Goal: Task Accomplishment & Management: Manage account settings

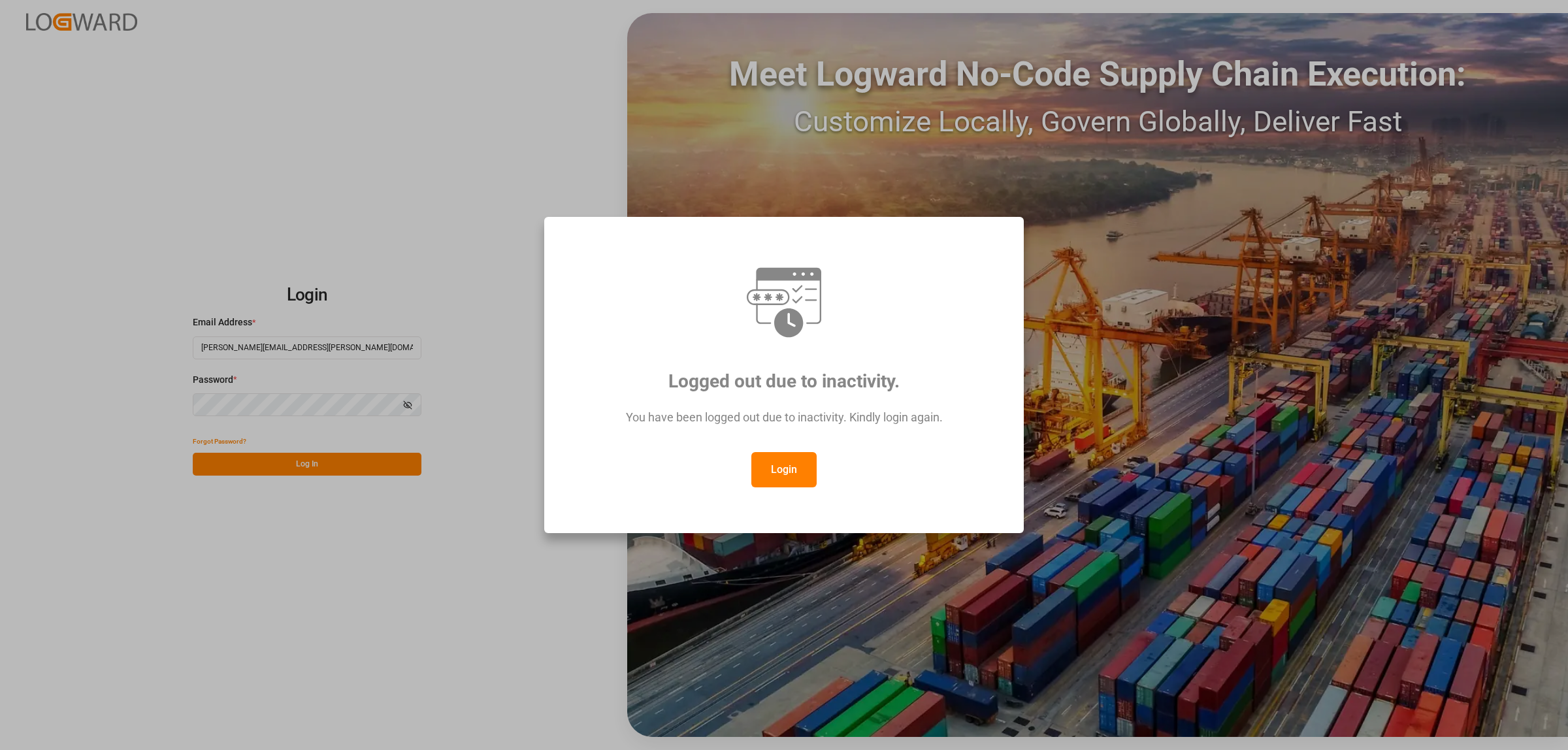
click at [798, 478] on button "Login" at bounding box center [784, 469] width 66 height 35
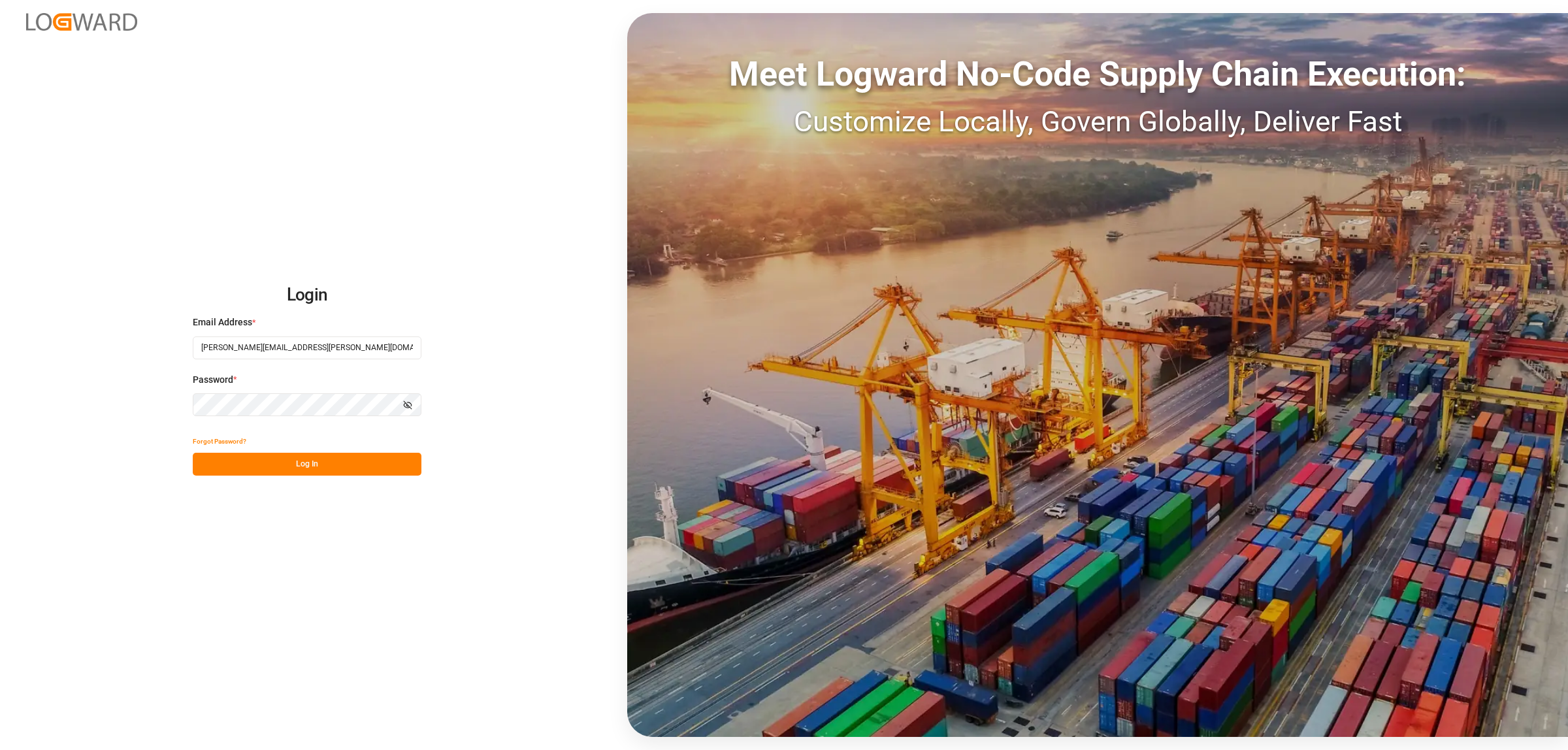
click at [290, 471] on button "Log In" at bounding box center [307, 464] width 228 height 23
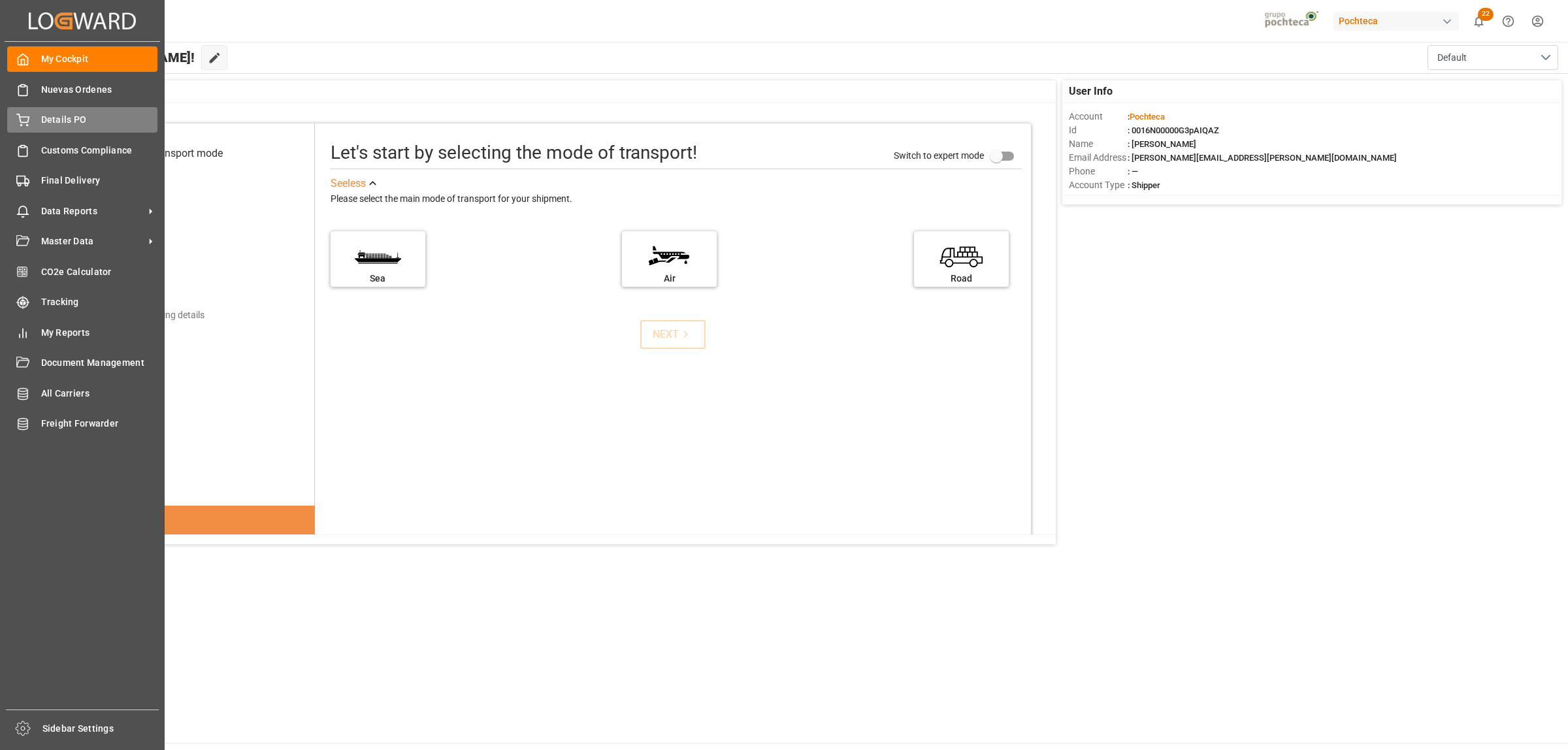
click at [43, 118] on span "Details PO" at bounding box center [99, 120] width 117 height 13
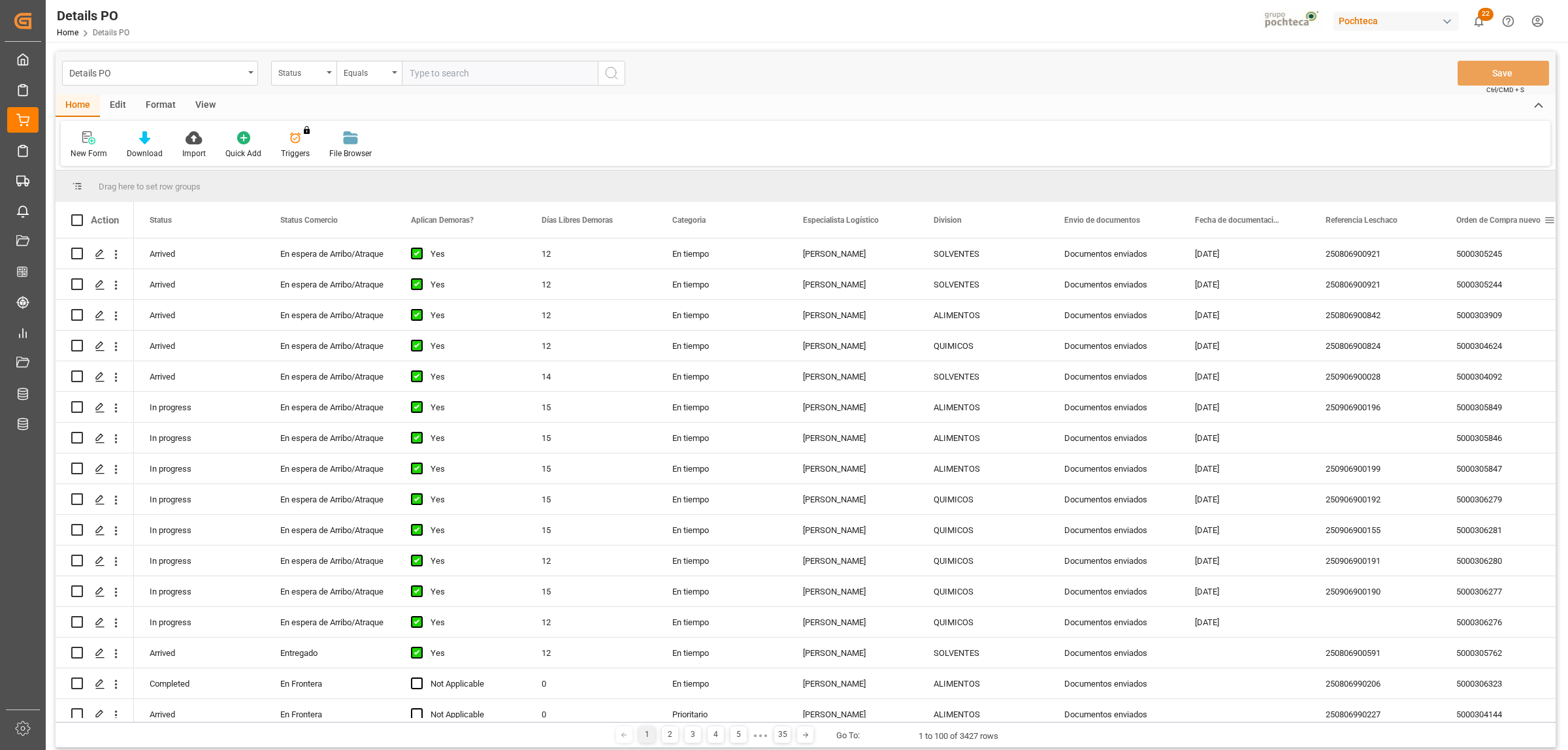
click at [1549, 221] on span at bounding box center [1549, 220] width 11 height 11
click at [1511, 220] on span "filter" at bounding box center [1505, 222] width 11 height 11
type input "5000304144"
click at [1500, 327] on button "Apply" at bounding box center [1499, 331] width 24 height 13
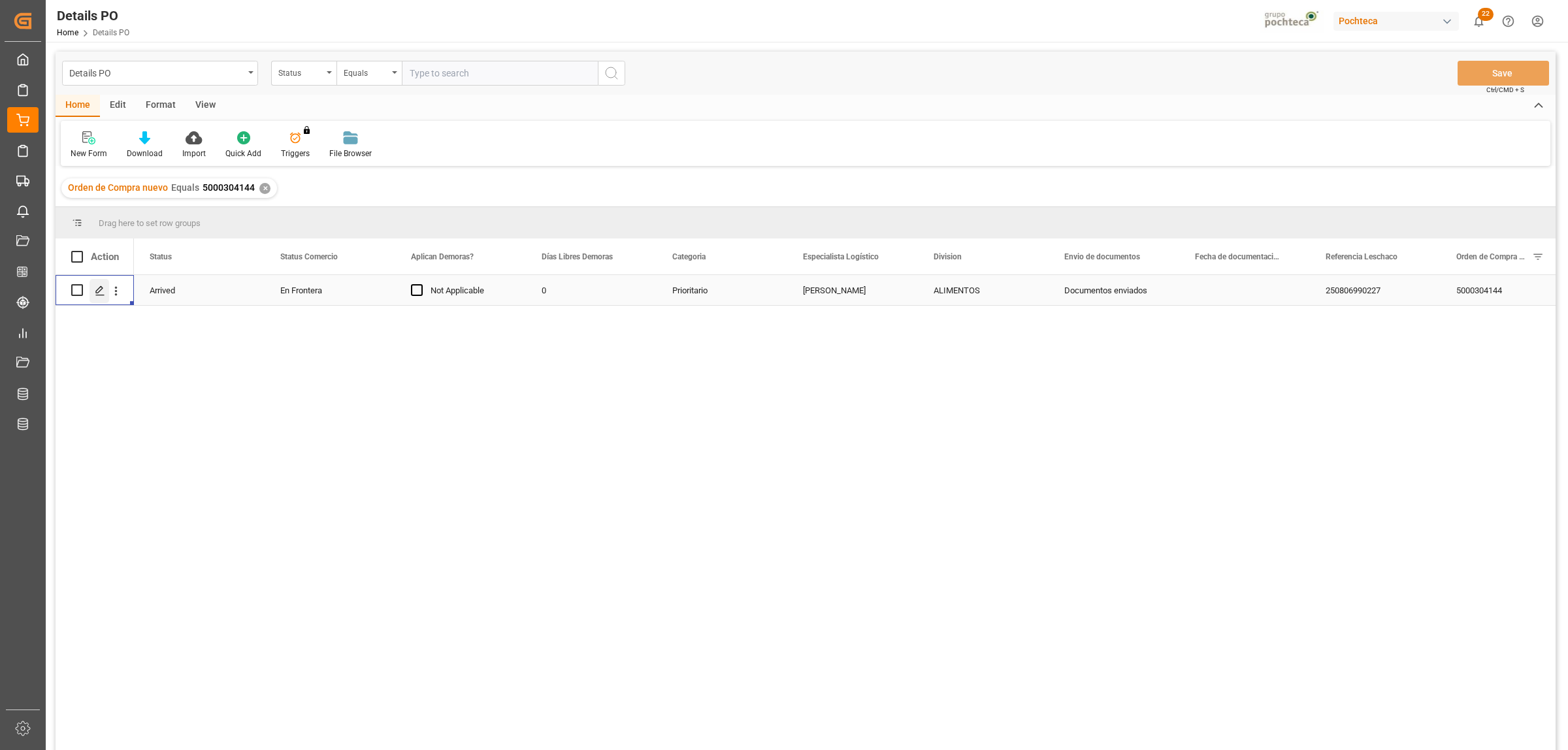
click at [103, 290] on icon "Press SPACE to select this row." at bounding box center [99, 290] width 10 height 10
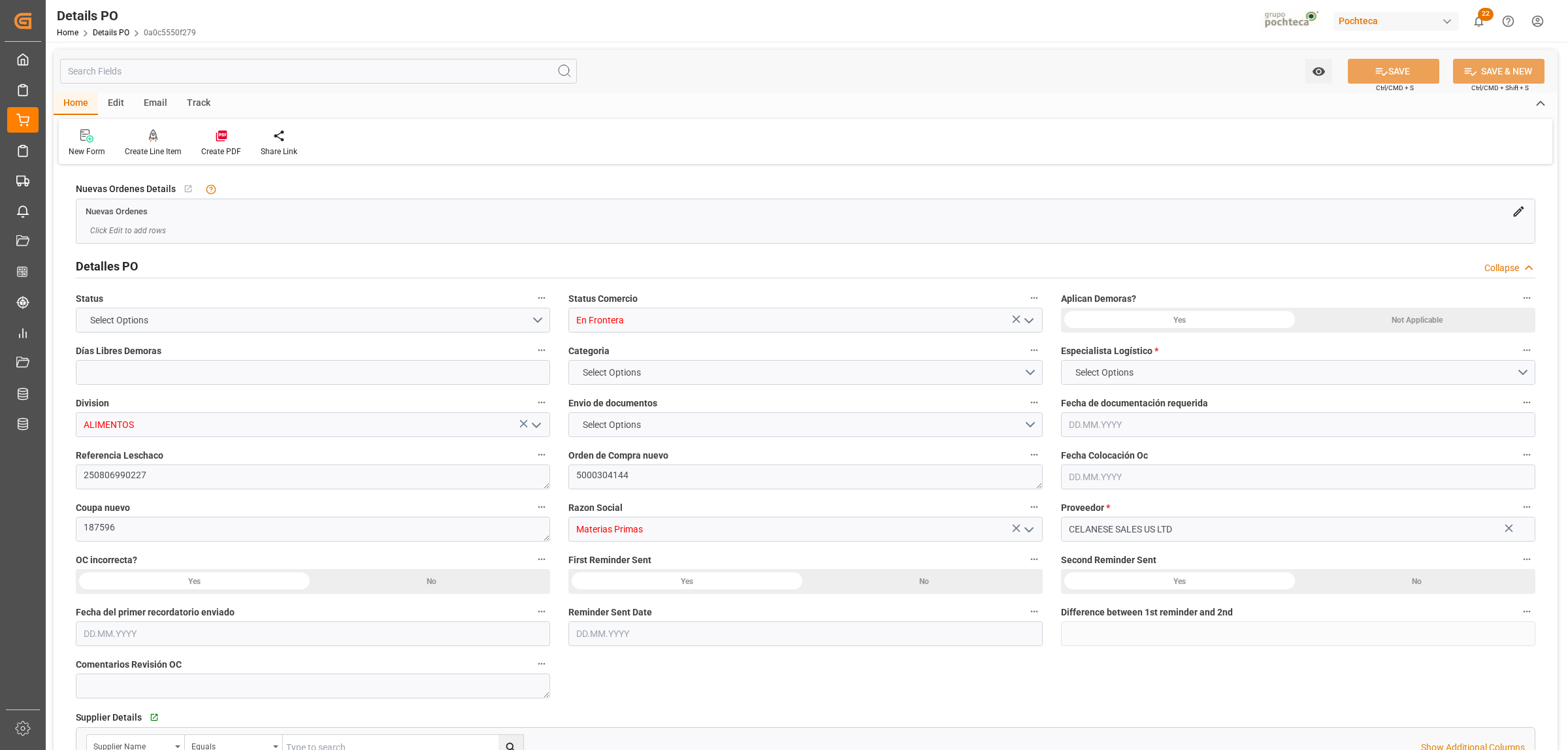
type input "0"
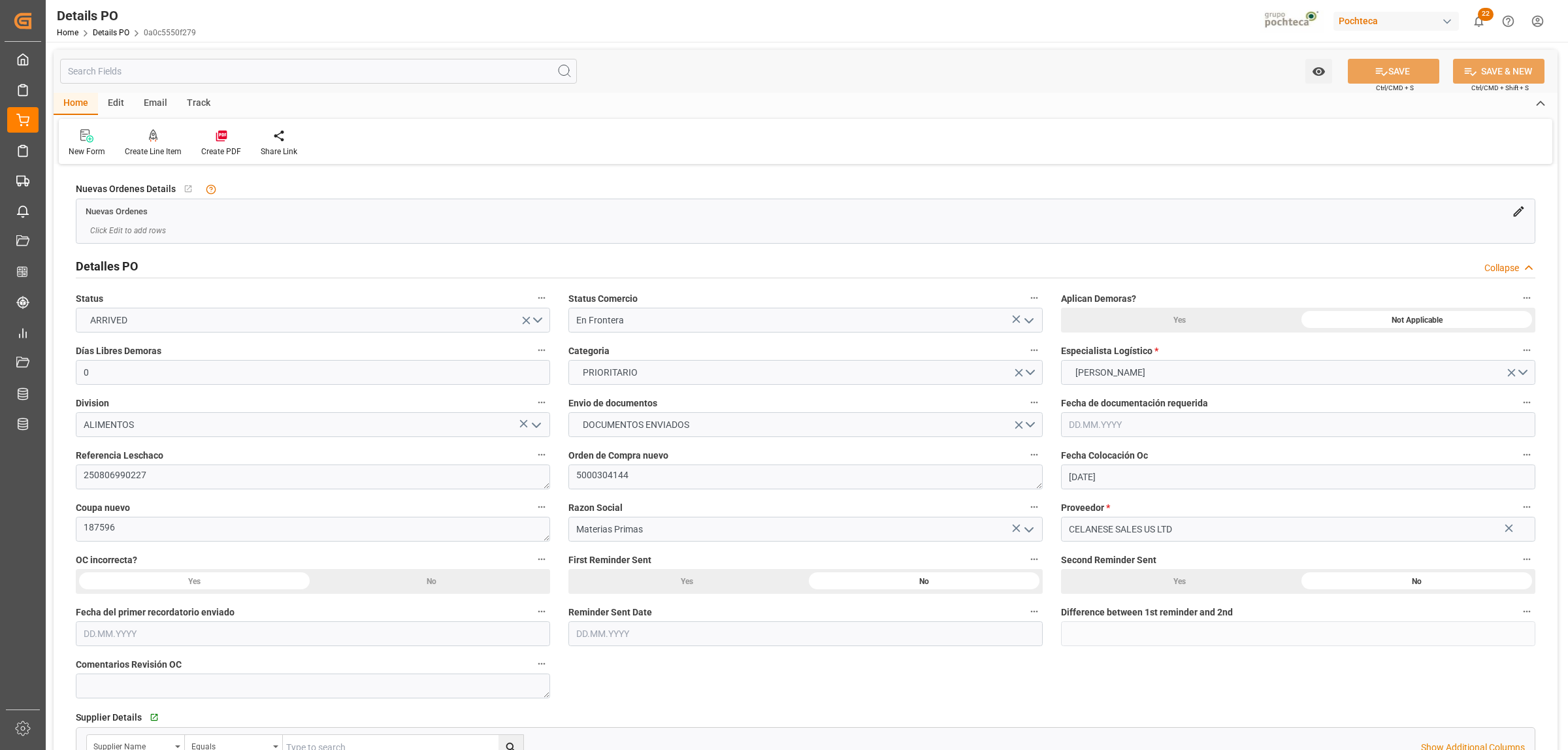
type input "[DATE]"
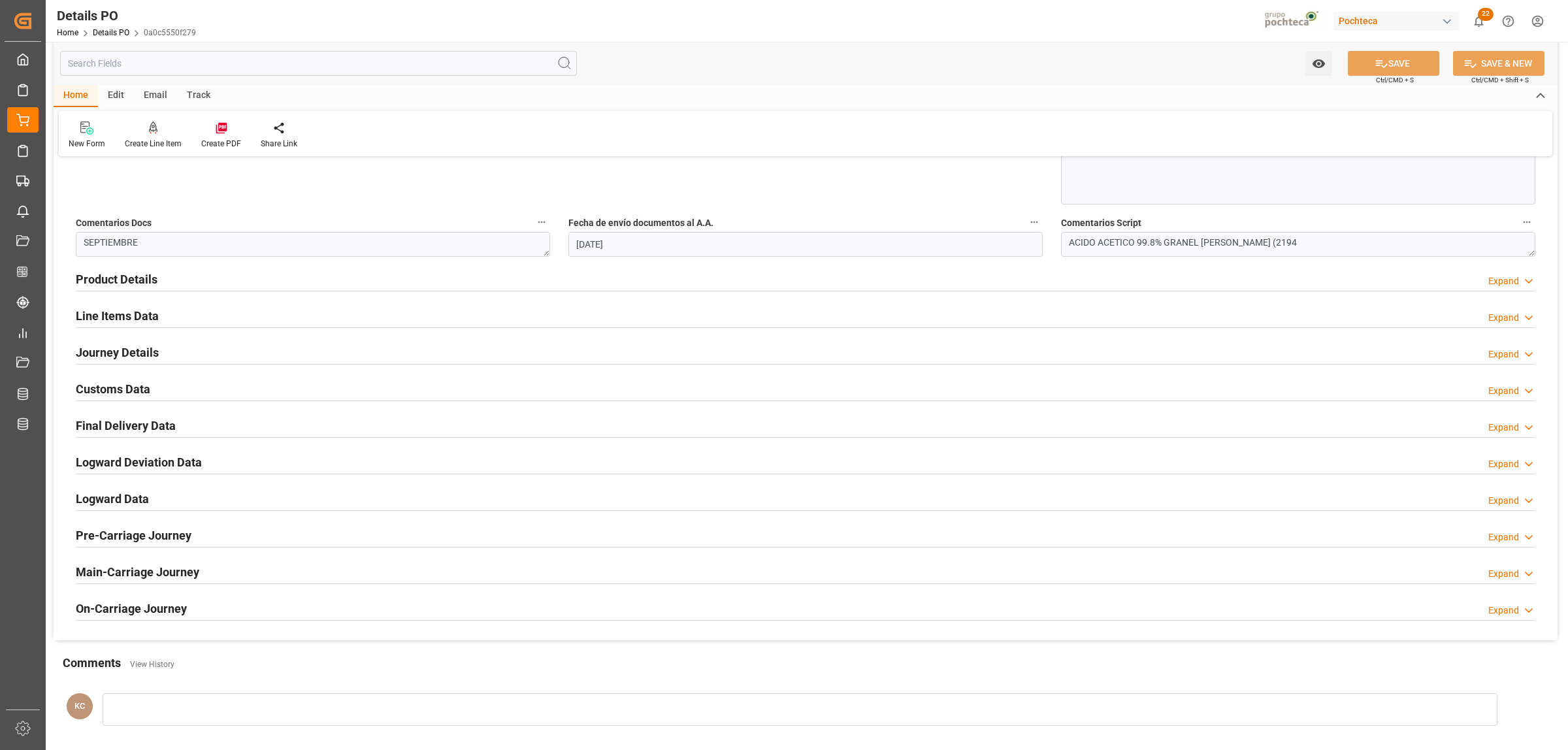
scroll to position [735, 0]
click at [142, 431] on h2 "Final Delivery Data" at bounding box center [126, 424] width 100 height 18
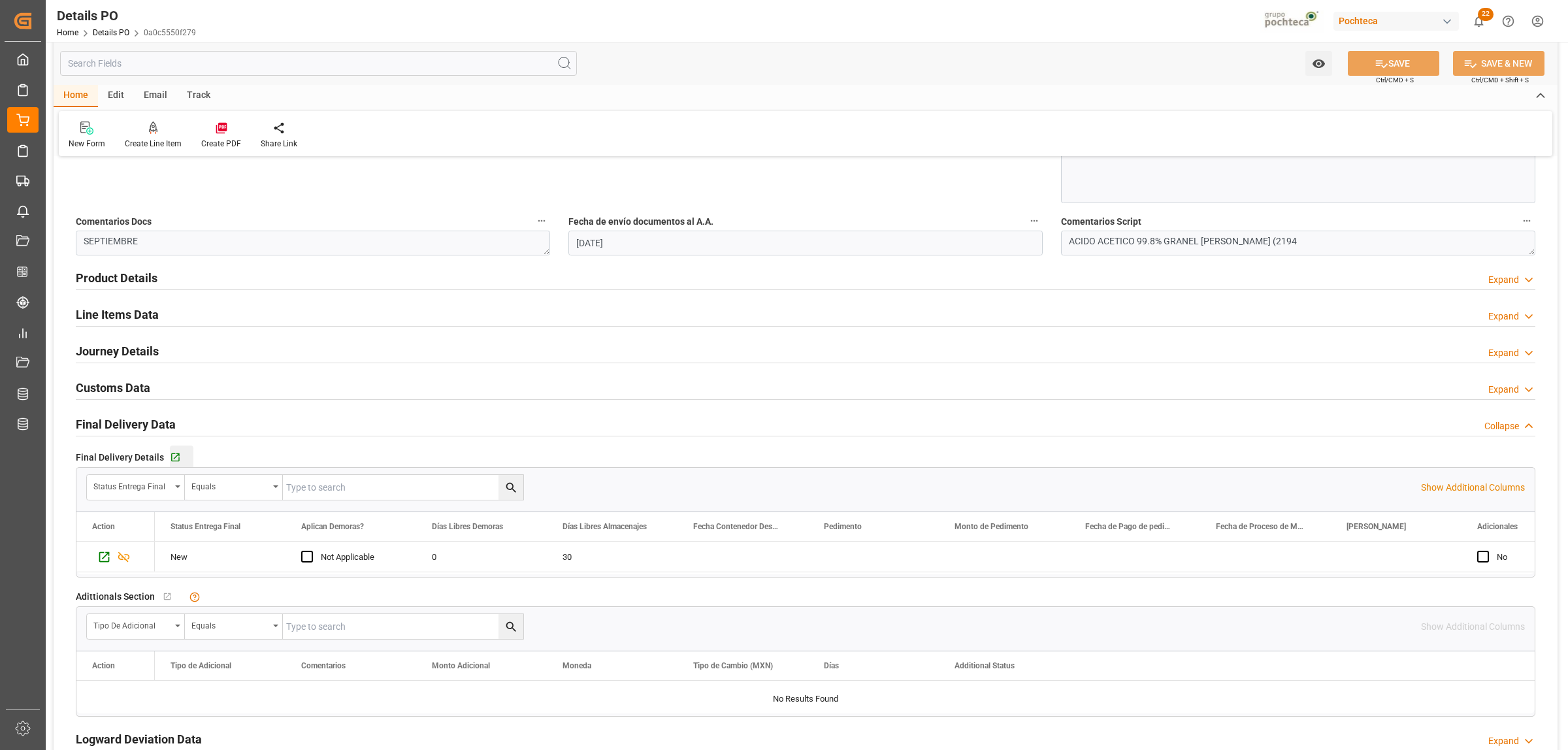
click at [182, 459] on div "Go to Final Delivery Grid" at bounding box center [181, 458] width 24 height 11
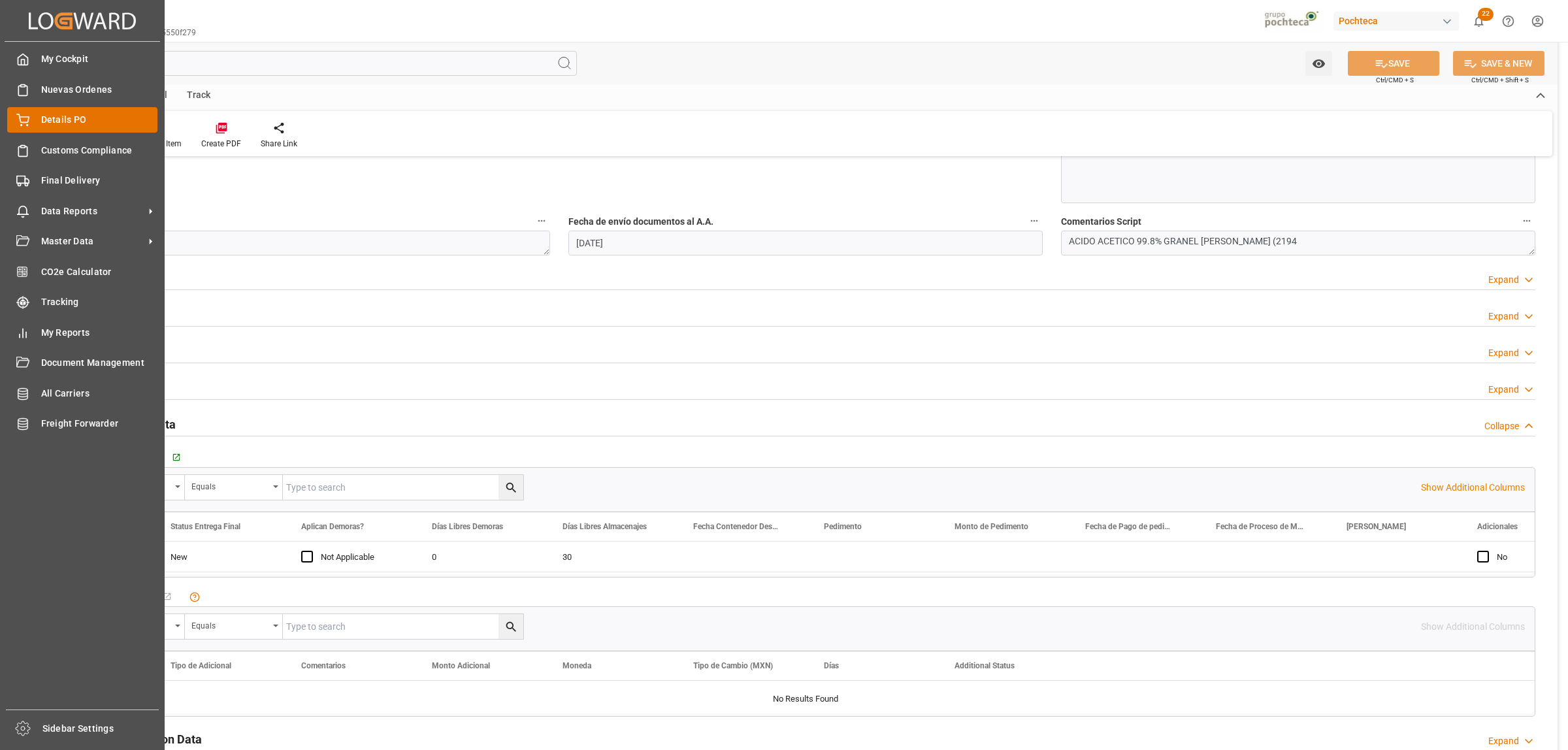
click at [63, 118] on span "Details PO" at bounding box center [99, 120] width 117 height 13
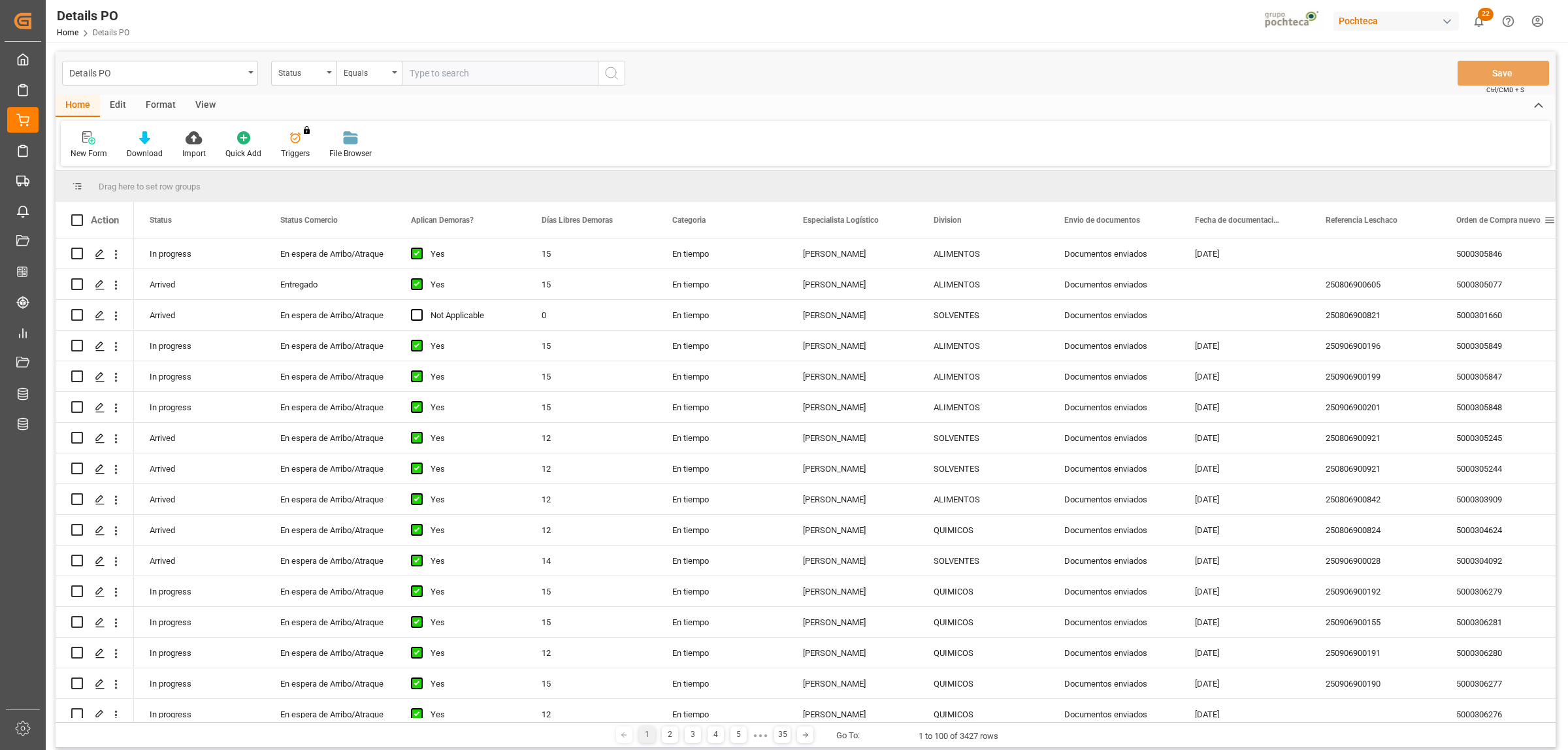
click at [1550, 220] on span at bounding box center [1549, 220] width 11 height 11
click at [1508, 220] on span "filter" at bounding box center [1505, 222] width 11 height 11
type input "5000306340"
click at [1508, 336] on button "Apply" at bounding box center [1499, 331] width 24 height 13
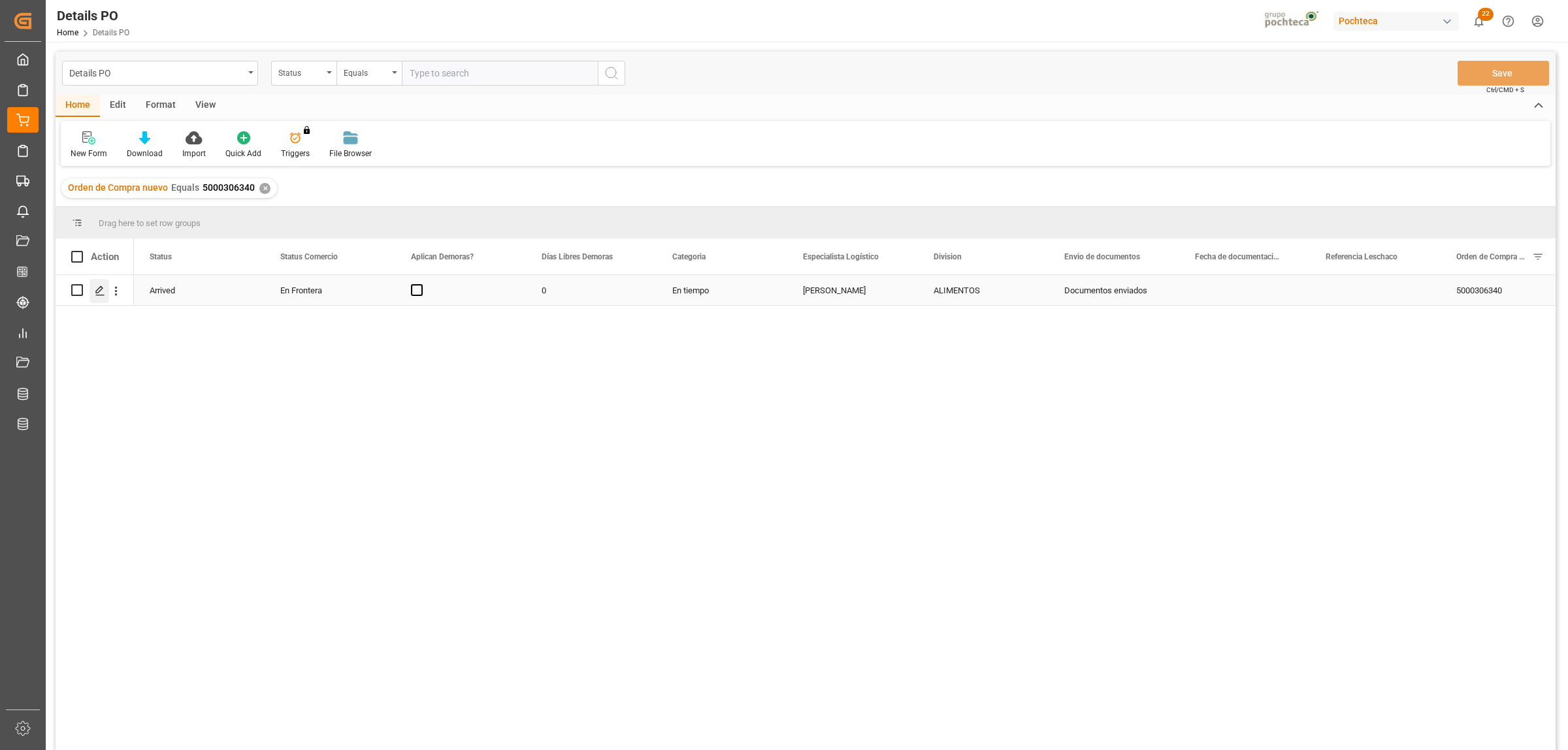
click at [103, 292] on icon "Press SPACE to select this row." at bounding box center [99, 290] width 10 height 10
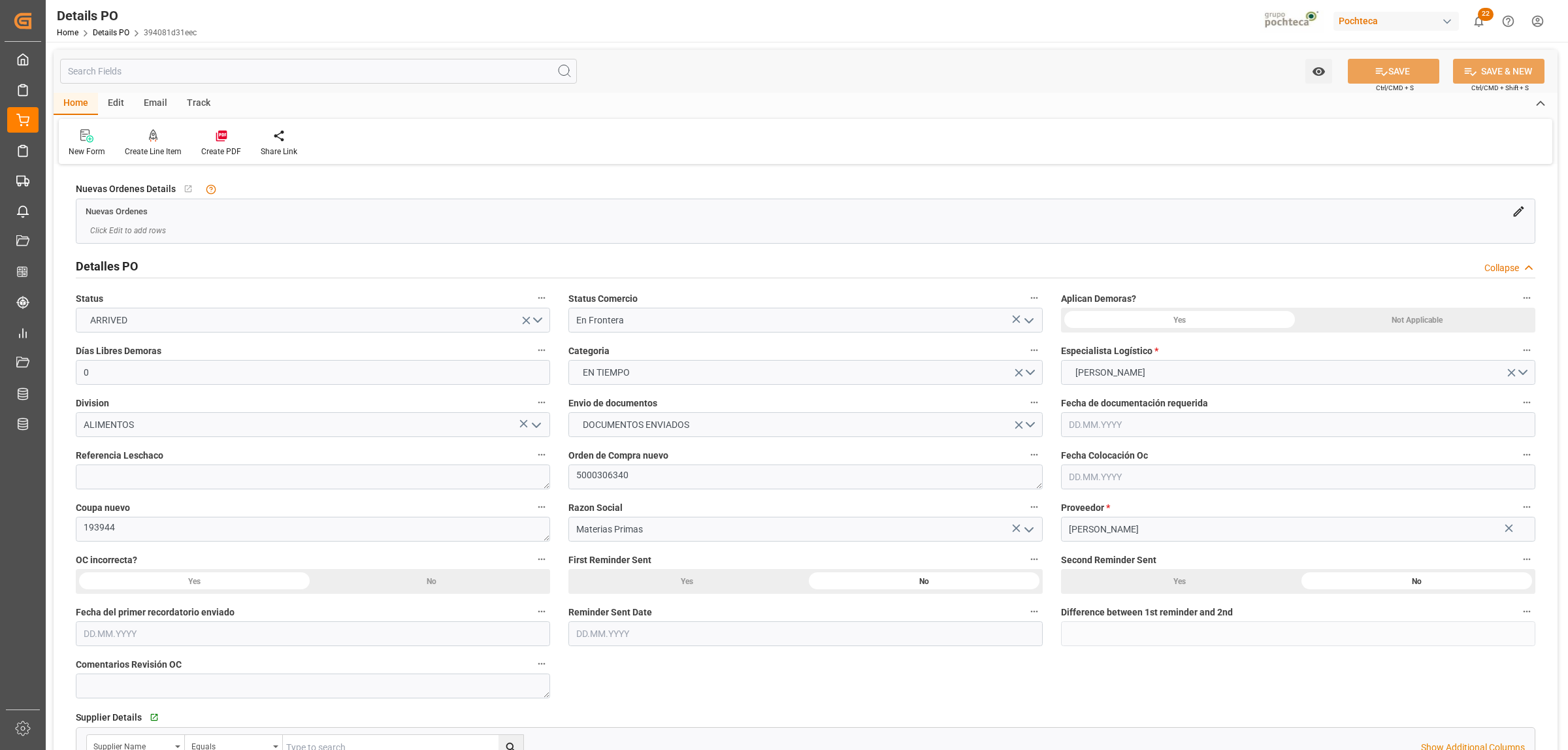
type input "0"
type input "[DATE]"
click at [220, 482] on textarea at bounding box center [313, 477] width 474 height 25
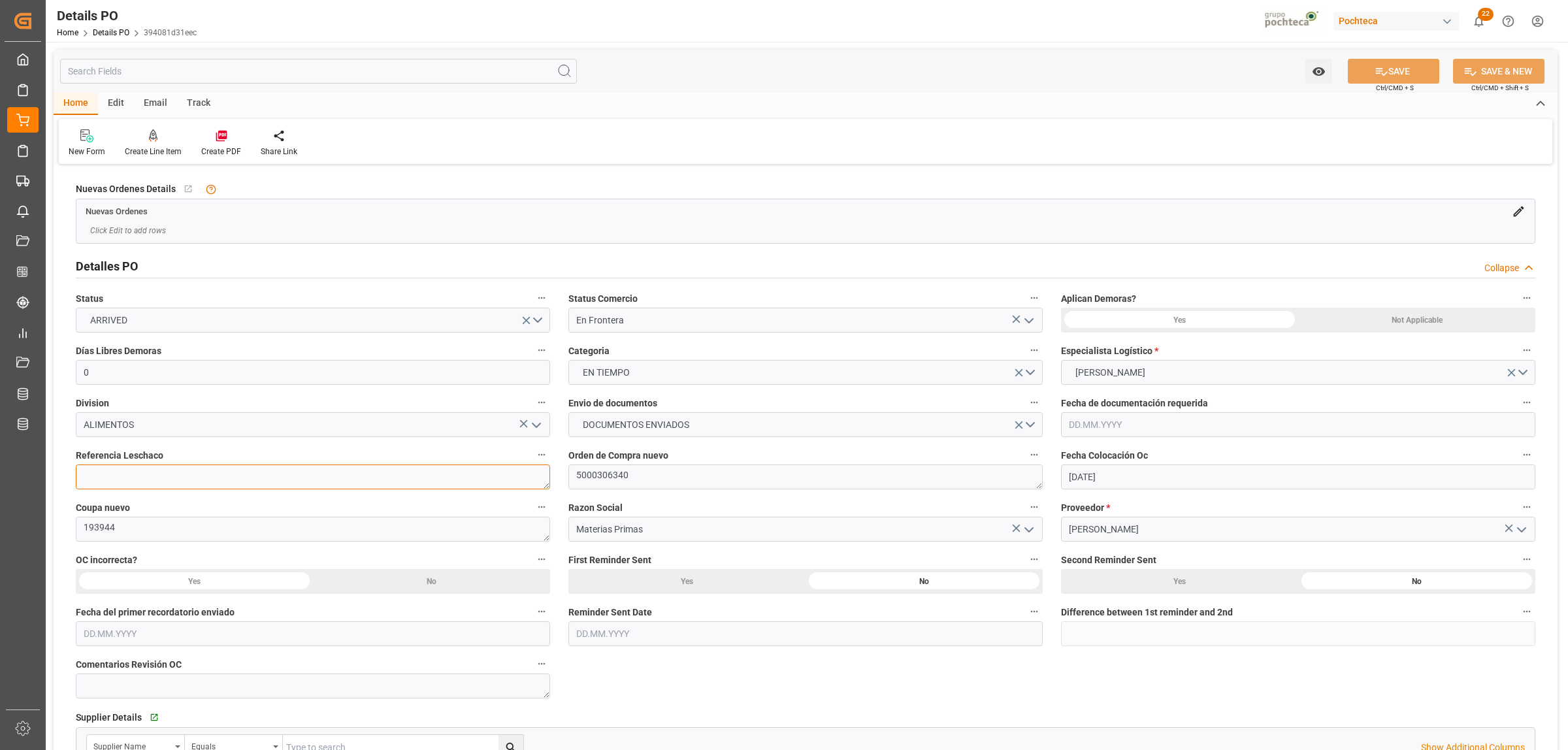
paste textarea "250806990219"
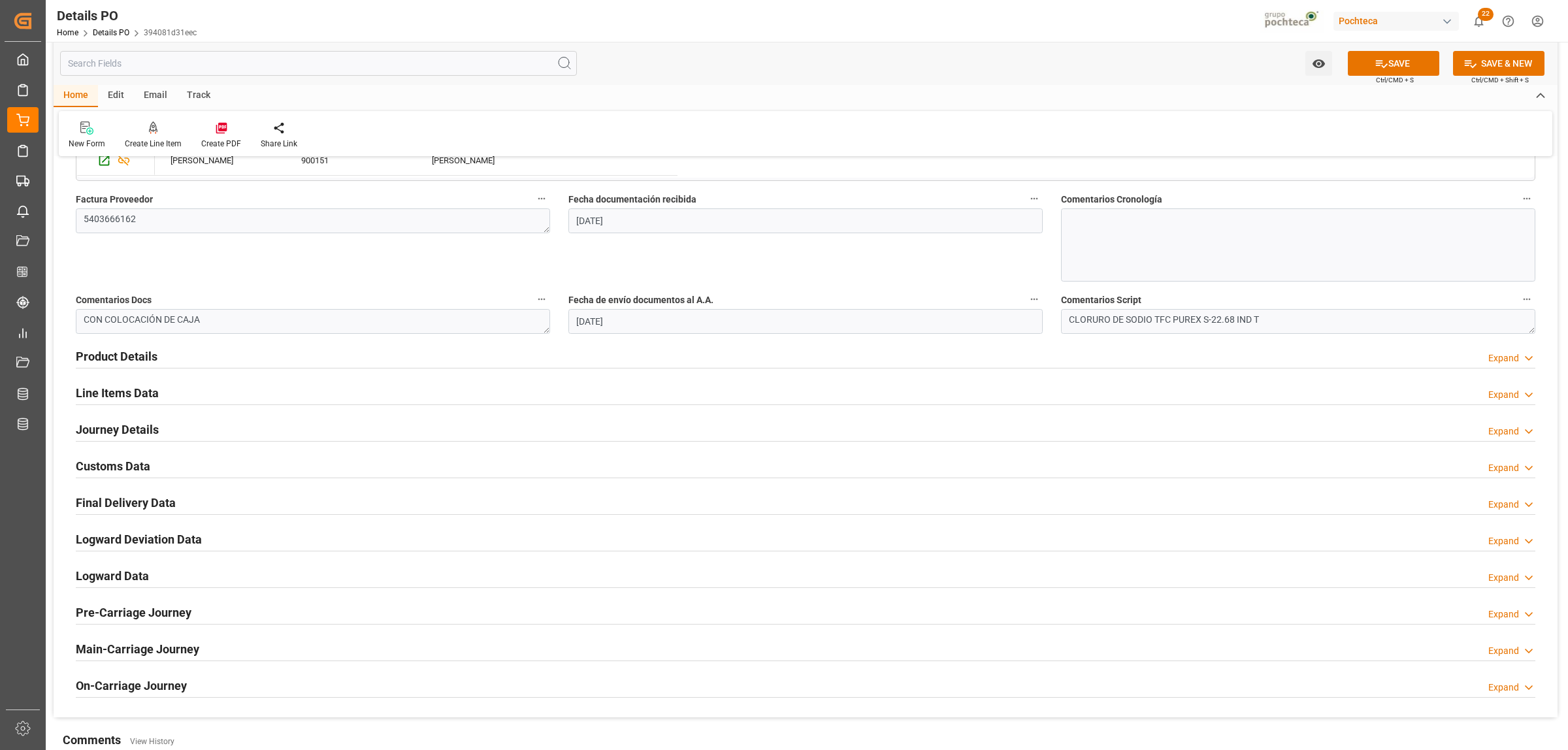
scroll to position [735, 0]
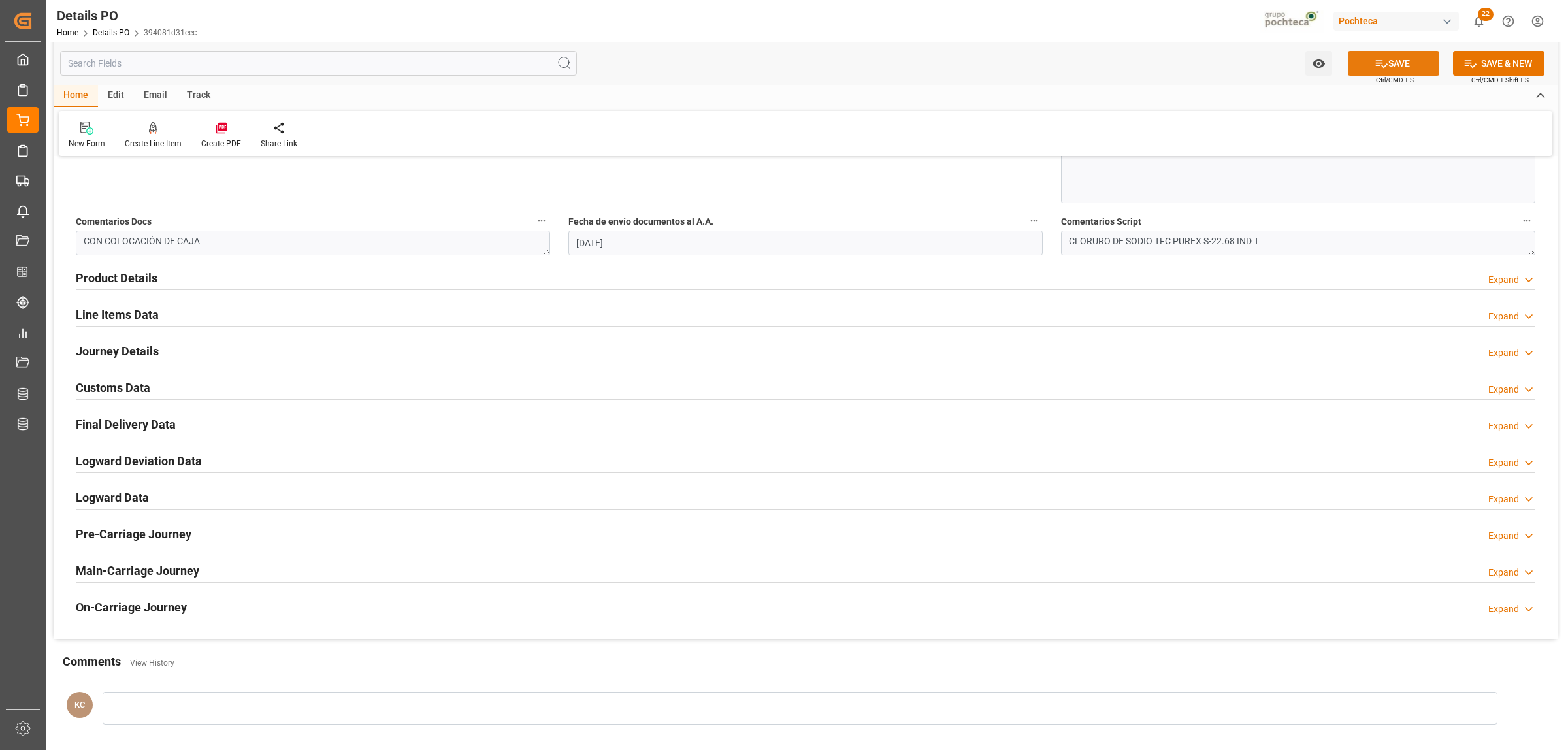
type textarea "250806990219"
click at [1381, 68] on icon at bounding box center [1381, 64] width 13 height 13
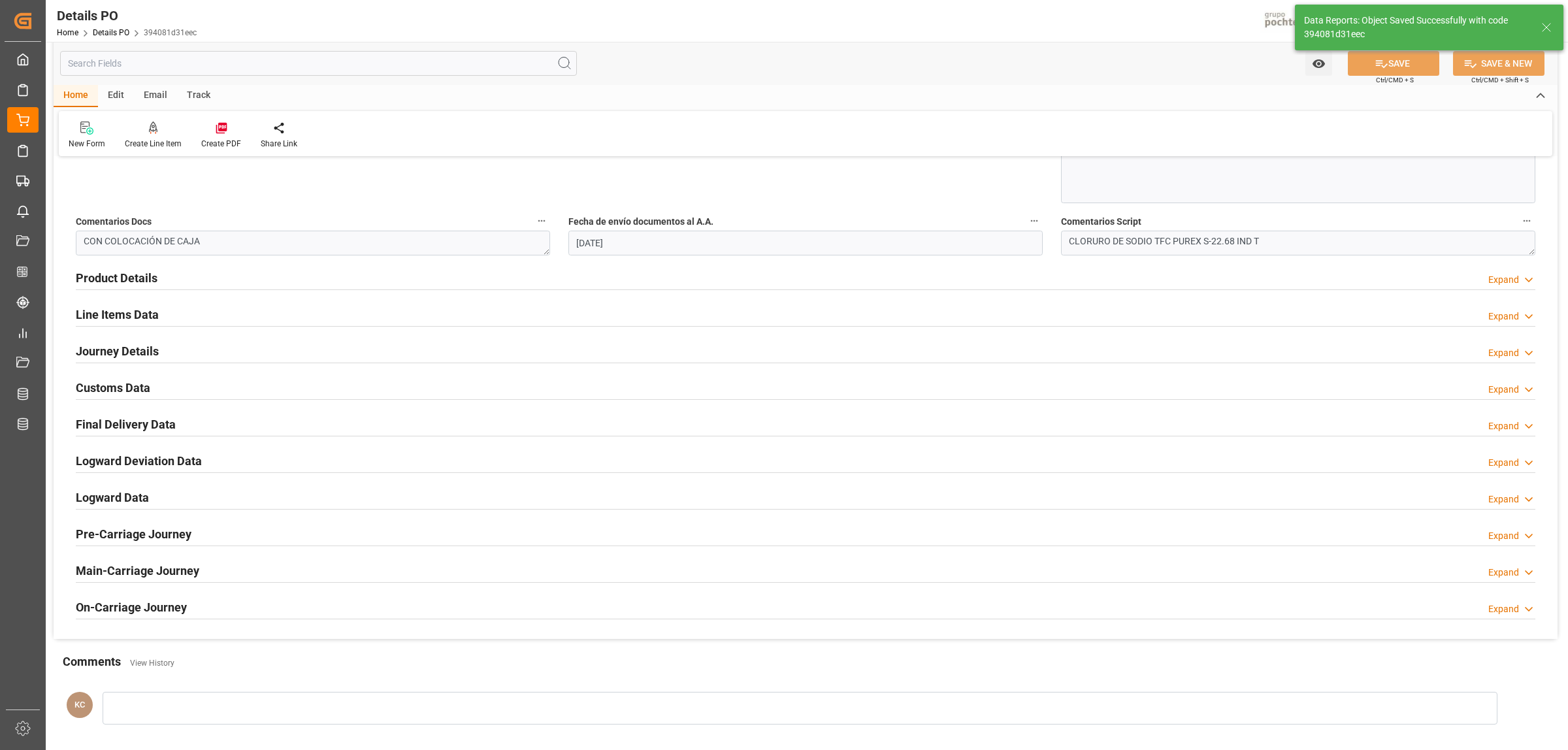
click at [132, 355] on h2 "Journey Details" at bounding box center [117, 351] width 83 height 18
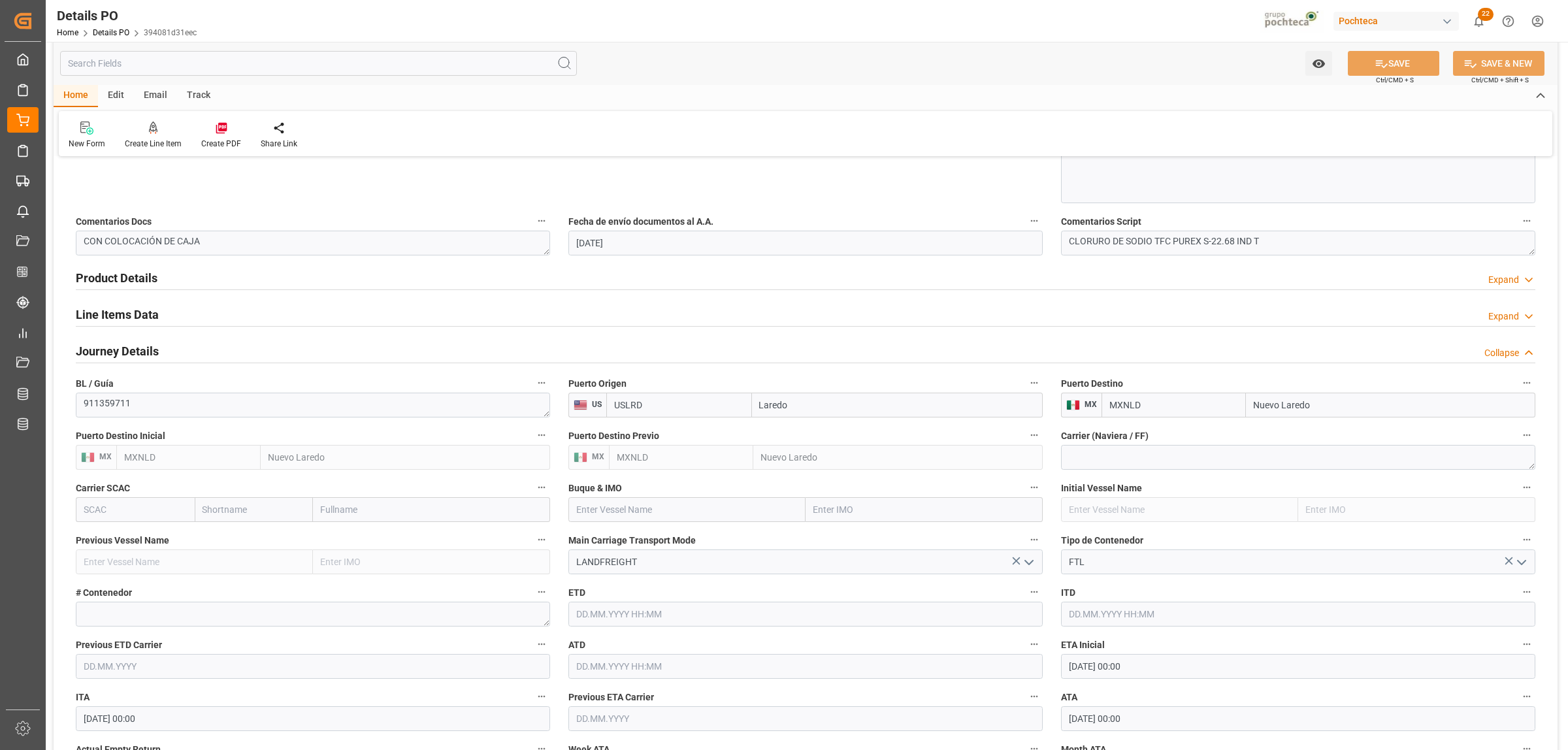
click at [132, 355] on h2 "Journey Details" at bounding box center [117, 351] width 83 height 18
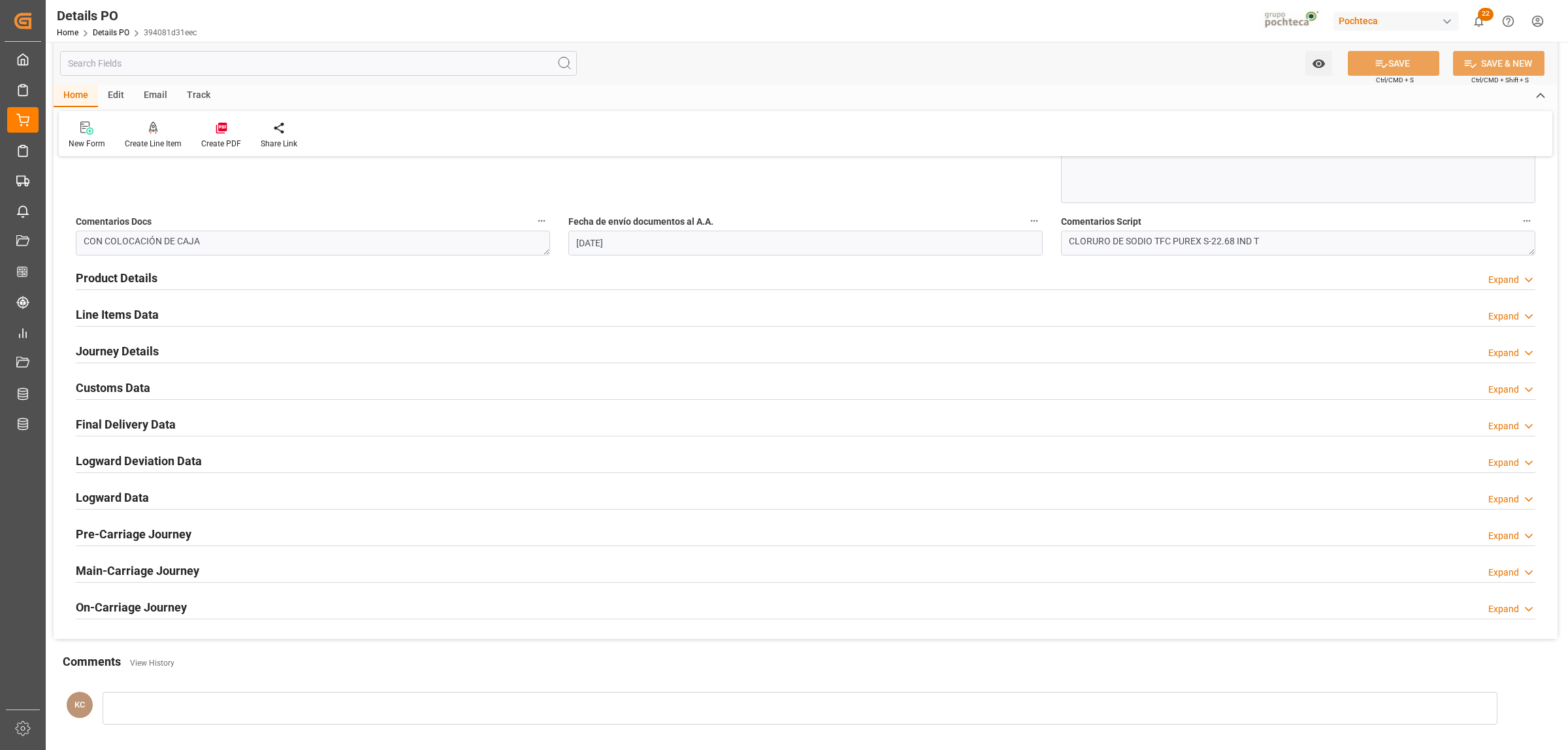
click at [145, 425] on h2 "Final Delivery Data" at bounding box center [126, 424] width 100 height 18
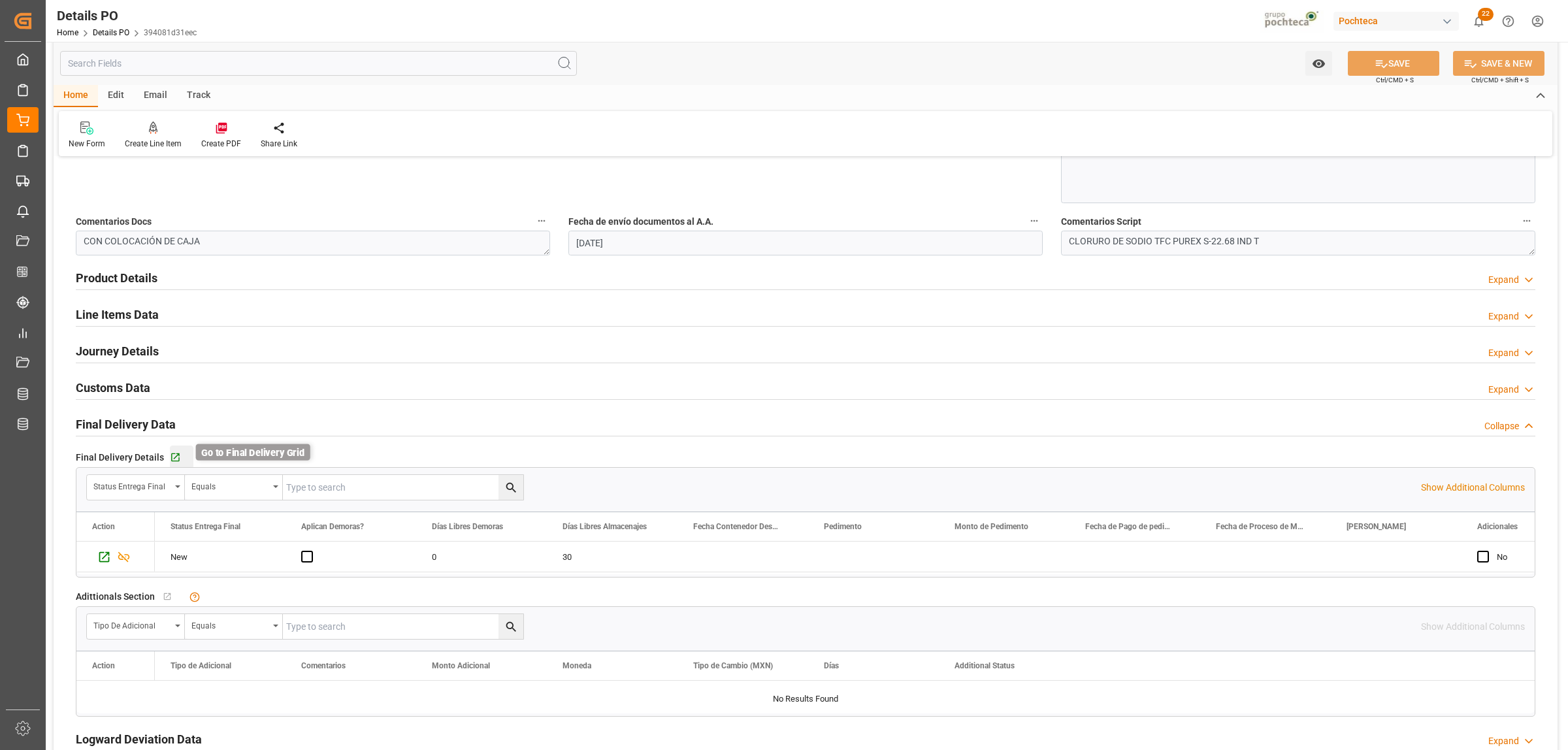
click at [173, 454] on icon "button" at bounding box center [175, 458] width 11 height 11
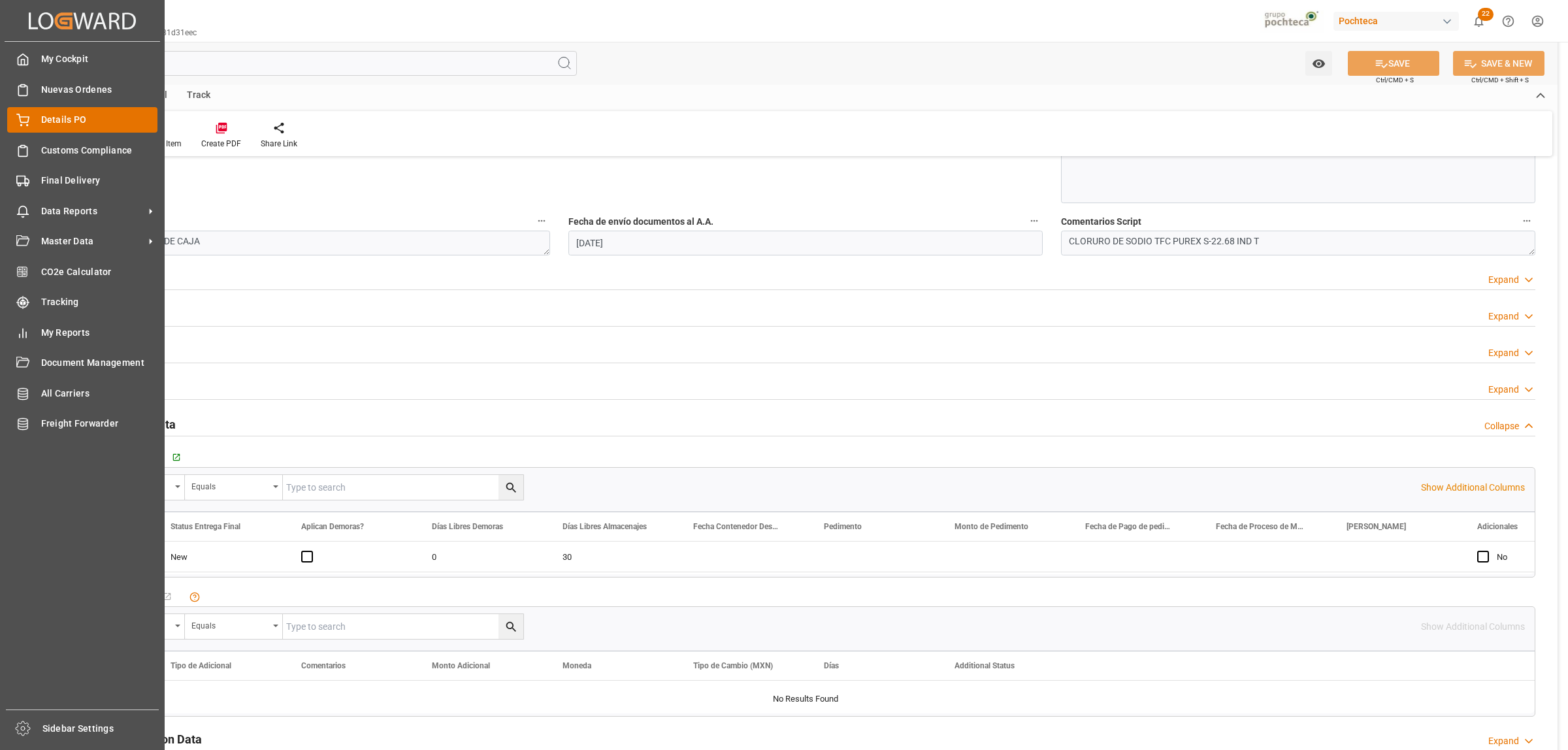
click at [28, 118] on icon at bounding box center [23, 120] width 13 height 13
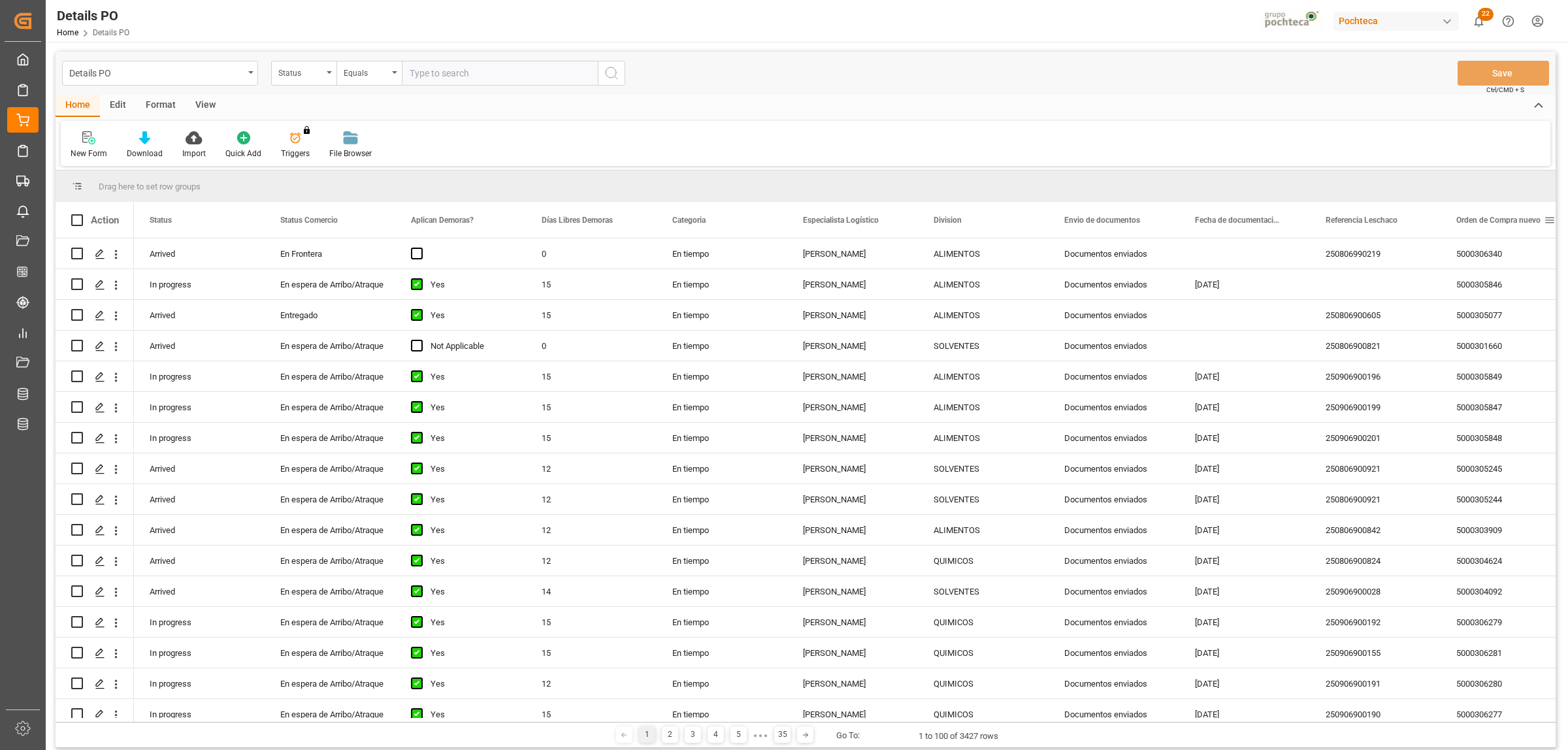
click at [1549, 224] on span at bounding box center [1549, 220] width 11 height 11
click at [1503, 216] on span "filter" at bounding box center [1505, 222] width 11 height 11
type input "5000306343"
click at [1502, 326] on button "Apply" at bounding box center [1499, 331] width 24 height 13
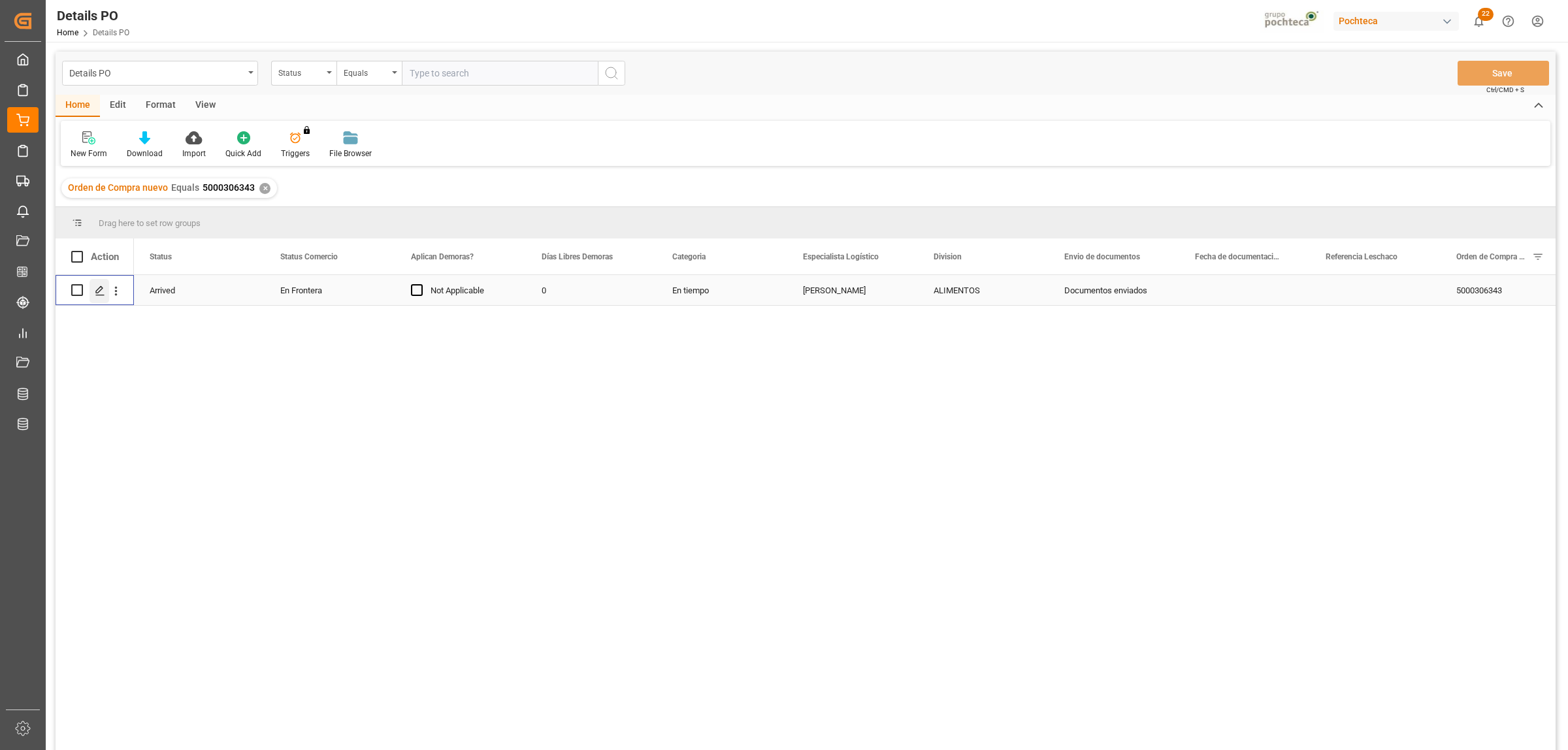
click at [98, 295] on icon "Press SPACE to select this row." at bounding box center [99, 290] width 10 height 10
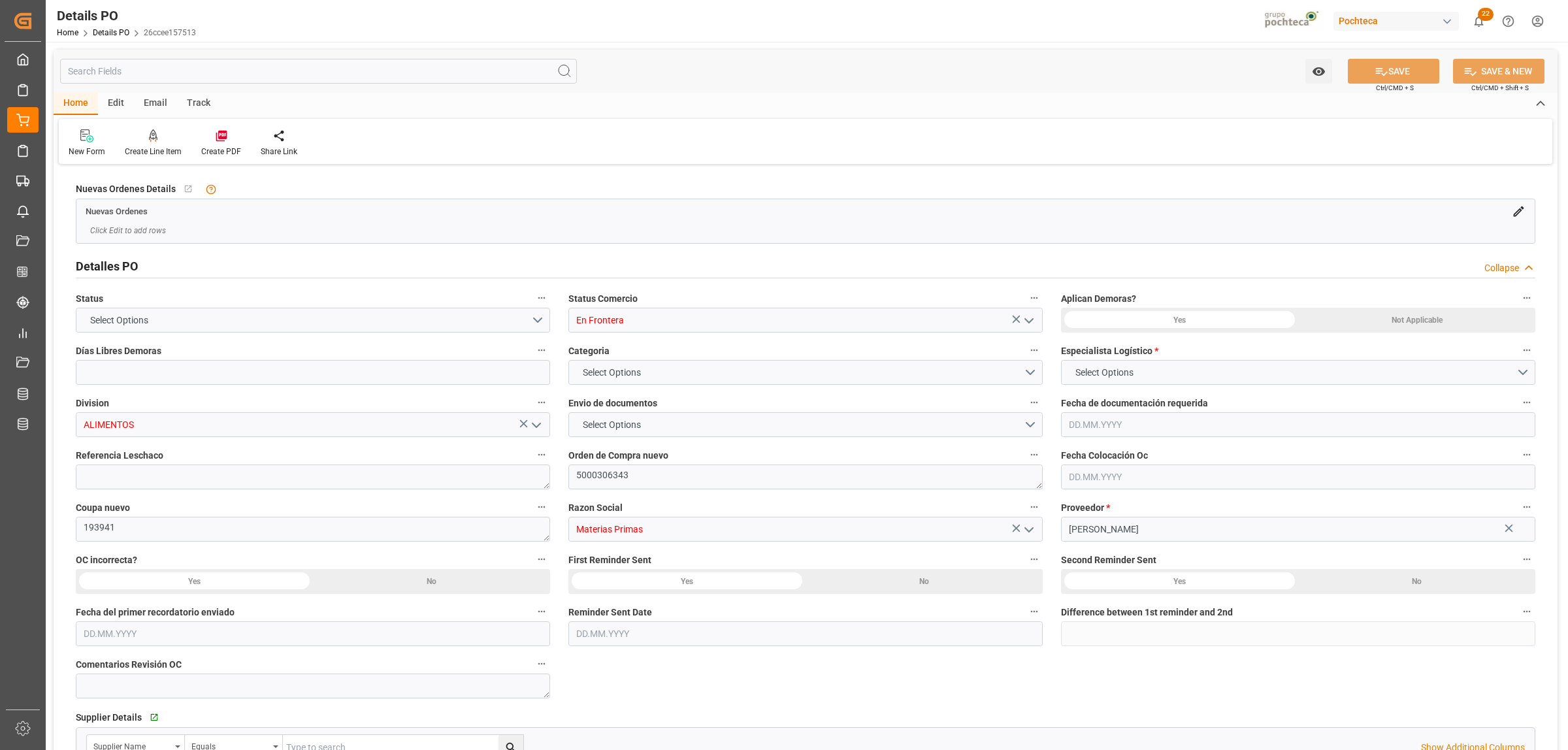
type input "0"
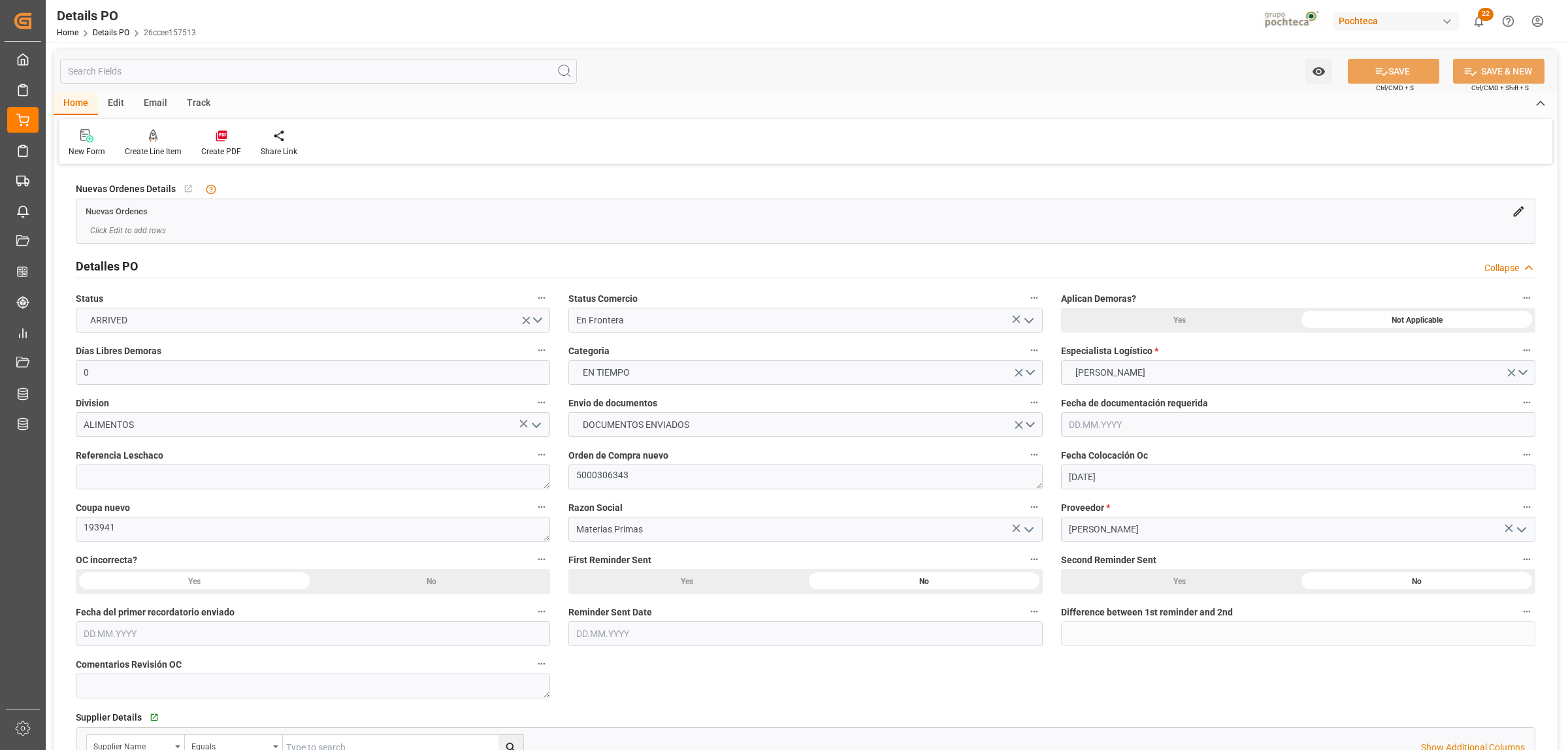
type input "[DATE]"
click at [338, 486] on textarea at bounding box center [313, 477] width 474 height 25
paste textarea "250806990218"
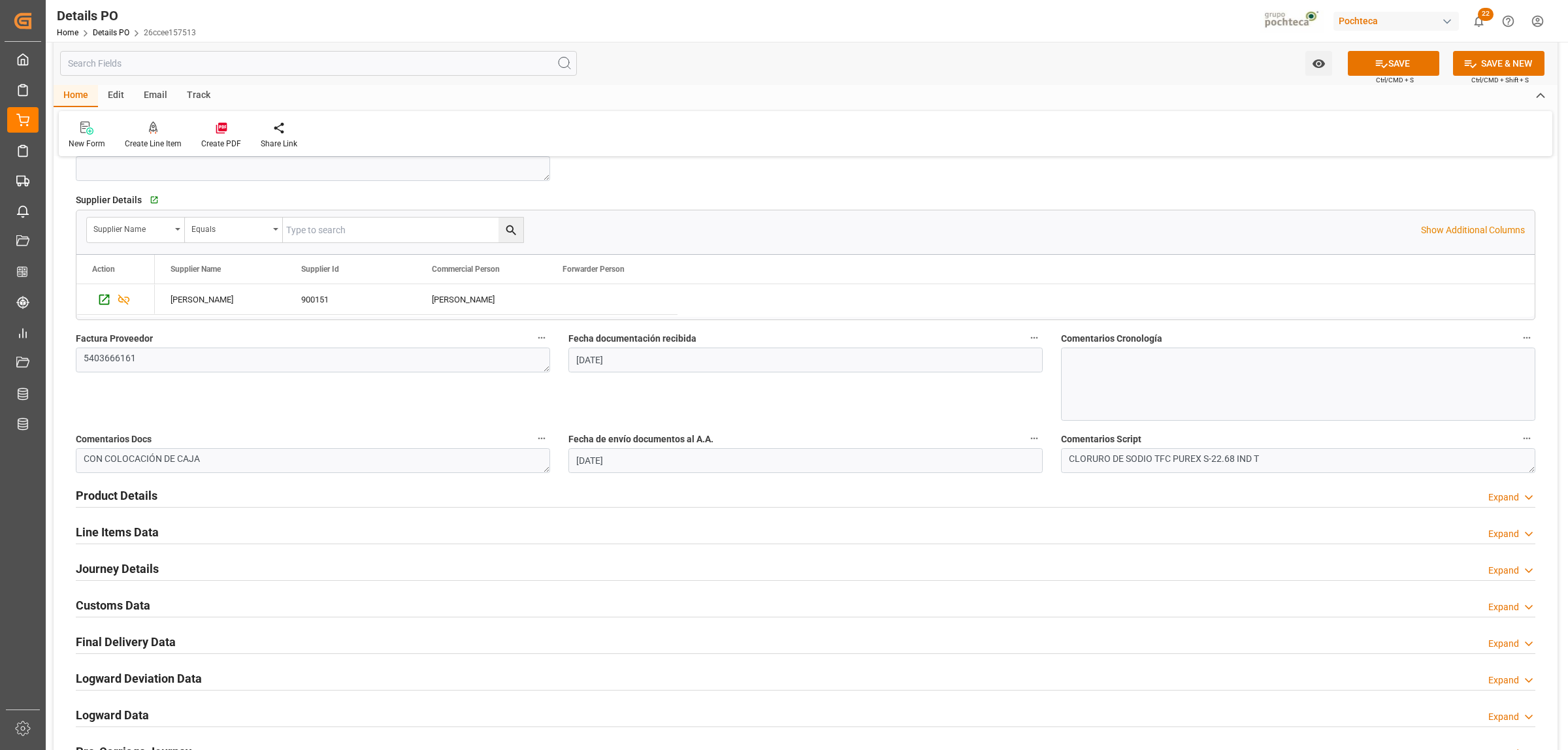
scroll to position [653, 0]
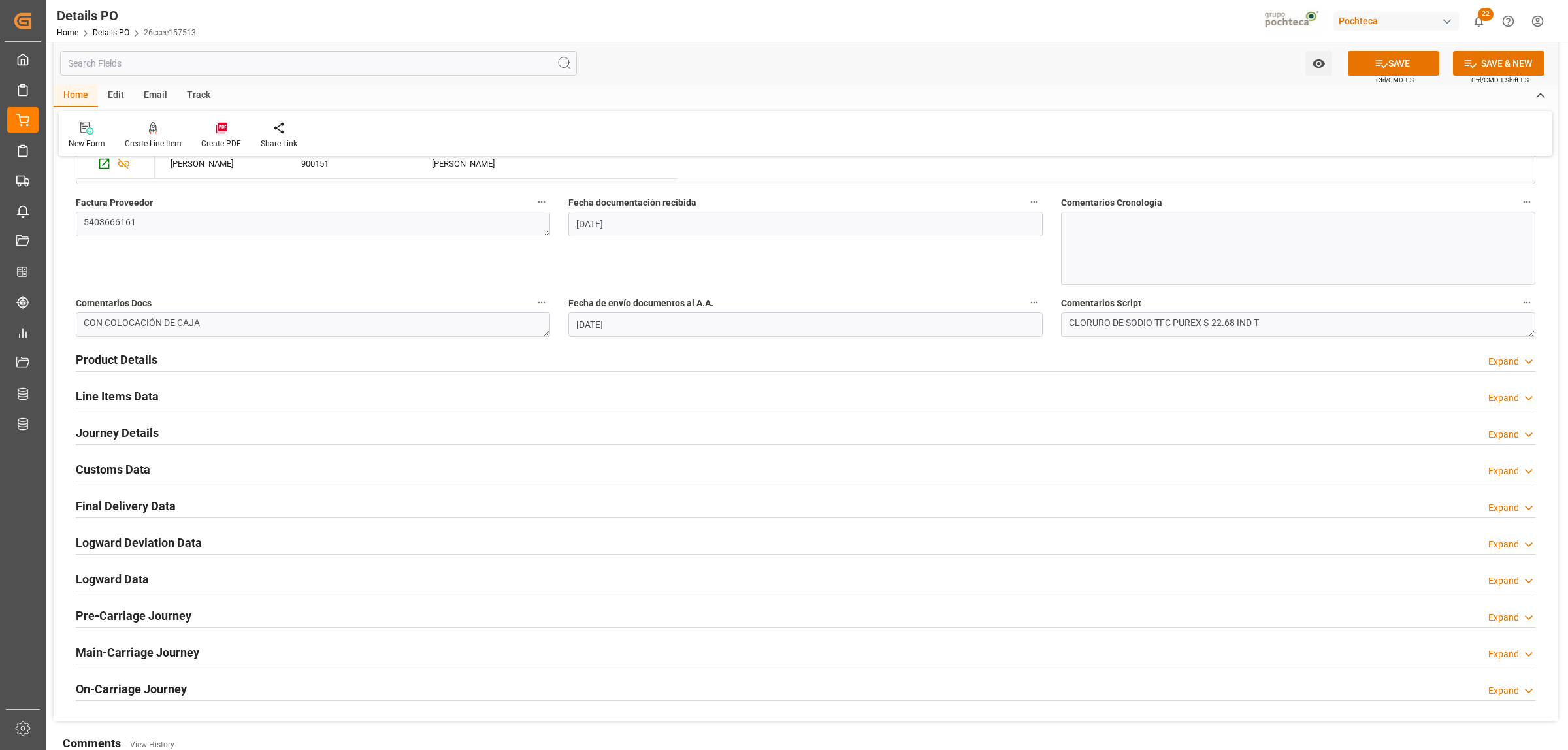
type textarea "250806990218"
click at [124, 436] on h2 "Journey Details" at bounding box center [117, 432] width 83 height 18
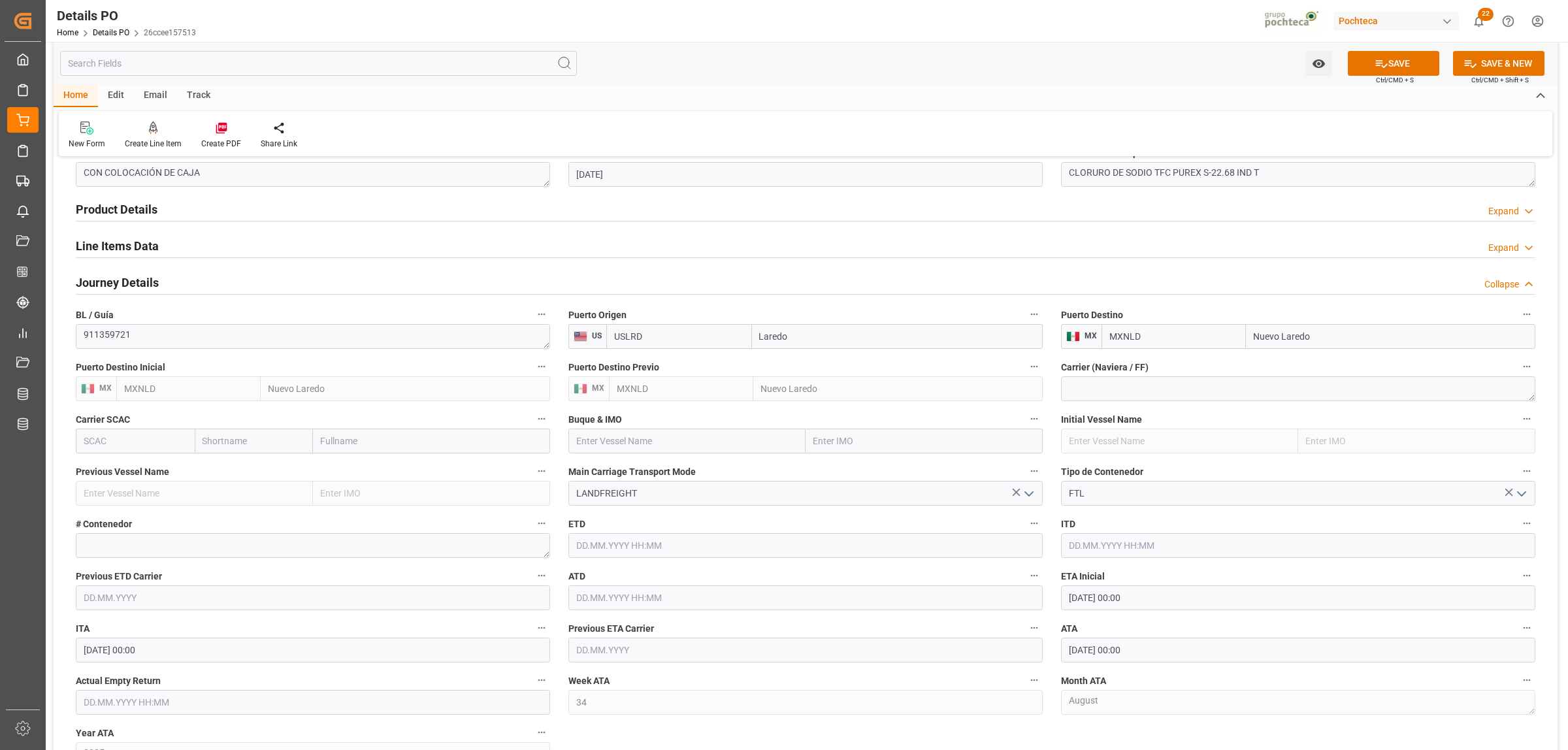
scroll to position [817, 0]
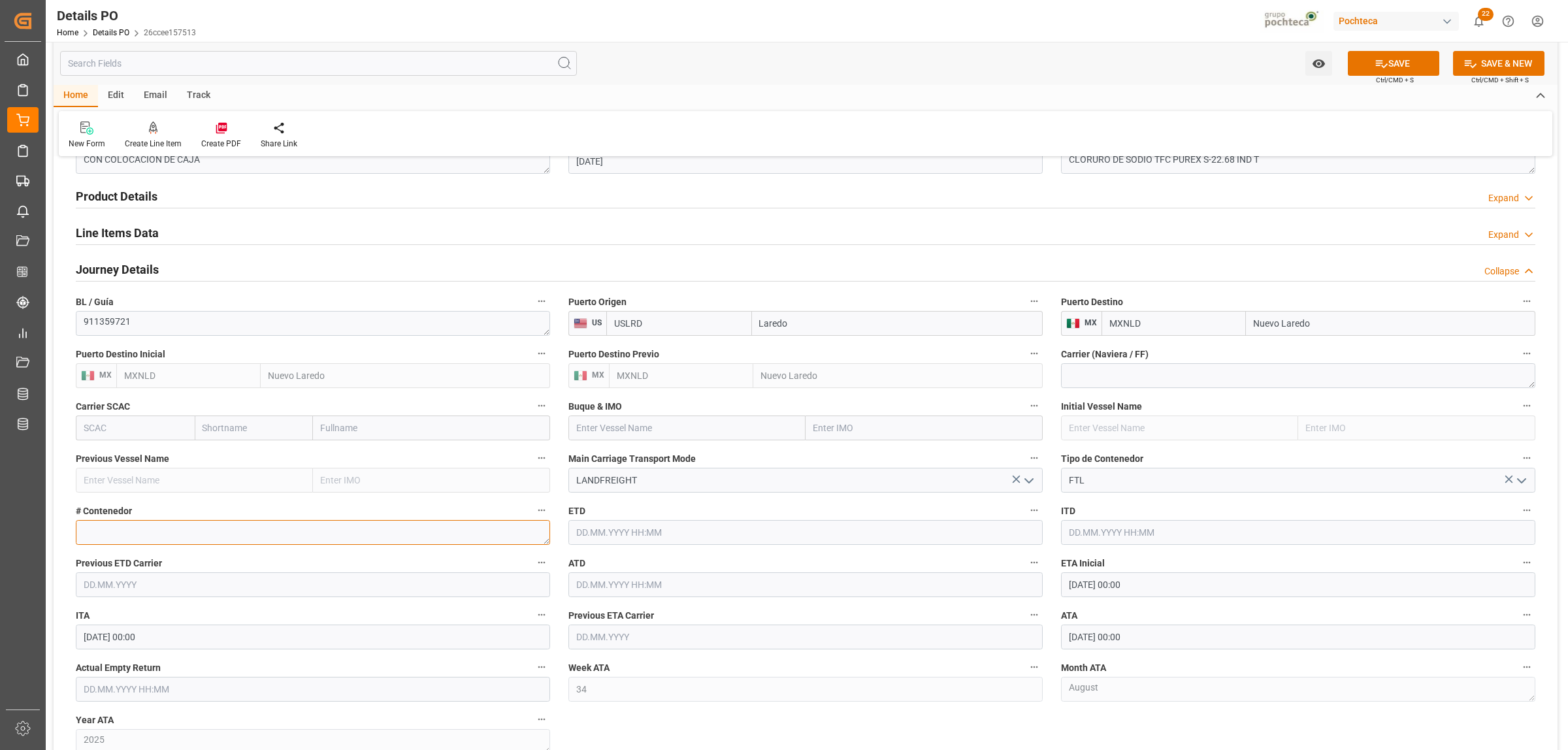
click at [239, 539] on textarea at bounding box center [313, 532] width 474 height 25
paste textarea "52591"
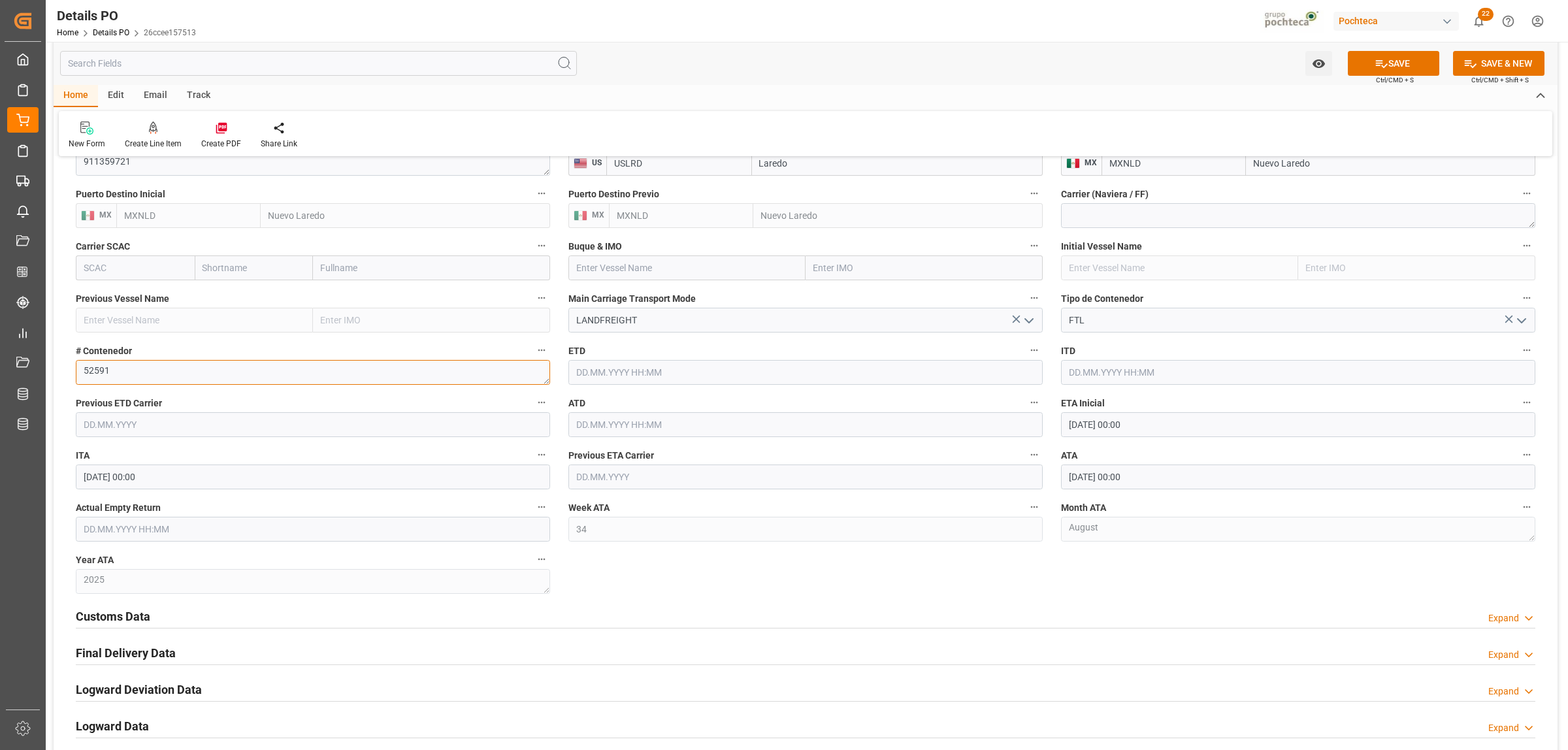
scroll to position [979, 0]
type textarea "52591"
click at [135, 526] on input "text" at bounding box center [313, 525] width 474 height 25
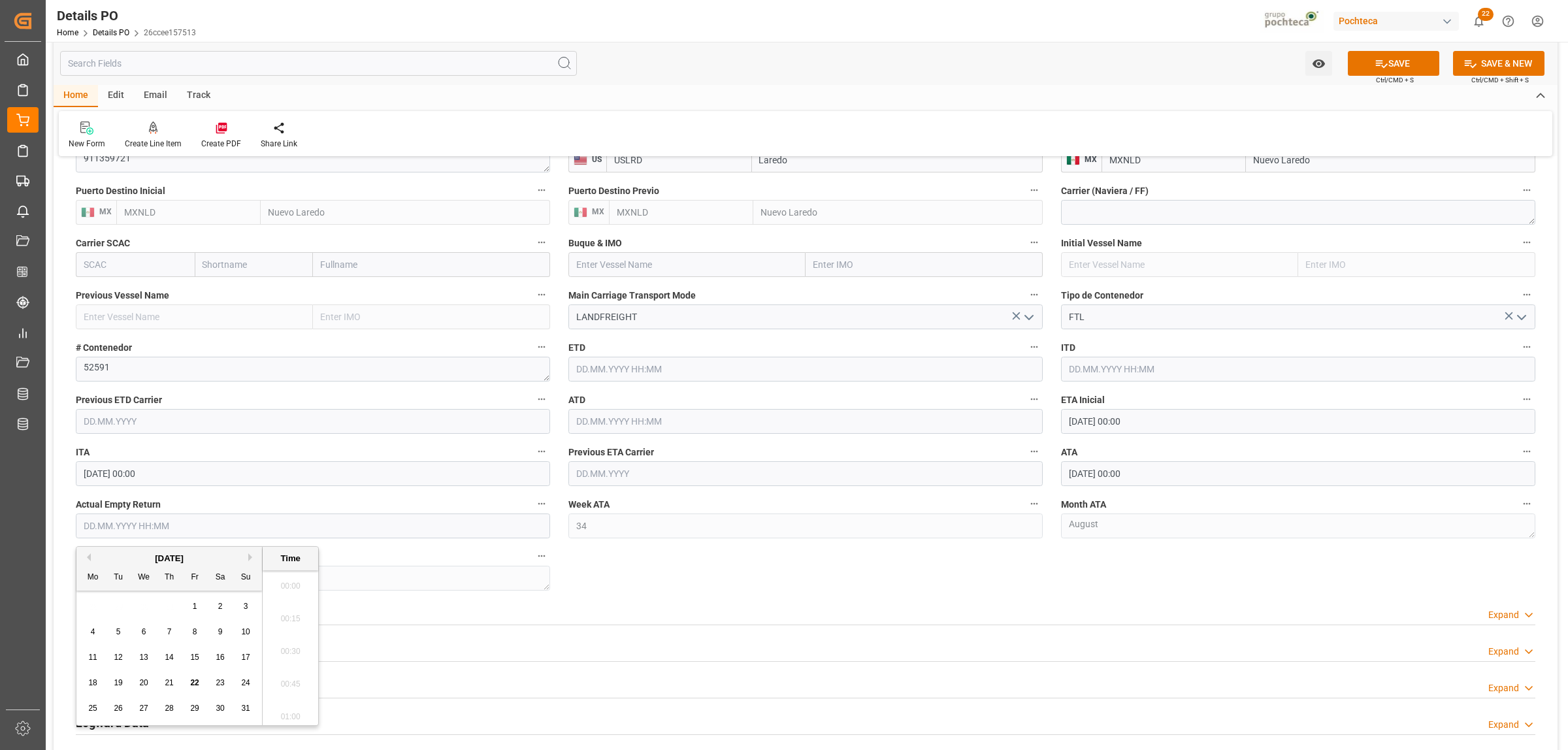
scroll to position [2028, 0]
click at [111, 599] on div "28 29 30 31 1 2 3" at bounding box center [169, 606] width 178 height 26
click at [98, 715] on div "25" at bounding box center [92, 708] width 16 height 15
type input "[DATE] 00:00"
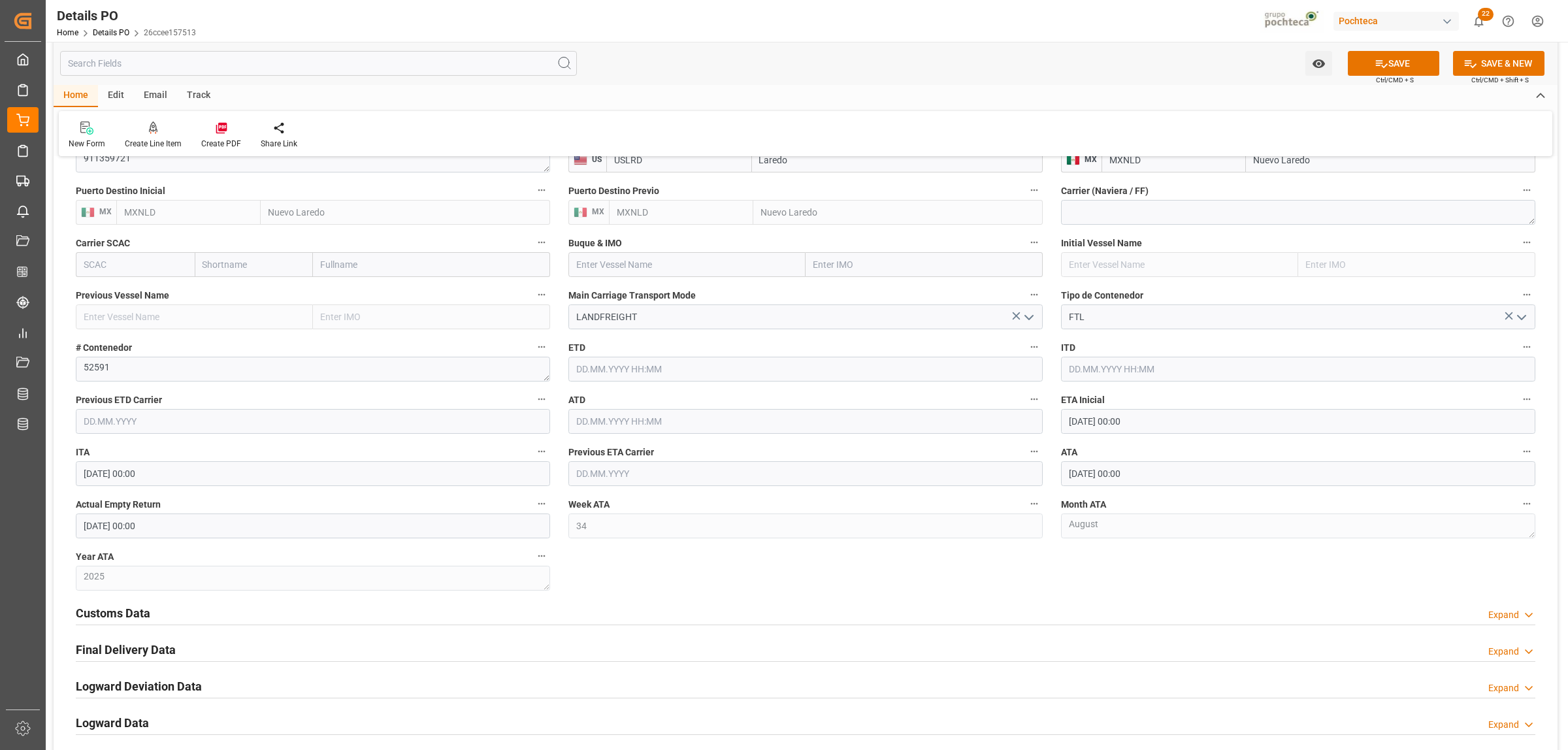
click at [557, 599] on div "Customs Data Expand" at bounding box center [805, 613] width 1478 height 36
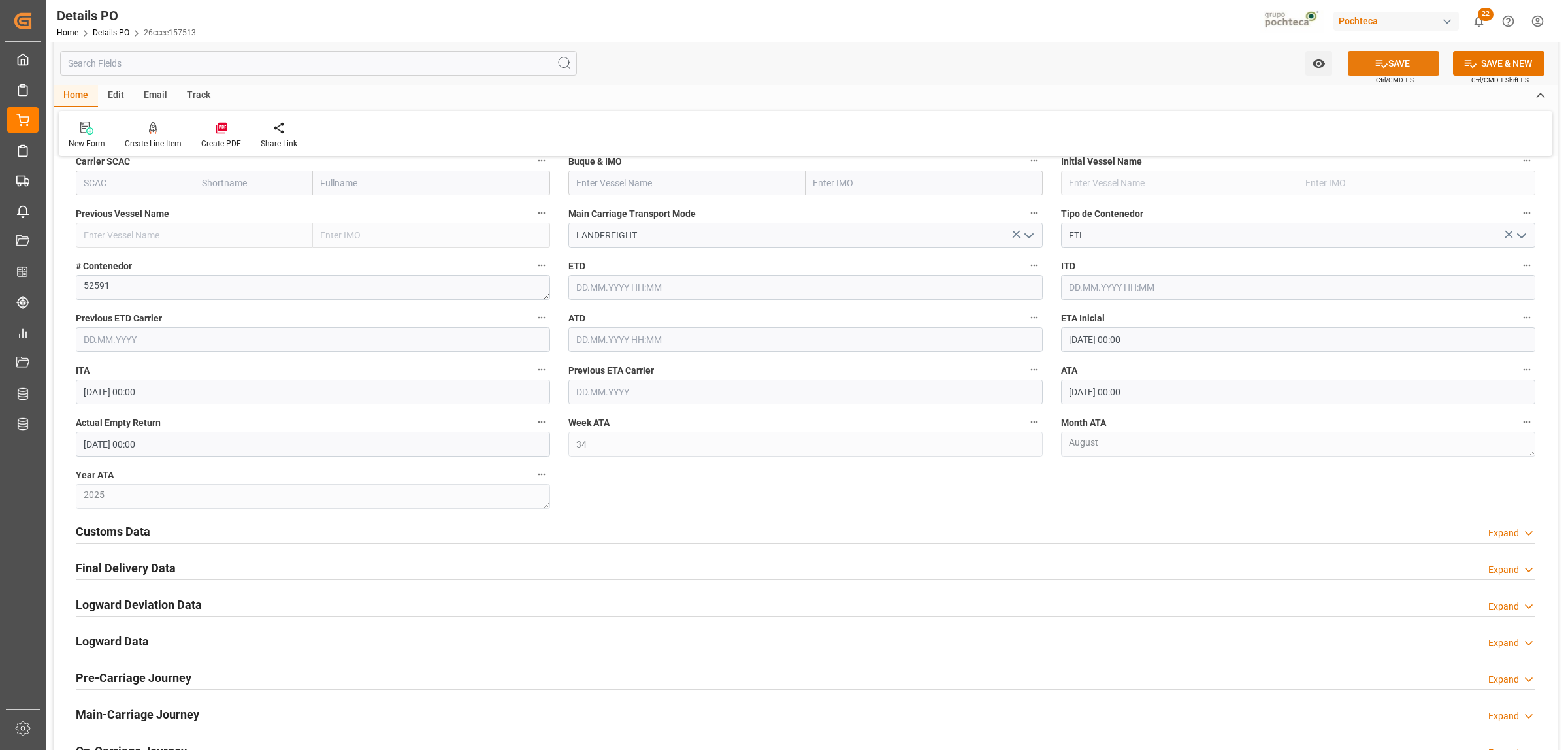
click at [1380, 57] on icon at bounding box center [1381, 64] width 13 height 13
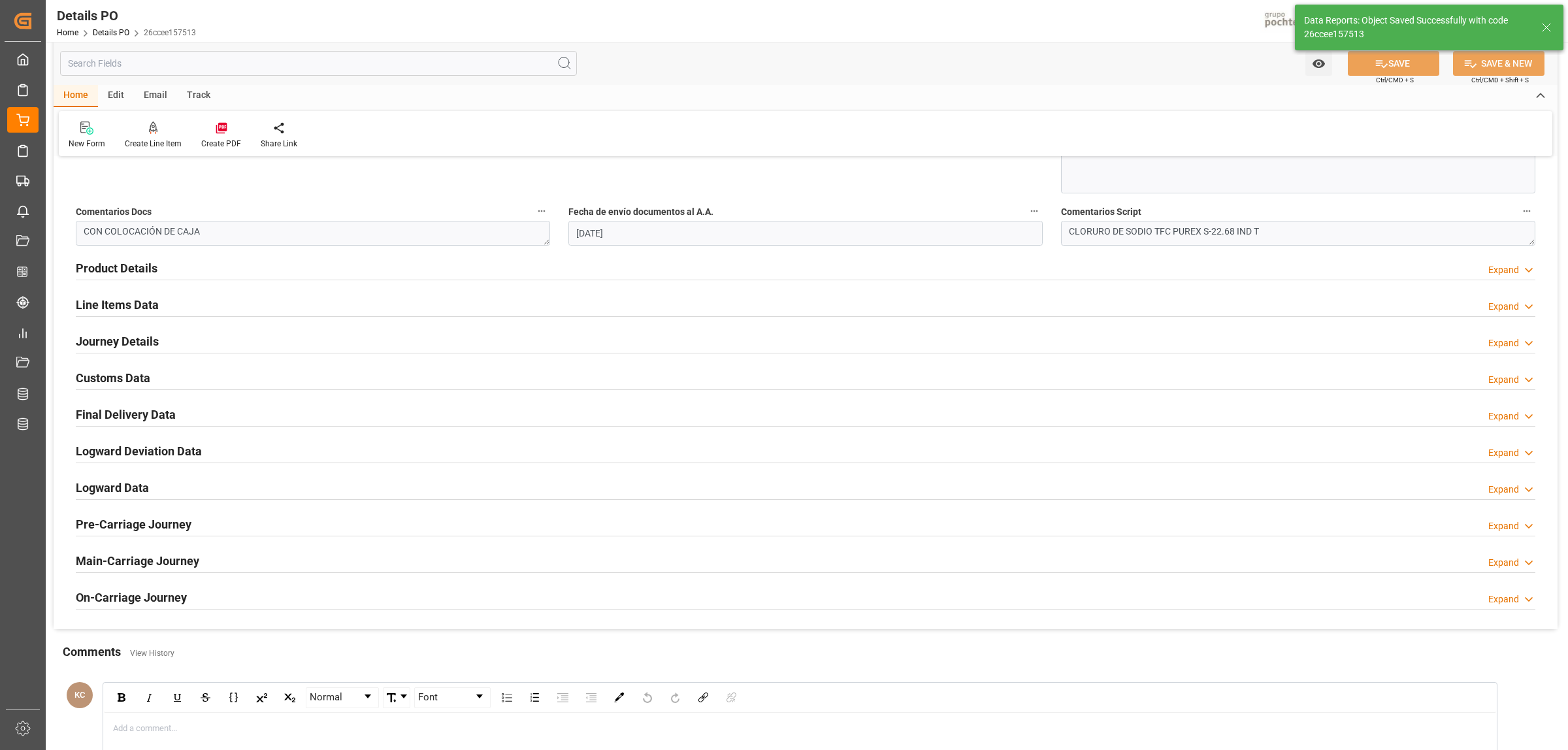
scroll to position [735, 0]
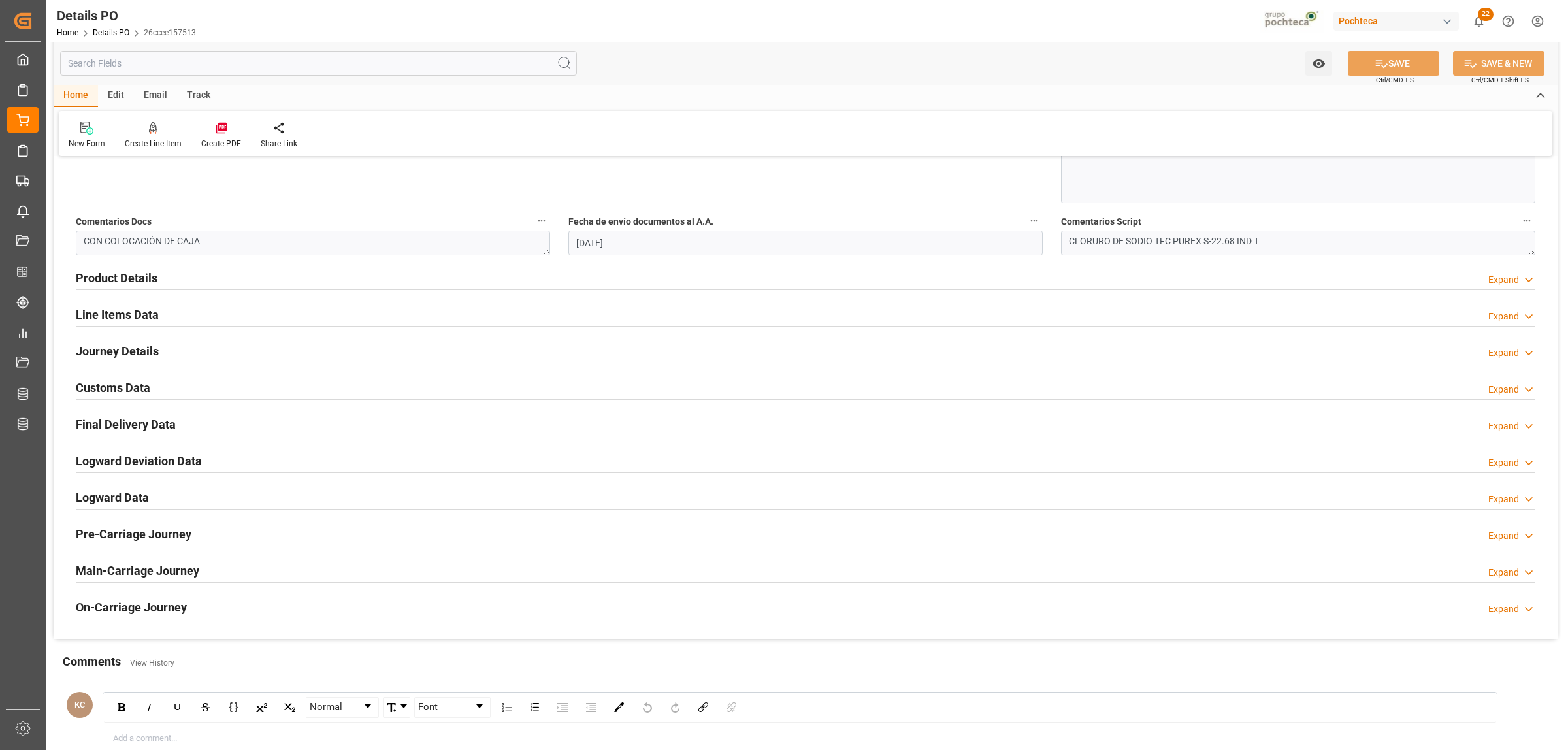
click at [134, 418] on h2 "Final Delivery Data" at bounding box center [126, 424] width 100 height 18
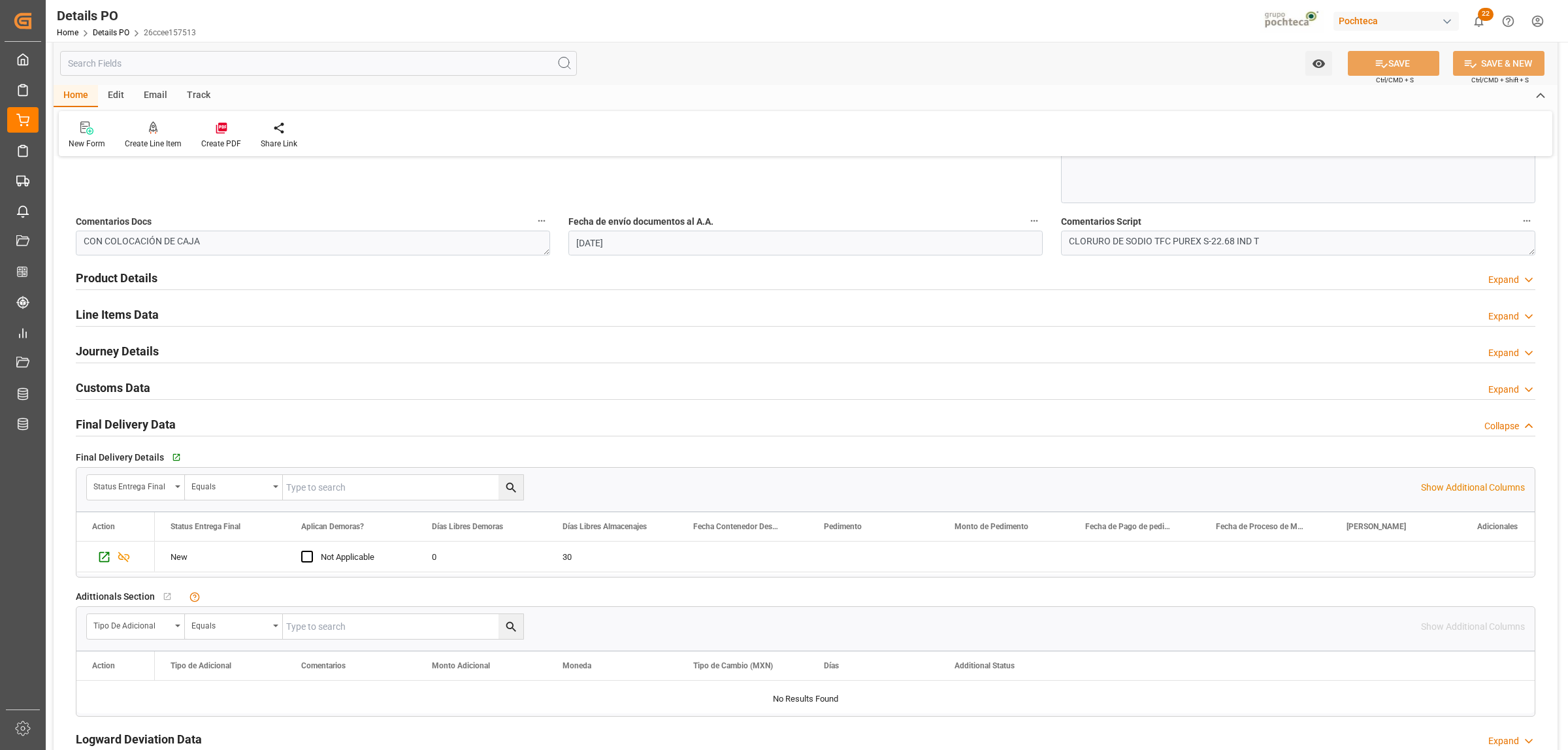
scroll to position [1014, 0]
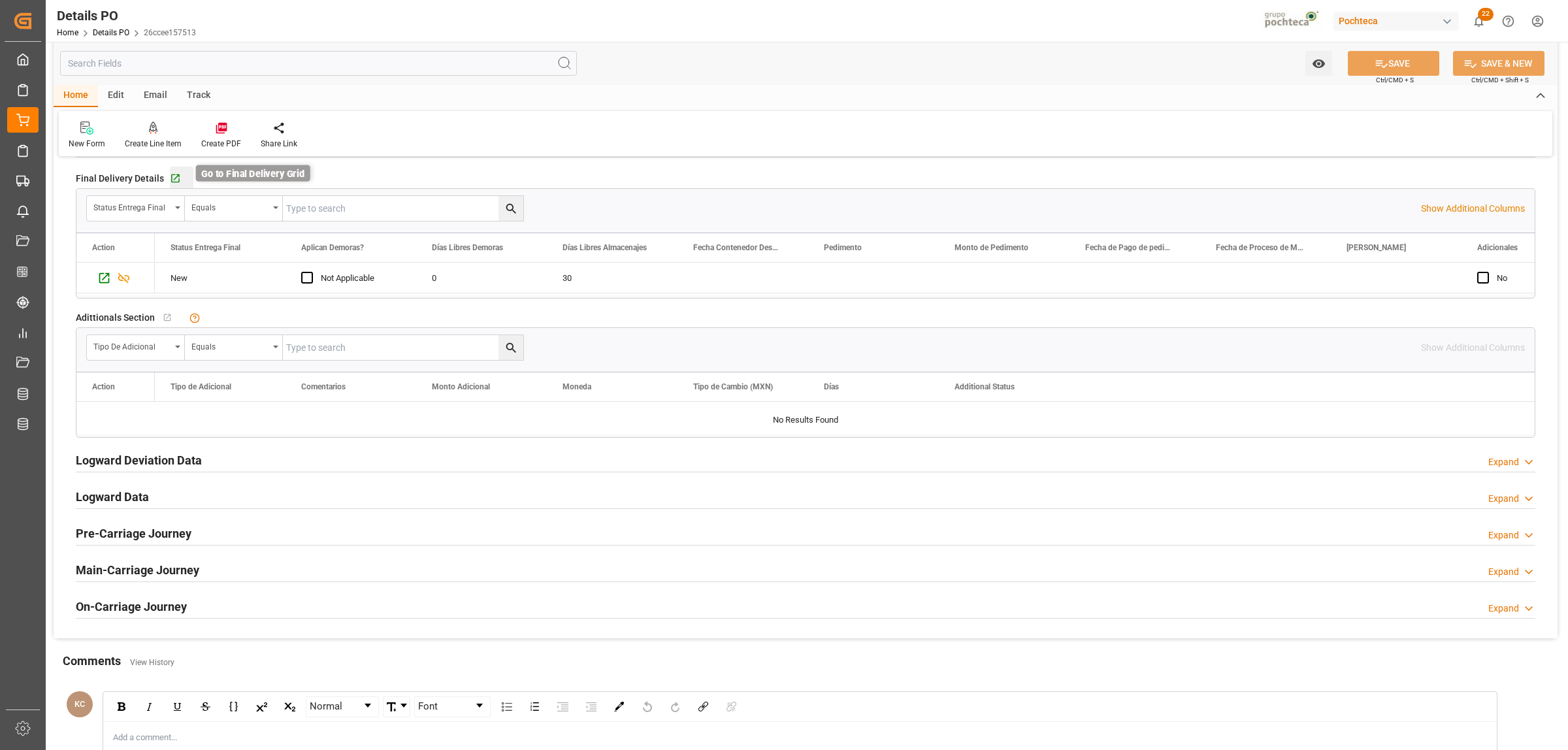
click at [171, 183] on icon "button" at bounding box center [175, 178] width 9 height 9
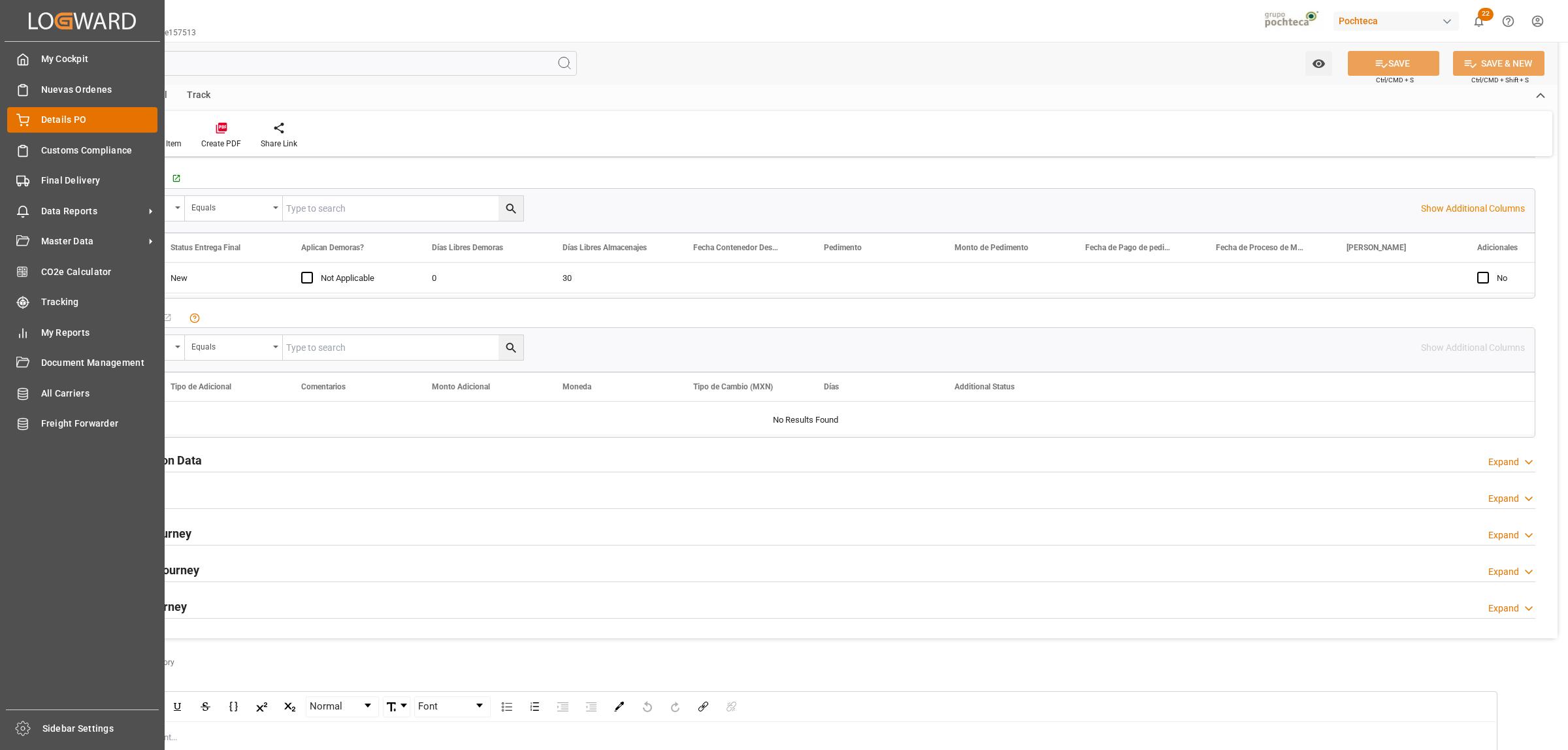
click at [51, 126] on span "Details PO" at bounding box center [99, 120] width 117 height 13
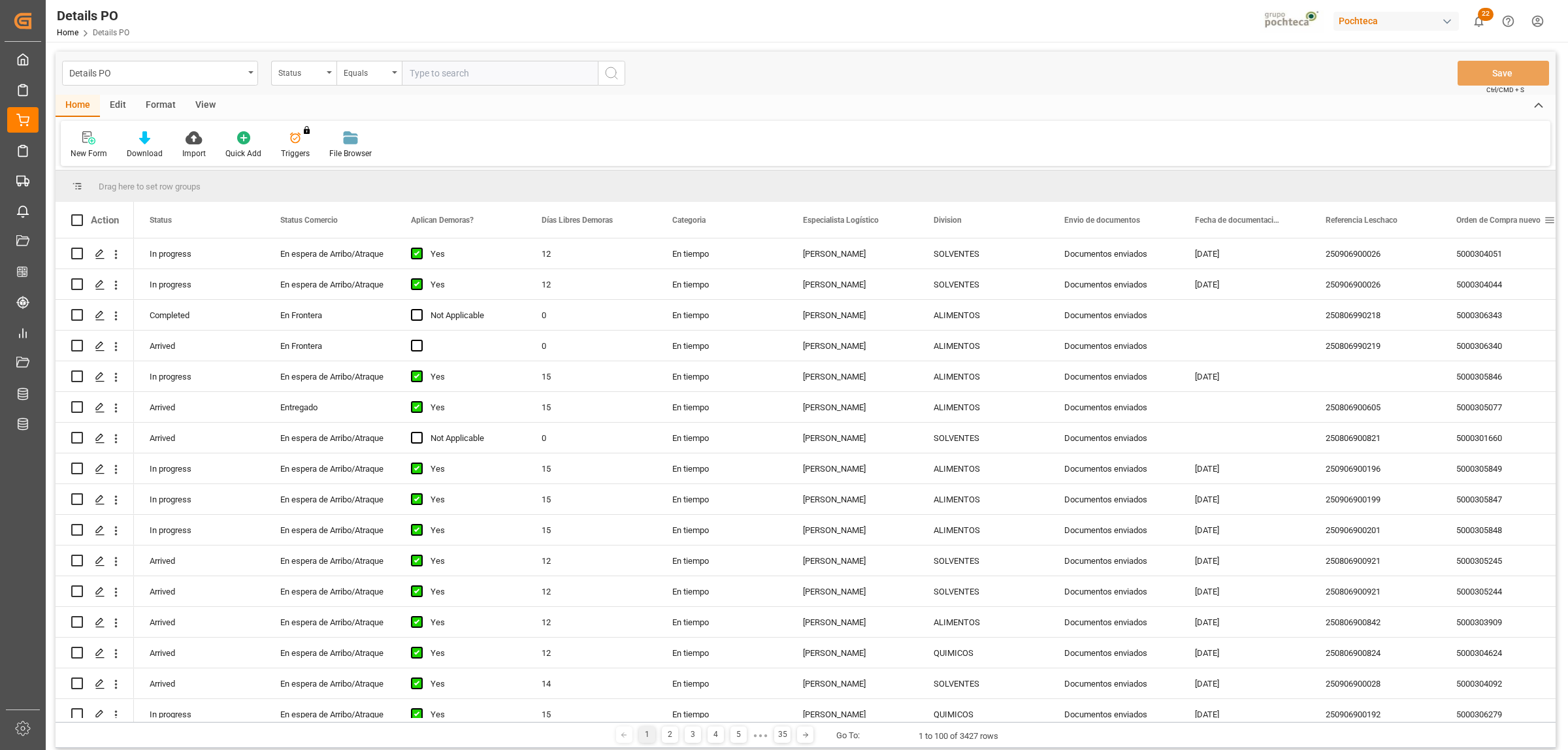
click at [1547, 220] on span at bounding box center [1549, 220] width 11 height 11
click at [1512, 222] on span "filter" at bounding box center [1505, 222] width 11 height 11
type input "5000306340"
click at [1497, 334] on button "Apply" at bounding box center [1499, 331] width 24 height 13
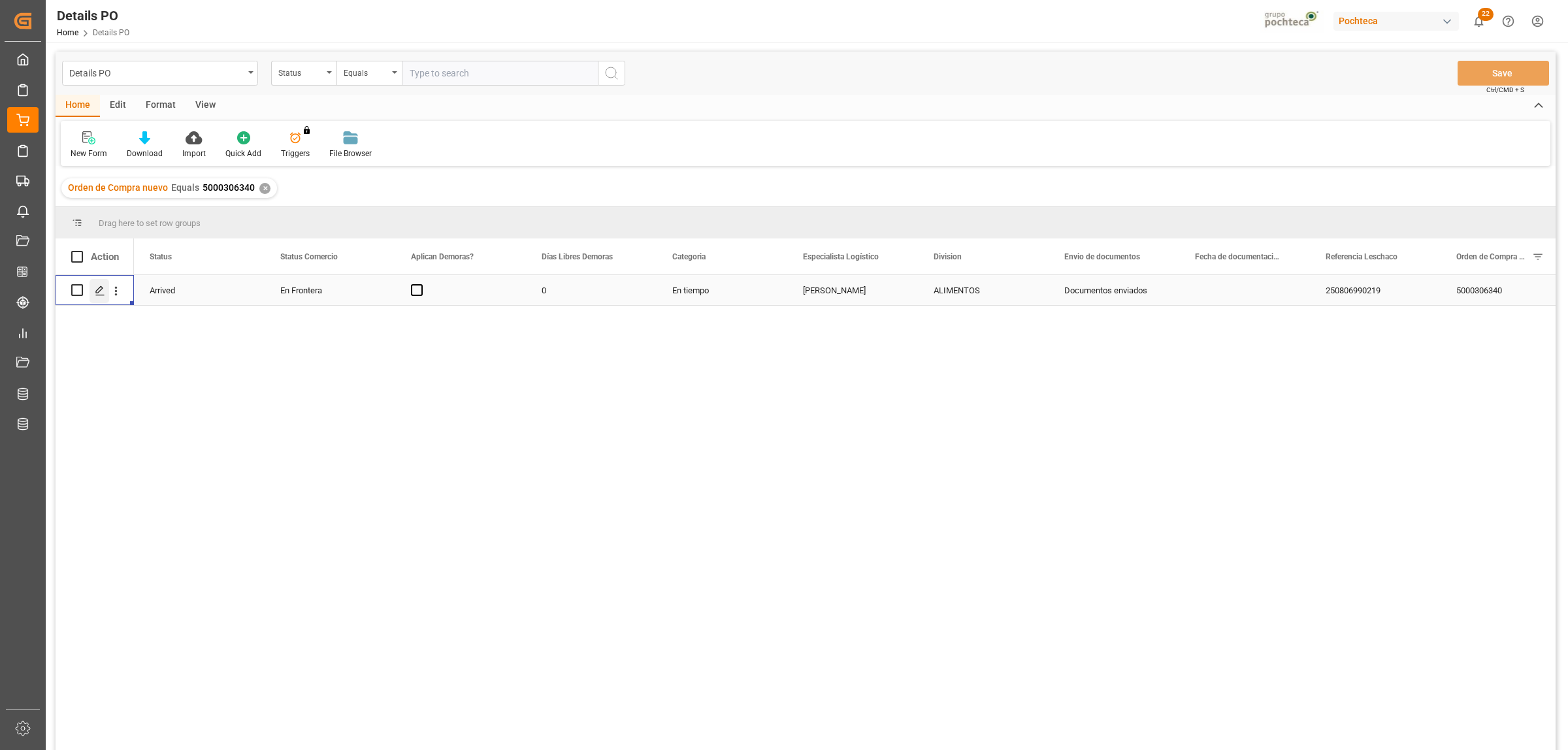
click at [99, 297] on div "Press SPACE to select this row." at bounding box center [99, 290] width 20 height 24
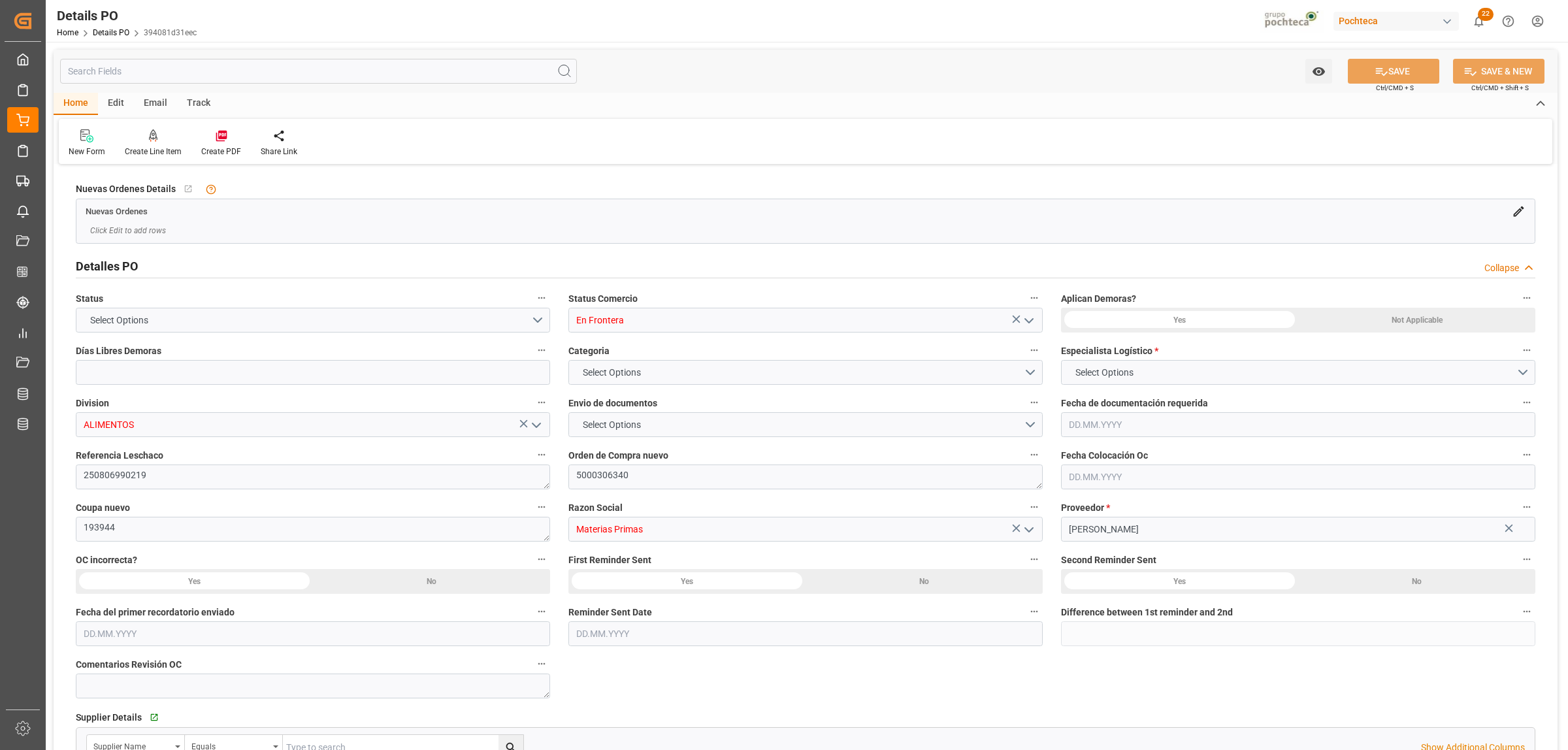
type input "0"
type input "19000"
type input "USLRD"
type input "MXNLD"
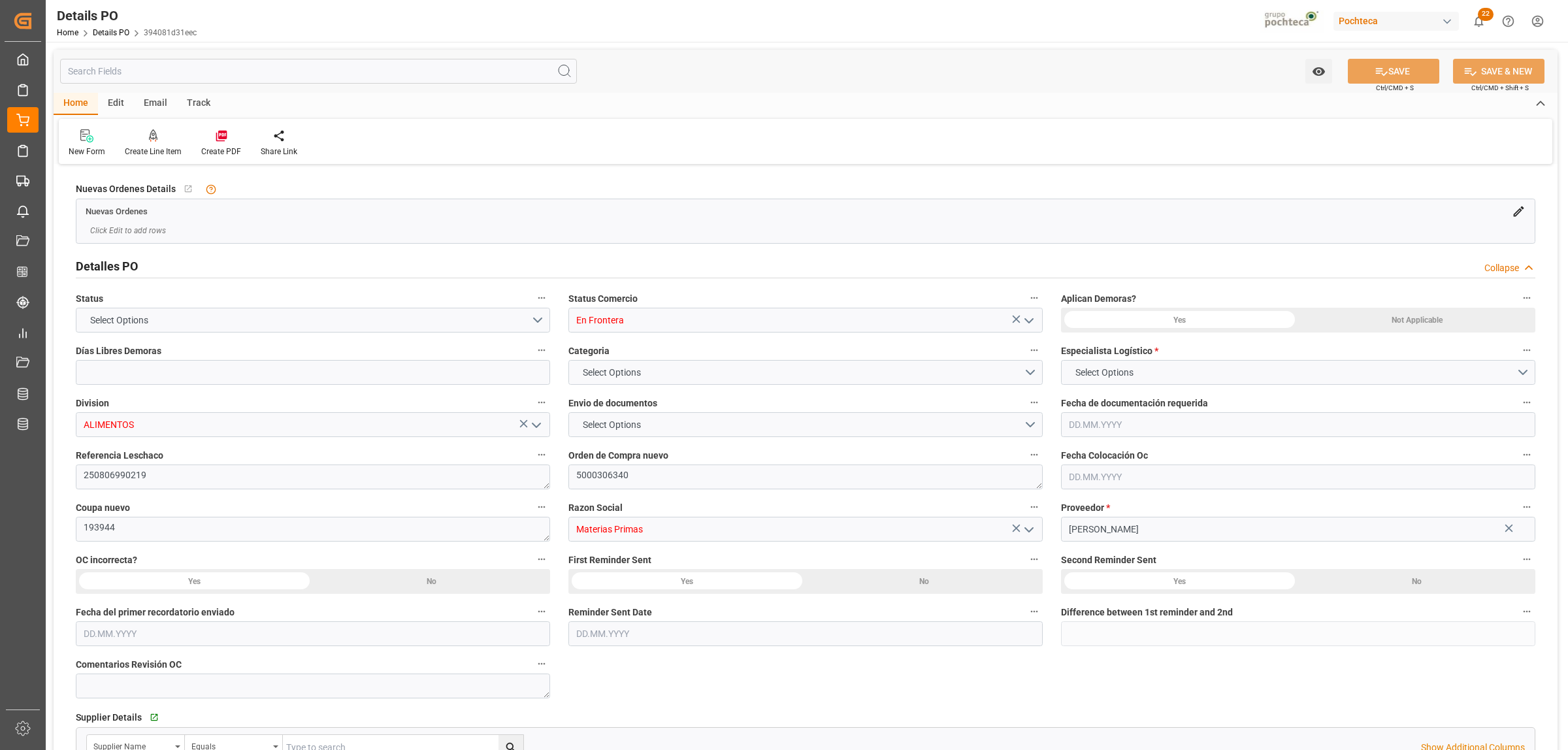
type input "MXNLD"
type input "34"
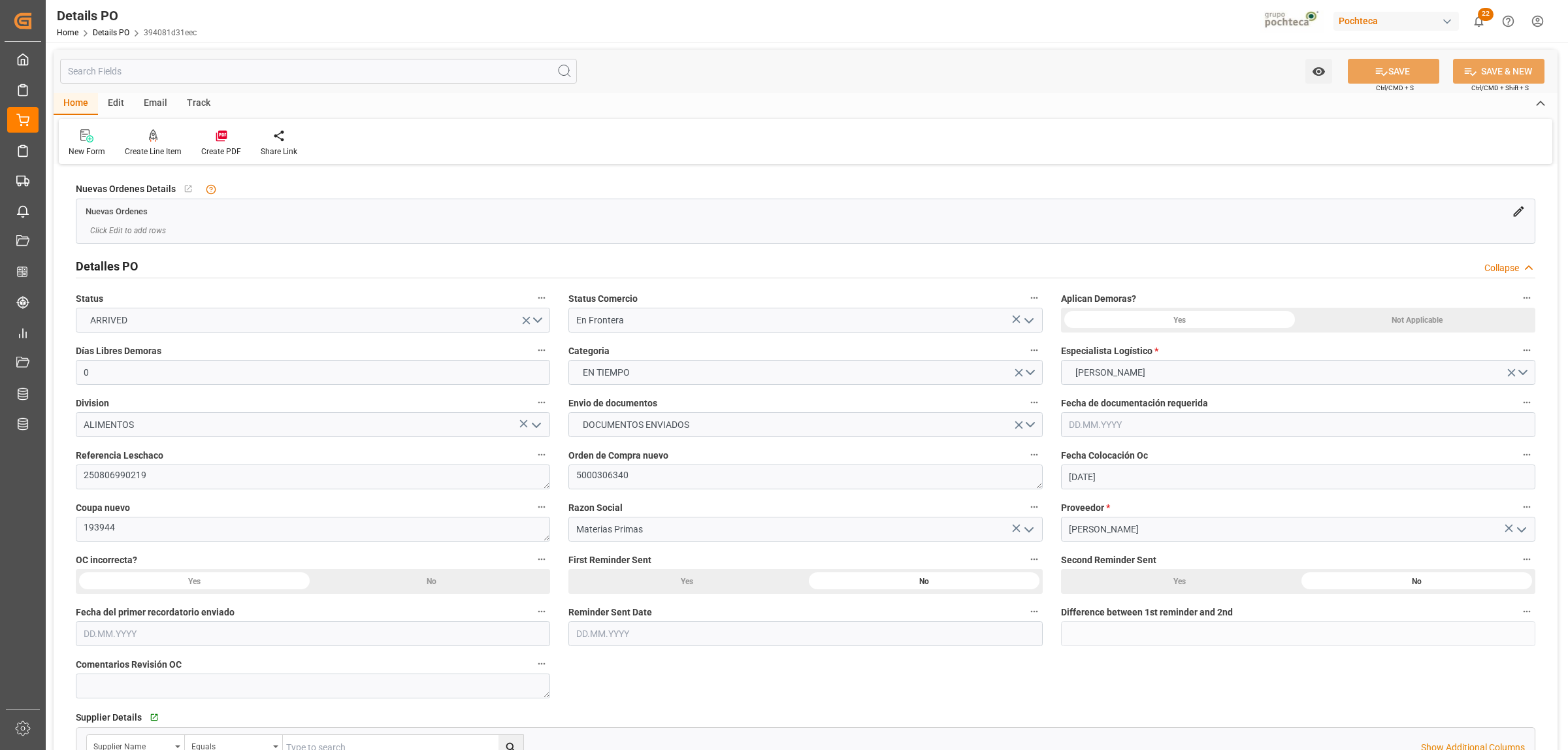
type input "20.07.2025"
type input "[DATE]"
type input "20.08.2025 00:00"
type input "18.08.2025 00:00"
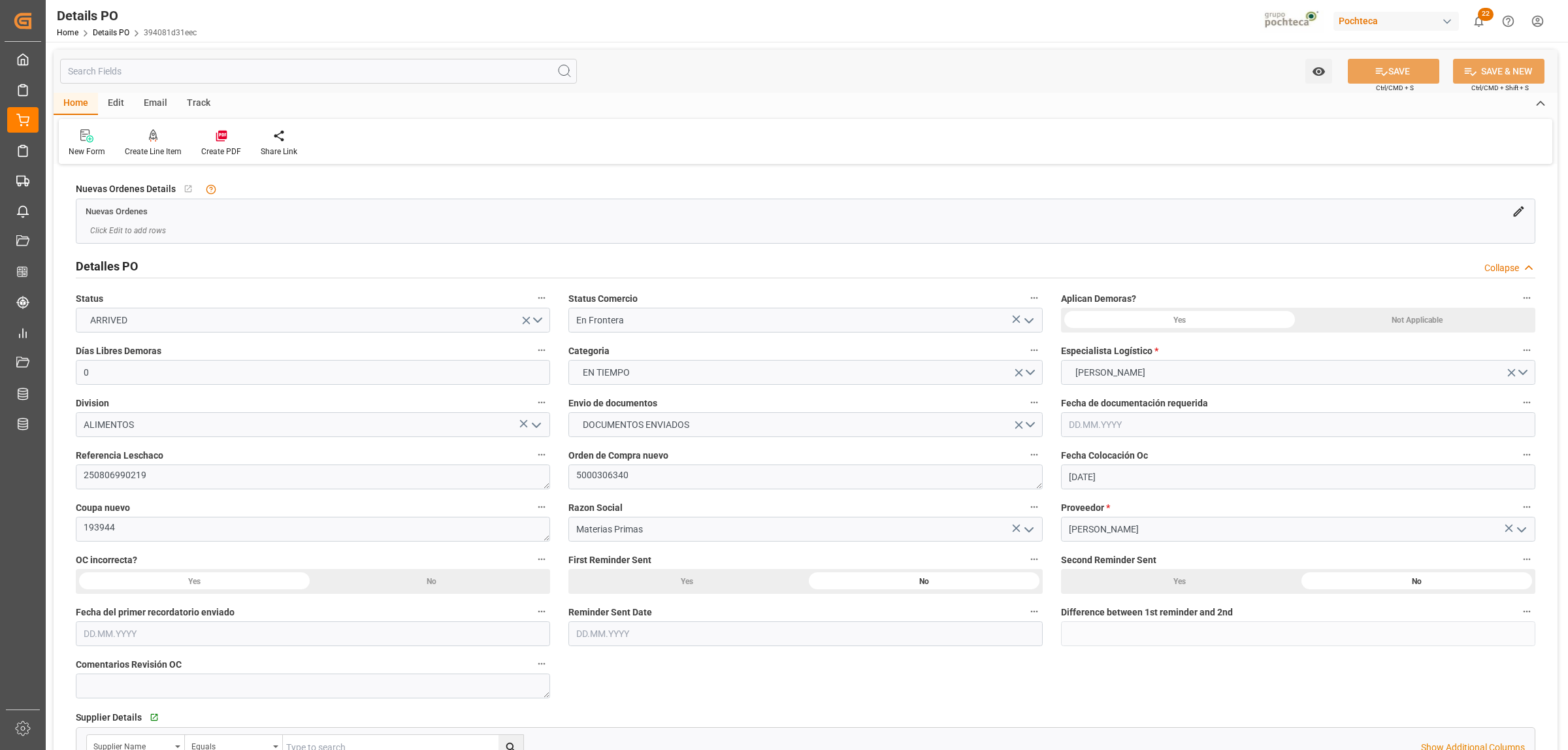
type input "20.08.2025 00:00"
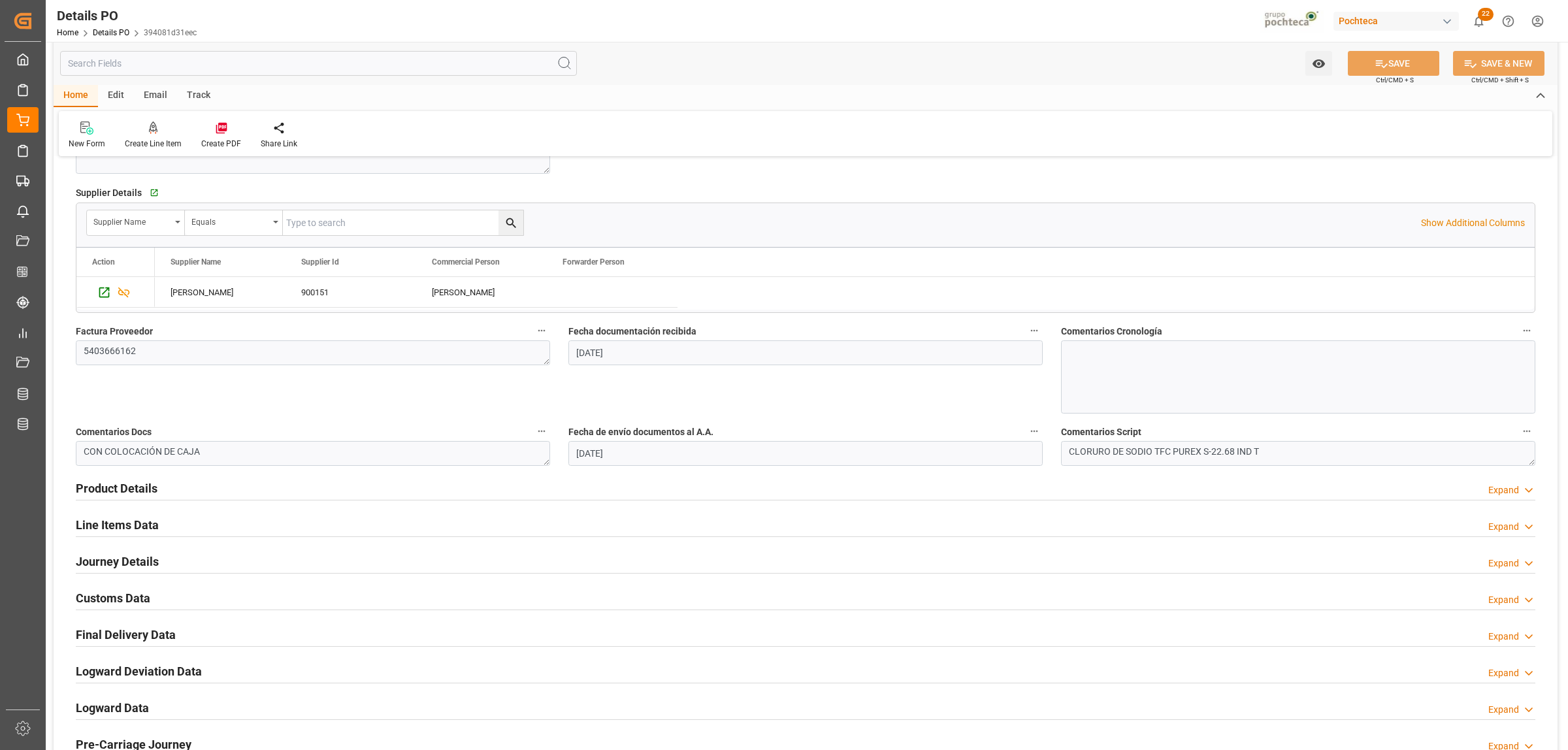
scroll to position [571, 0]
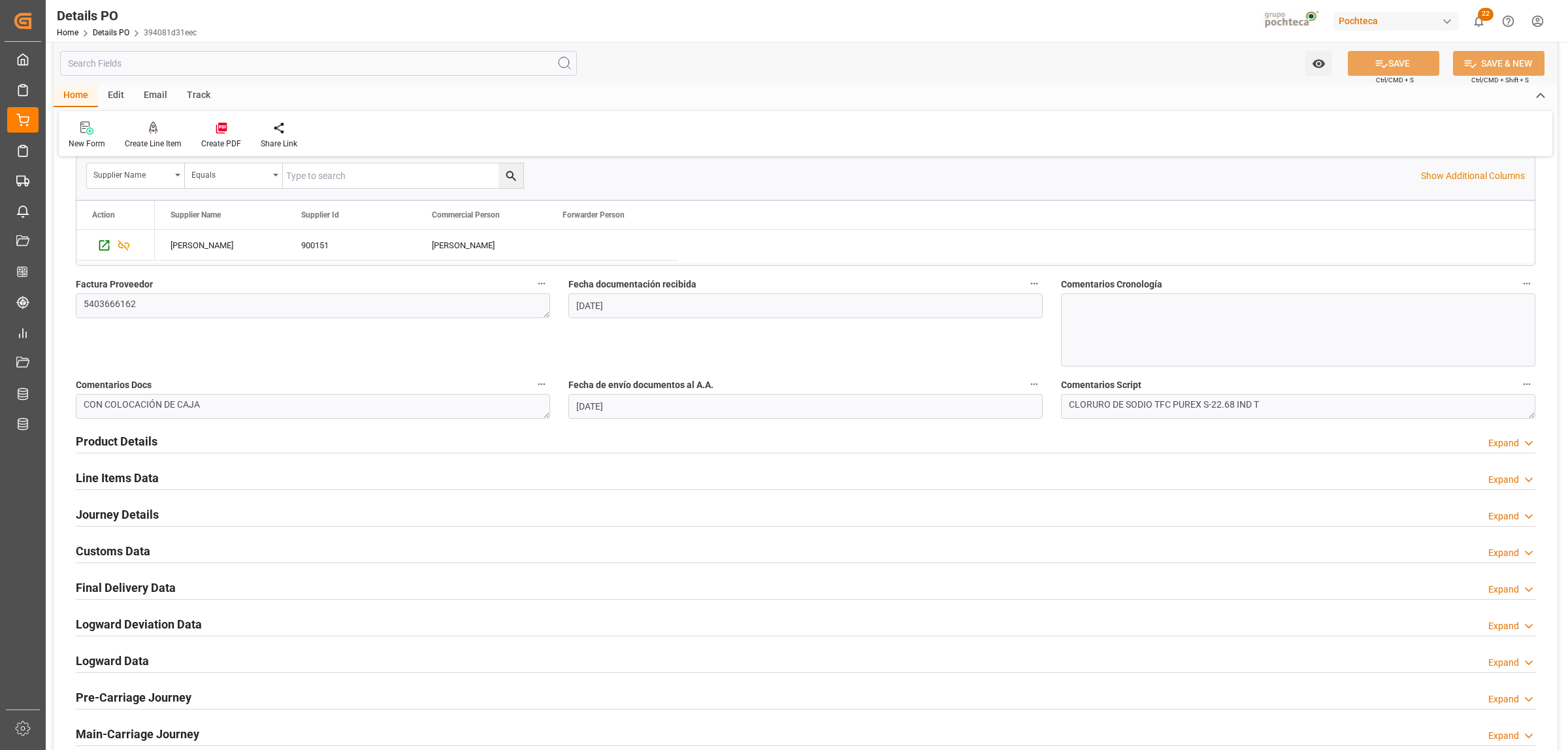
click at [108, 444] on h2 "Product Details" at bounding box center [117, 441] width 82 height 18
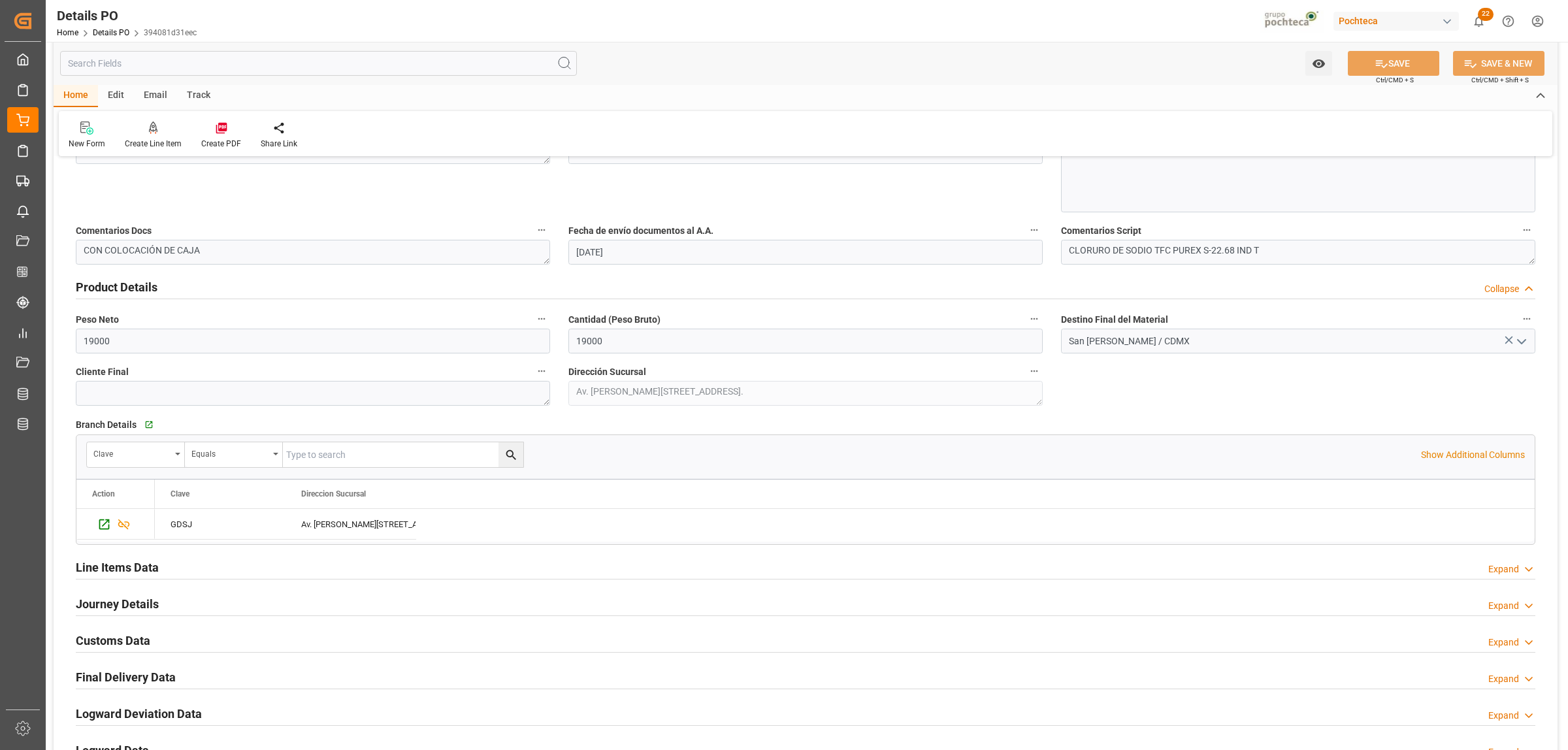
scroll to position [735, 0]
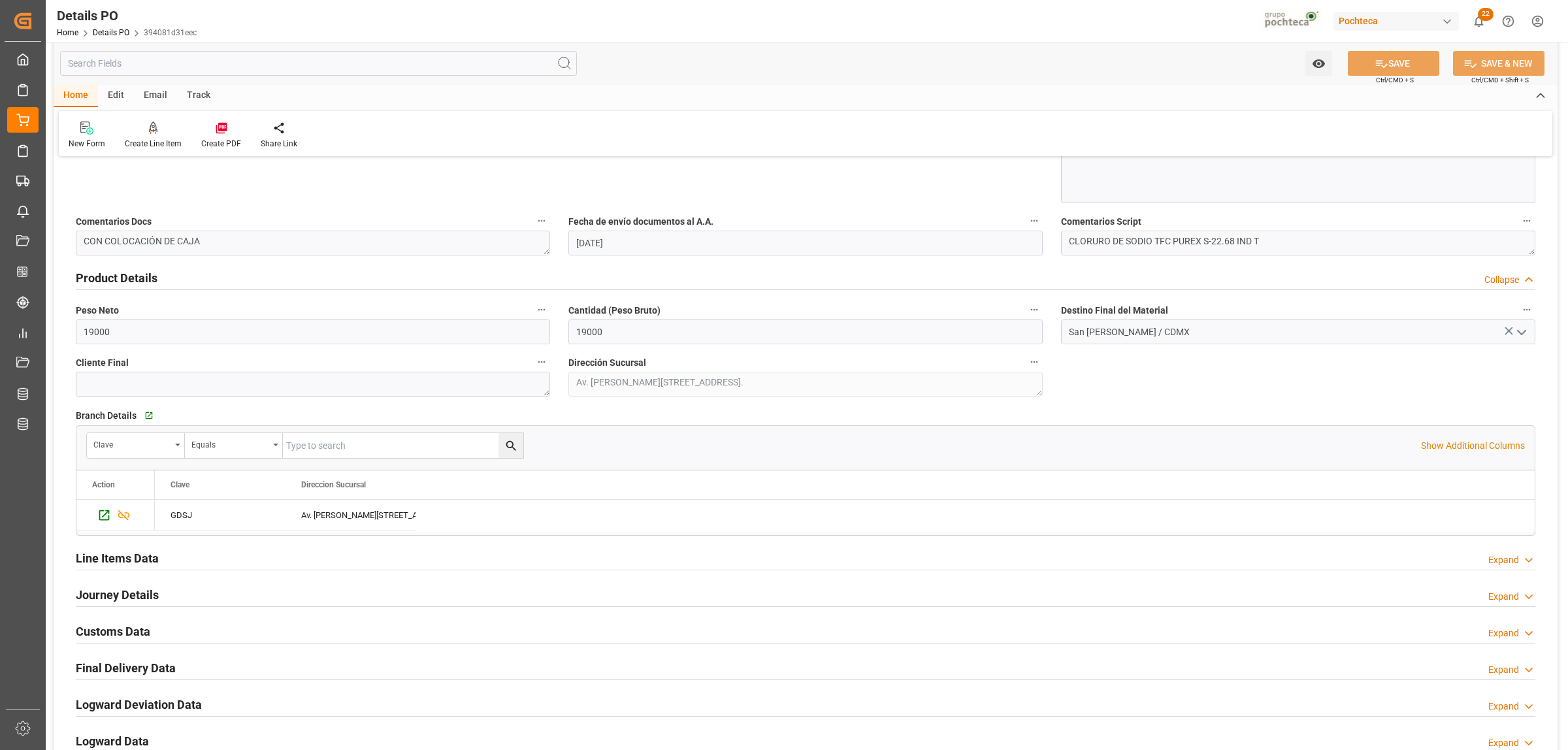
click at [126, 590] on h2 "Journey Details" at bounding box center [117, 594] width 83 height 18
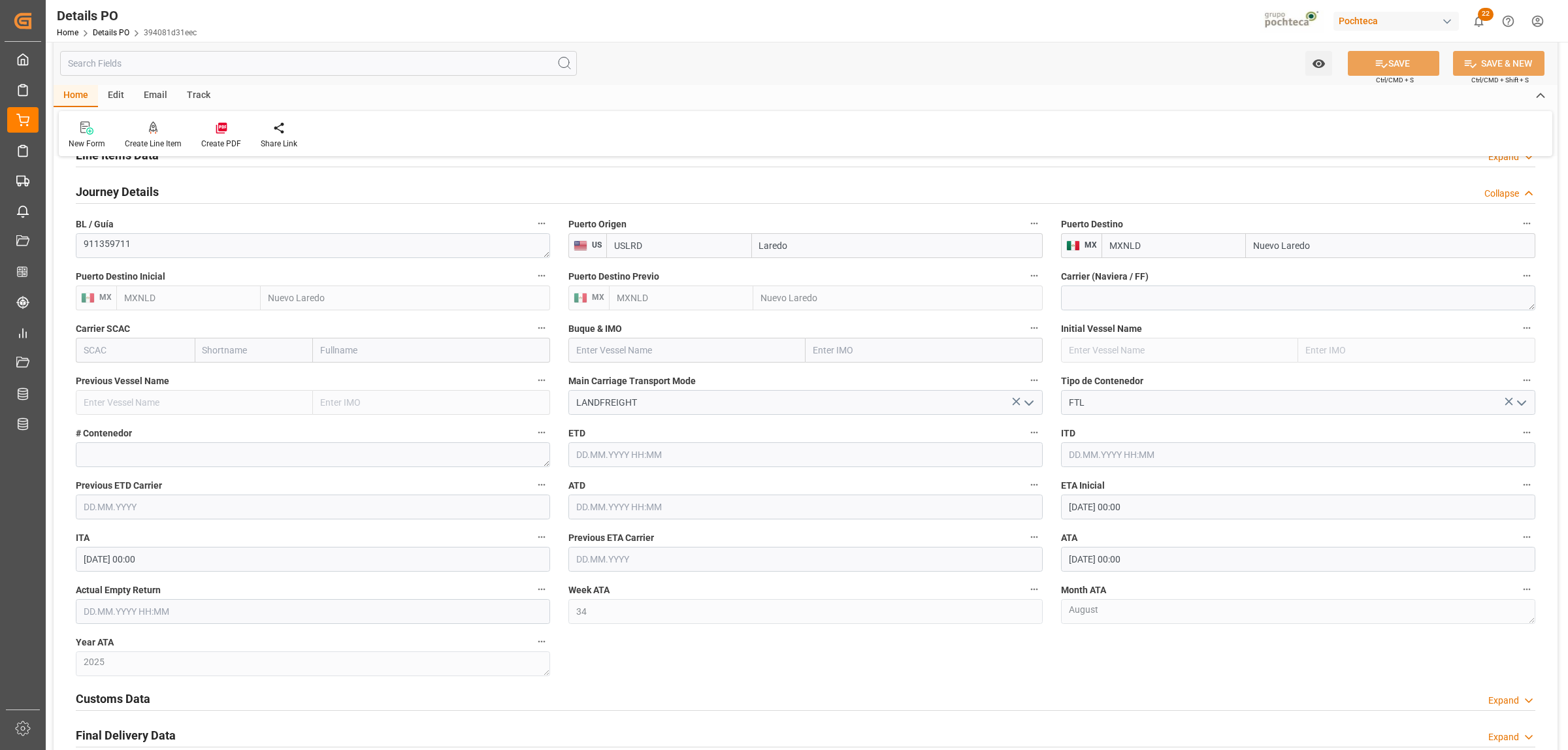
scroll to position [1143, 0]
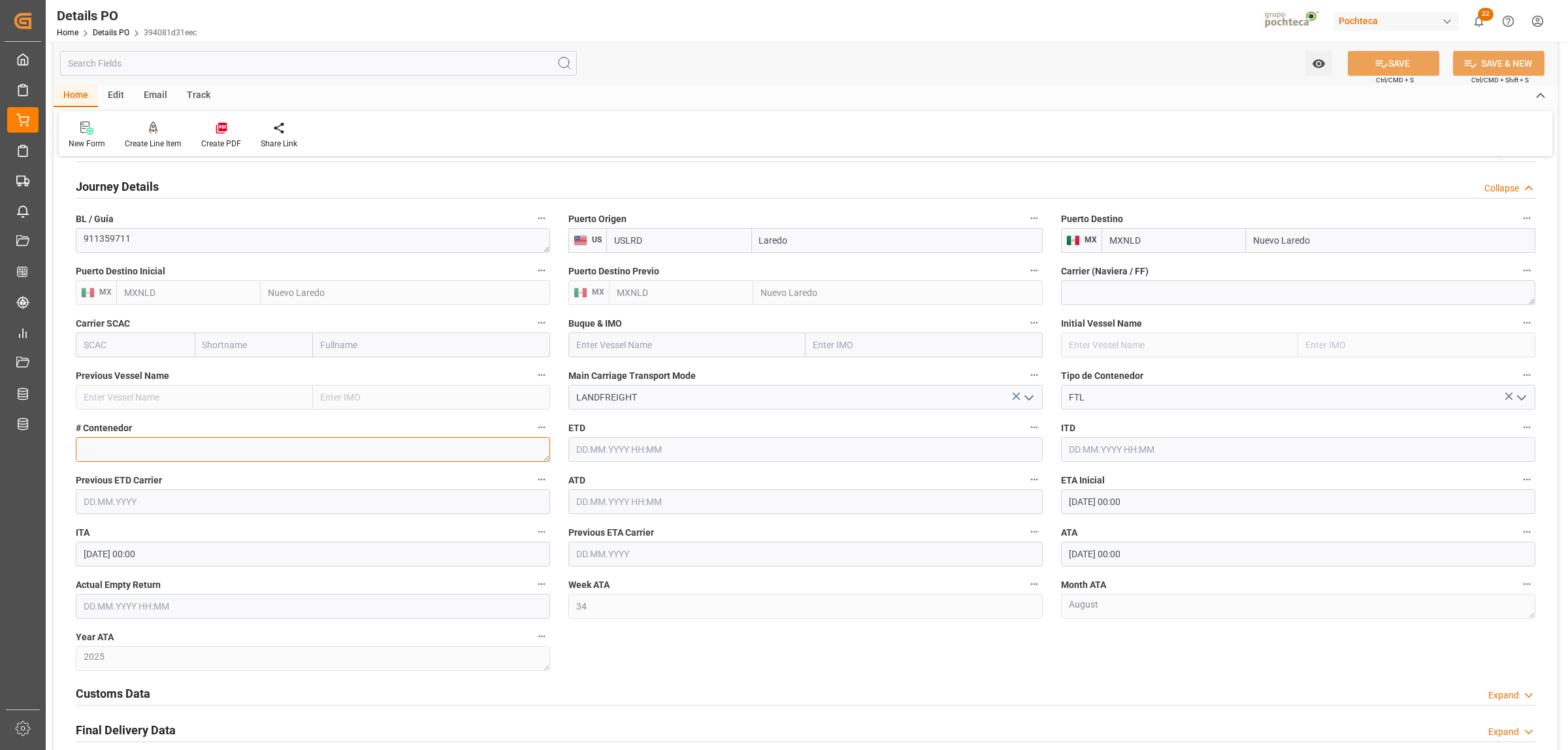
click at [148, 453] on textarea at bounding box center [313, 449] width 474 height 25
paste textarea "52591"
type textarea "52591"
click at [1381, 66] on icon at bounding box center [1381, 64] width 11 height 8
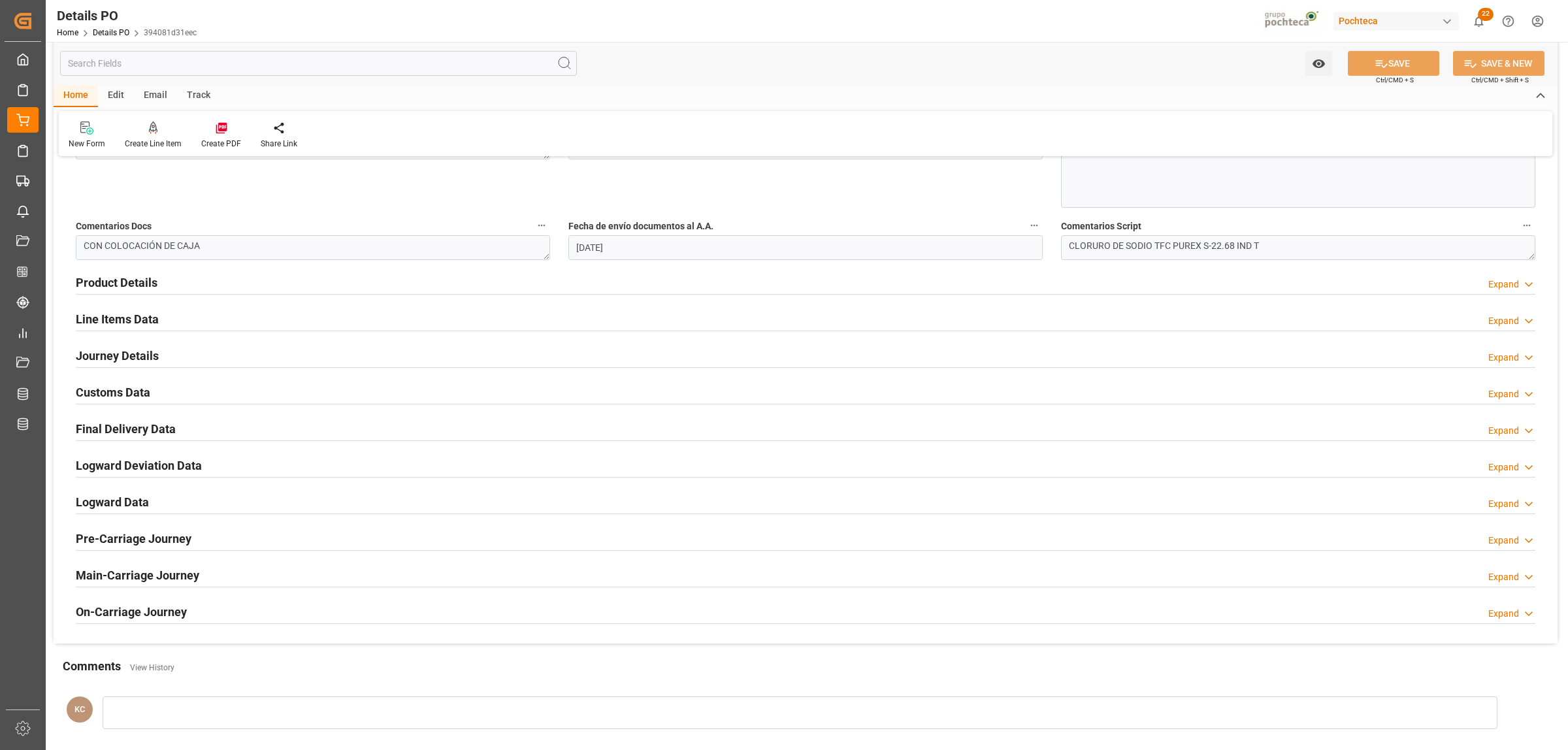
scroll to position [725, 0]
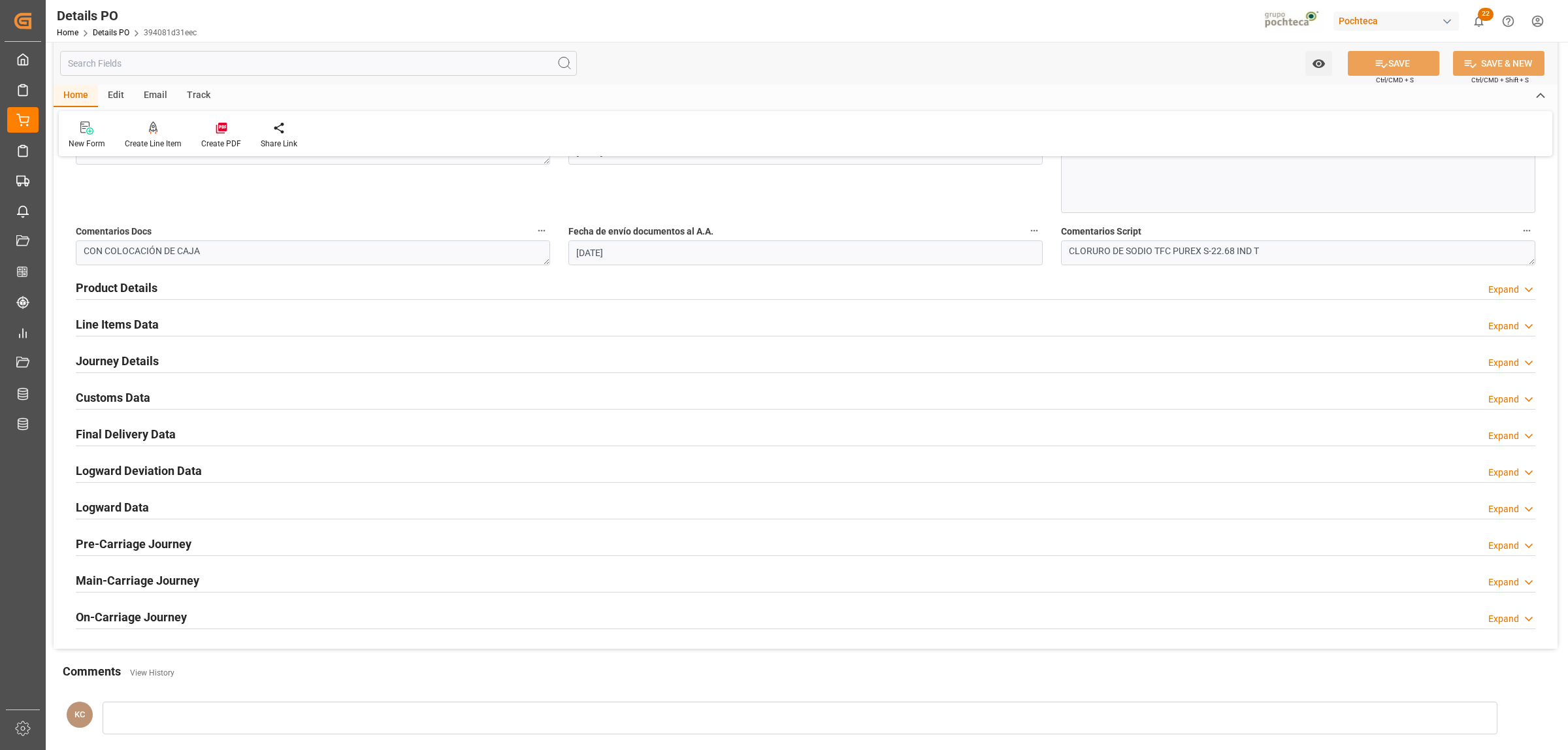
click at [141, 436] on h2 "Final Delivery Data" at bounding box center [126, 434] width 100 height 18
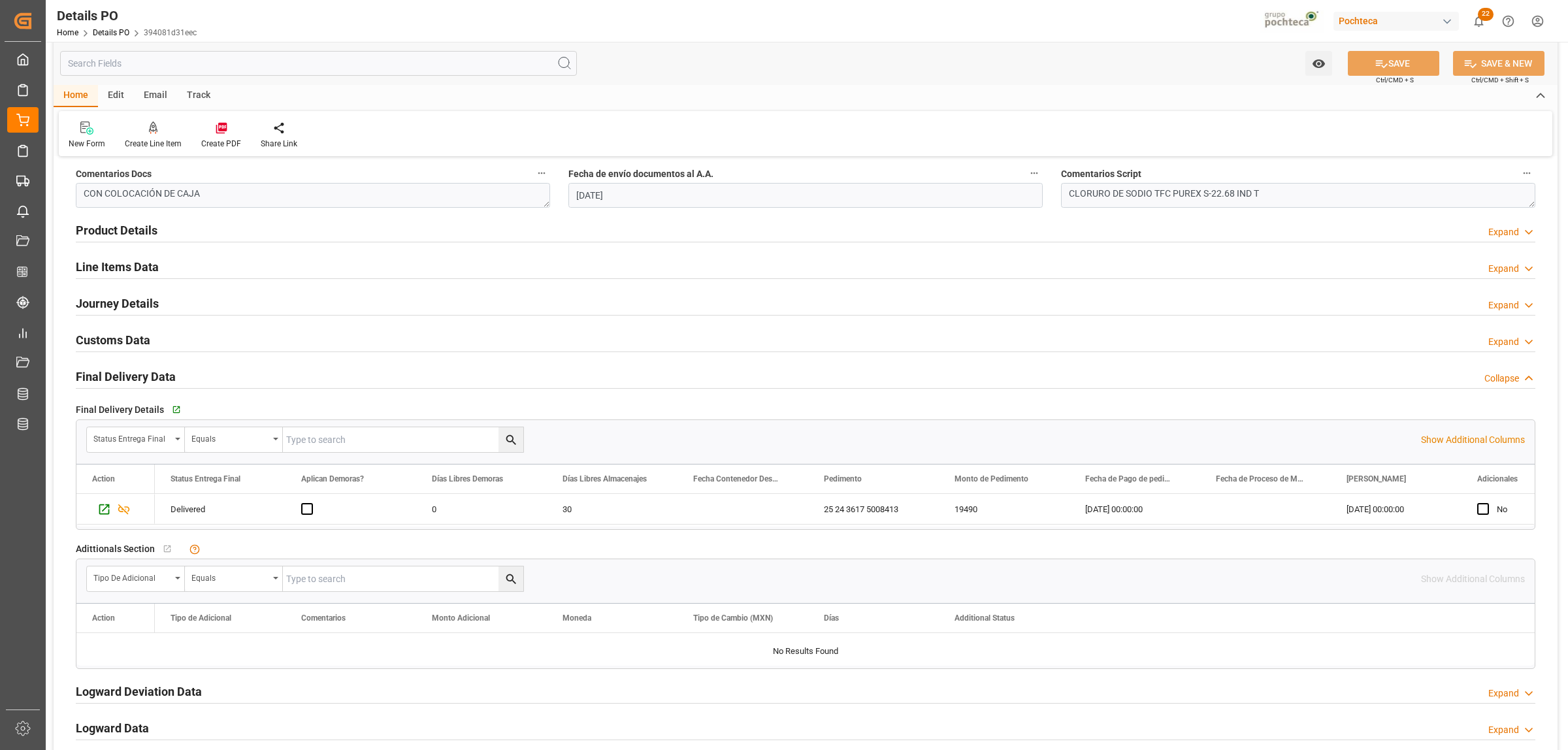
scroll to position [888, 0]
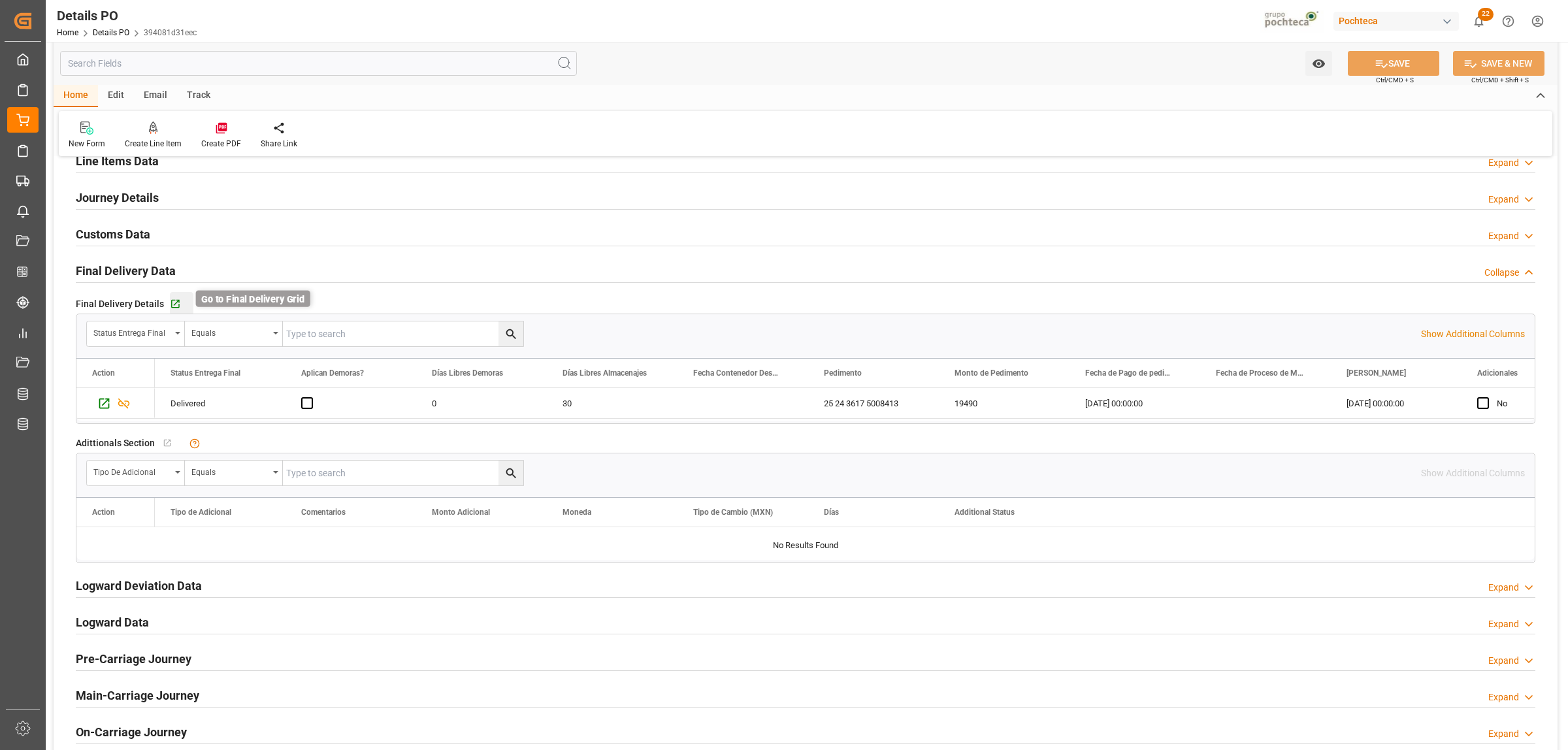
click at [175, 307] on icon "button" at bounding box center [175, 305] width 11 height 11
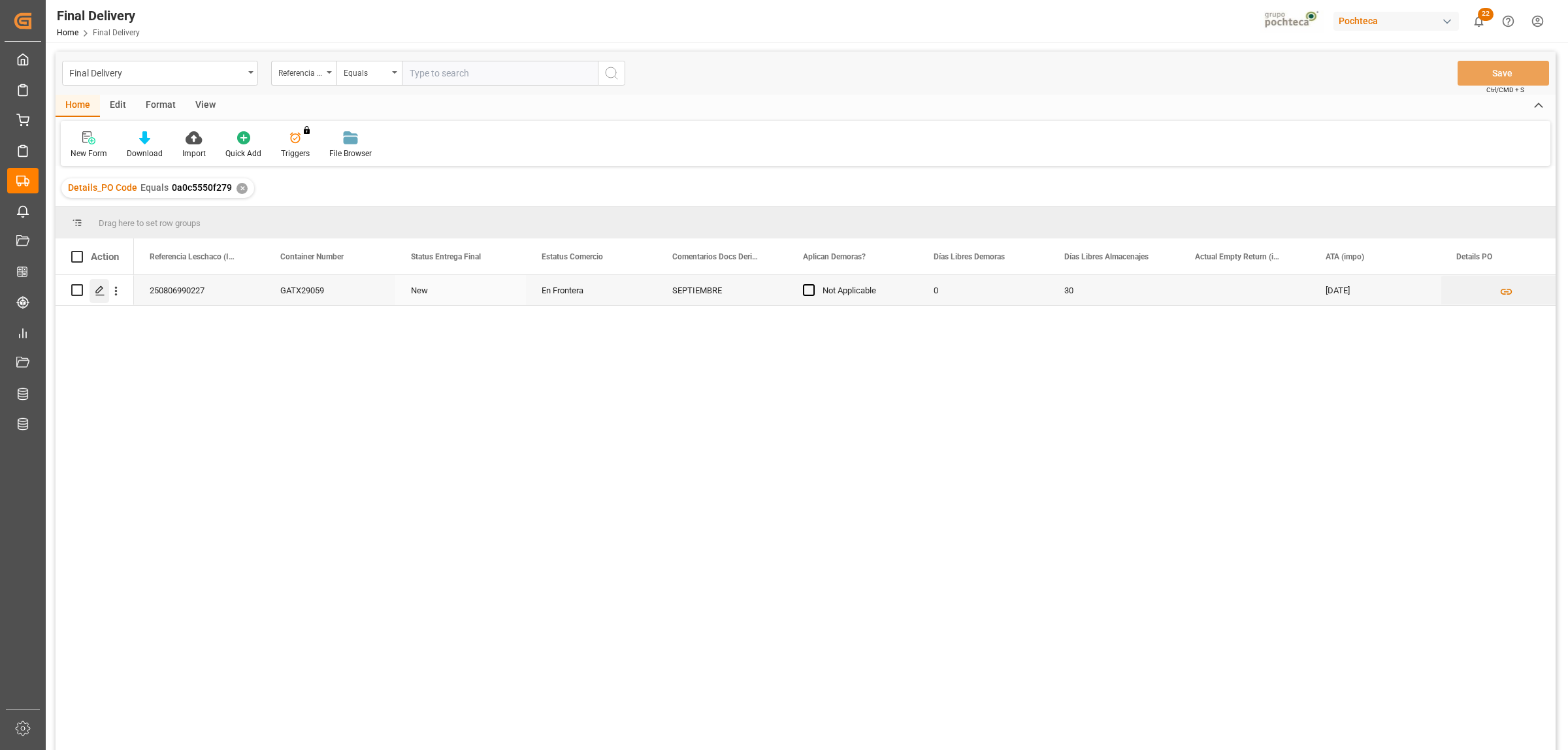
click at [90, 289] on div "Press SPACE to select this row." at bounding box center [99, 290] width 20 height 24
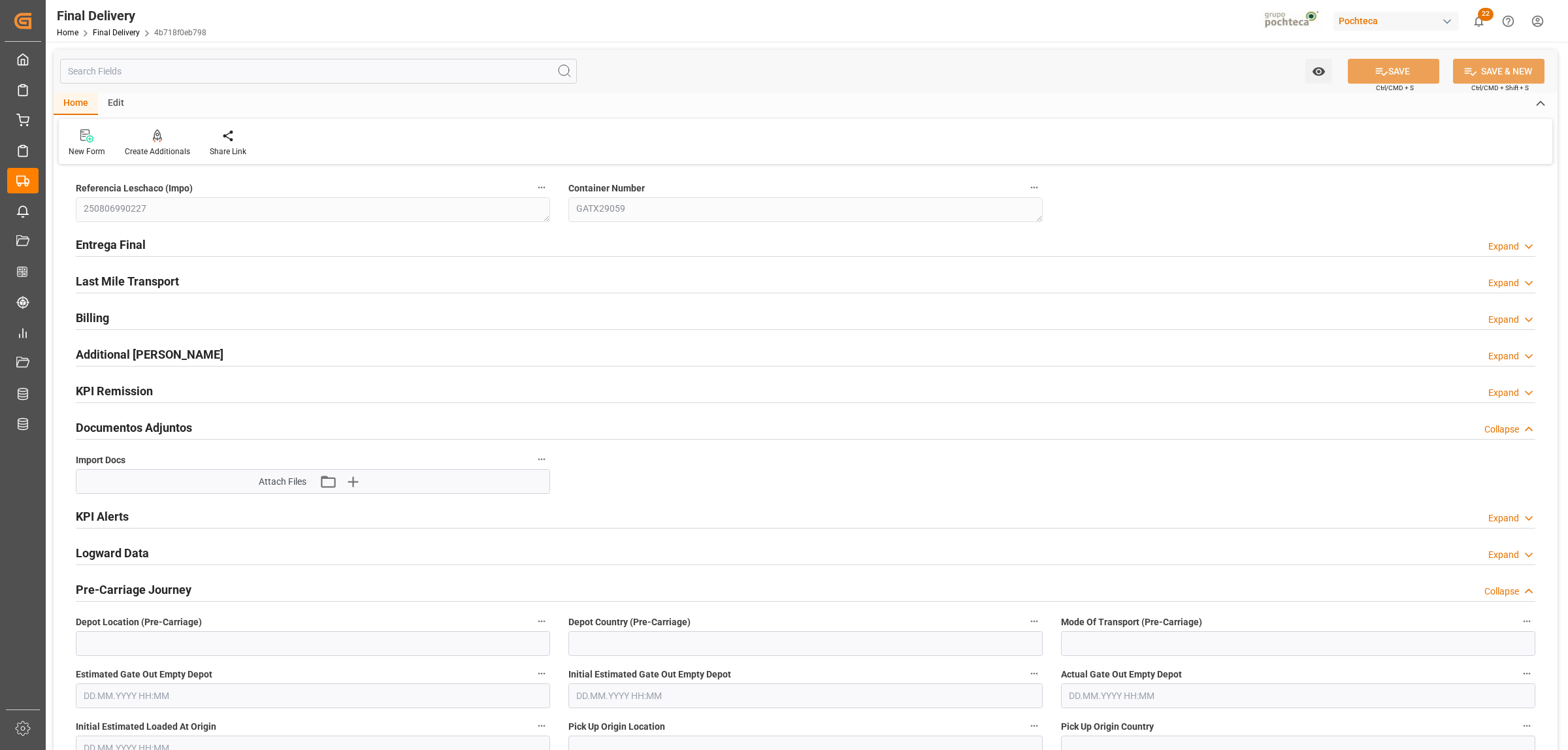
type input "0"
type input "30"
type input "[DATE]"
click at [103, 238] on h2 "Entrega Final" at bounding box center [110, 245] width 69 height 18
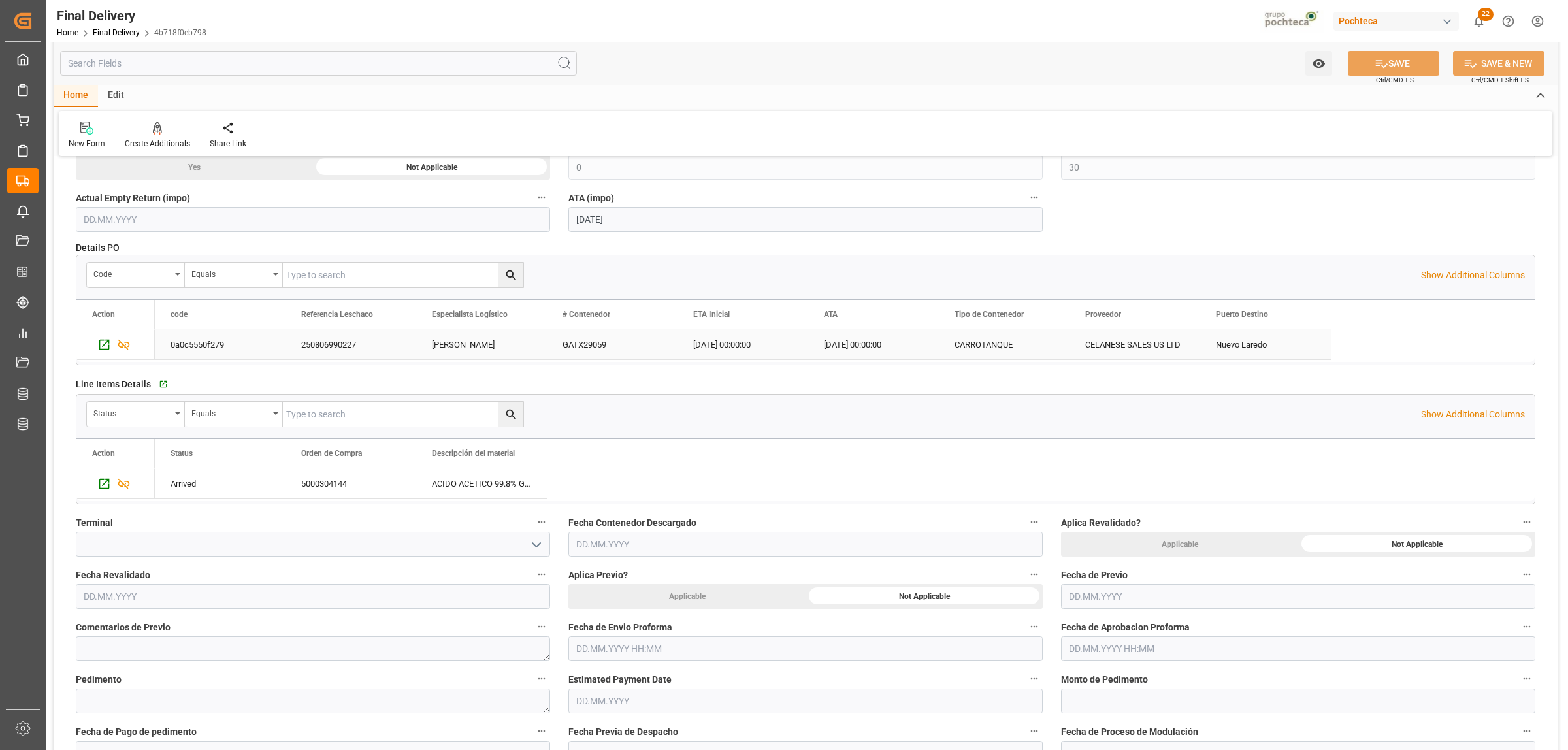
scroll to position [326, 0]
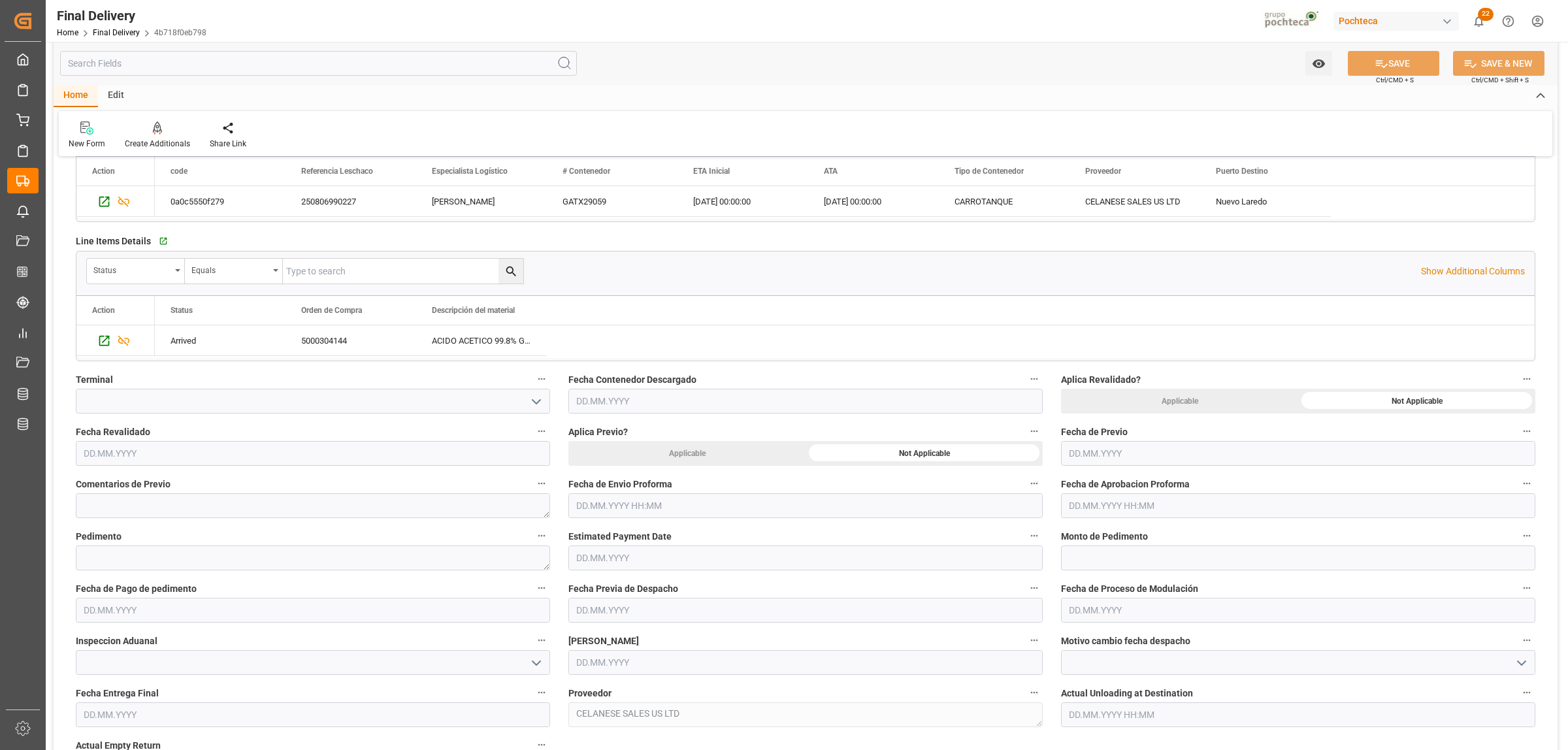
click at [658, 511] on input "text" at bounding box center [805, 505] width 474 height 25
click at [607, 585] on div "28 29 30 31 1 2 3" at bounding box center [662, 585] width 178 height 26
click at [682, 665] on div "22" at bounding box center [687, 662] width 16 height 15
type input "22.08.2025 00:00"
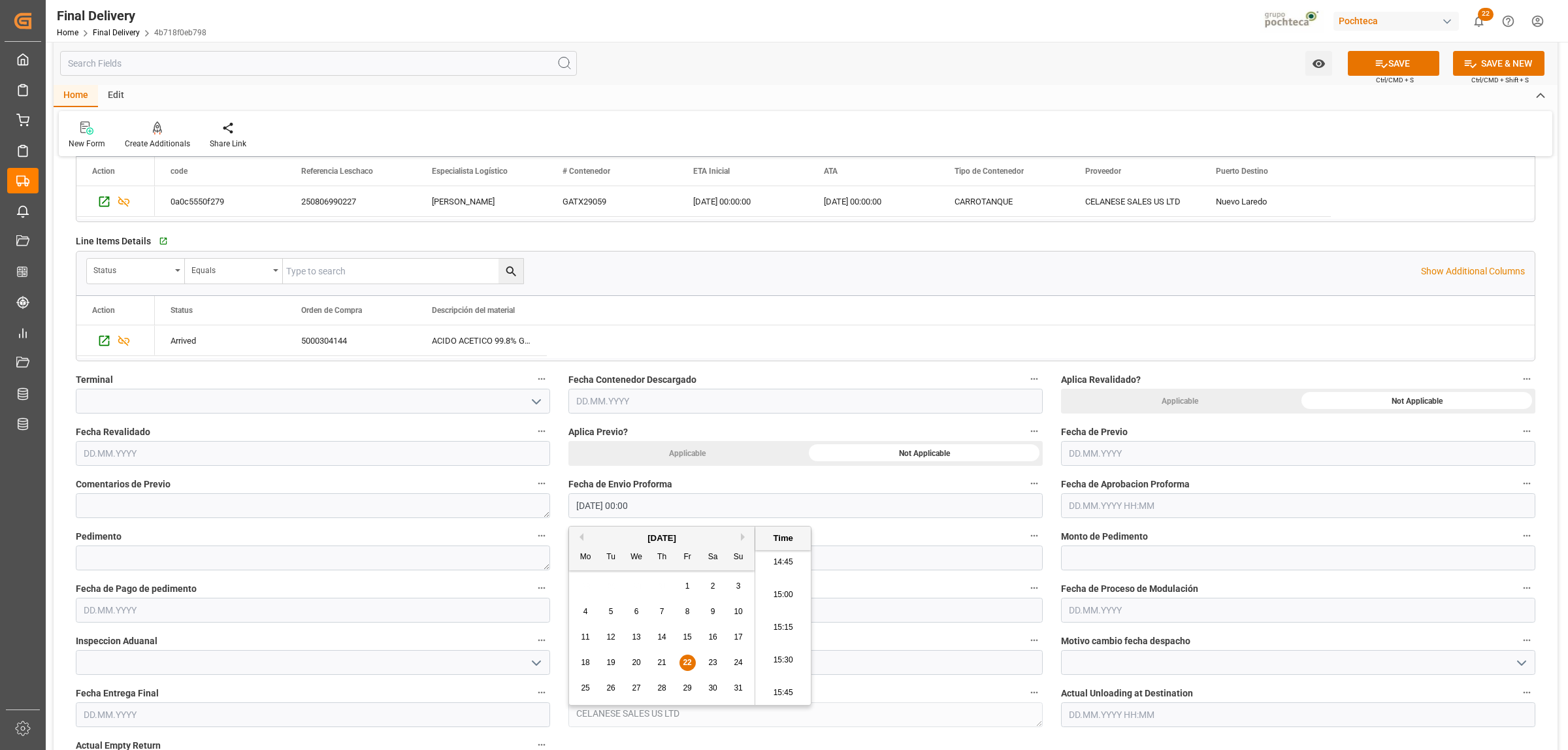
click at [1092, 503] on input "text" at bounding box center [1298, 505] width 474 height 25
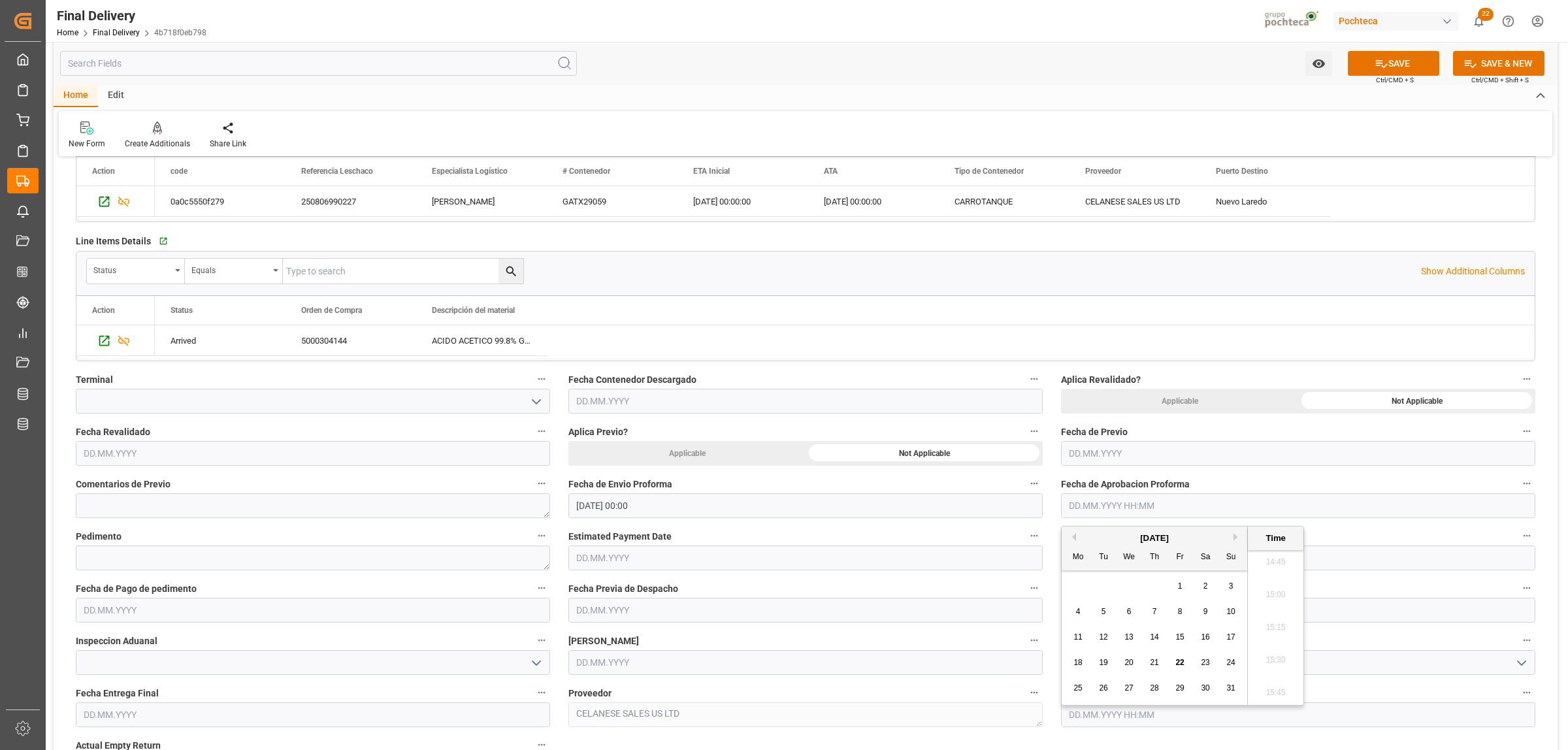
click at [1078, 594] on div "28 29 30 31 1 2 3" at bounding box center [1154, 585] width 178 height 26
click at [1181, 661] on span "22" at bounding box center [1179, 662] width 9 height 10
type input "22.08.2025 00:00"
click at [180, 550] on textarea at bounding box center [313, 558] width 474 height 25
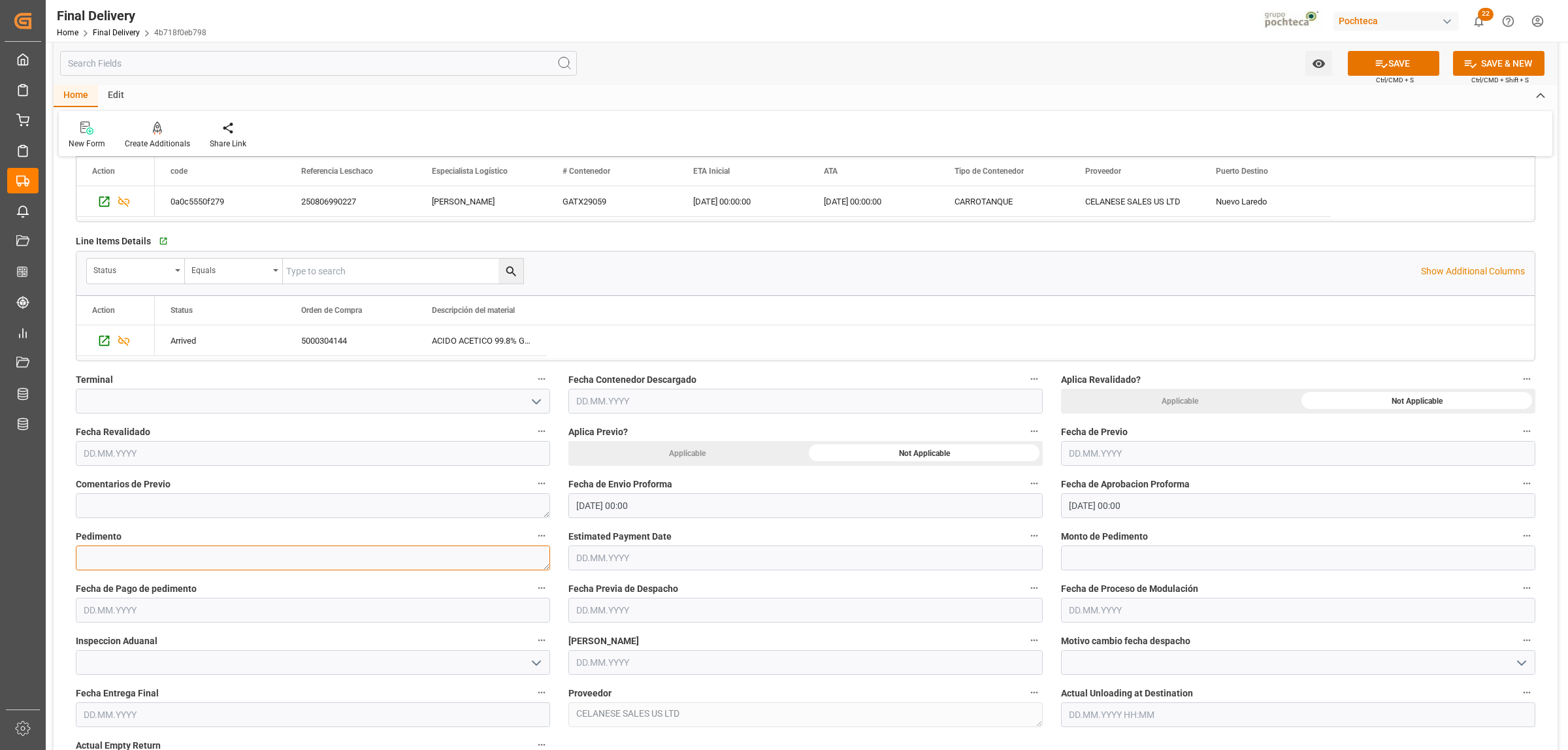
click at [239, 550] on textarea at bounding box center [313, 558] width 474 height 25
paste textarea "25 24 3617 5008457"
type textarea "25 24 3617 5008457"
click at [1118, 562] on input "text" at bounding box center [1298, 558] width 474 height 25
paste input "202602"
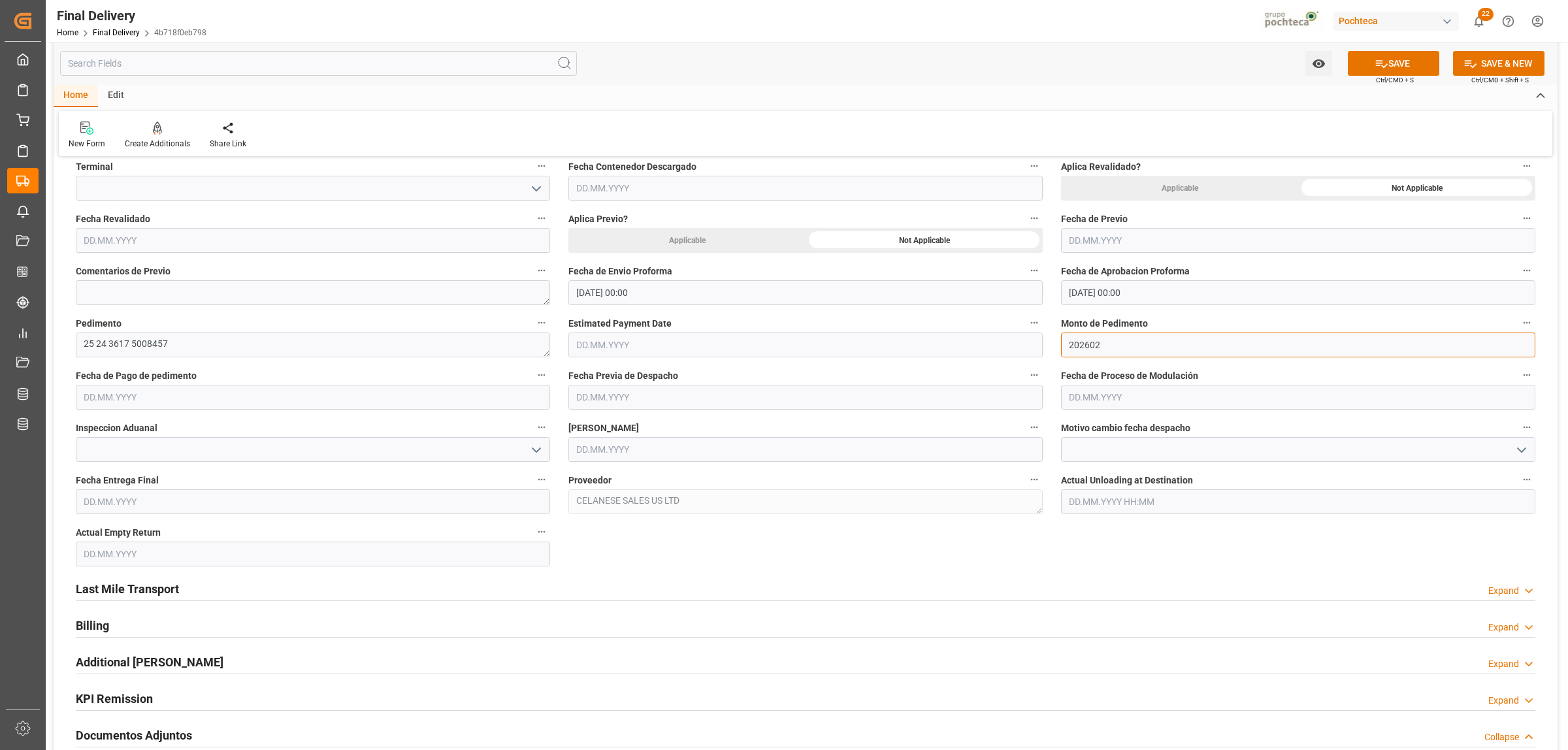
scroll to position [490, 0]
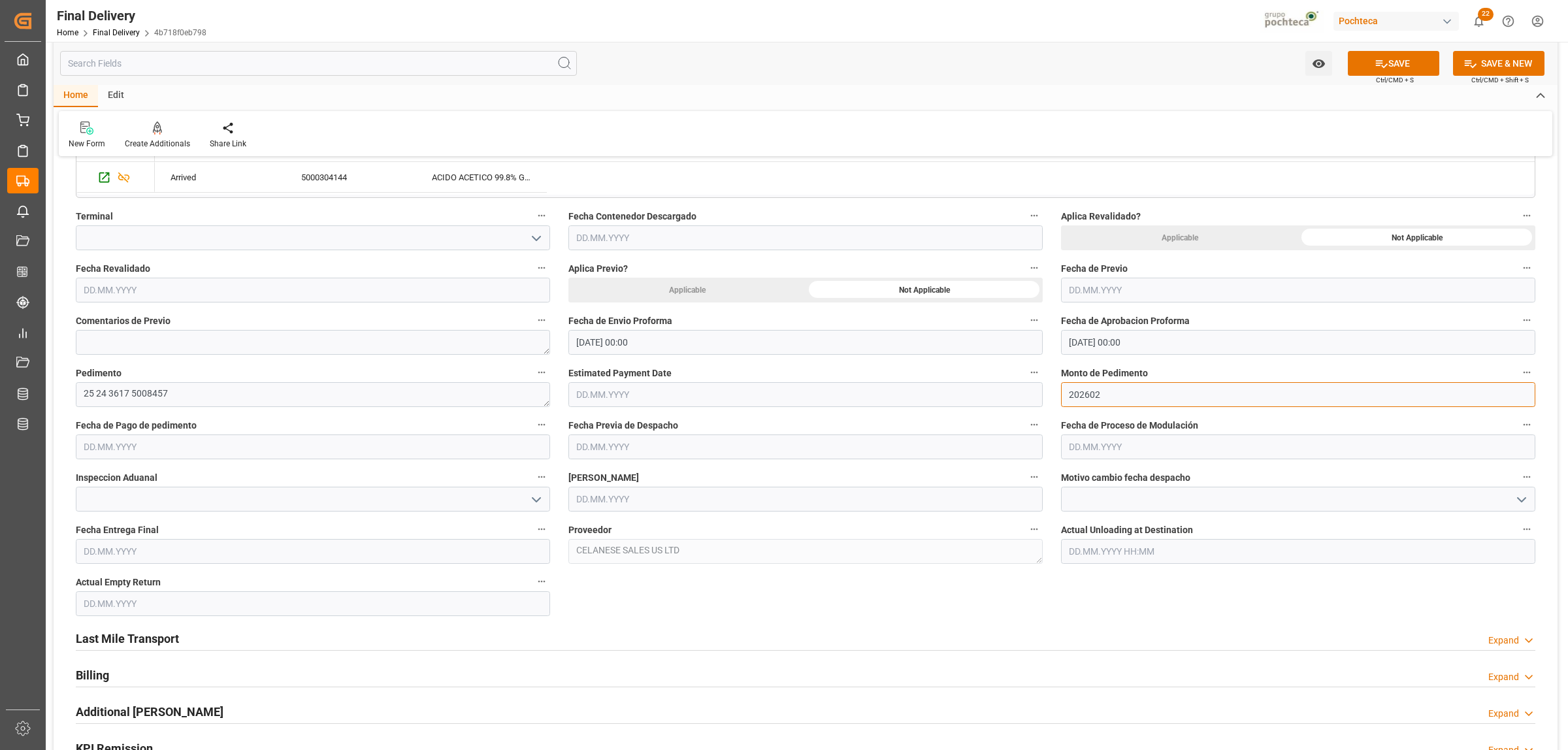
type input "202602"
click at [150, 452] on input "text" at bounding box center [313, 446] width 474 height 25
click at [129, 525] on div "28 29 30 31 1 2 3" at bounding box center [169, 527] width 178 height 26
click at [191, 608] on span "22" at bounding box center [194, 603] width 9 height 10
type input "[DATE]"
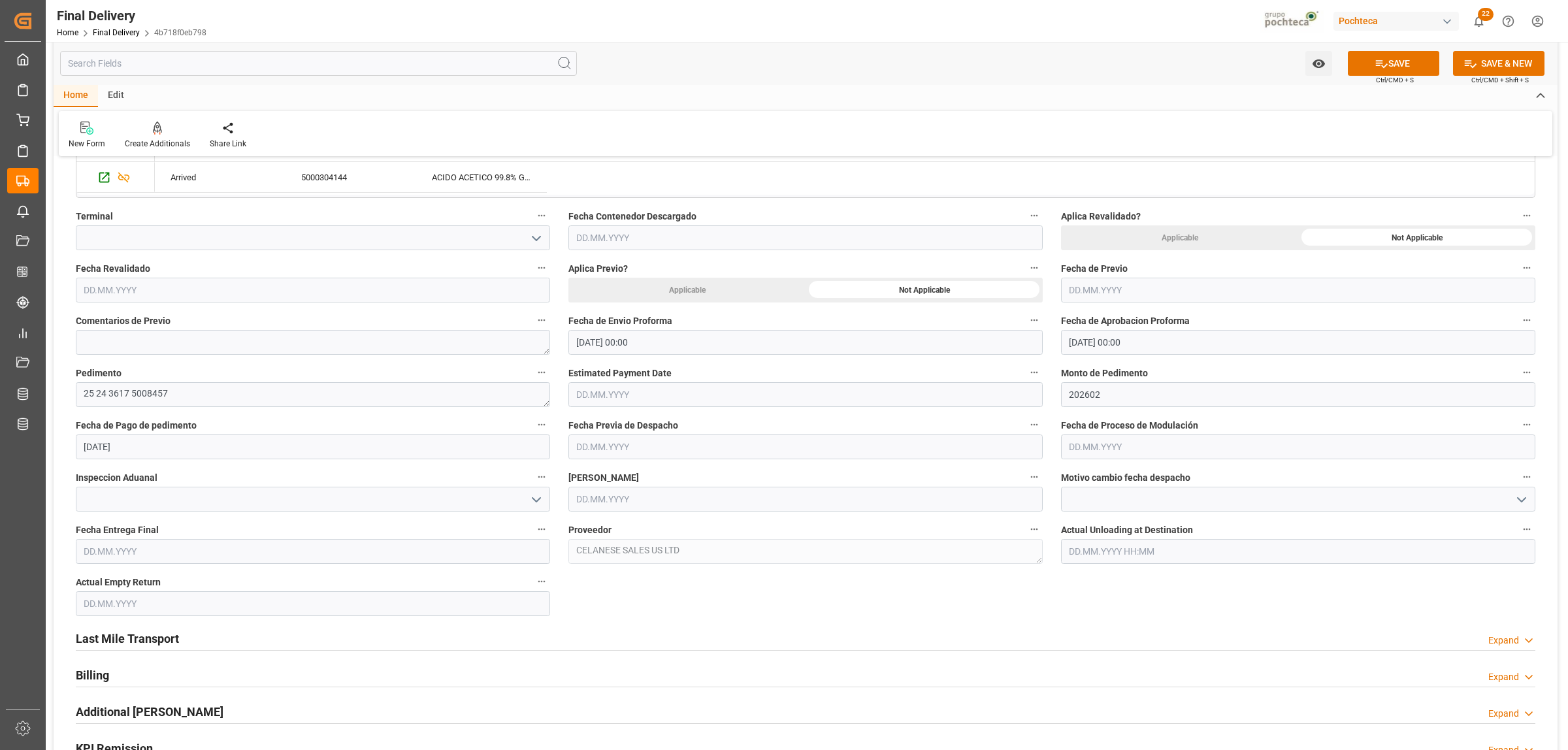
click at [605, 499] on input "text" at bounding box center [805, 499] width 474 height 25
click at [618, 579] on div "28 29 30 31 1 2 3" at bounding box center [662, 580] width 178 height 26
click at [160, 640] on h2 "Last Mile Transport" at bounding box center [128, 638] width 103 height 18
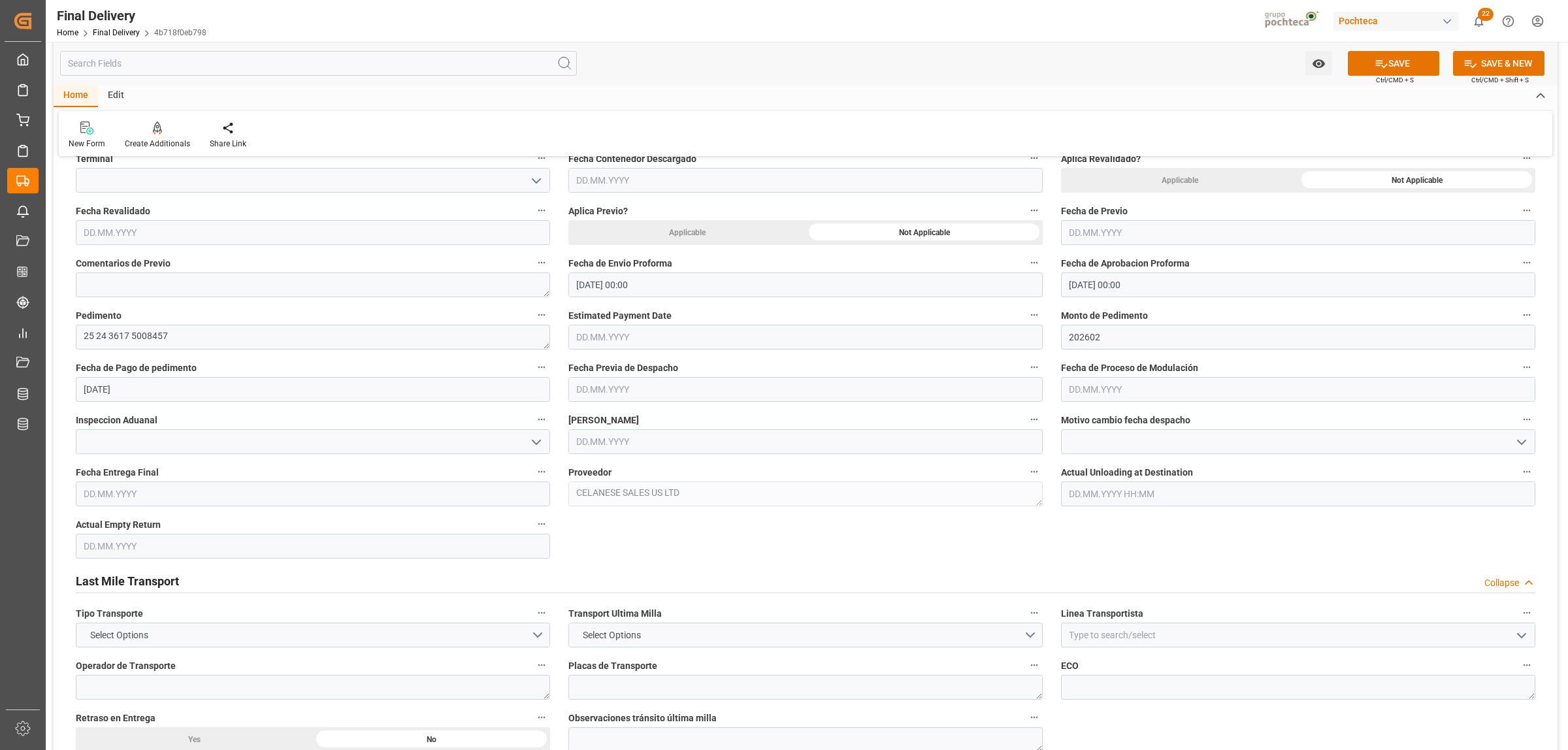
scroll to position [653, 0]
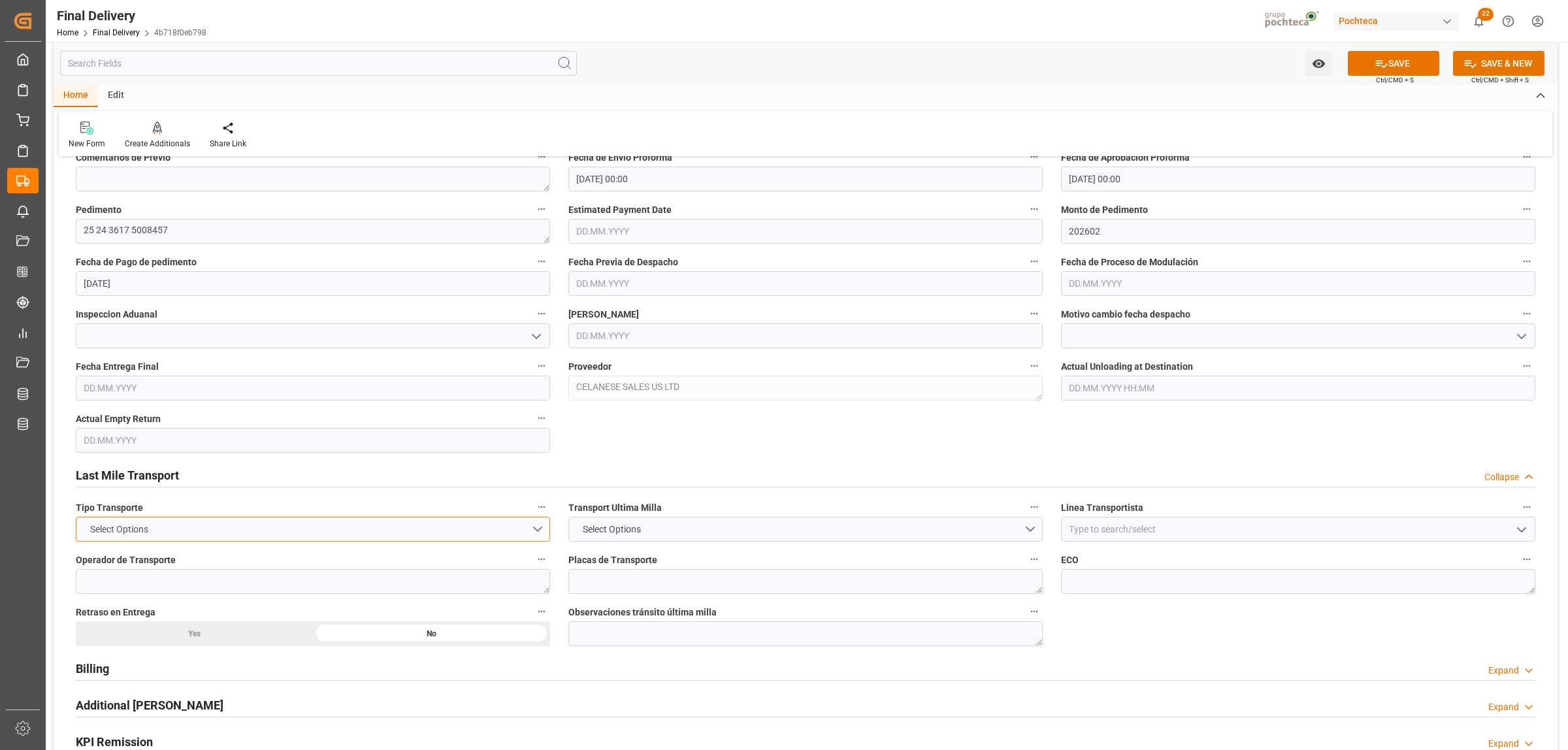
click at [532, 532] on button "Select Options" at bounding box center [313, 529] width 474 height 25
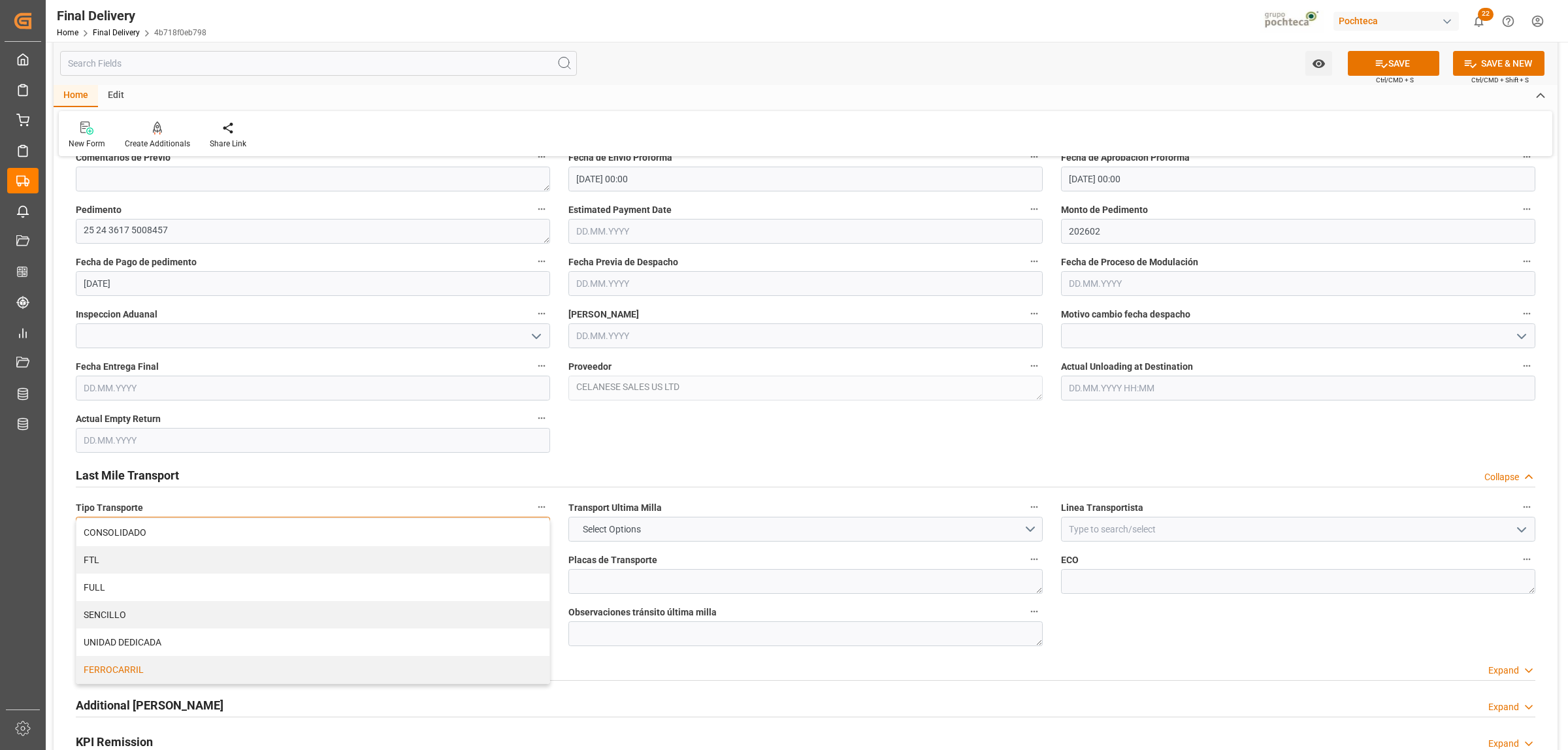
click at [116, 671] on div "FERROCARRIL" at bounding box center [312, 669] width 473 height 28
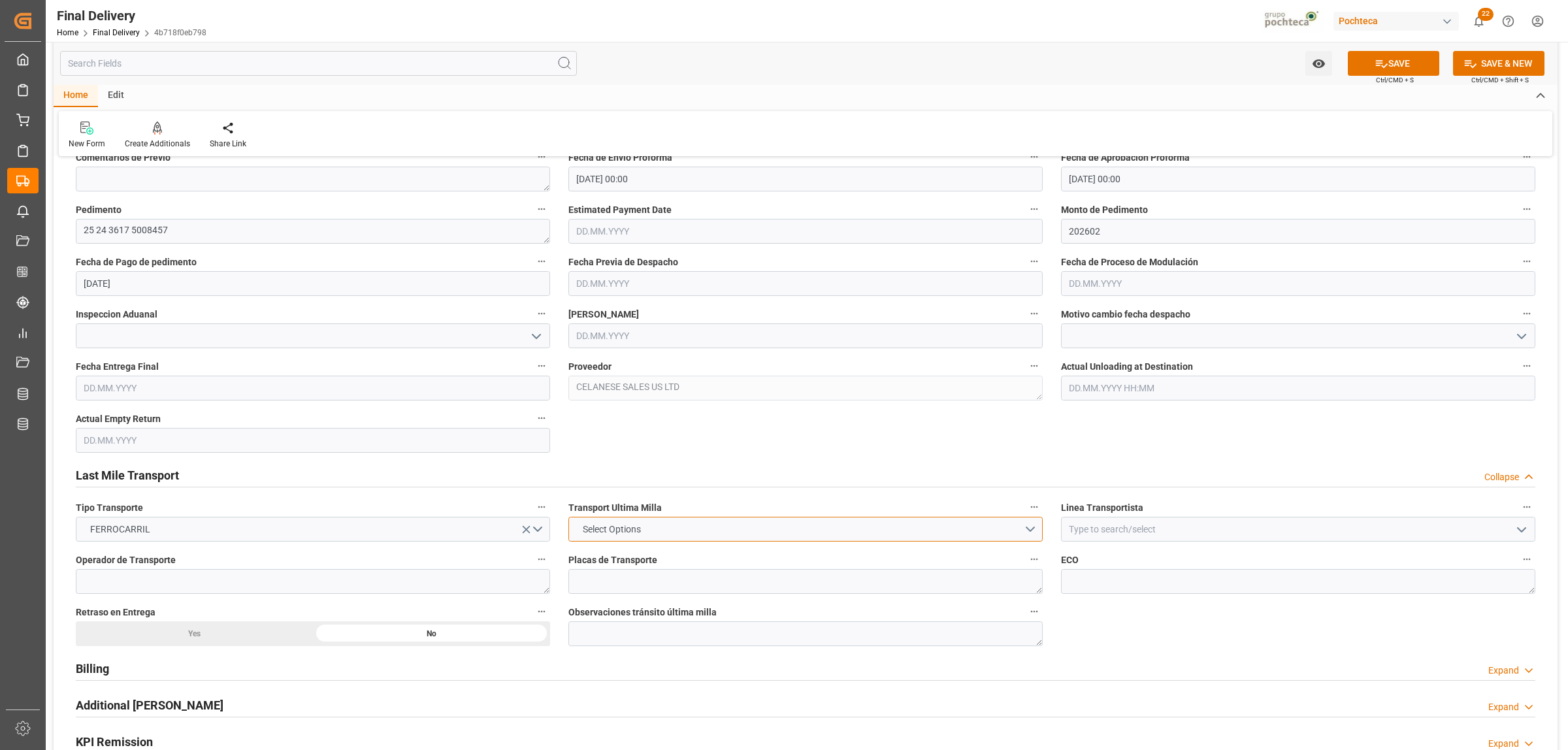
click at [673, 530] on button "Select Options" at bounding box center [805, 529] width 474 height 25
click at [632, 565] on div "POCHTECA" at bounding box center [805, 560] width 473 height 28
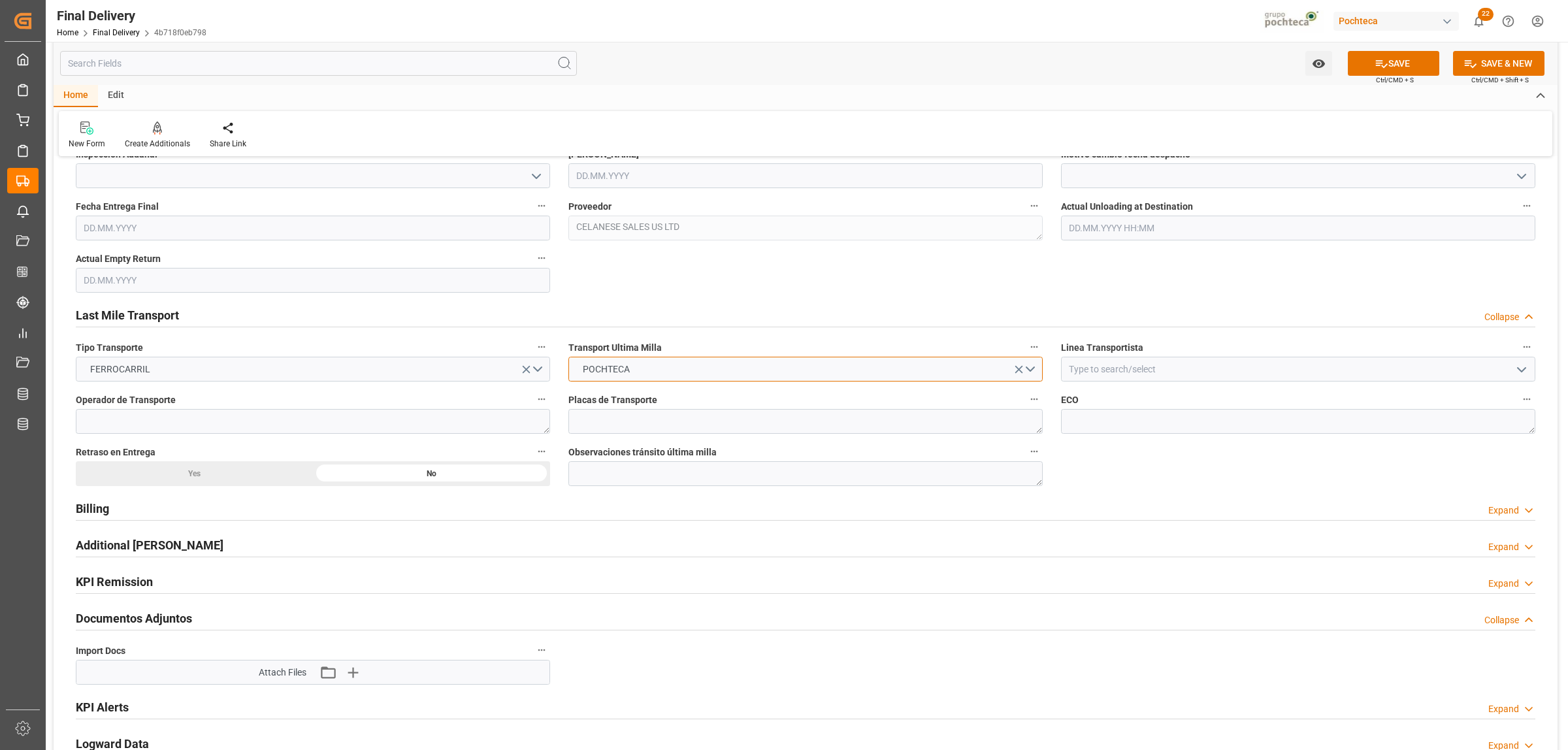
scroll to position [817, 0]
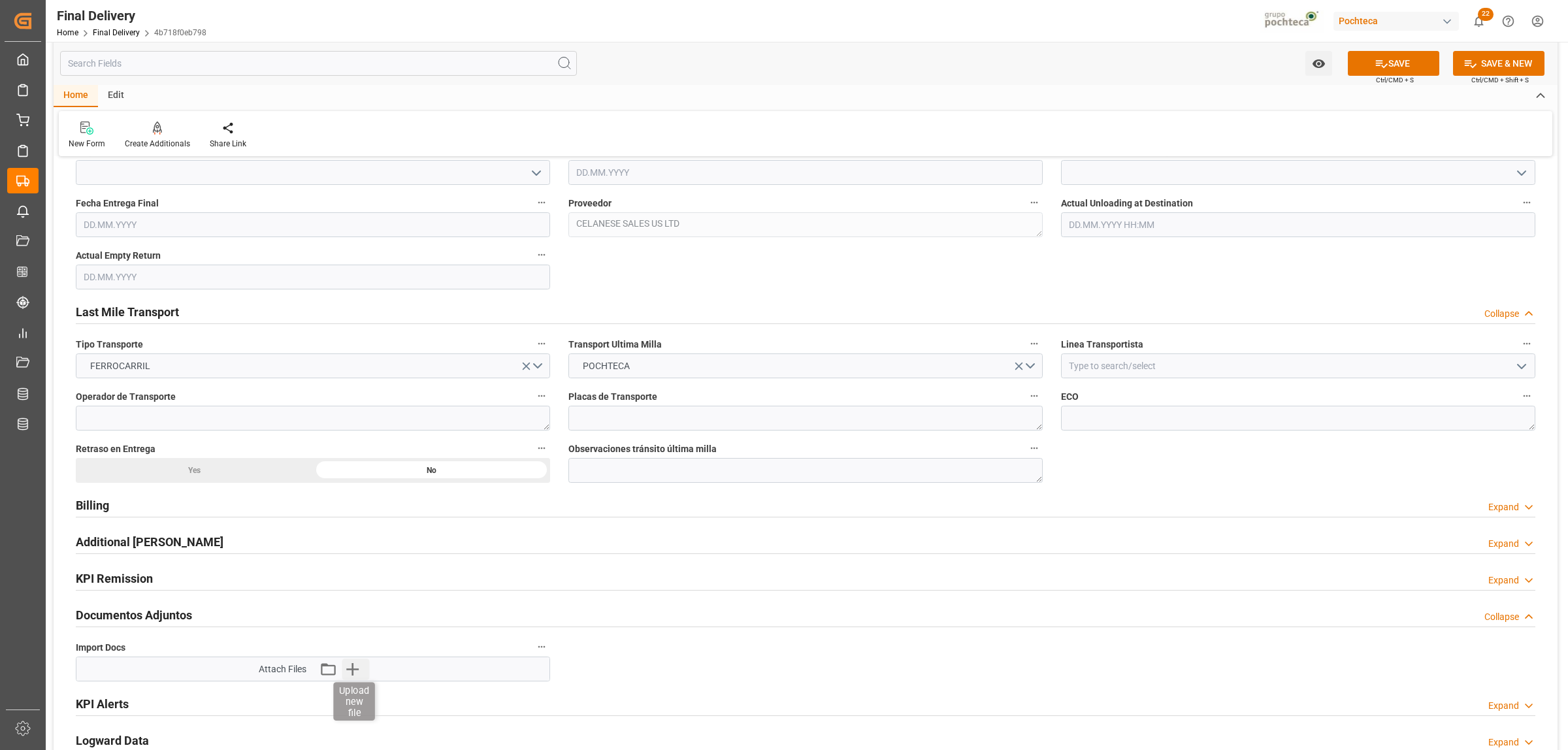
click at [349, 674] on icon "button" at bounding box center [353, 669] width 21 height 21
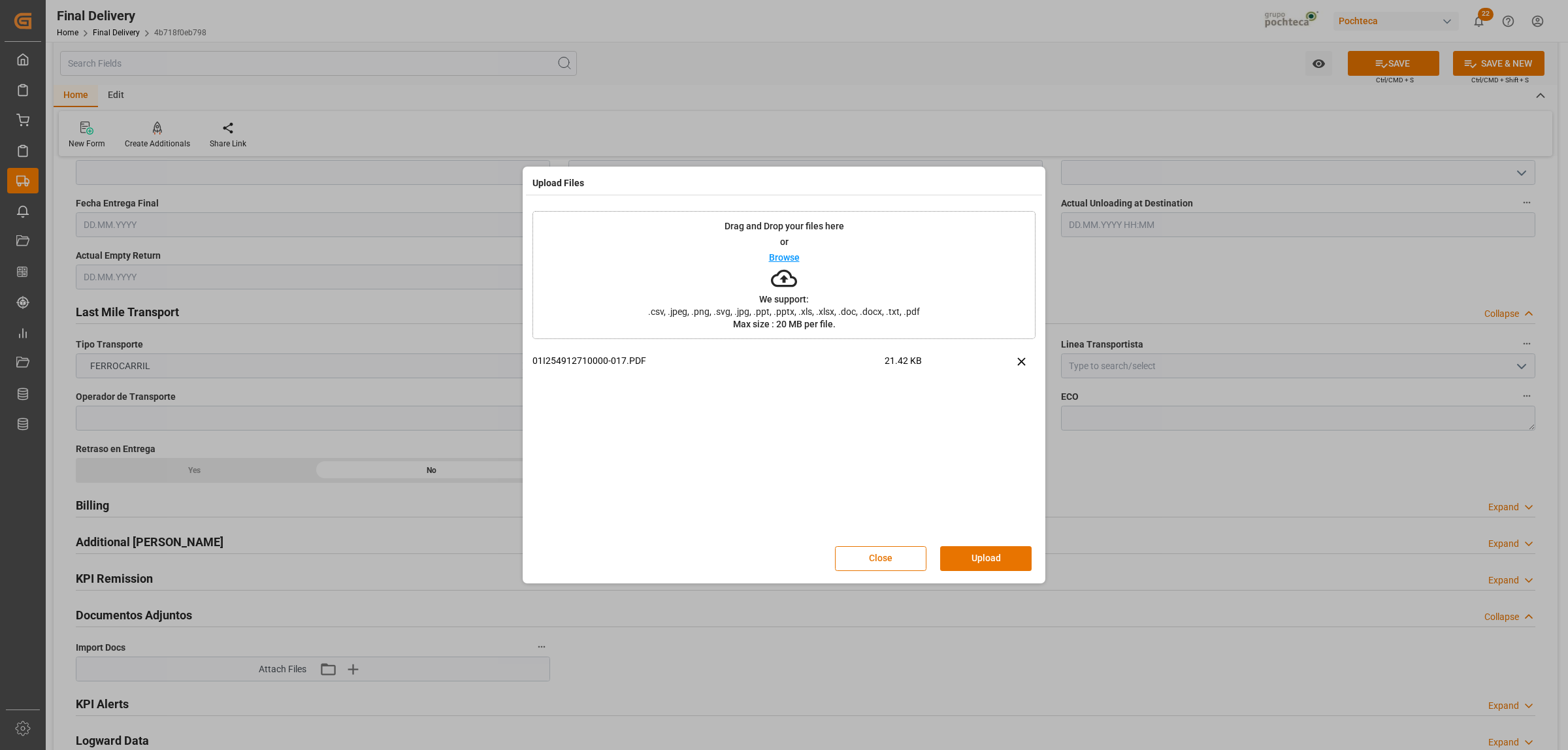
click at [1002, 566] on button "Upload" at bounding box center [985, 559] width 91 height 25
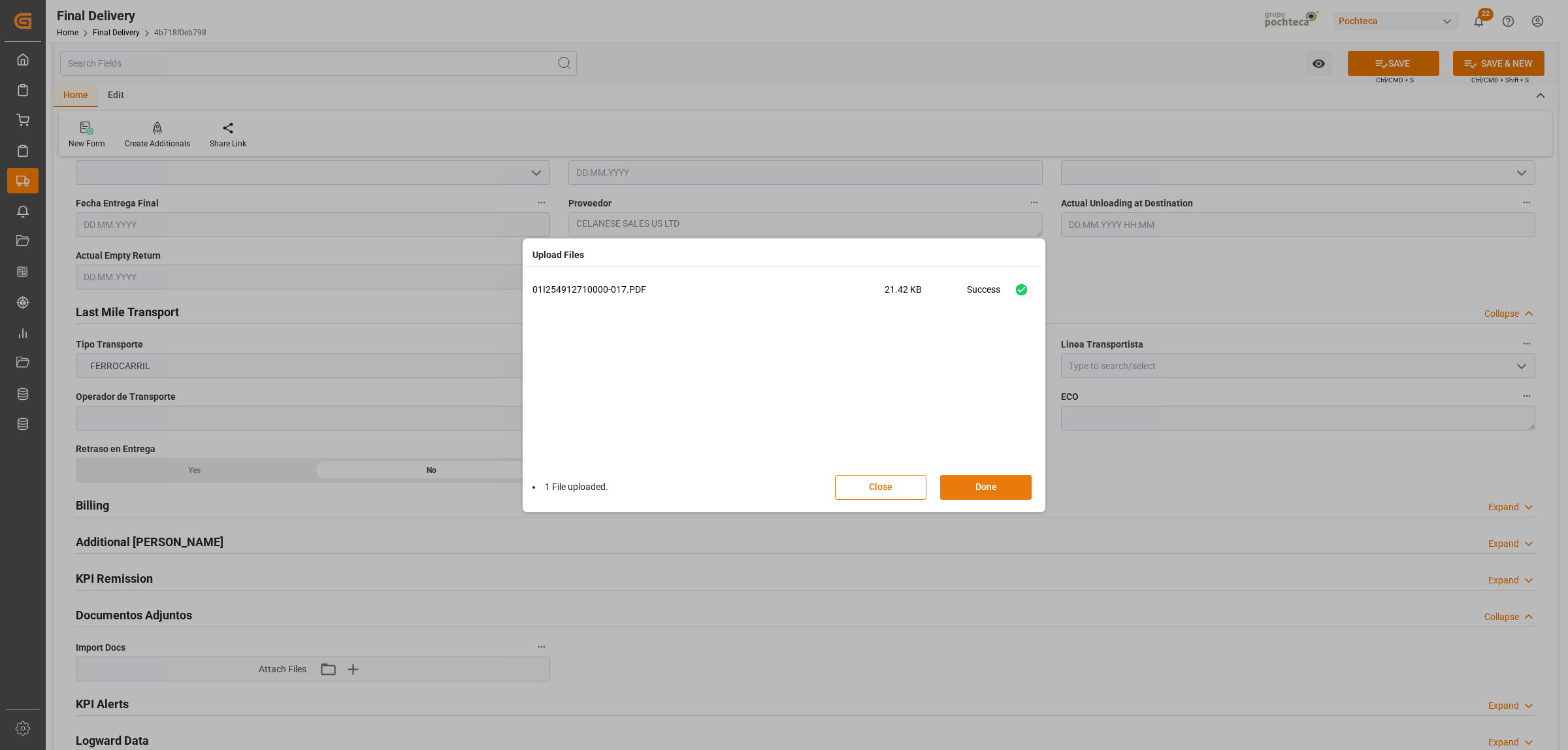
click at [973, 490] on button "Done" at bounding box center [985, 487] width 91 height 25
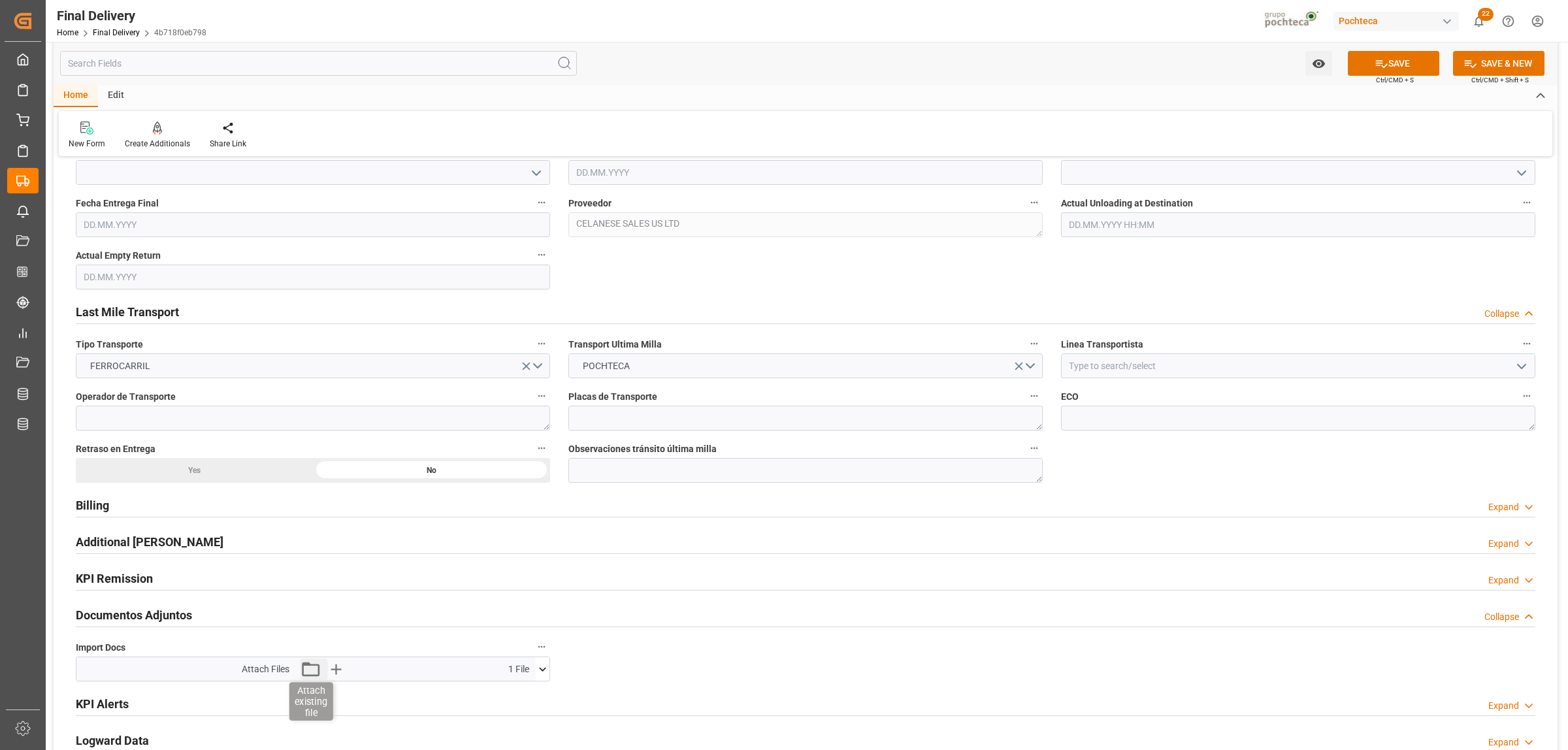
click at [310, 667] on icon "button" at bounding box center [310, 668] width 18 height 14
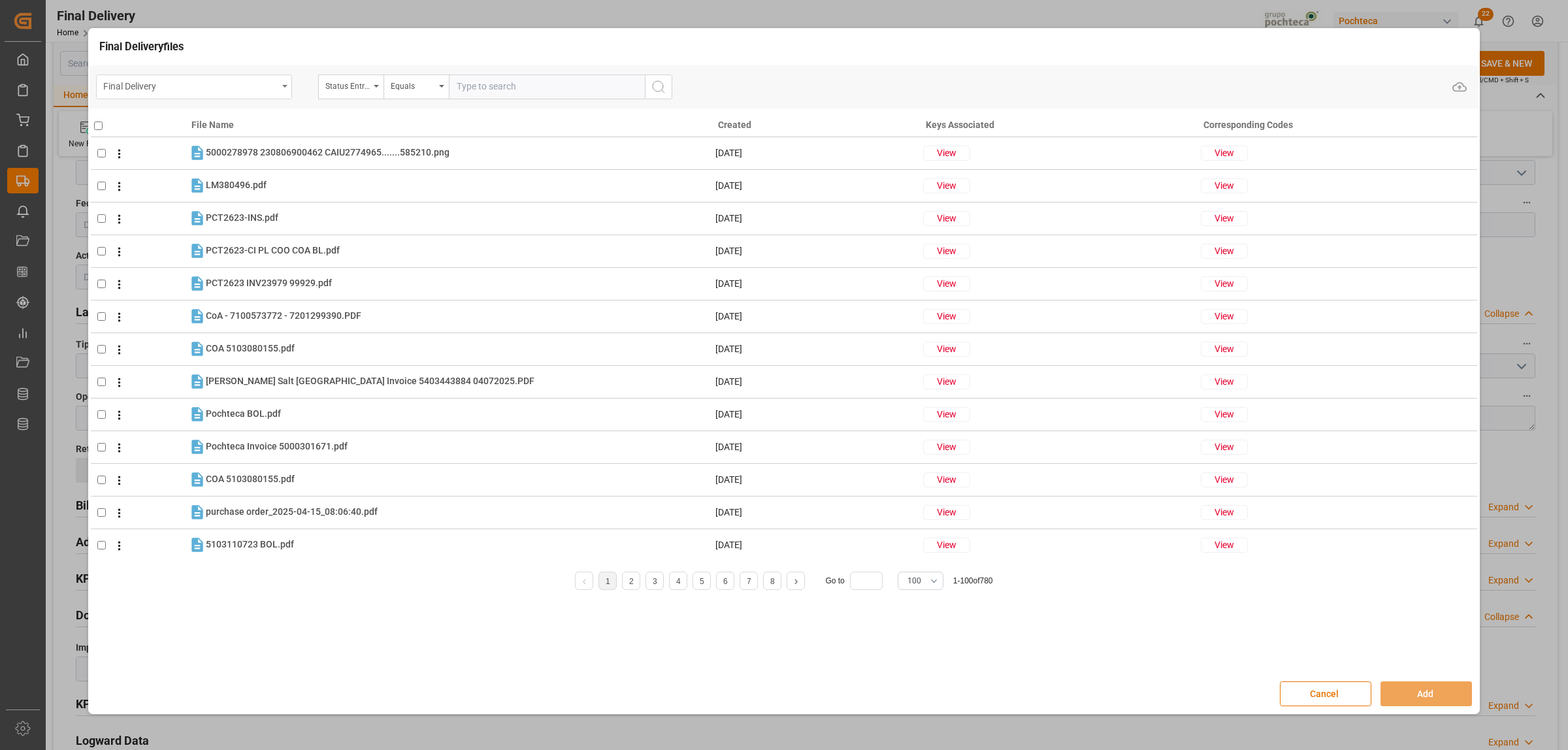
click at [279, 87] on div "Final Delivery" at bounding box center [194, 87] width 196 height 25
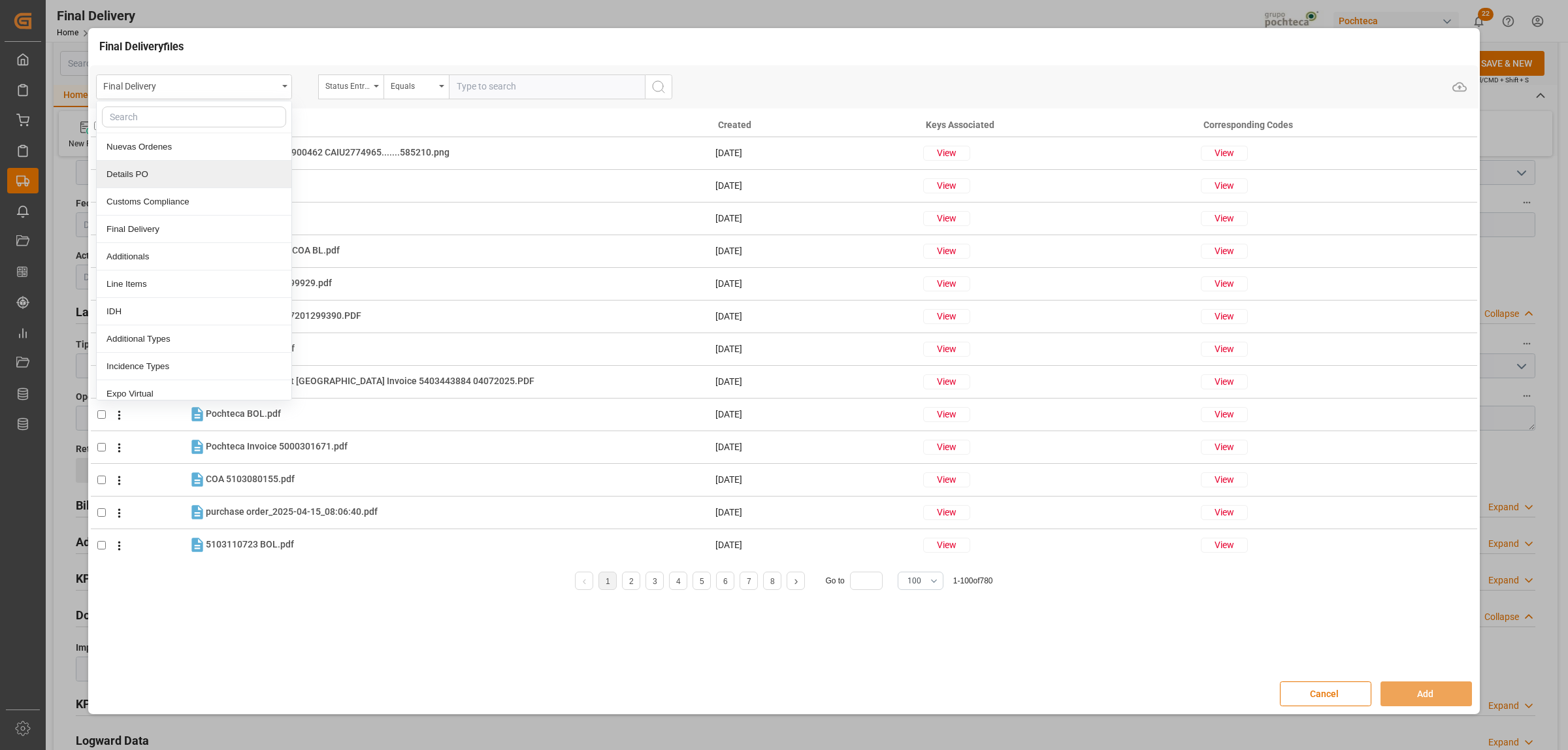
click at [141, 178] on div "Details PO" at bounding box center [194, 174] width 194 height 28
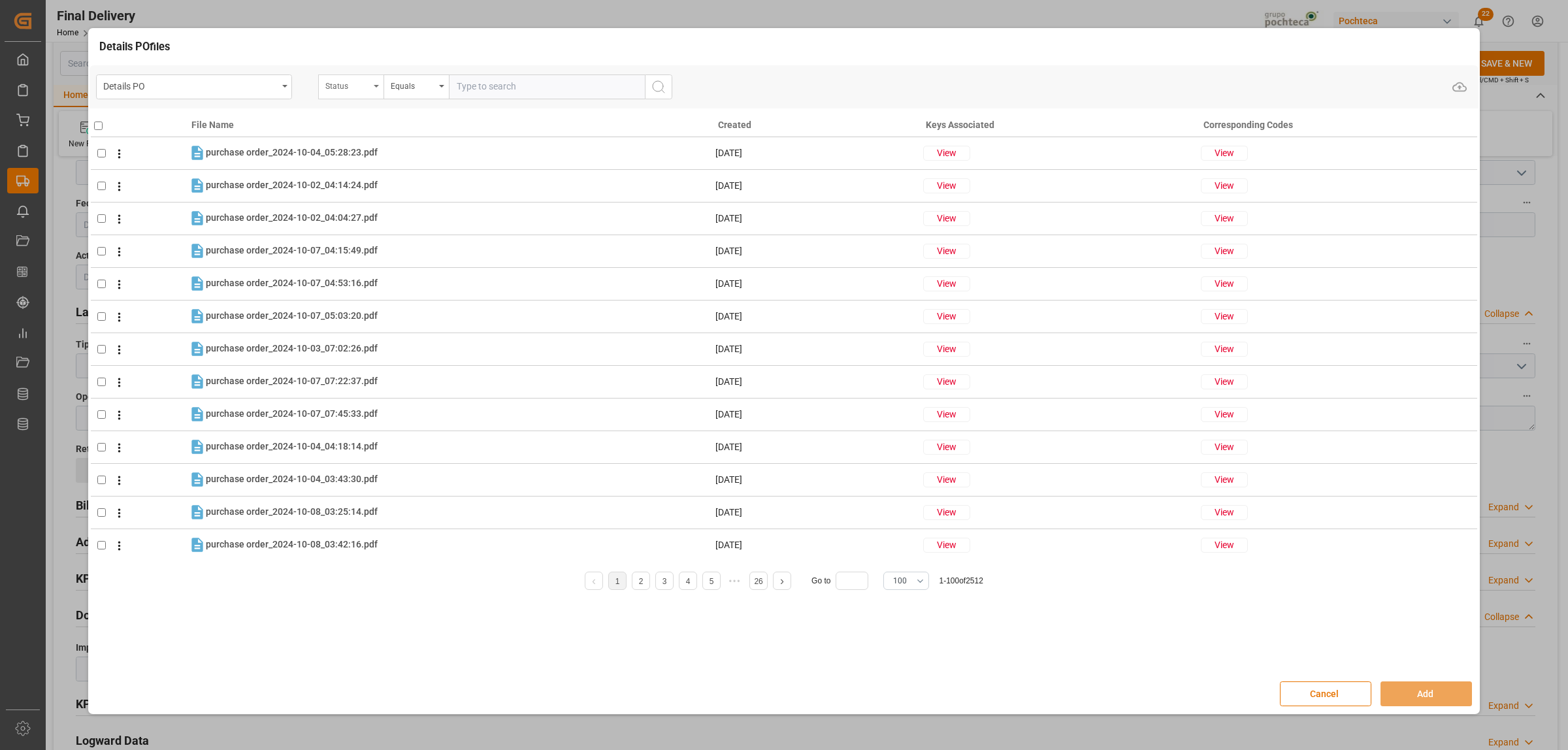
click at [374, 89] on div "Status" at bounding box center [350, 87] width 66 height 25
type input "orde"
click at [361, 142] on div "Orden de Compra nuevo" at bounding box center [416, 147] width 194 height 28
click at [475, 90] on input "text" at bounding box center [546, 87] width 196 height 25
paste input "5000304144"
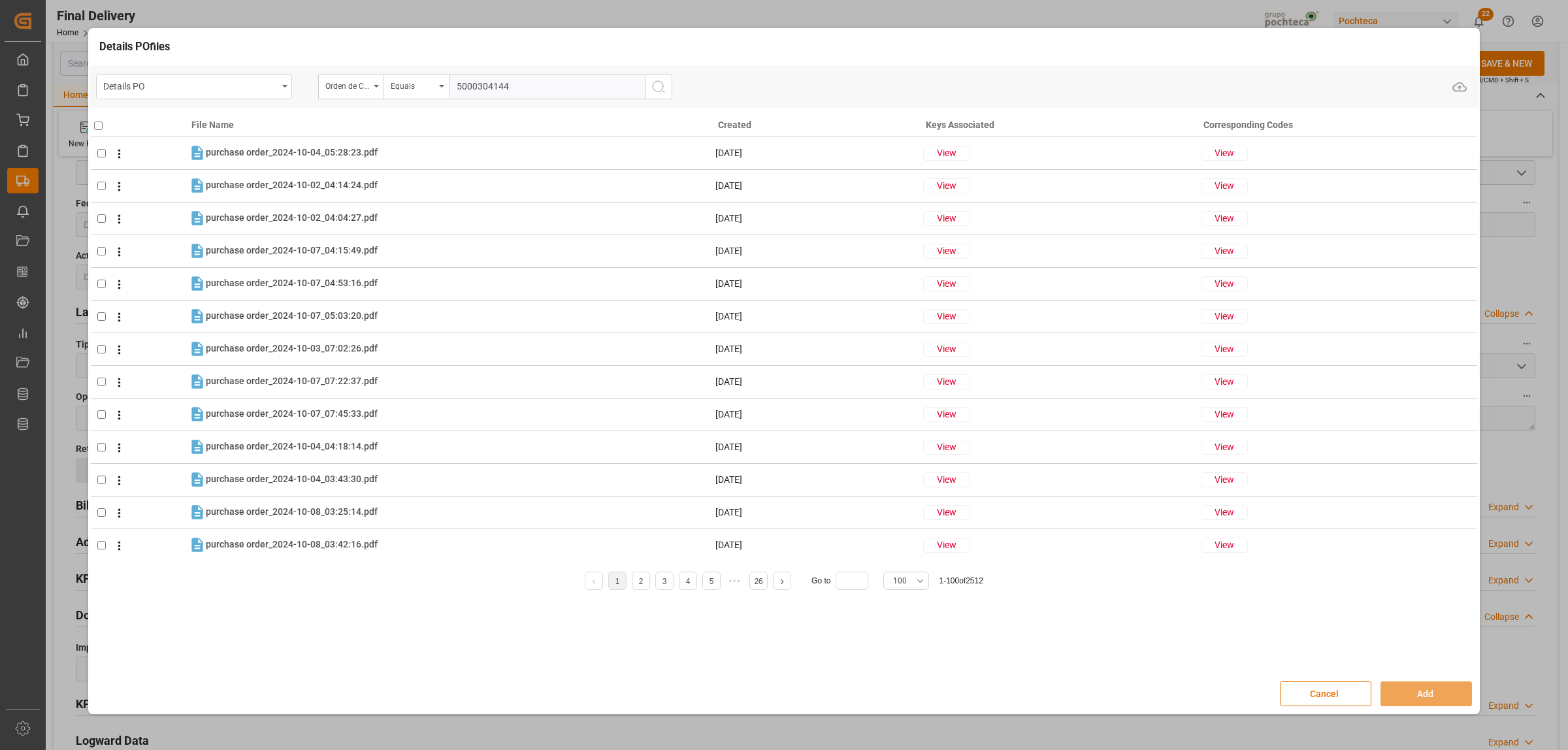
type input "5000304144"
click at [665, 77] on button "search button" at bounding box center [658, 87] width 28 height 25
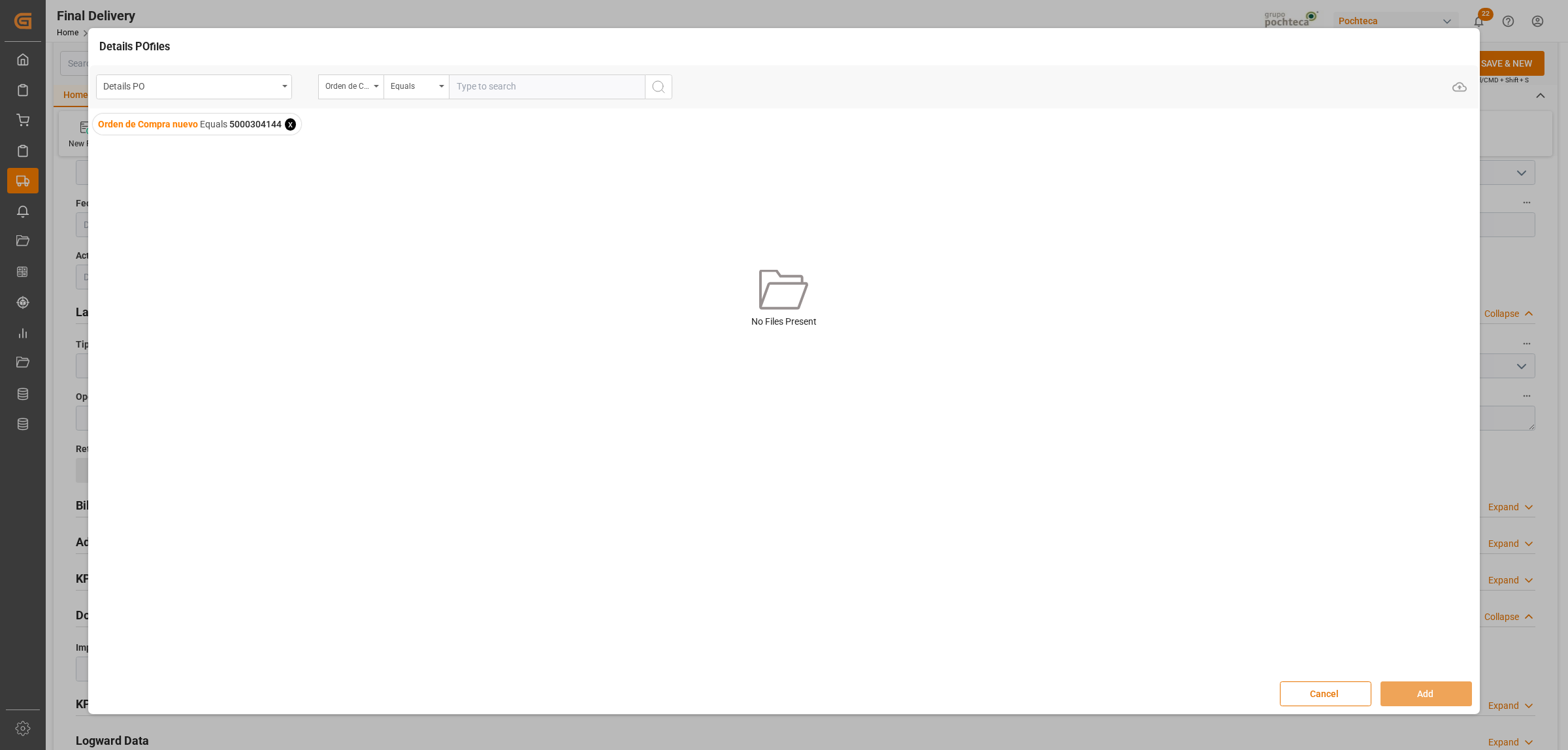
click at [490, 94] on input "text" at bounding box center [546, 87] width 196 height 25
paste input "5000304144"
type input "5000304144"
click at [291, 118] on span "x" at bounding box center [290, 124] width 11 height 12
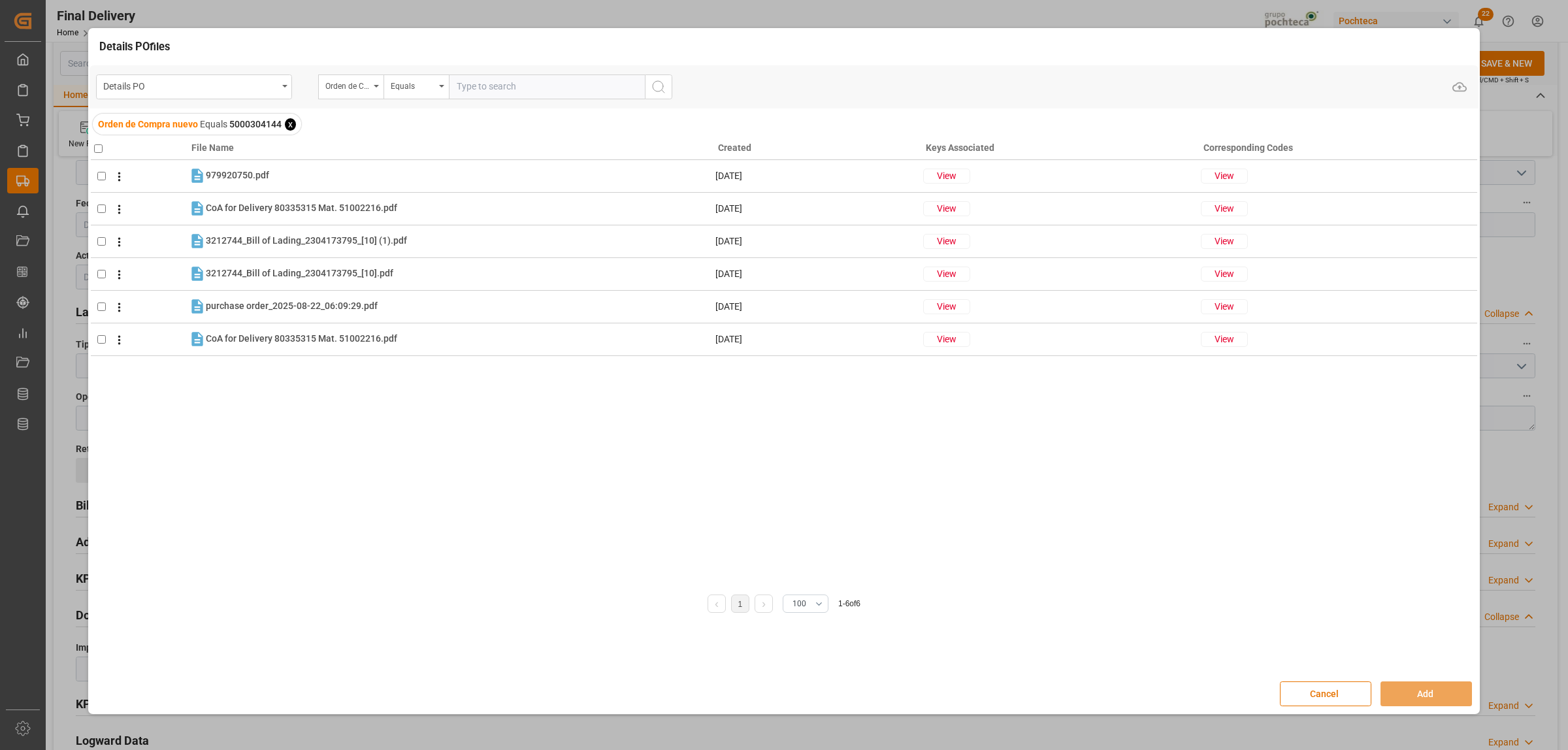
click at [292, 118] on span "x" at bounding box center [290, 124] width 11 height 12
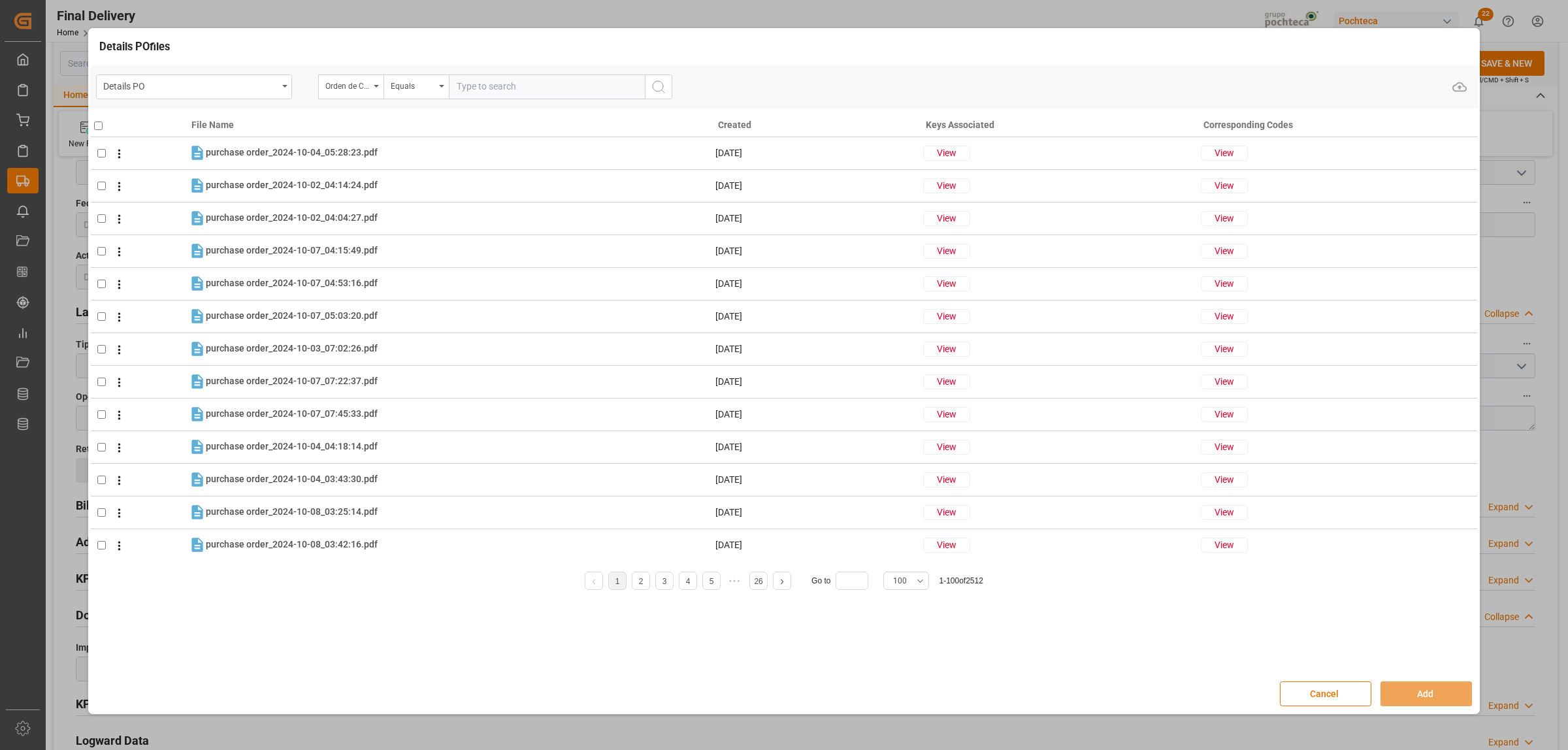
click at [496, 84] on input "text" at bounding box center [546, 87] width 196 height 25
paste input "5000304144"
type input "5000304144"
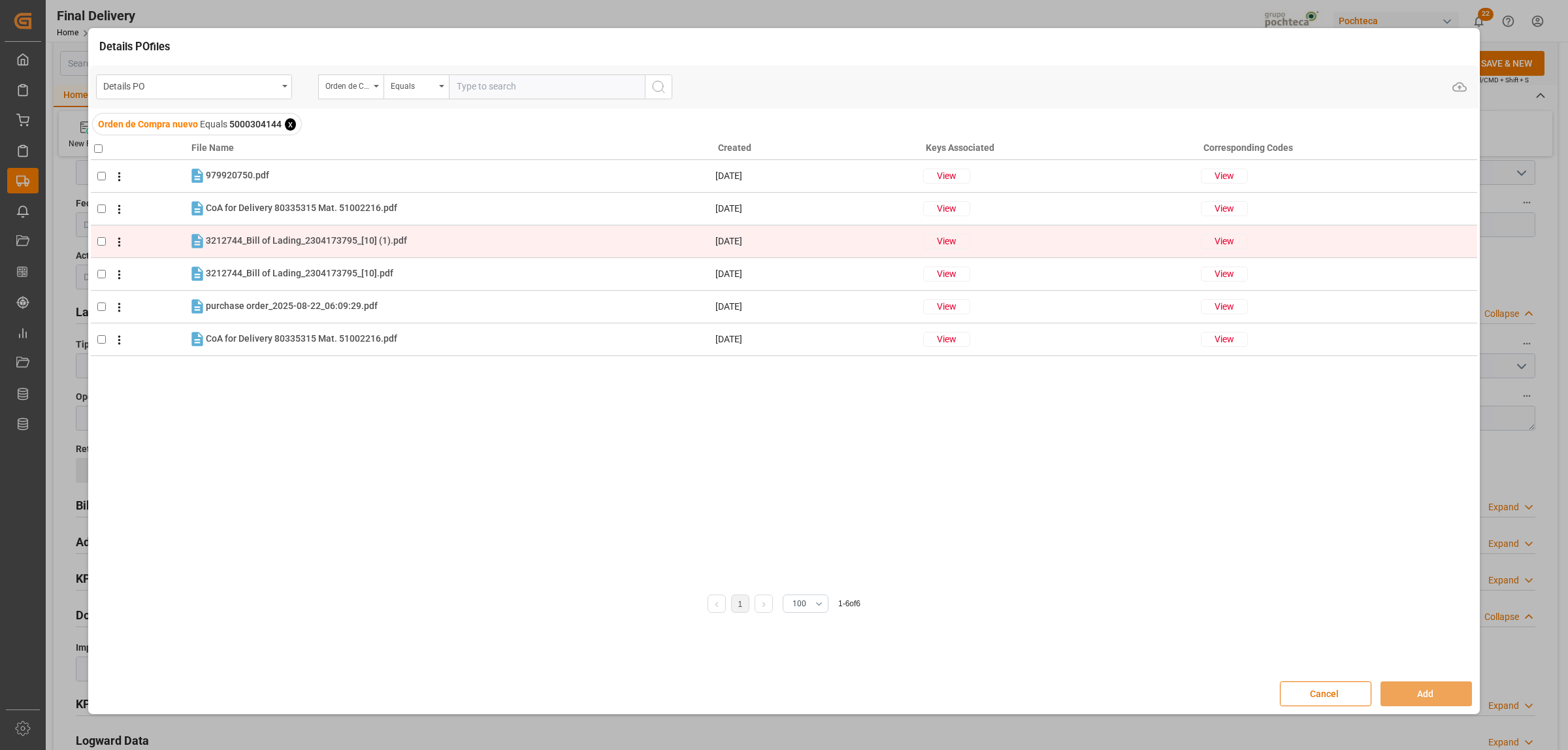
click at [96, 241] on td at bounding box center [139, 241] width 97 height 32
checkbox input "true"
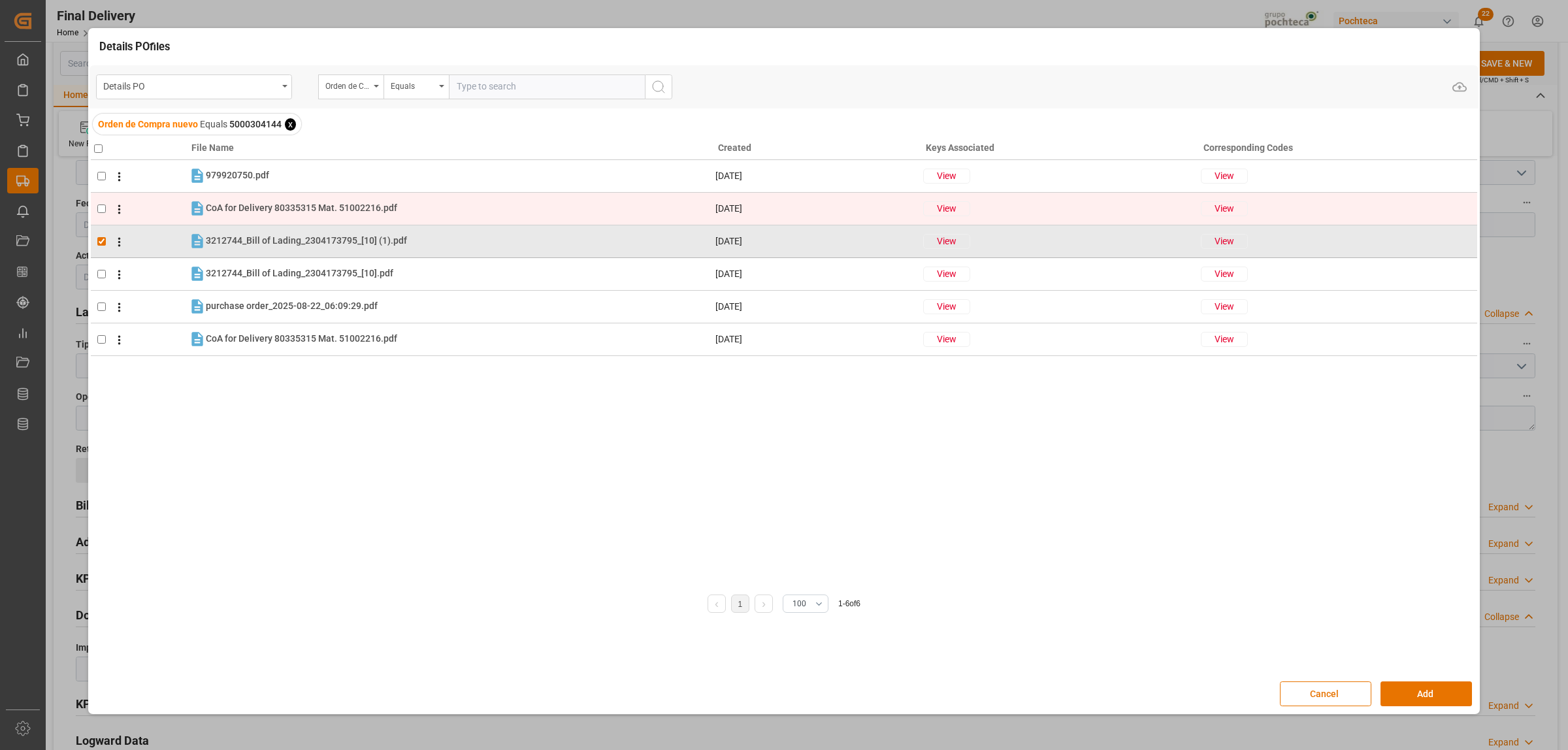
click at [98, 212] on input "checkbox" at bounding box center [101, 208] width 9 height 9
checkbox input "true"
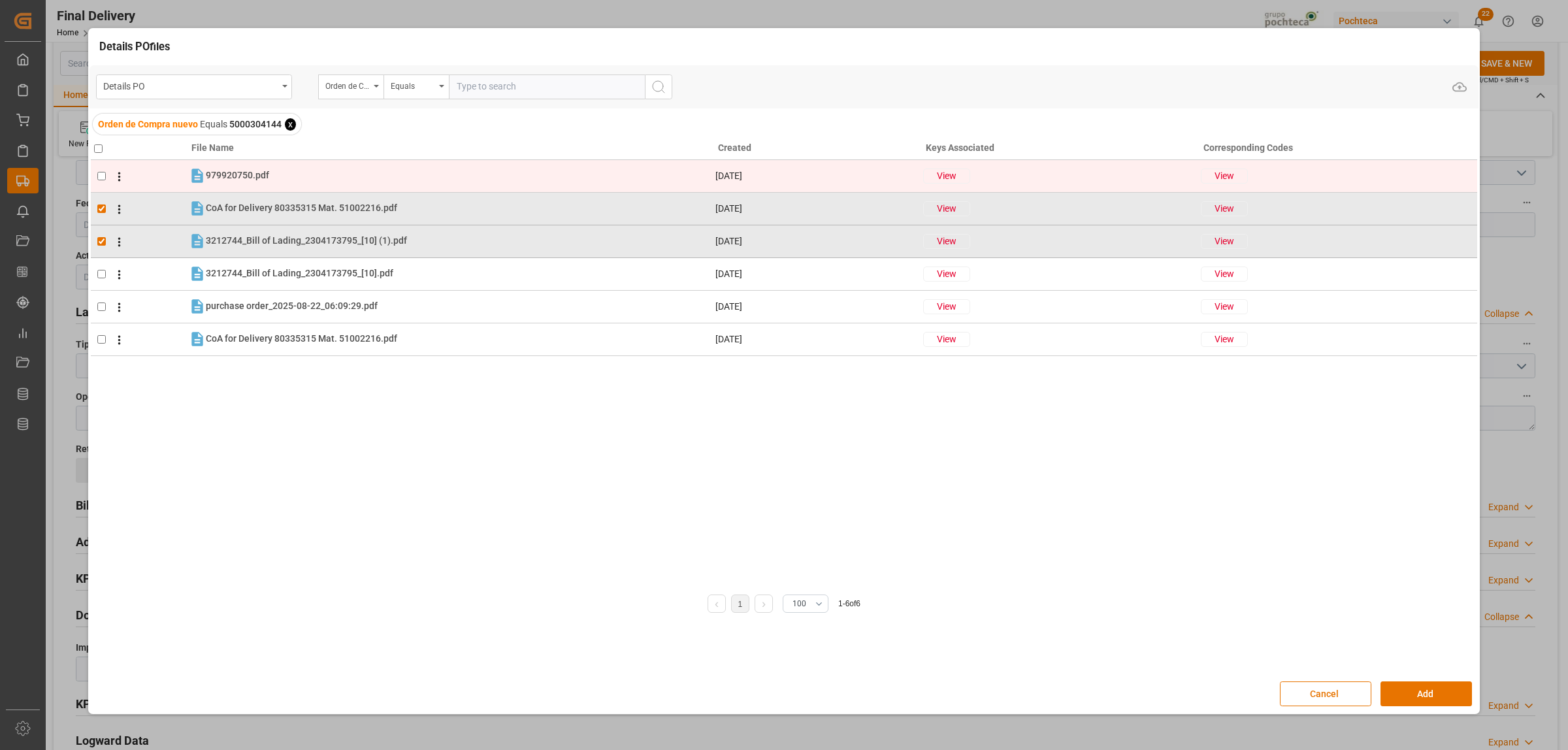
click at [96, 180] on td at bounding box center [139, 175] width 97 height 32
checkbox input "true"
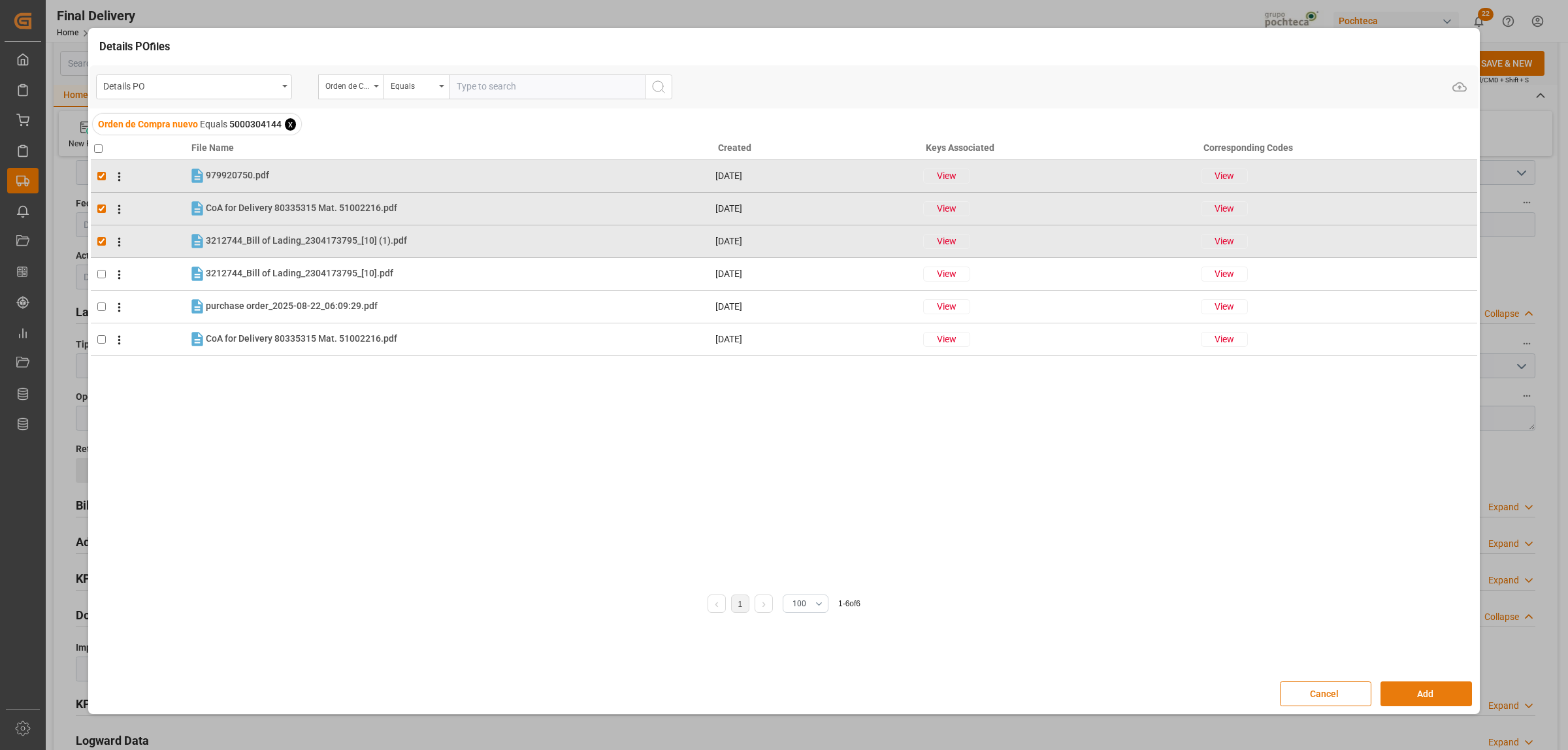
click at [1444, 696] on button "Add" at bounding box center [1426, 694] width 91 height 25
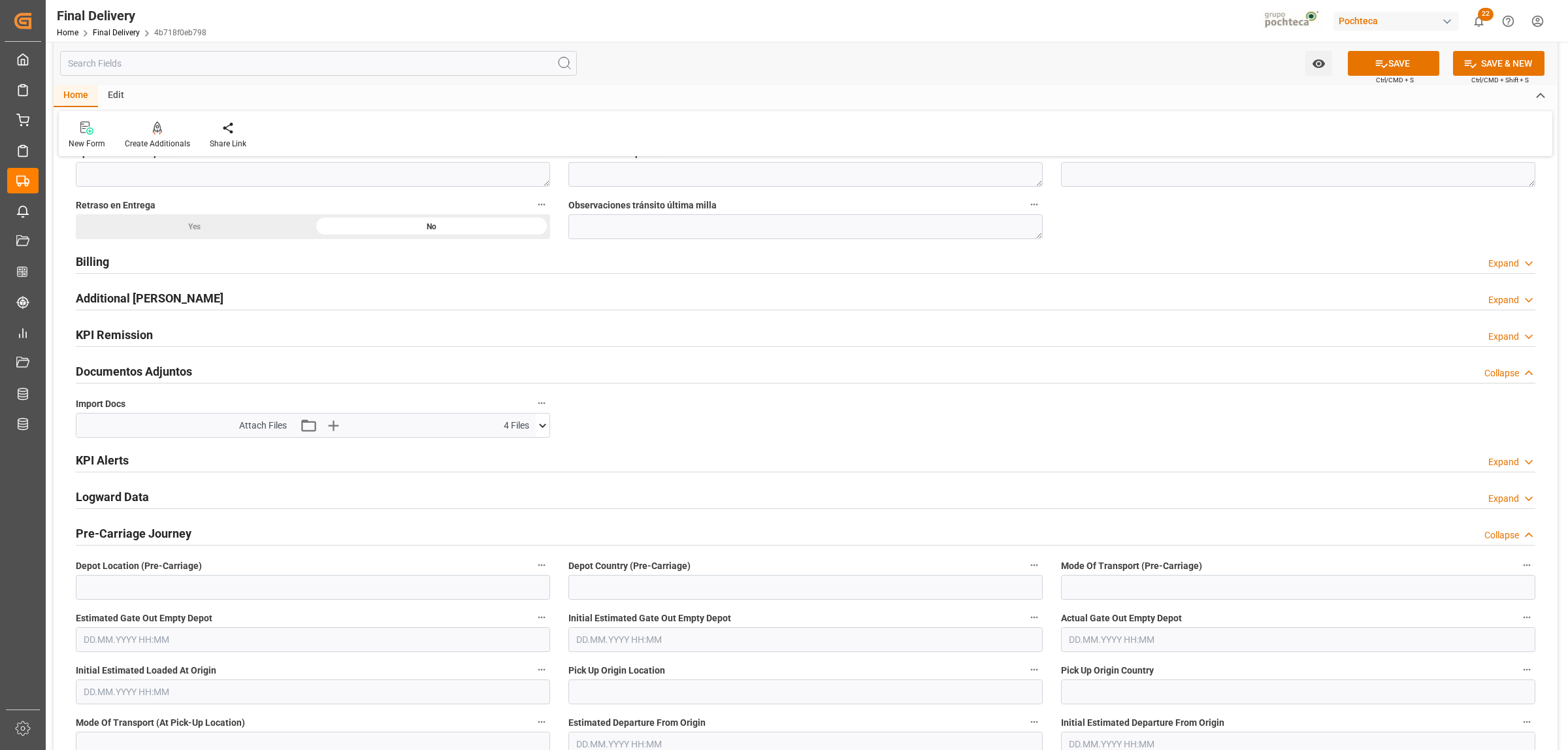
scroll to position [898, 0]
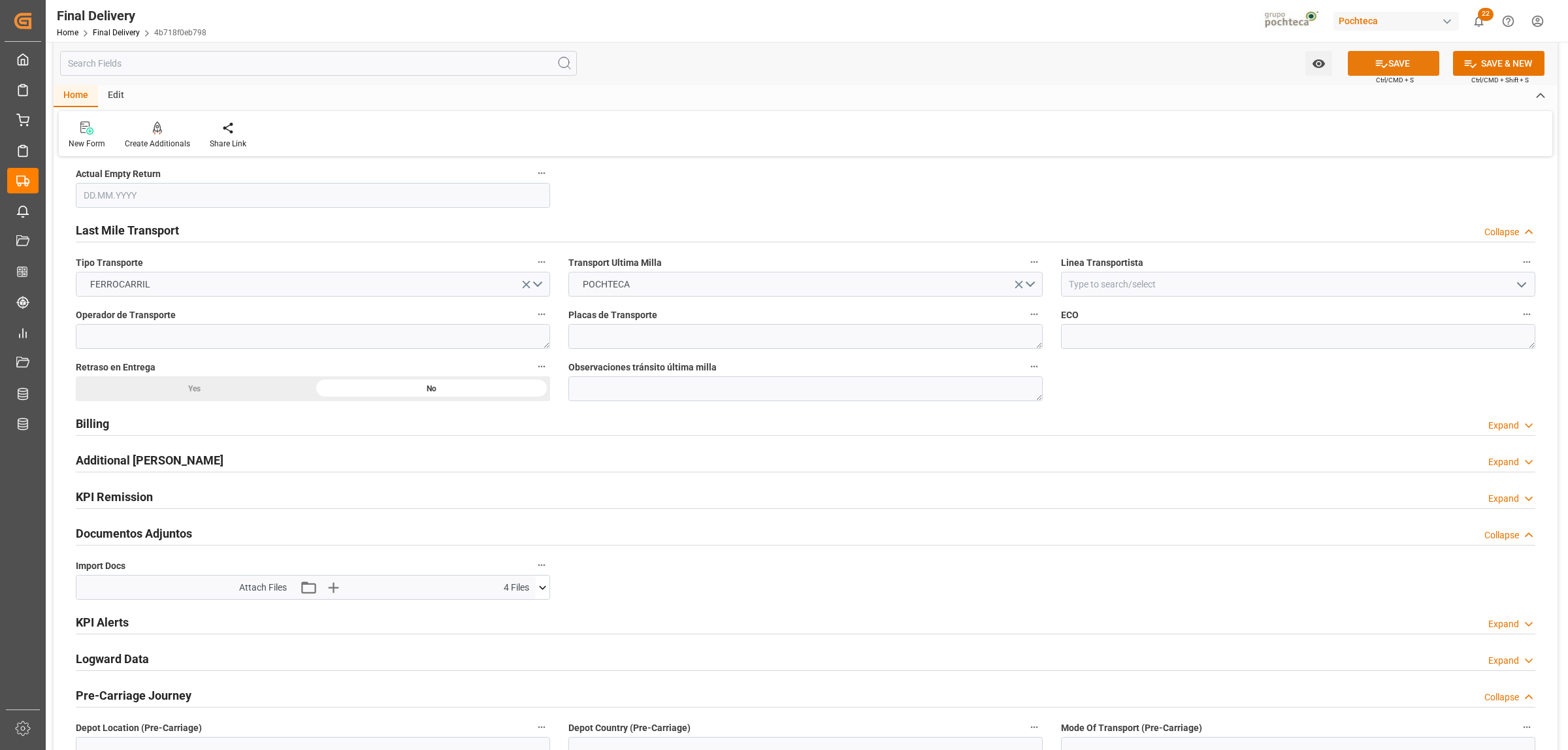
click at [1381, 57] on icon at bounding box center [1381, 64] width 13 height 13
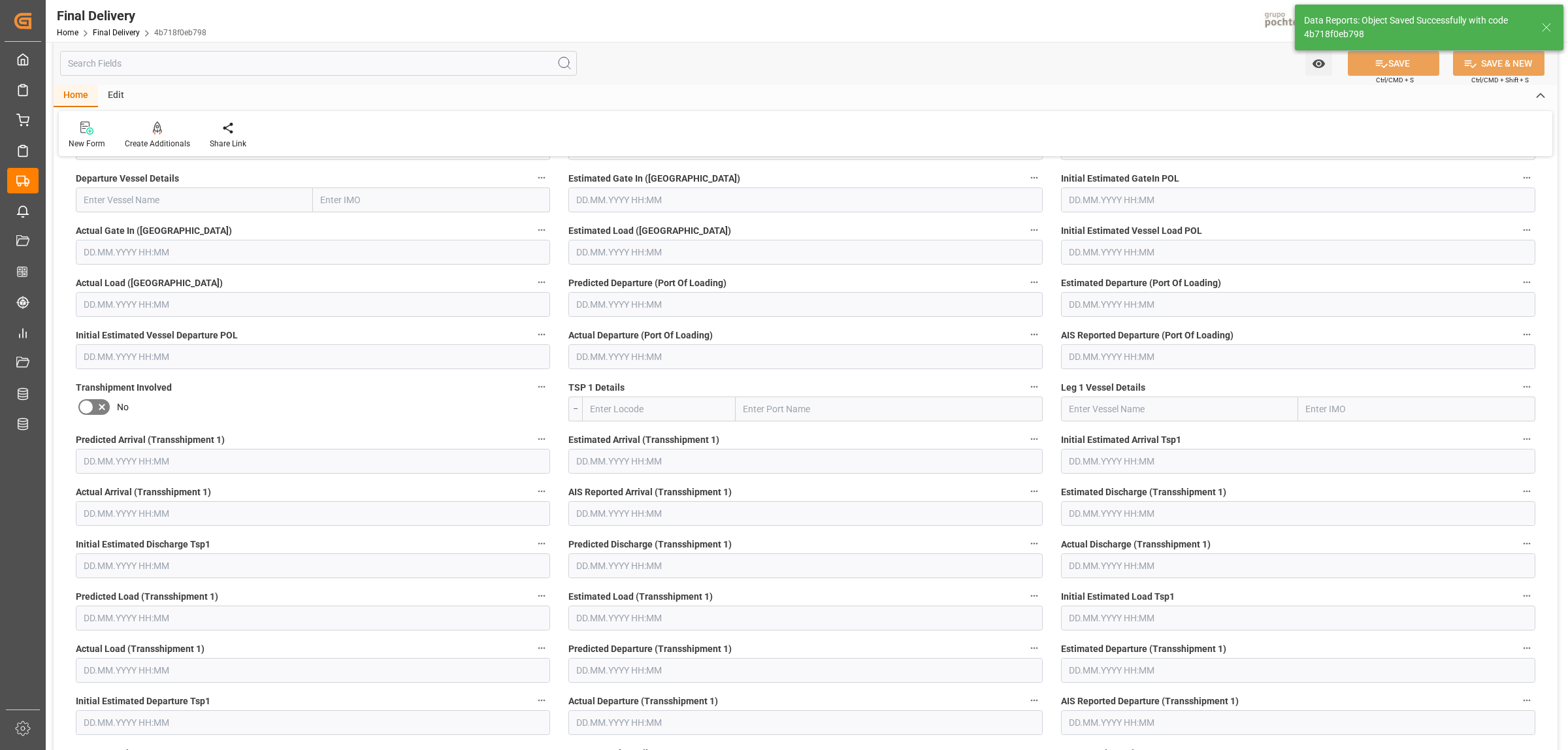
scroll to position [50, 0]
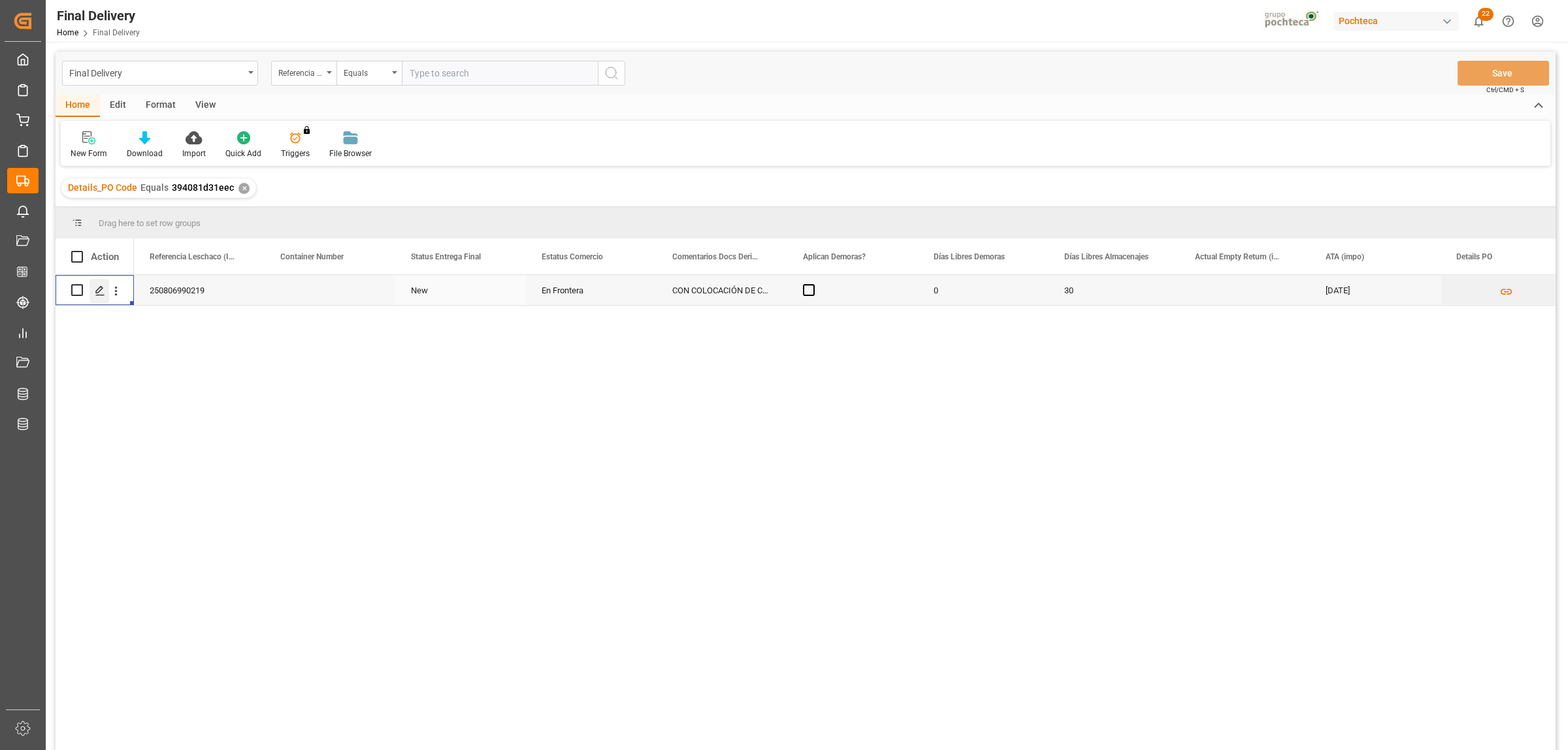
click at [102, 288] on polygon "Press SPACE to select this row." at bounding box center [99, 289] width 7 height 7
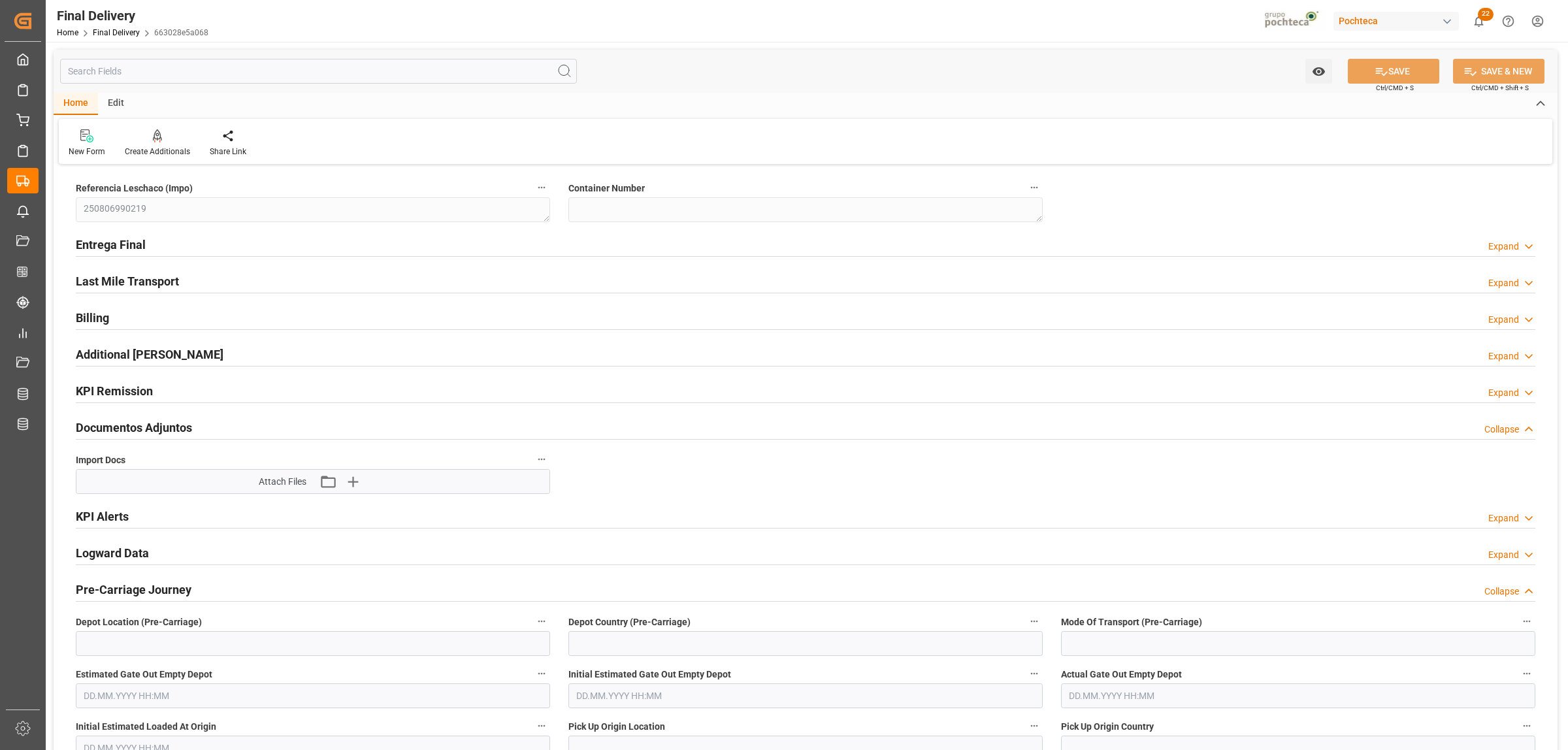
type input "[DATE]"
click at [111, 237] on h2 "Entrega Final" at bounding box center [110, 245] width 69 height 18
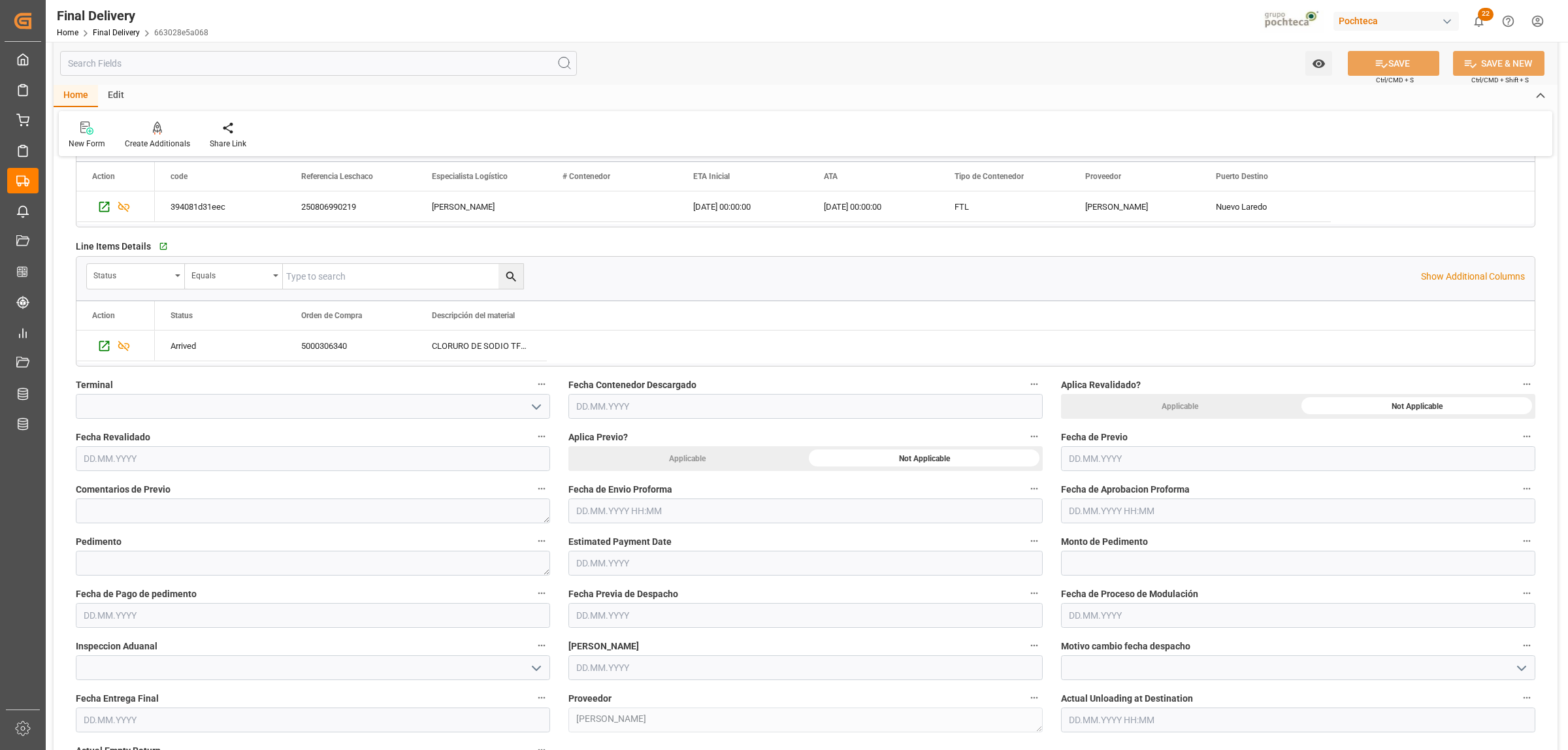
scroll to position [326, 0]
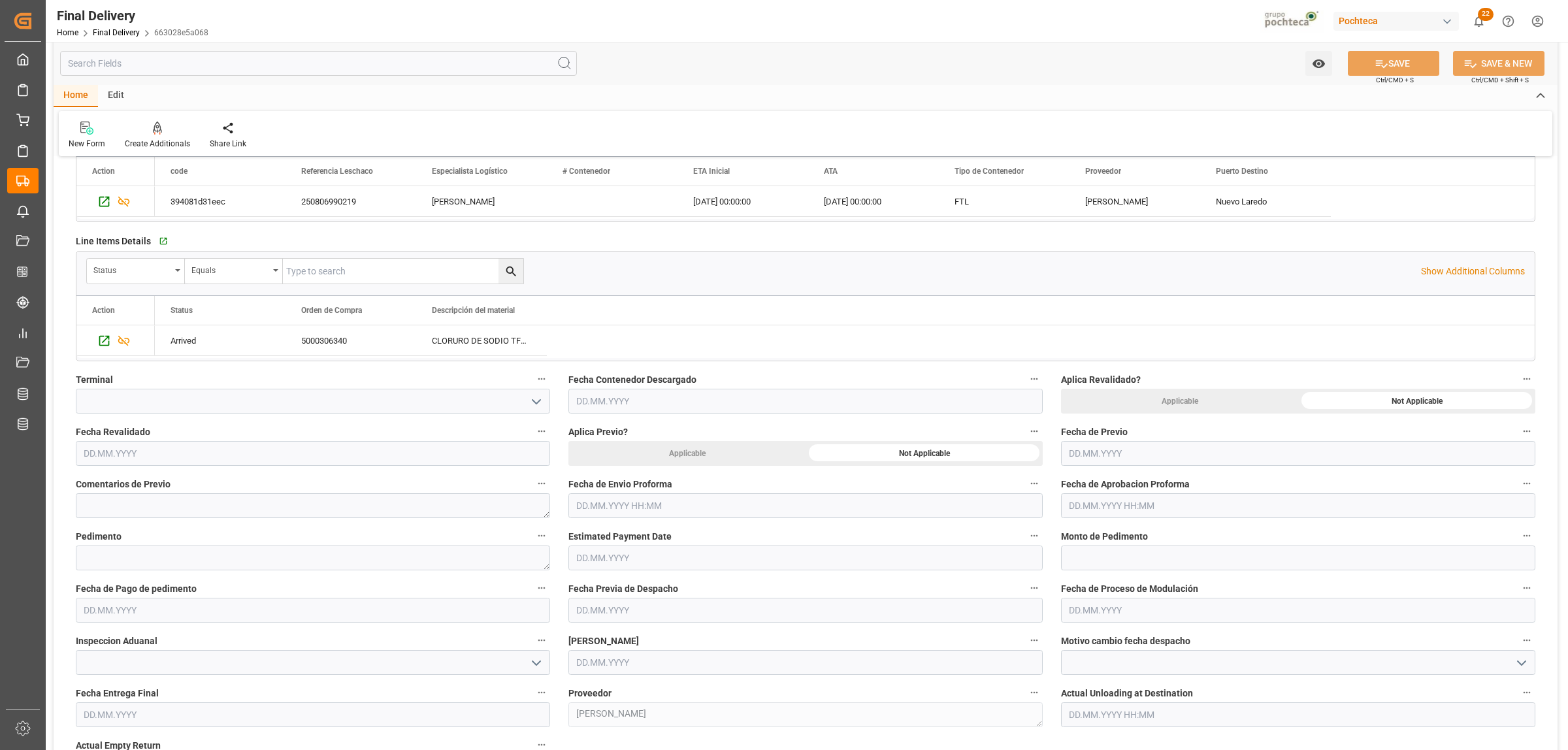
click at [670, 502] on input "text" at bounding box center [805, 505] width 474 height 25
click at [596, 576] on div "28 29 30 31 1 2 3" at bounding box center [662, 585] width 178 height 26
click at [687, 663] on span "22" at bounding box center [686, 662] width 9 height 10
type input "22.08.2025 00:00"
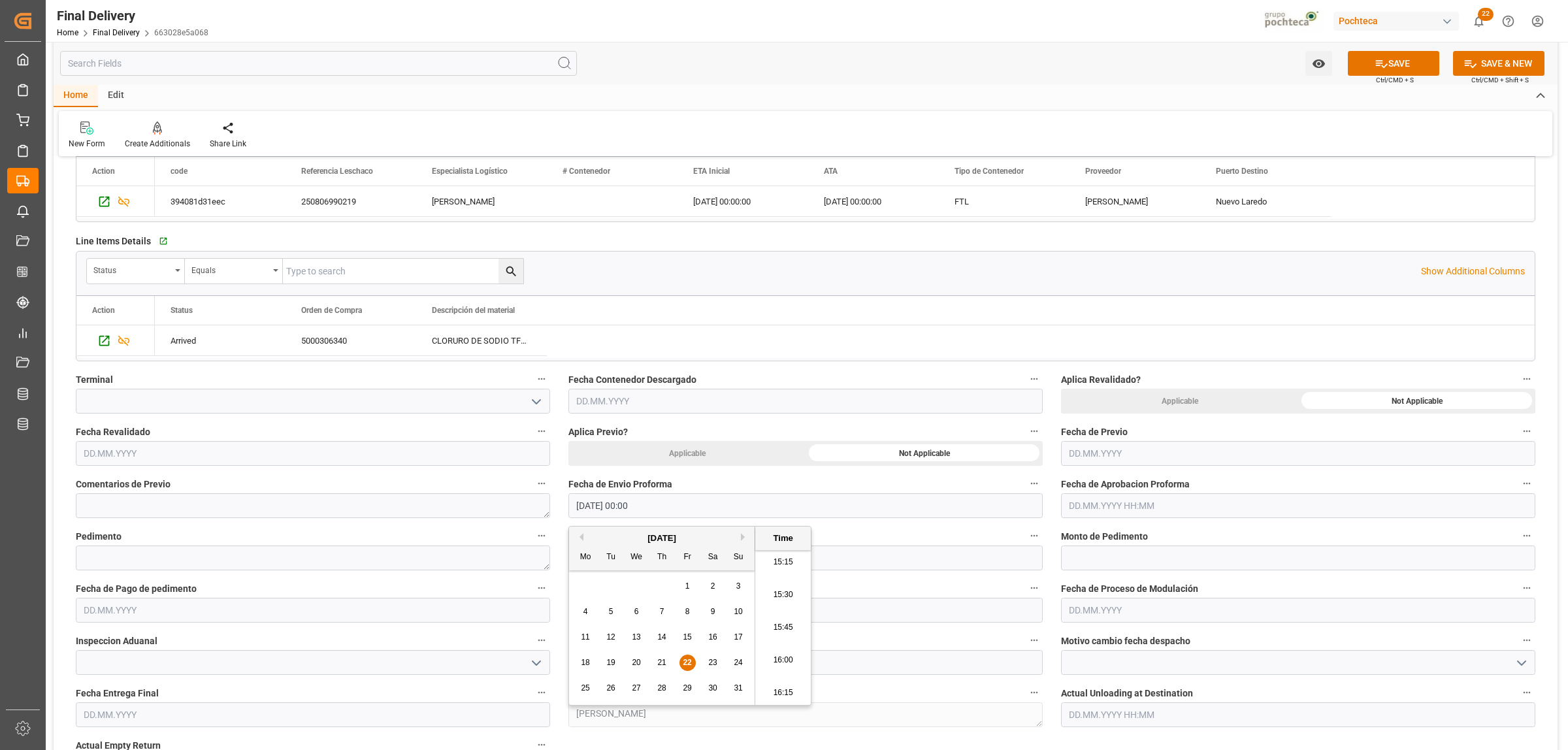
click at [1110, 510] on input "text" at bounding box center [1298, 505] width 474 height 25
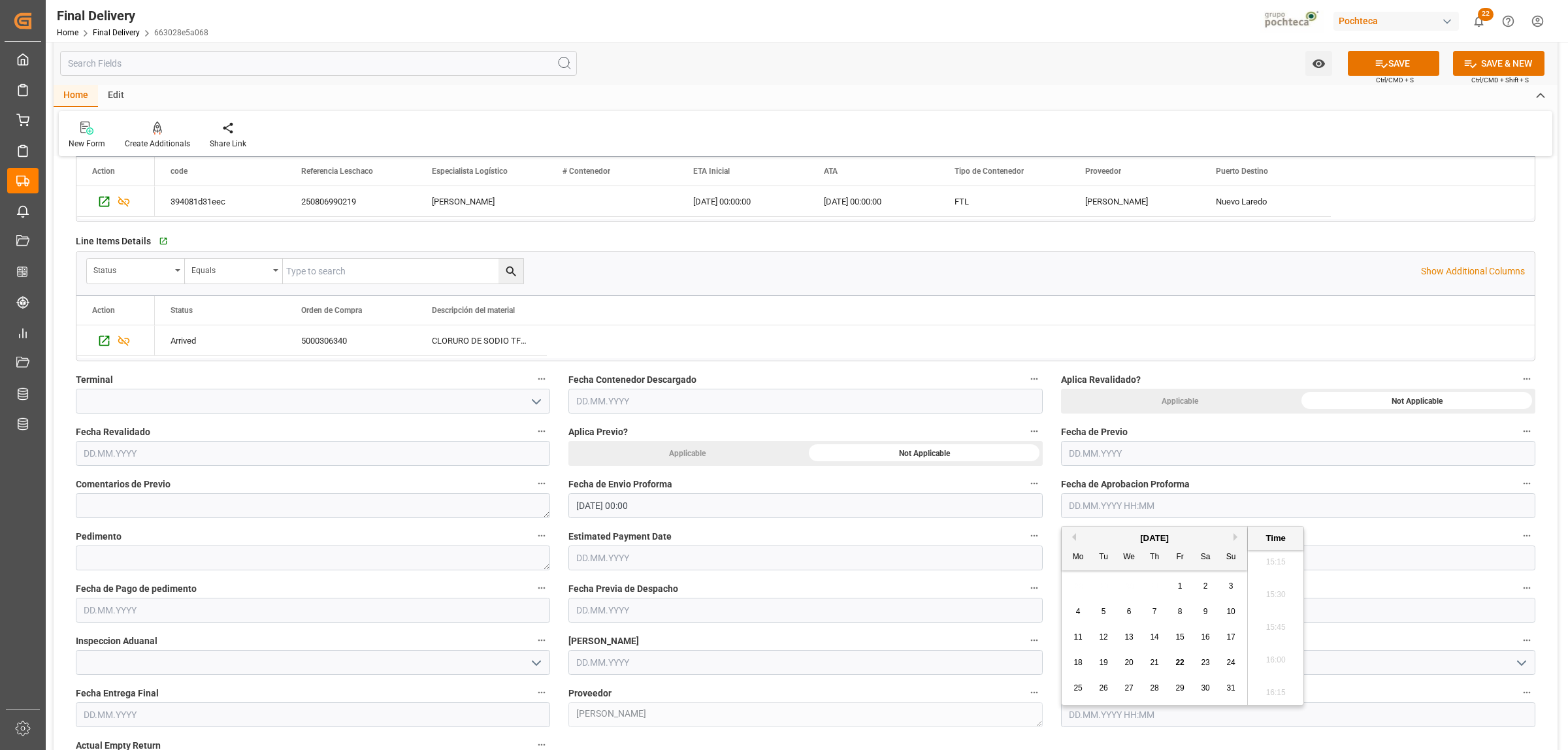
click at [1095, 584] on div "28 29 30 31 1 2 3" at bounding box center [1154, 585] width 178 height 26
click at [1182, 666] on span "22" at bounding box center [1179, 662] width 9 height 10
type input "22.08.2025 00:00"
click at [268, 567] on textarea at bounding box center [313, 558] width 474 height 25
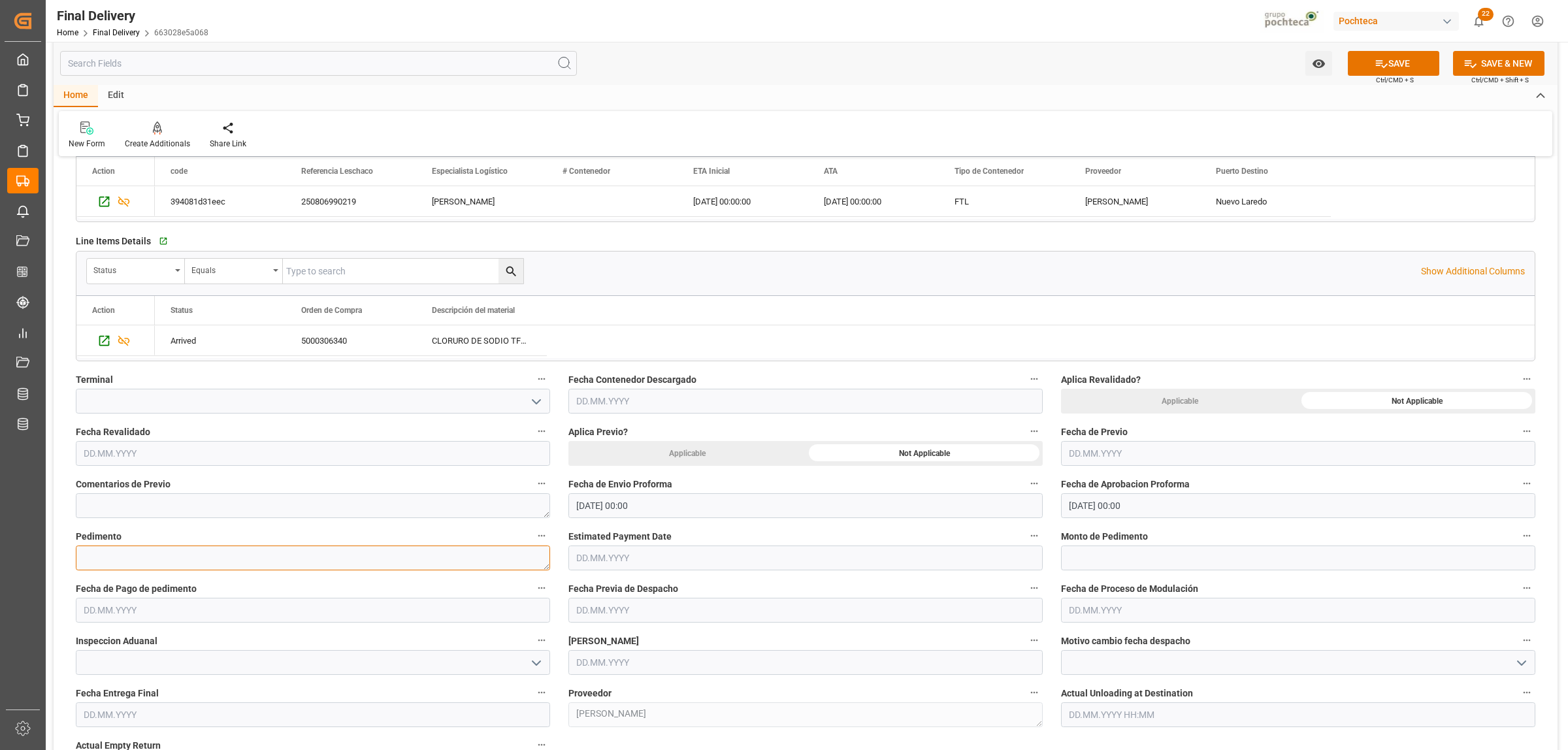
click at [203, 550] on textarea at bounding box center [313, 558] width 474 height 25
paste textarea "25 24 3617 5008413"
type textarea "25 24 3617 5008413"
click at [1135, 550] on input "text" at bounding box center [1298, 558] width 474 height 25
paste input "19490"
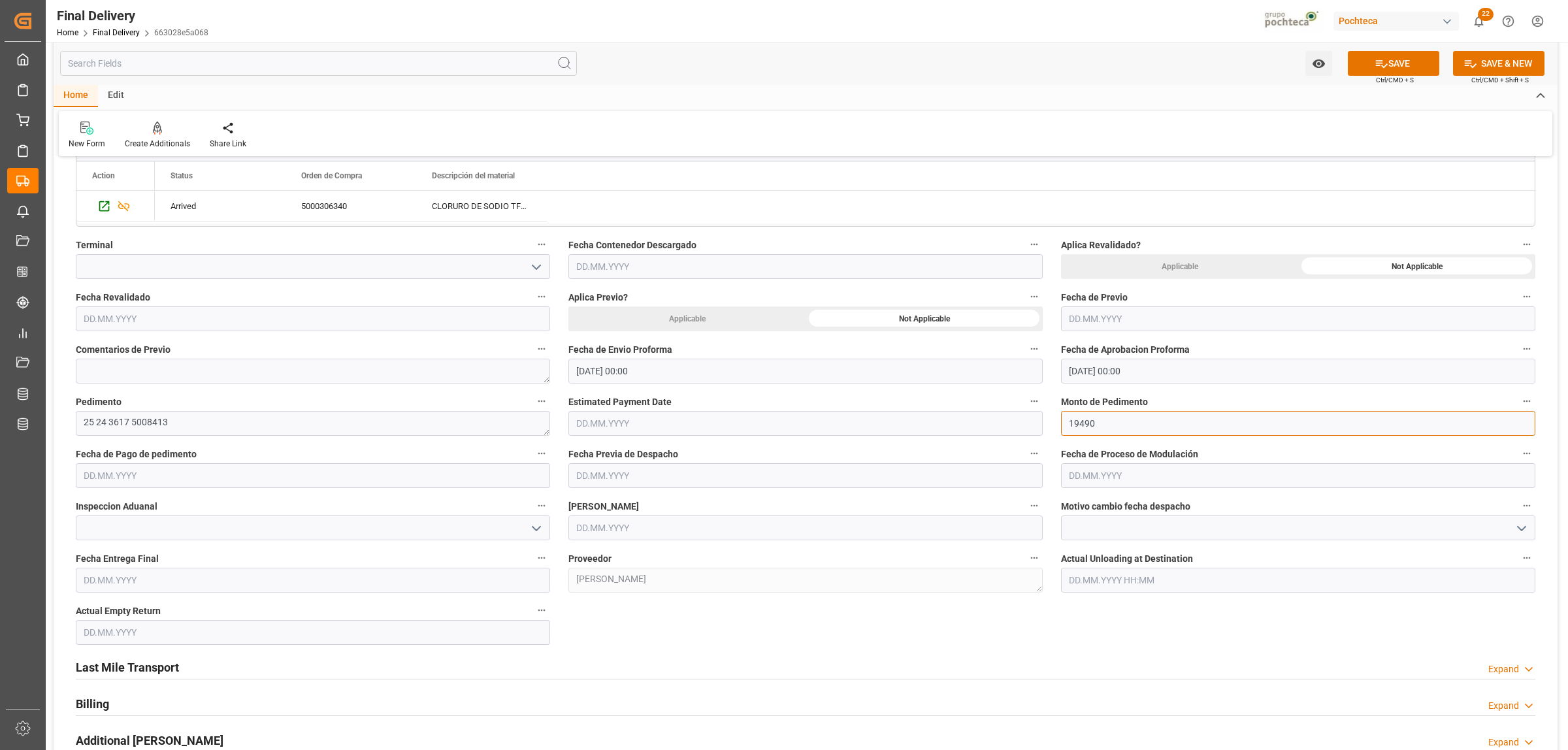
scroll to position [490, 0]
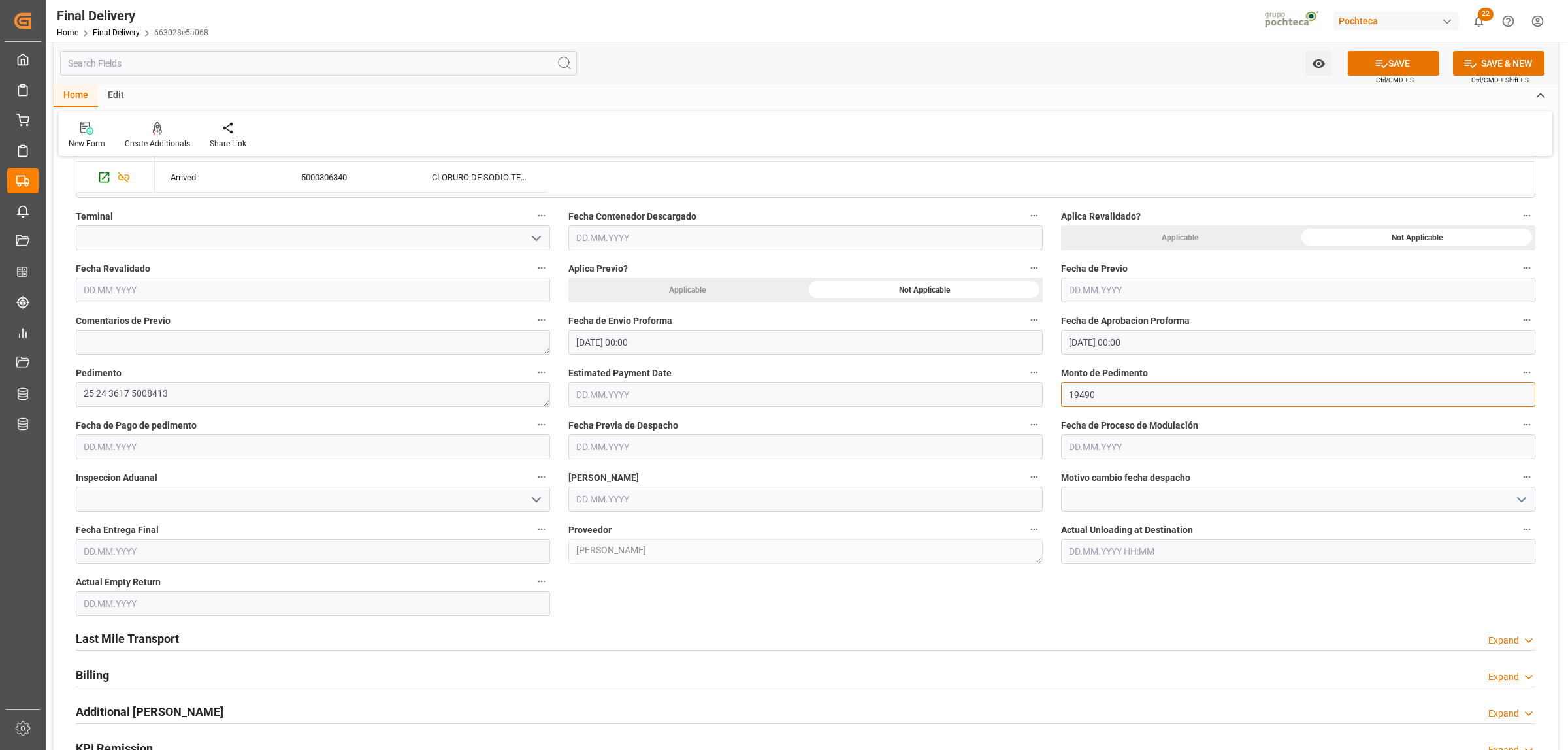
type input "19490"
click at [201, 451] on input "text" at bounding box center [313, 446] width 474 height 25
click at [125, 527] on div "28 29 30 31 1 2 3" at bounding box center [169, 527] width 178 height 26
click at [191, 602] on span "22" at bounding box center [194, 603] width 9 height 10
type input "[DATE]"
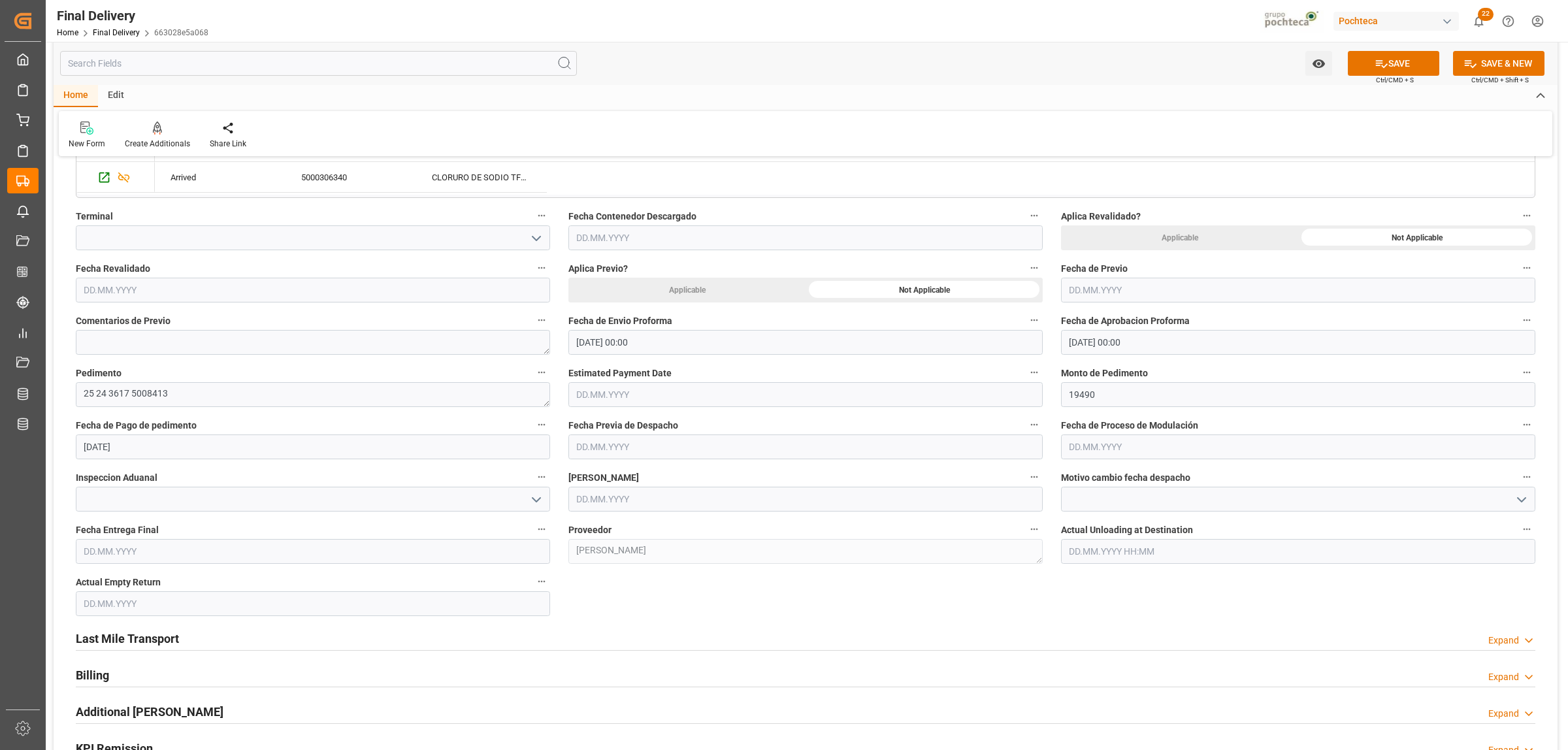
click at [625, 498] on input "text" at bounding box center [805, 499] width 474 height 25
click at [596, 590] on div "28 29 30 31 1 2 3" at bounding box center [662, 580] width 178 height 26
click at [690, 660] on span "22" at bounding box center [686, 656] width 9 height 10
type input "[DATE]"
click at [217, 543] on input "text" at bounding box center [313, 551] width 474 height 25
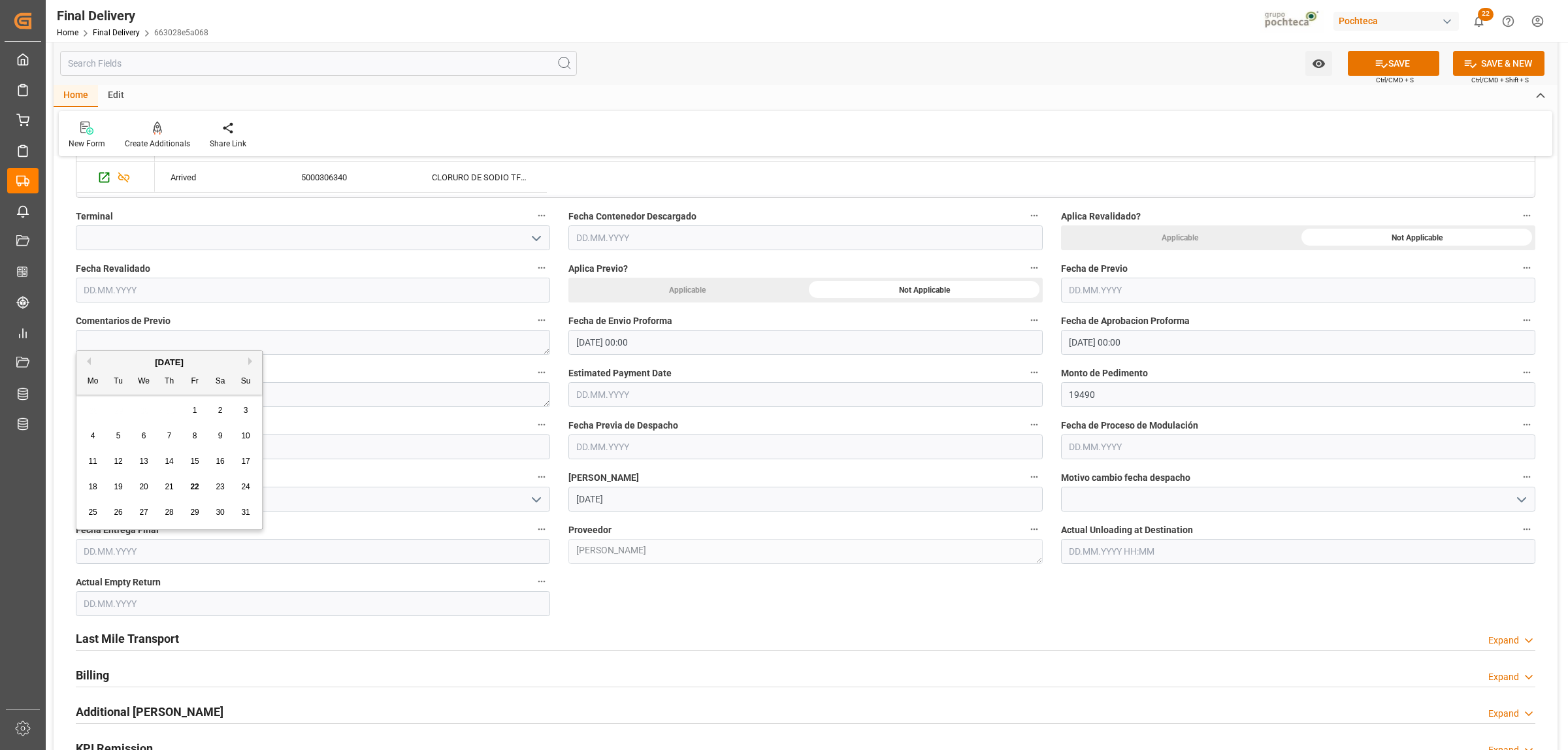
click at [87, 511] on div "25" at bounding box center [92, 512] width 16 height 15
type input "25.08.2025"
click at [226, 604] on input "text" at bounding box center [313, 603] width 474 height 25
click at [86, 565] on div "25" at bounding box center [92, 564] width 16 height 15
type input "25.08.2025"
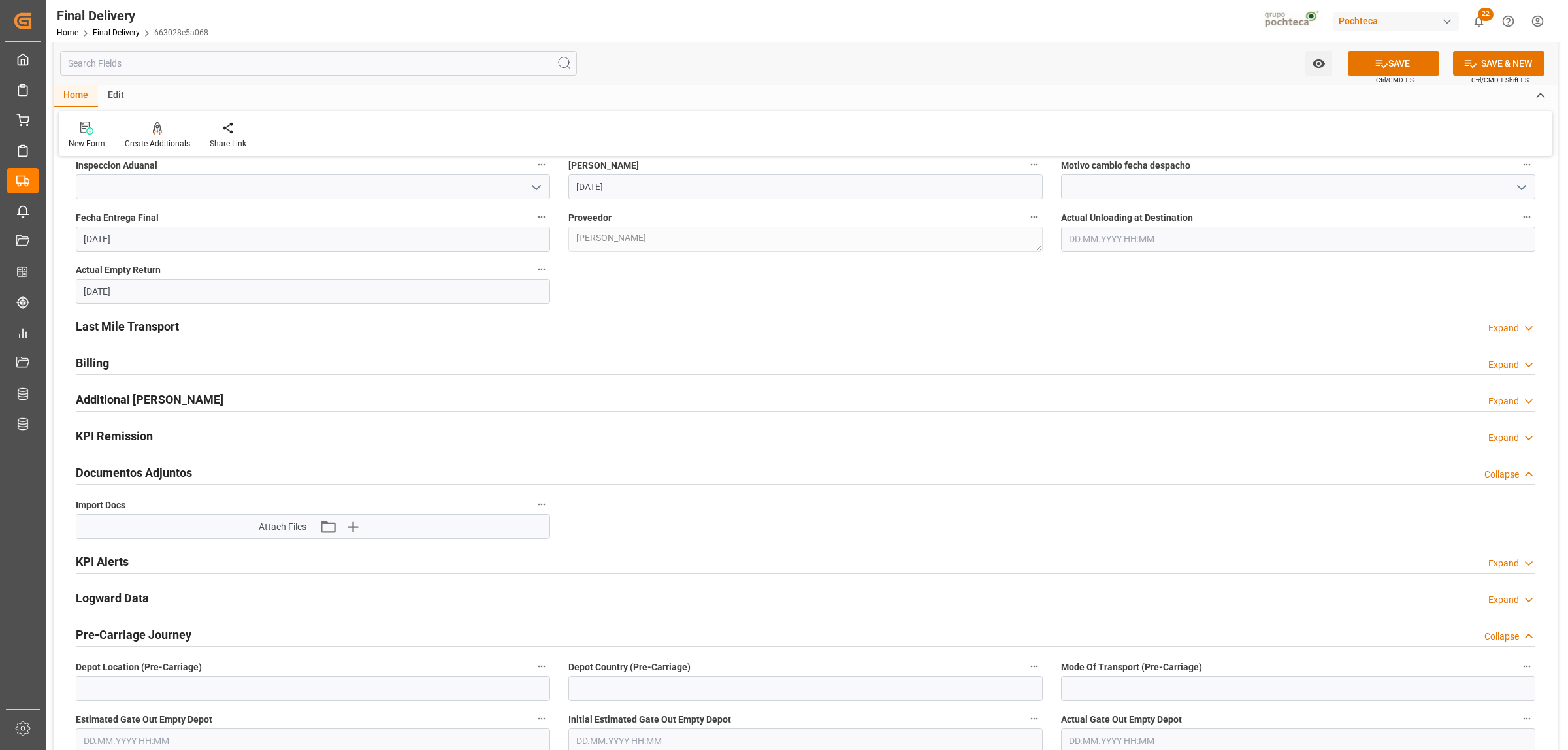
scroll to position [817, 0]
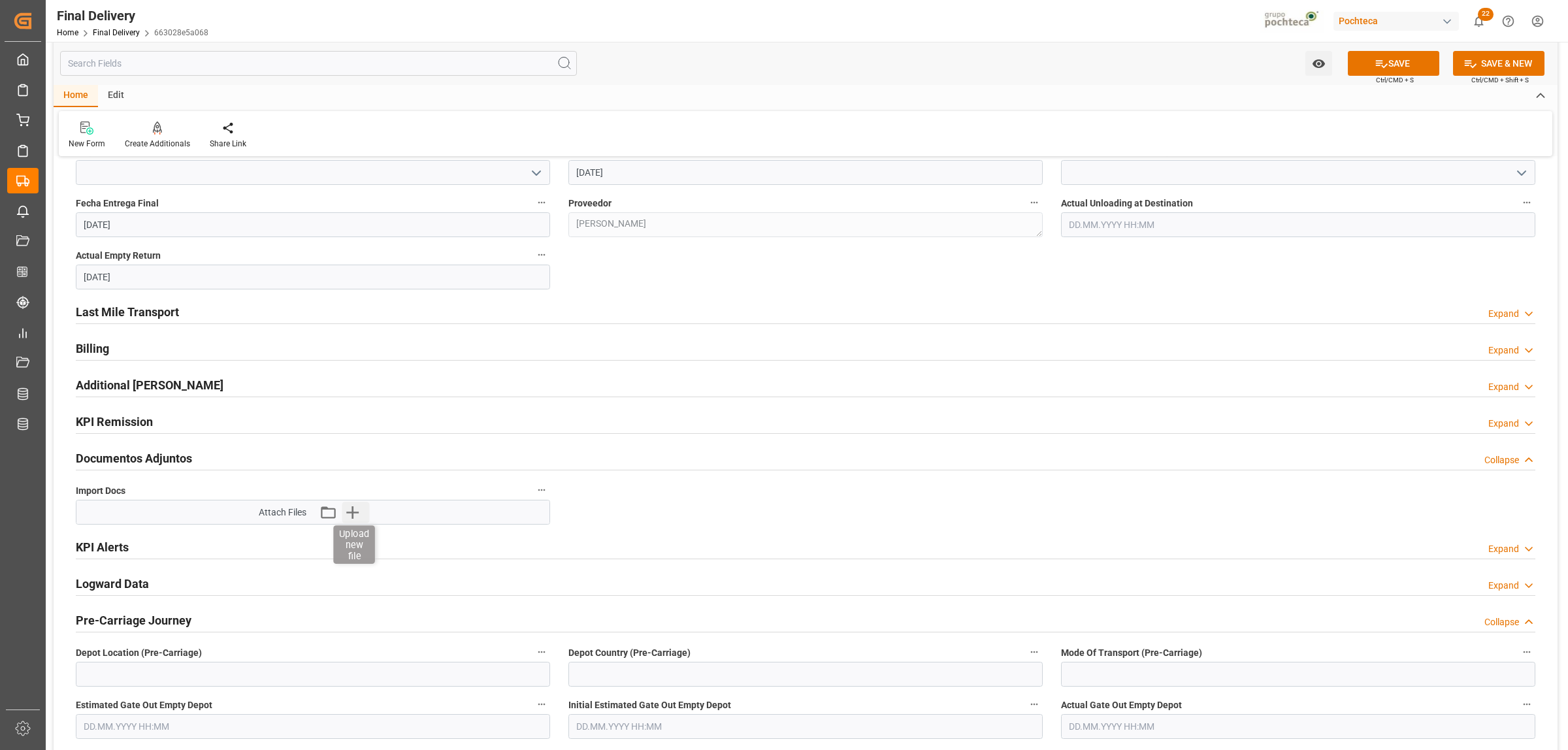
click at [350, 517] on icon "button" at bounding box center [353, 512] width 21 height 21
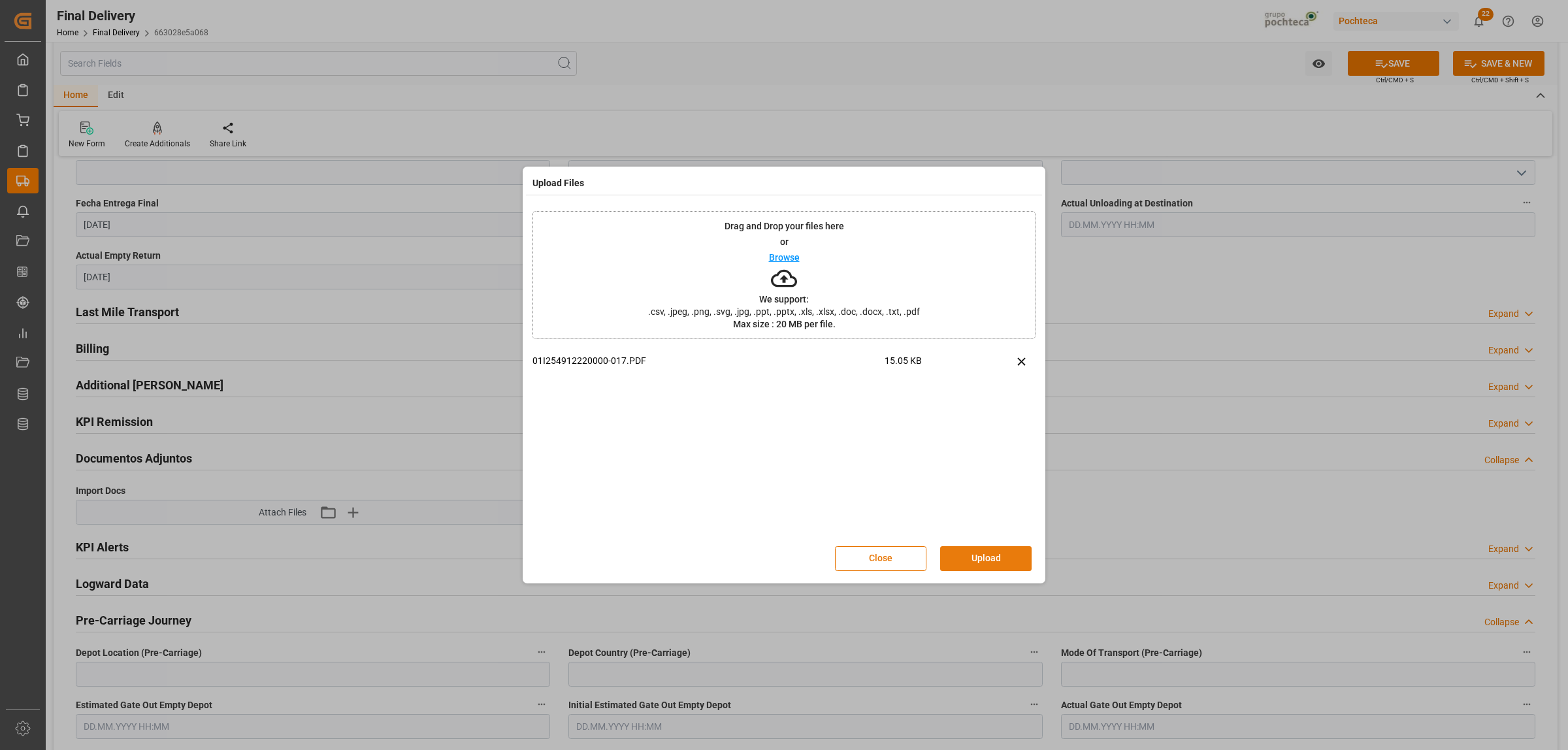
click at [983, 560] on button "Upload" at bounding box center [985, 559] width 91 height 25
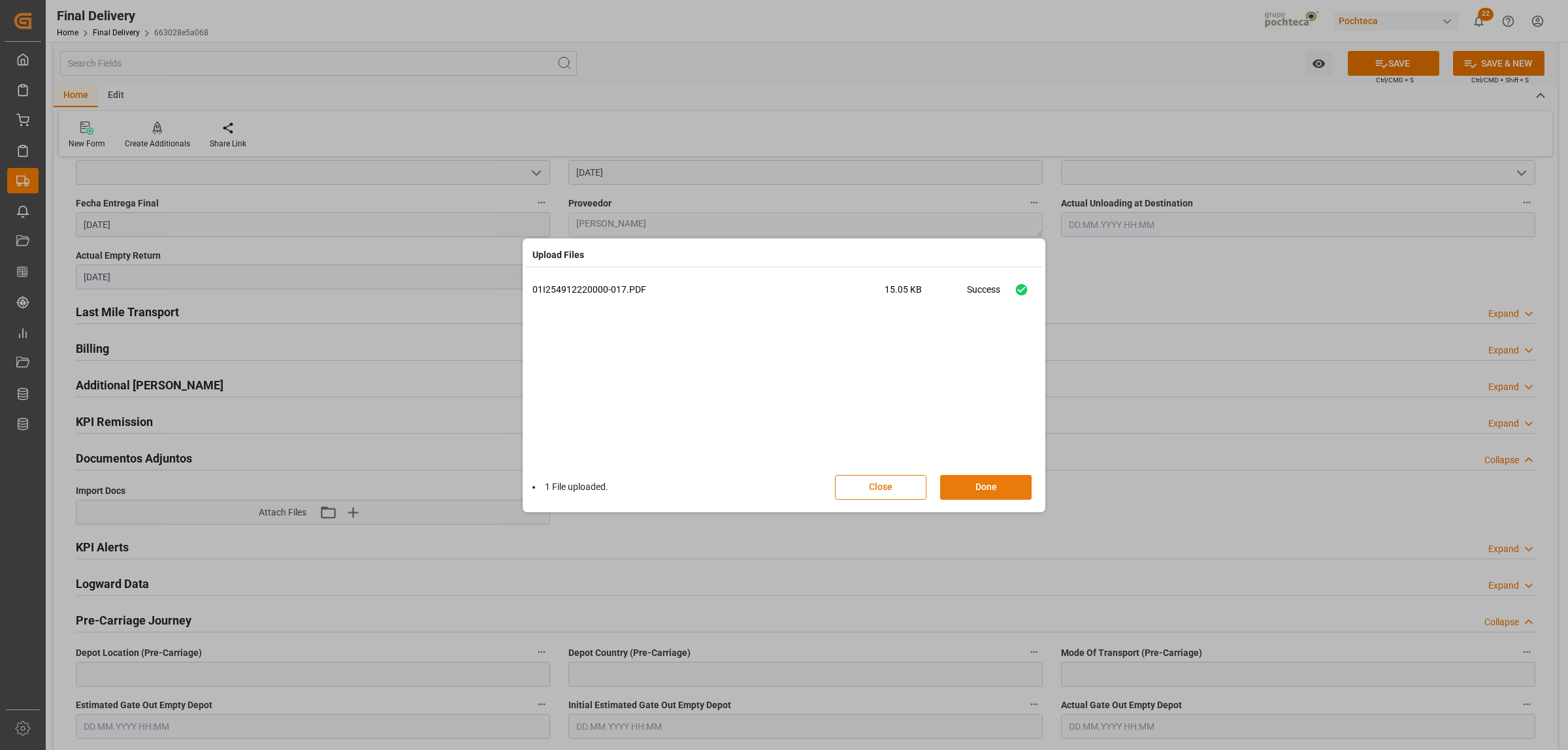
click at [974, 481] on button "Done" at bounding box center [985, 487] width 91 height 25
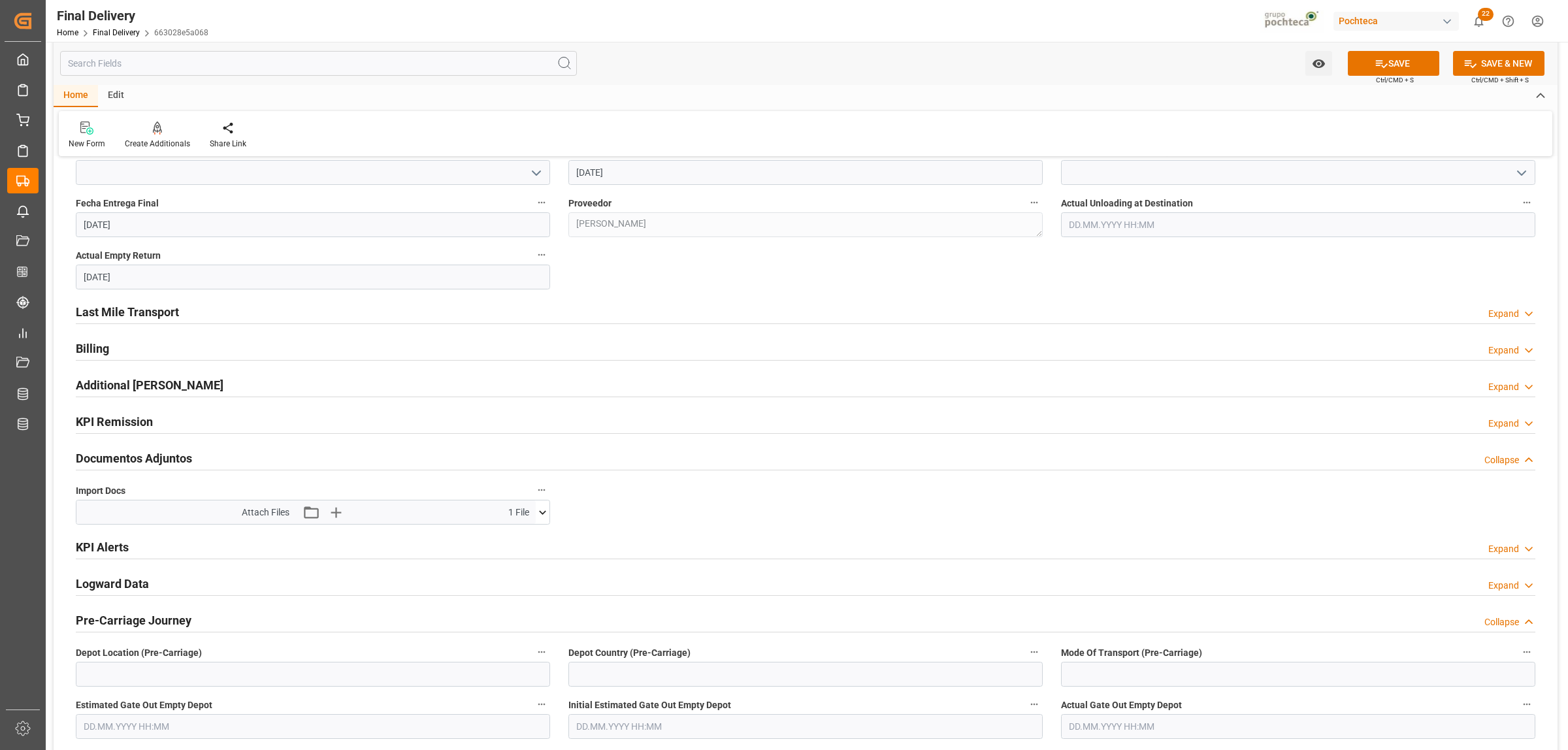
scroll to position [898, 0]
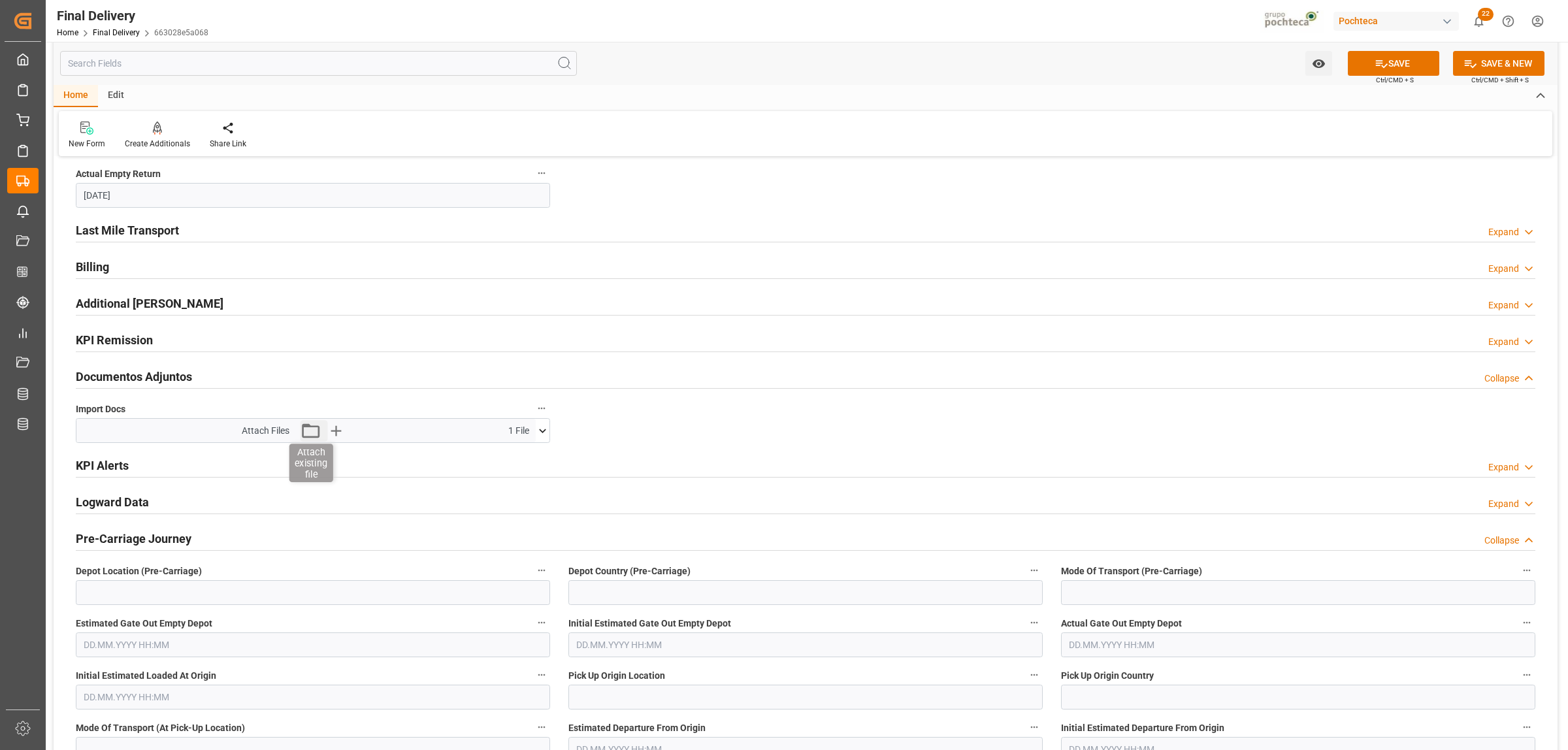
click at [317, 432] on icon "button" at bounding box center [310, 430] width 21 height 21
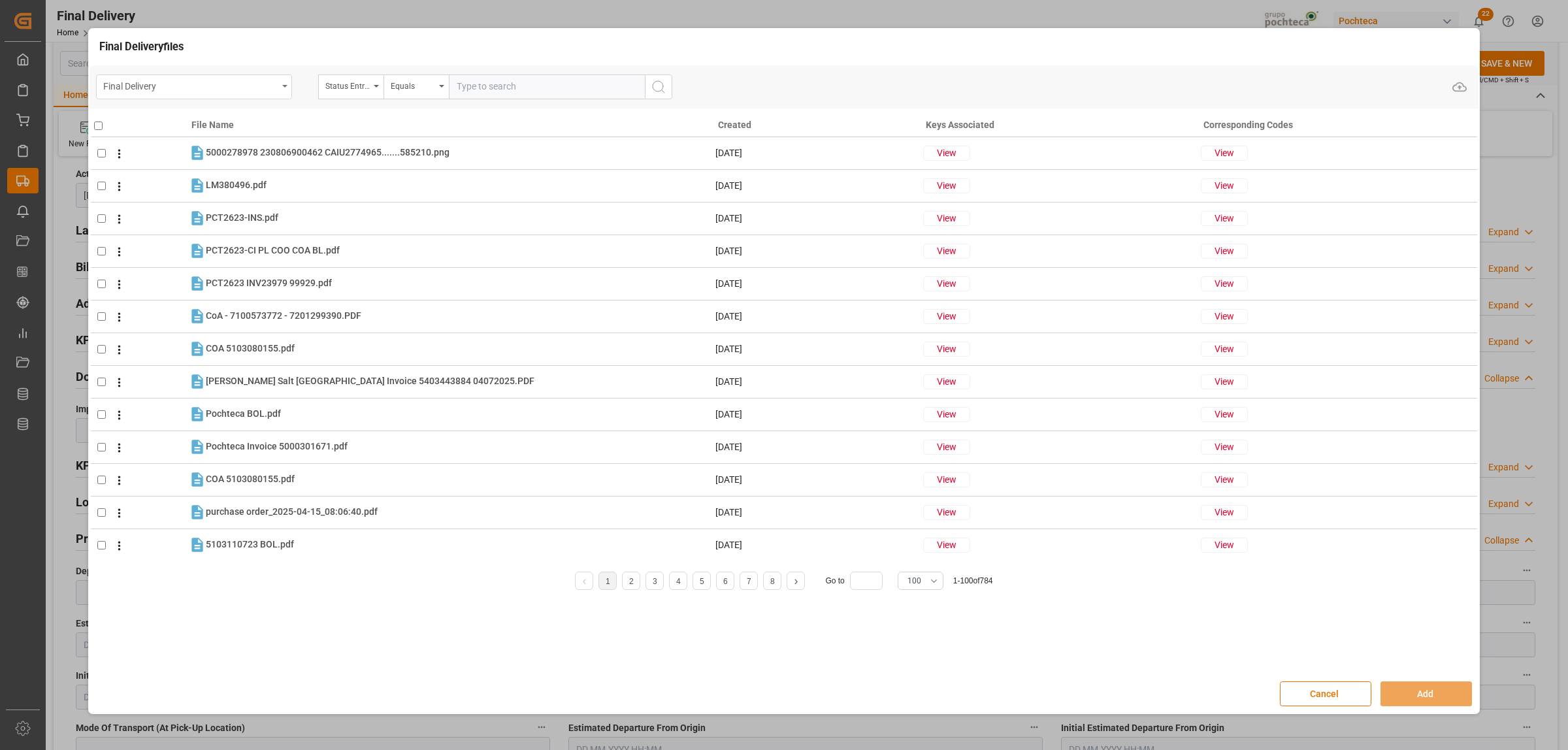
click at [282, 89] on div "Final Delivery" at bounding box center [194, 87] width 196 height 25
type input "orde"
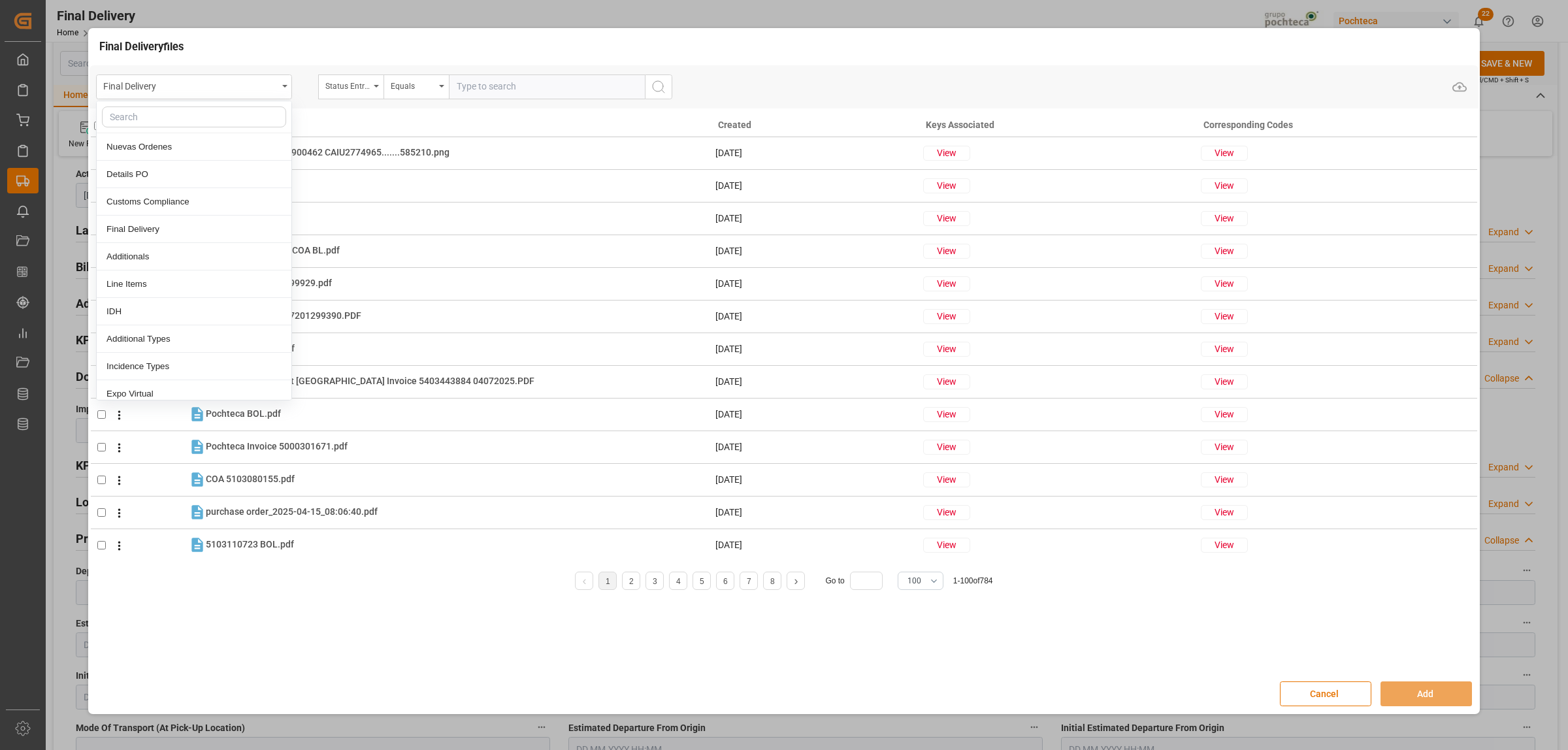
click at [100, 115] on div at bounding box center [194, 117] width 194 height 32
click at [275, 82] on div "Final Delivery" at bounding box center [189, 85] width 174 height 16
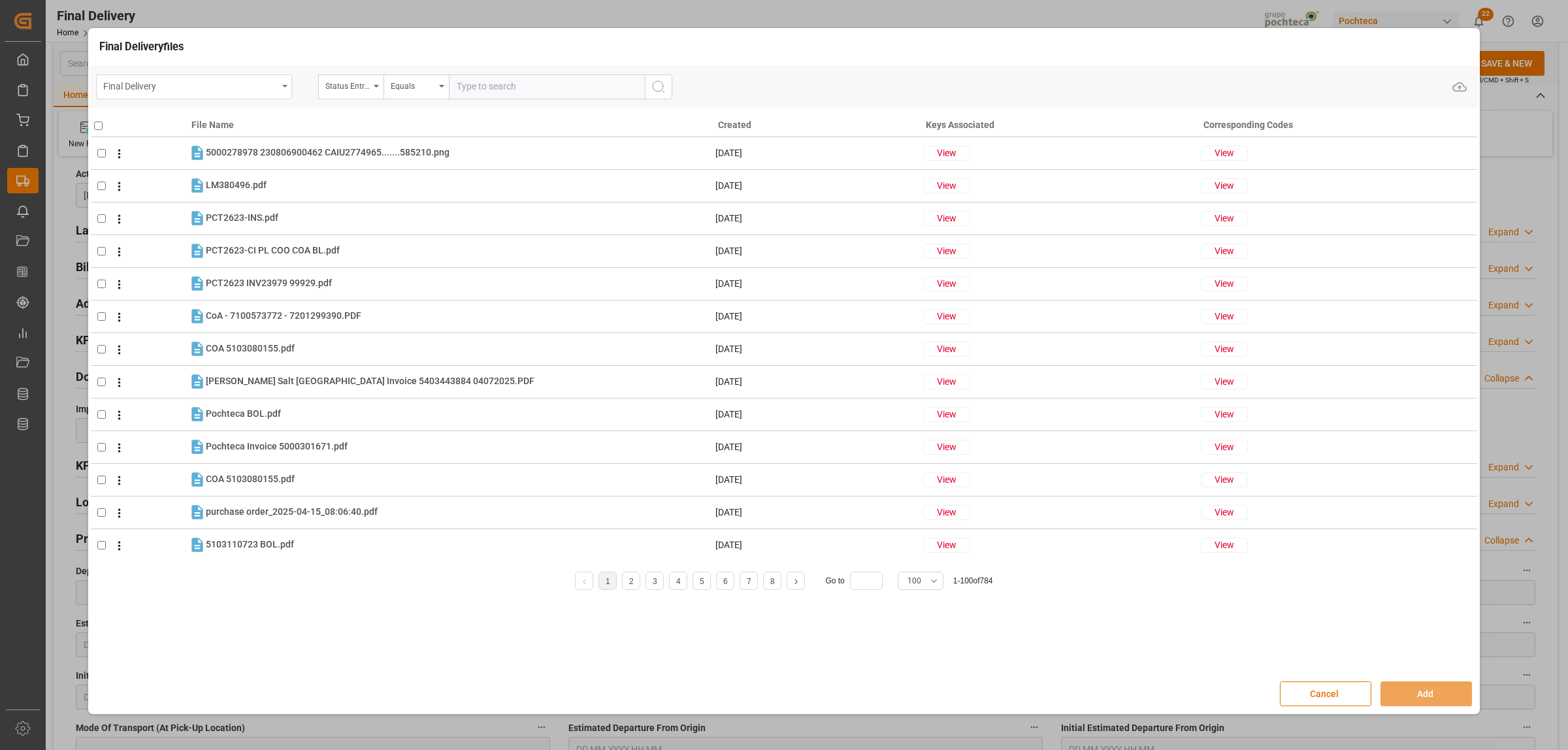
click at [287, 87] on icon "open menu" at bounding box center [284, 86] width 5 height 3
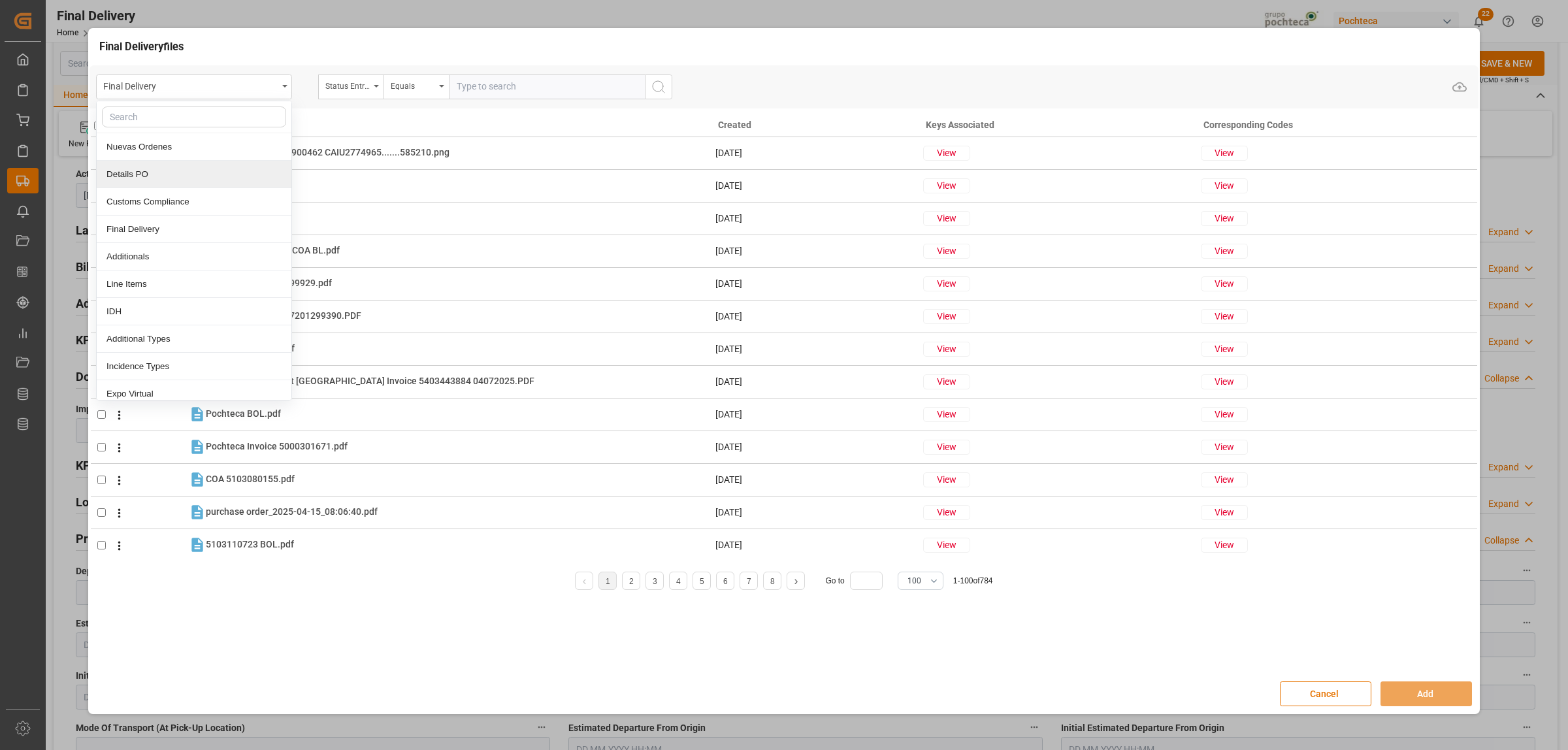
click at [164, 180] on div "Details PO" at bounding box center [194, 174] width 194 height 28
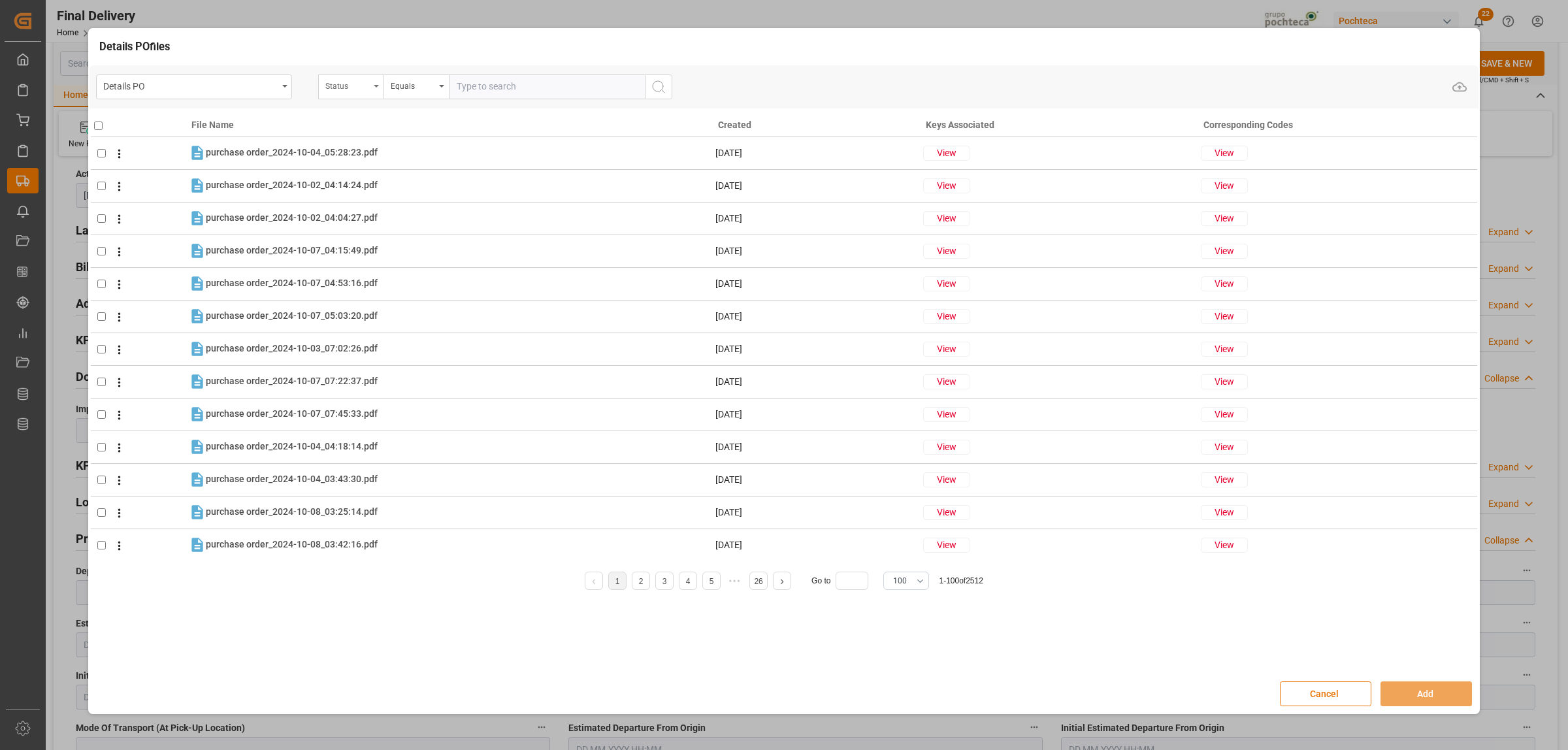
click at [373, 85] on icon "open menu" at bounding box center [375, 86] width 5 height 3
type input "orde"
click at [381, 141] on div "Orden de Compra nuevo" at bounding box center [416, 147] width 194 height 28
click at [488, 84] on input "text" at bounding box center [546, 87] width 196 height 25
paste input "5000306340"
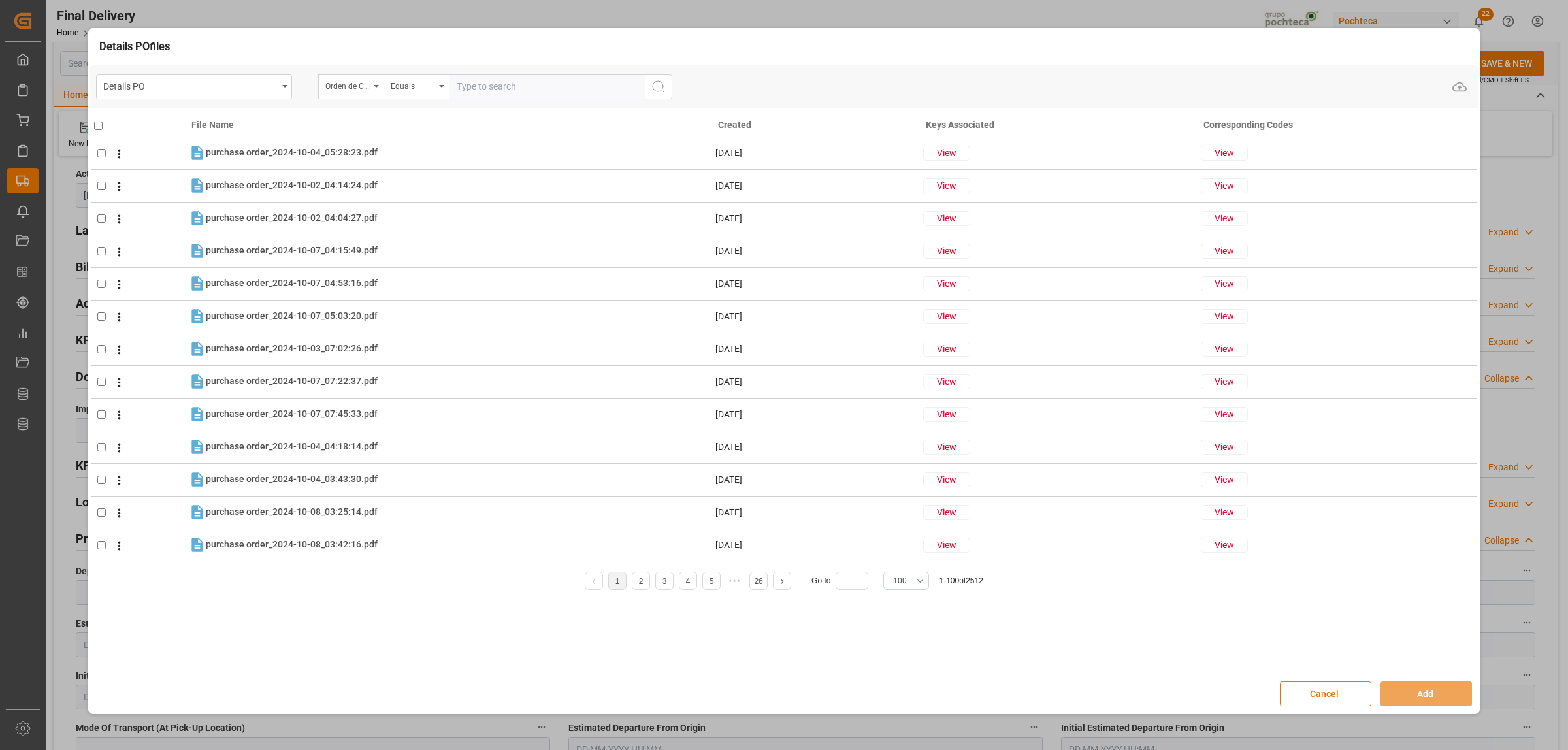
type input "5000306340"
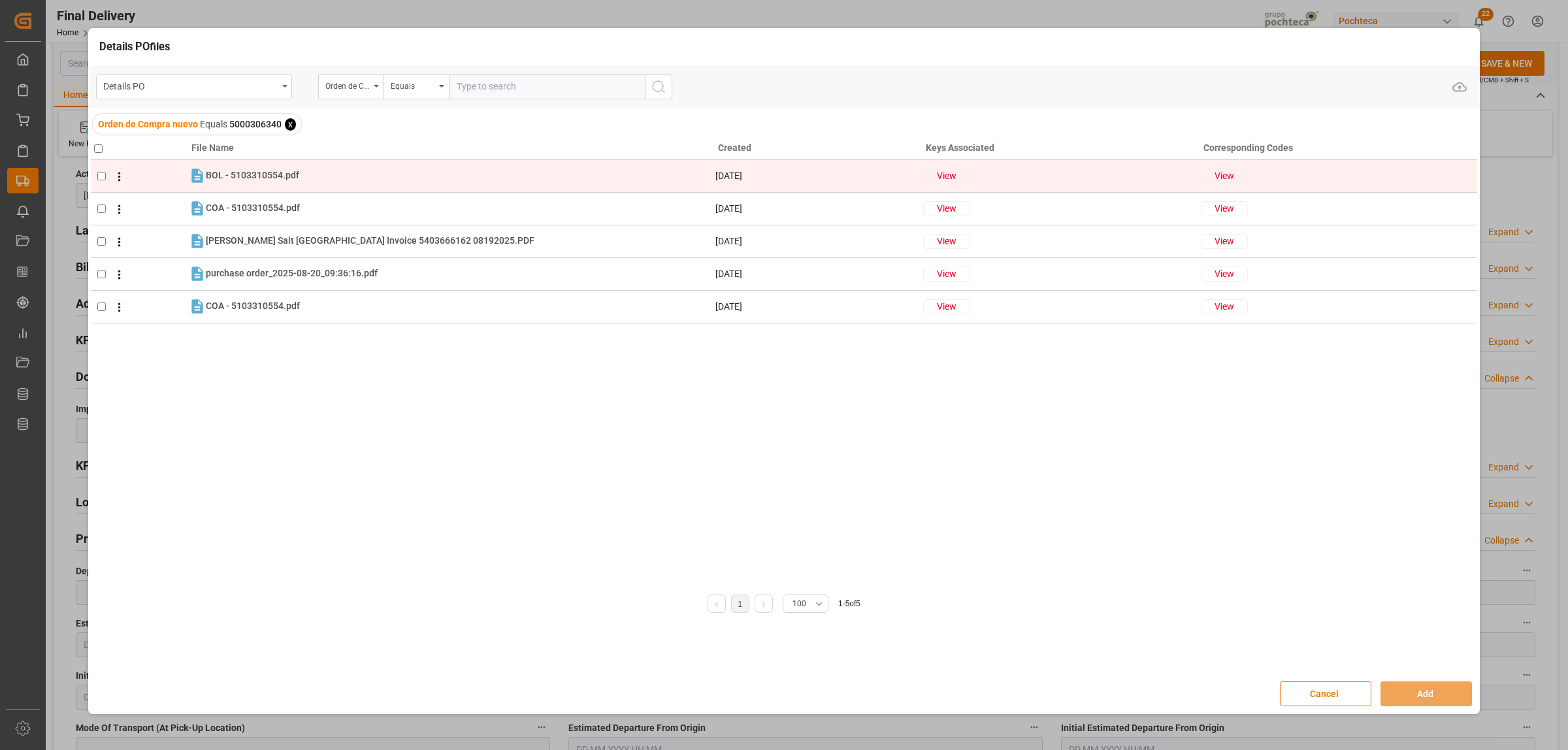
click at [97, 175] on input "checkbox" at bounding box center [101, 175] width 9 height 9
checkbox input "true"
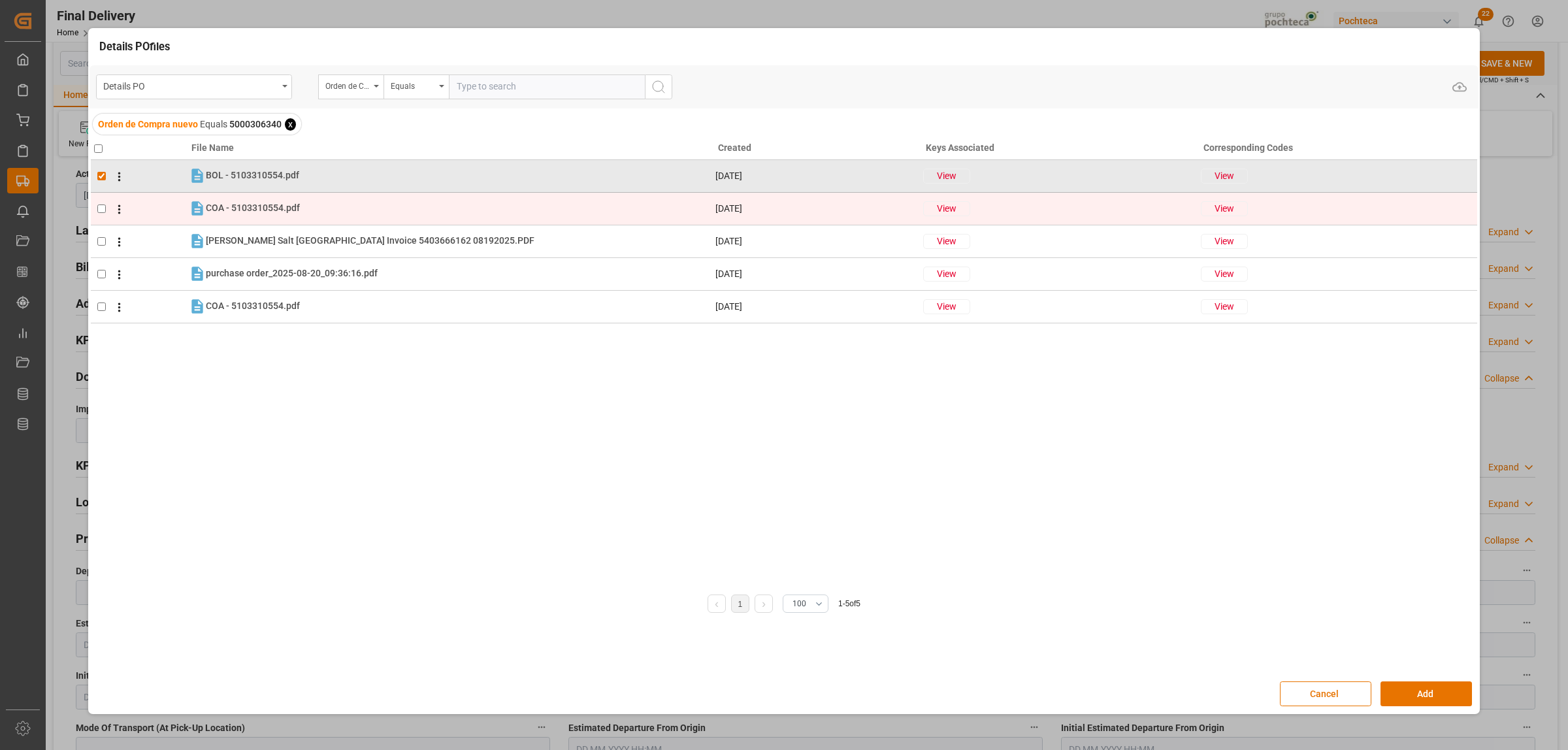
click at [103, 205] on input "checkbox" at bounding box center [101, 208] width 9 height 9
checkbox input "true"
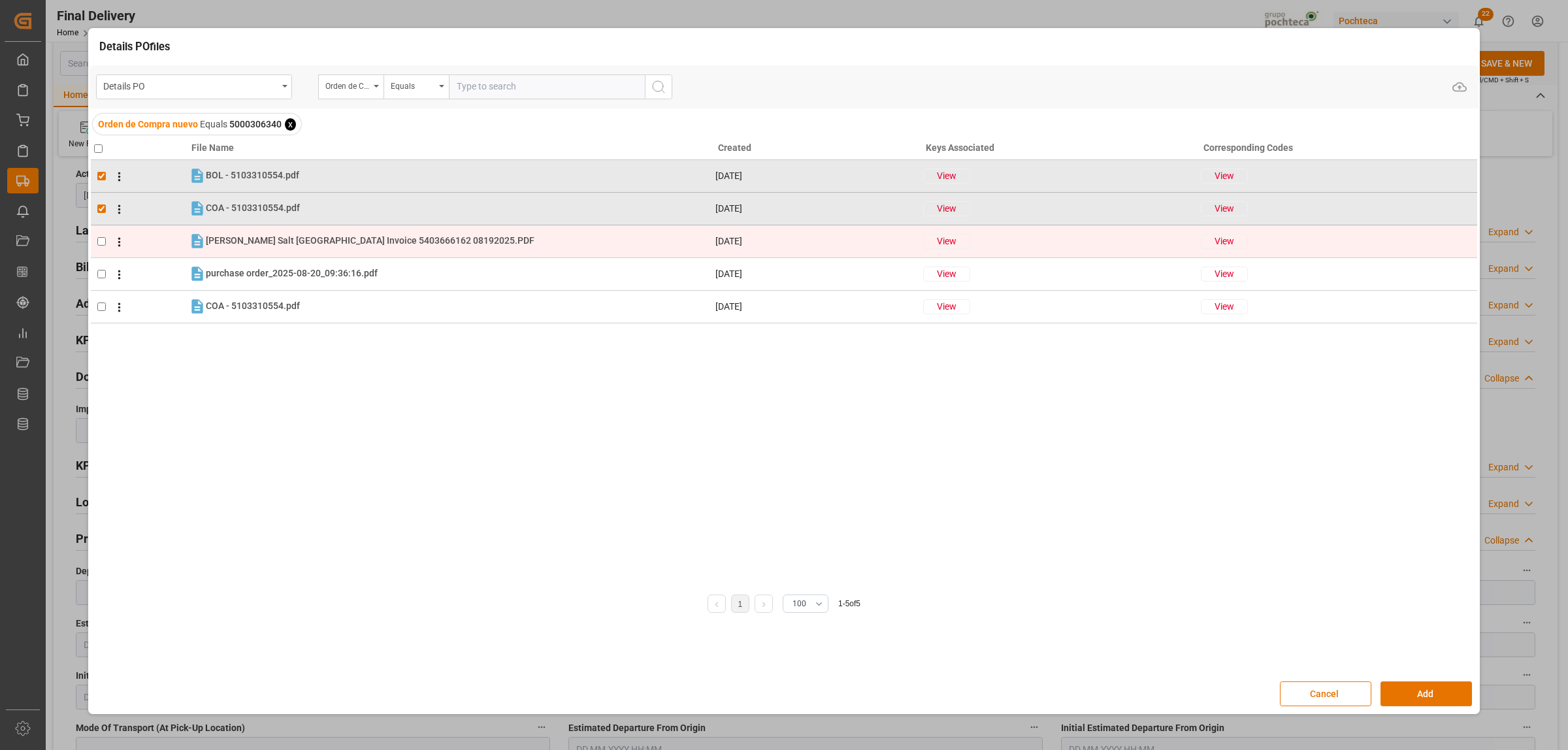
click at [100, 239] on input "checkbox" at bounding box center [101, 241] width 9 height 9
checkbox input "true"
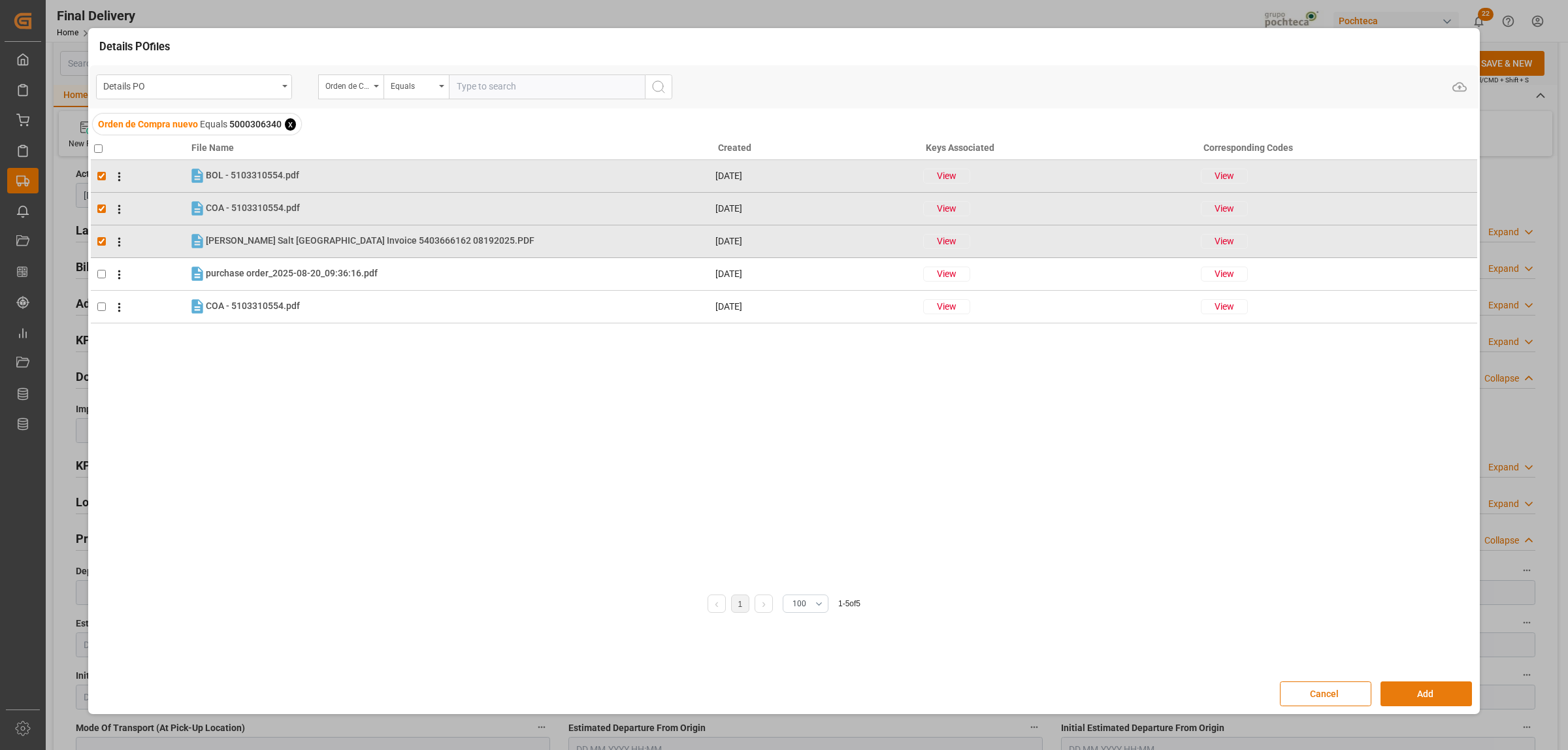
click at [1415, 690] on button "Add" at bounding box center [1426, 694] width 91 height 25
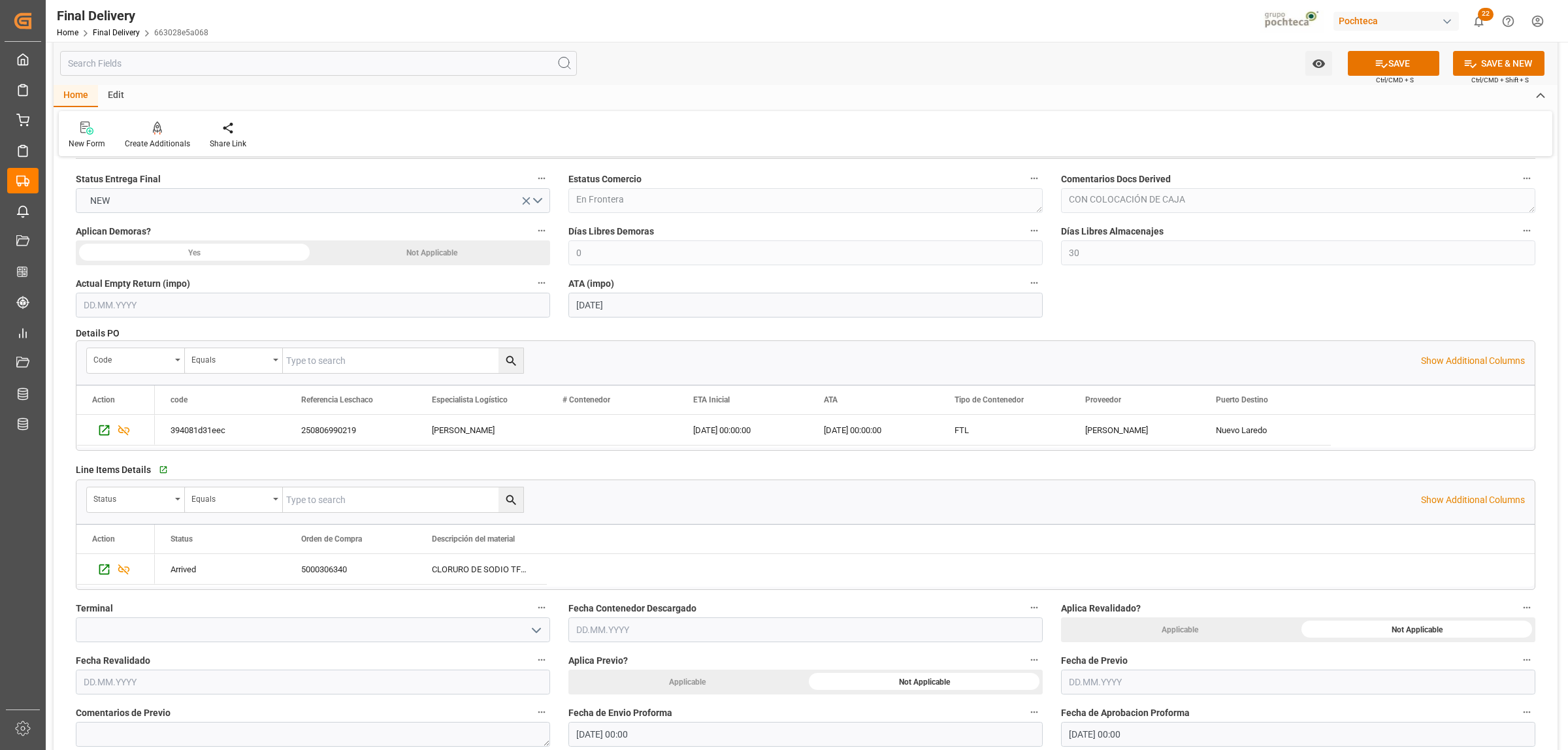
scroll to position [0, 0]
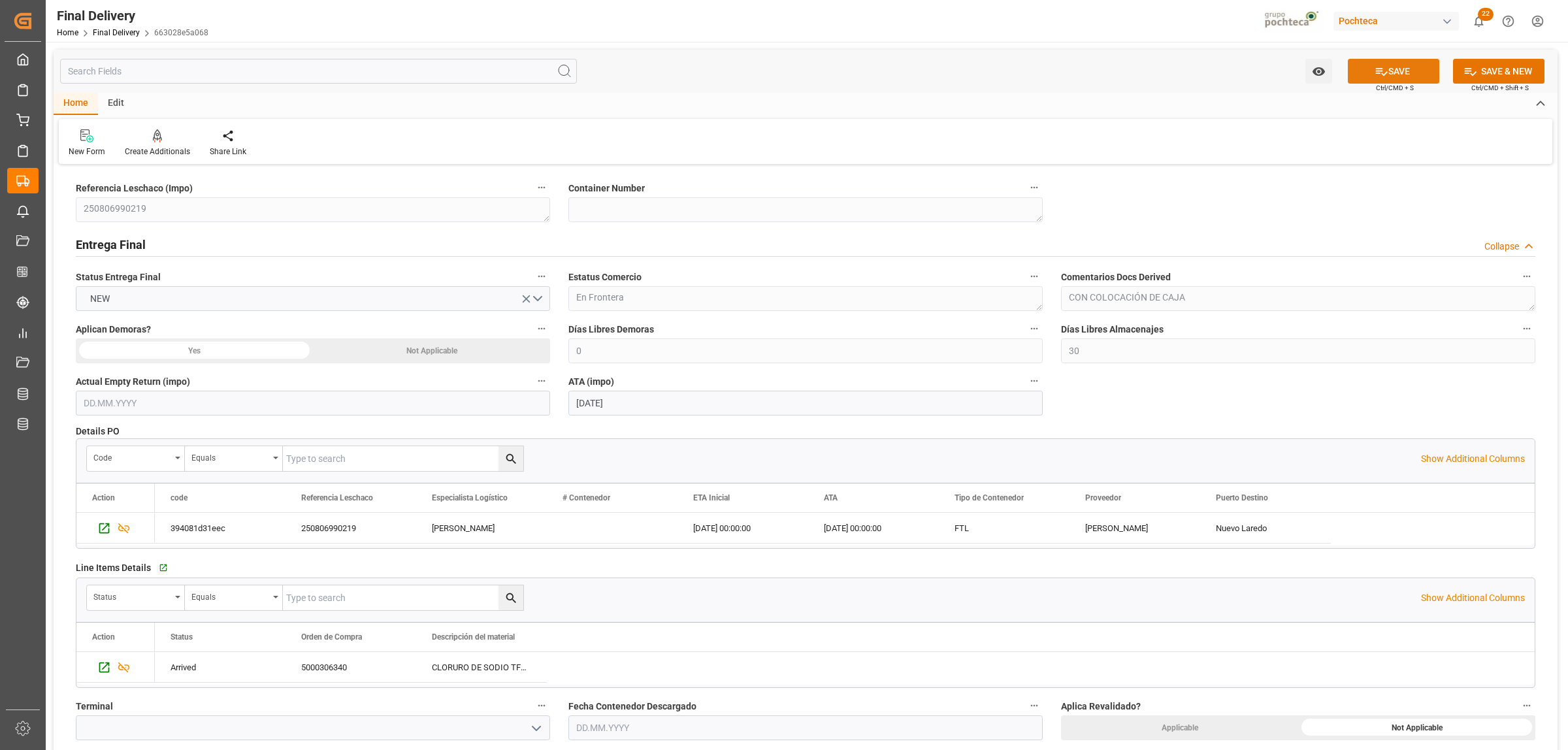
click at [1379, 69] on icon at bounding box center [1381, 71] width 13 height 13
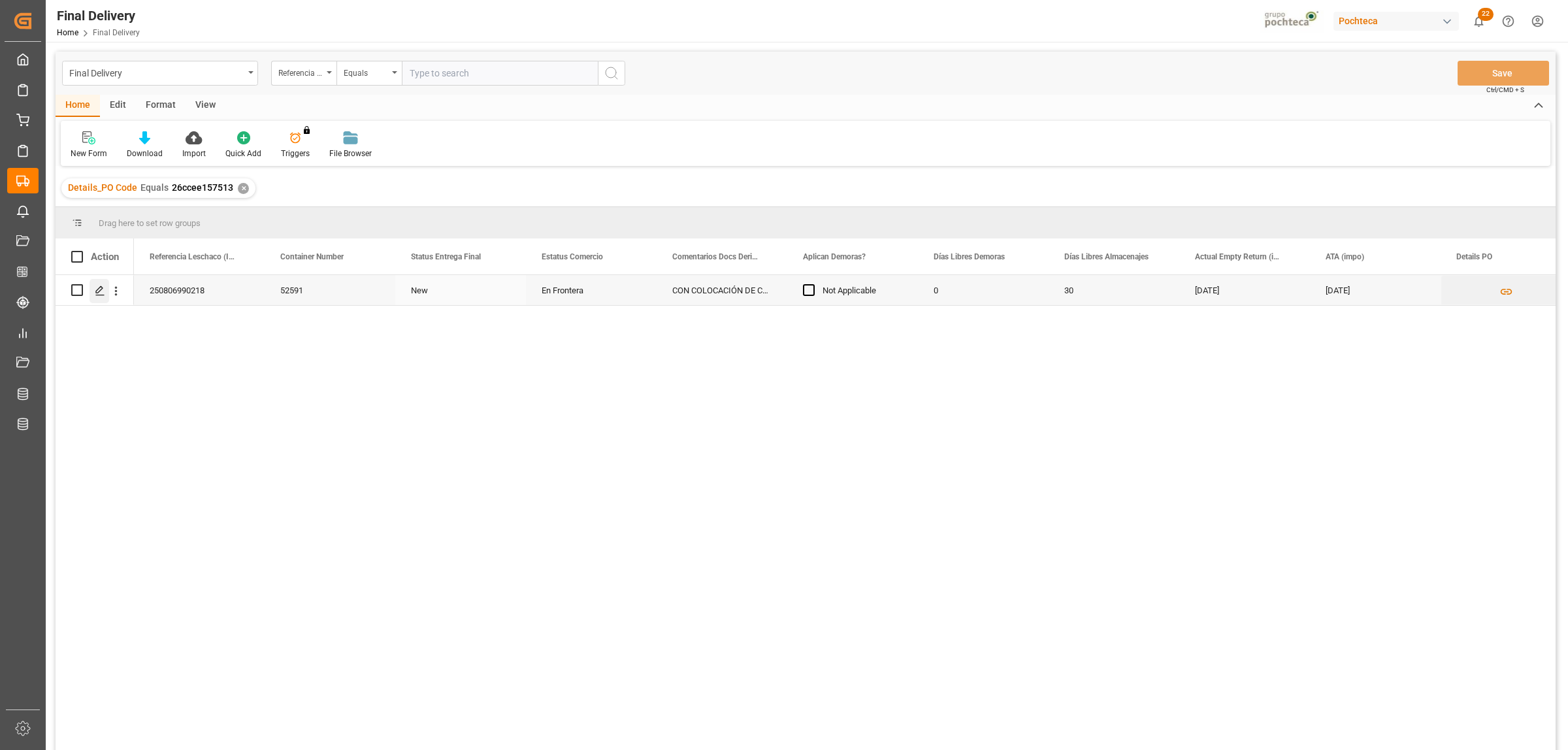
click at [102, 290] on icon "Press SPACE to select this row." at bounding box center [99, 290] width 10 height 10
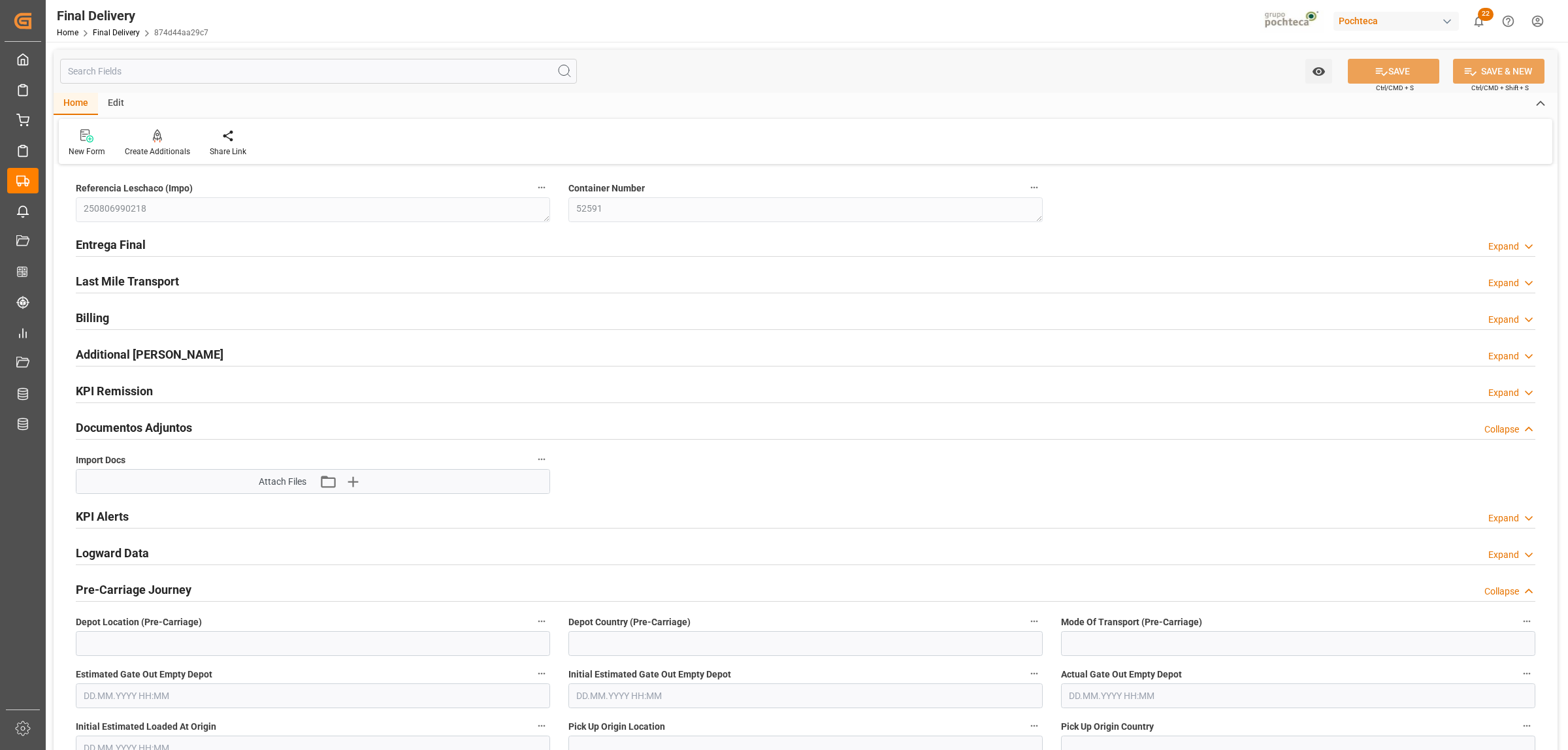
type input "25.08.2025"
type input "[DATE]"
click at [141, 244] on h2 "Entrega Final" at bounding box center [110, 245] width 69 height 18
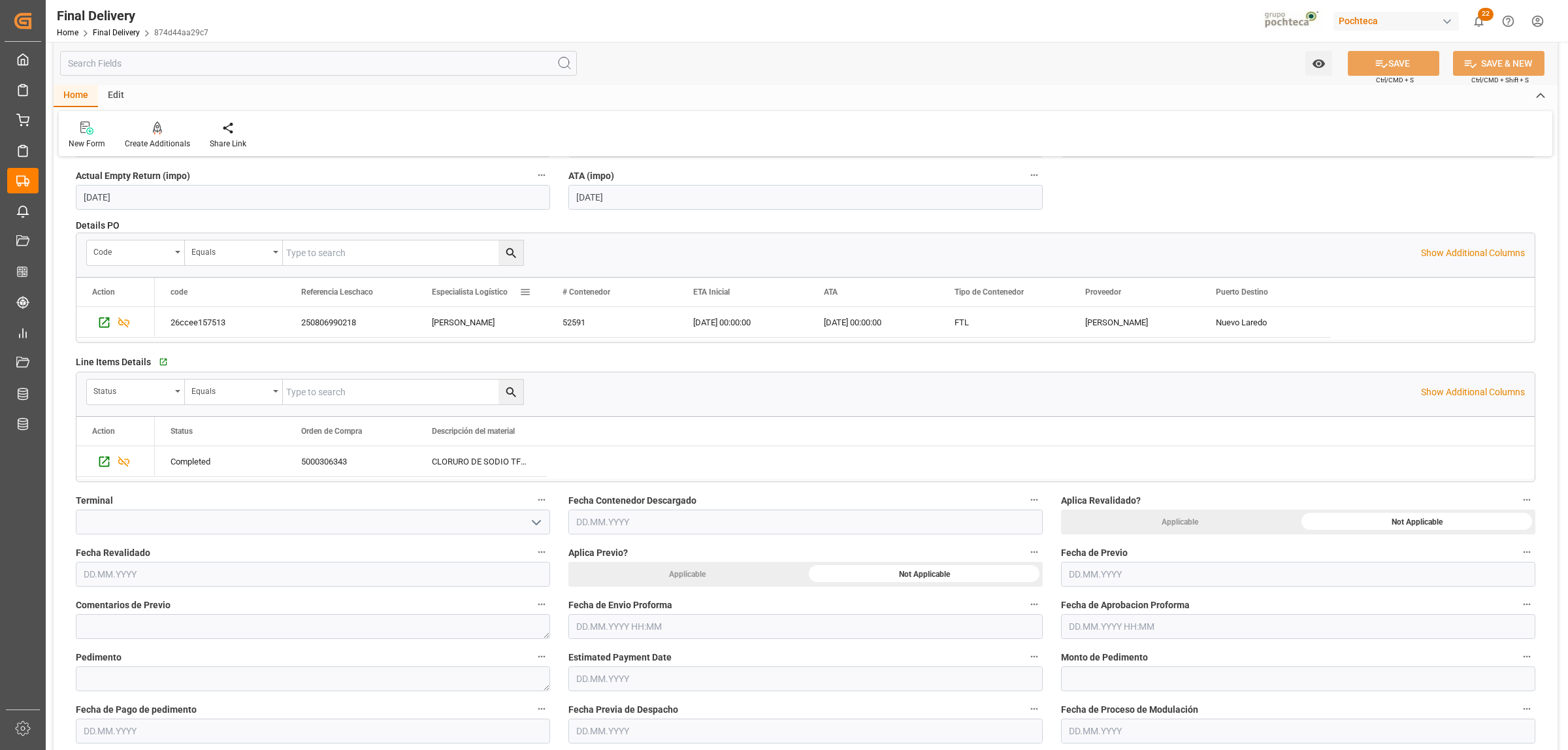
scroll to position [326, 0]
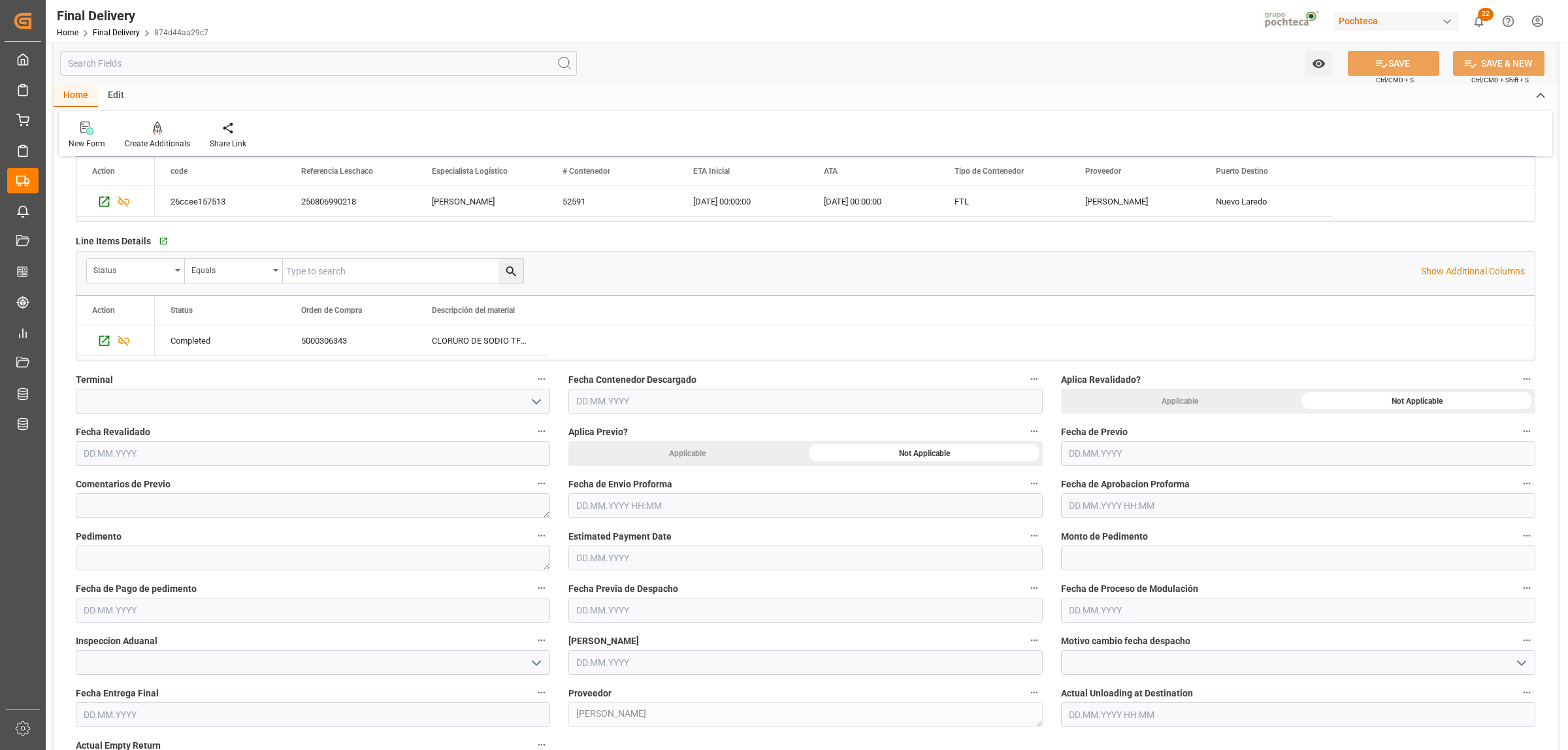
click at [611, 510] on input "text" at bounding box center [805, 505] width 474 height 25
click at [602, 582] on div "28 29 30 31 1 2 3" at bounding box center [662, 585] width 178 height 26
click at [663, 666] on span "21" at bounding box center [661, 662] width 9 height 10
type input "[DATE] 00:00"
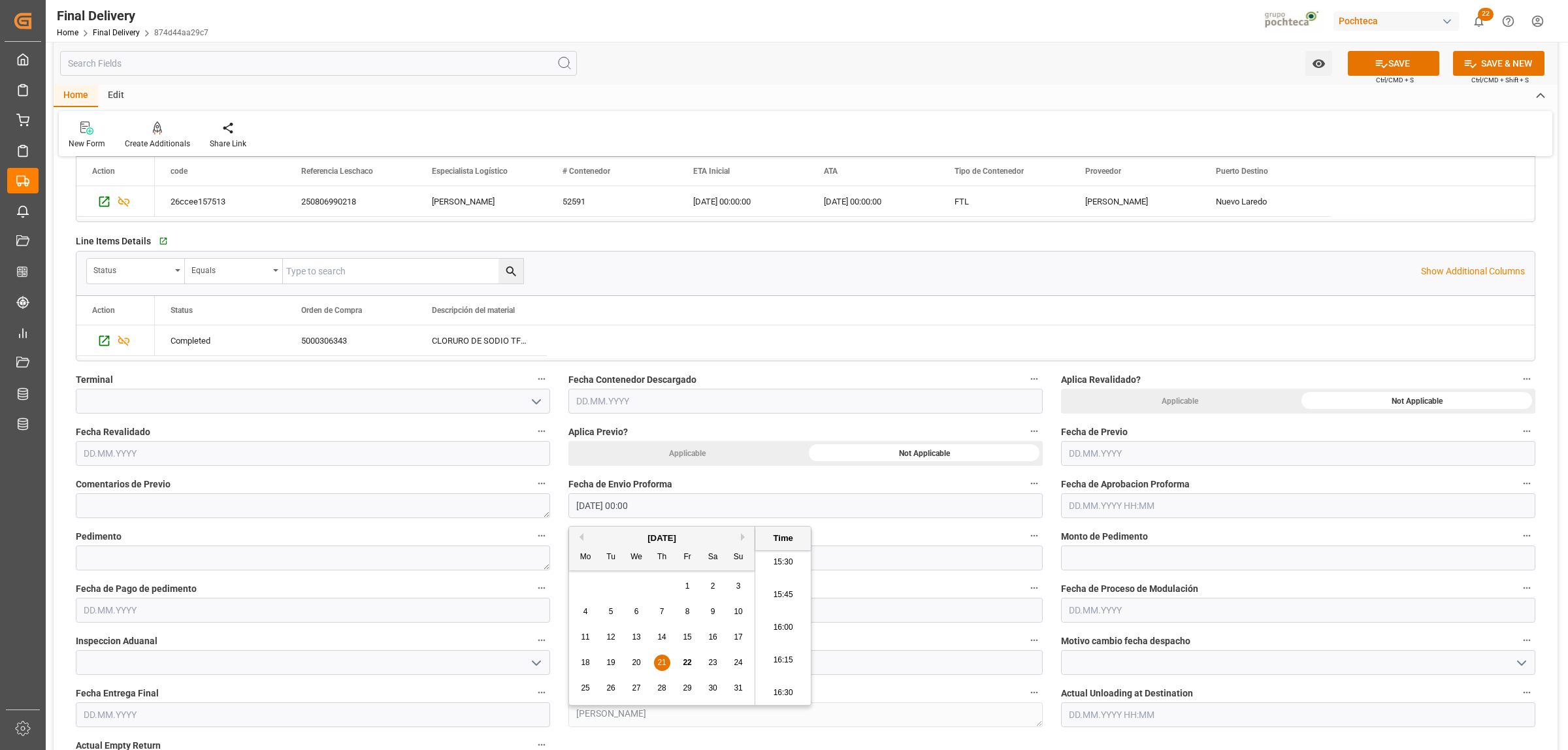
click at [1138, 513] on input "text" at bounding box center [1298, 505] width 474 height 25
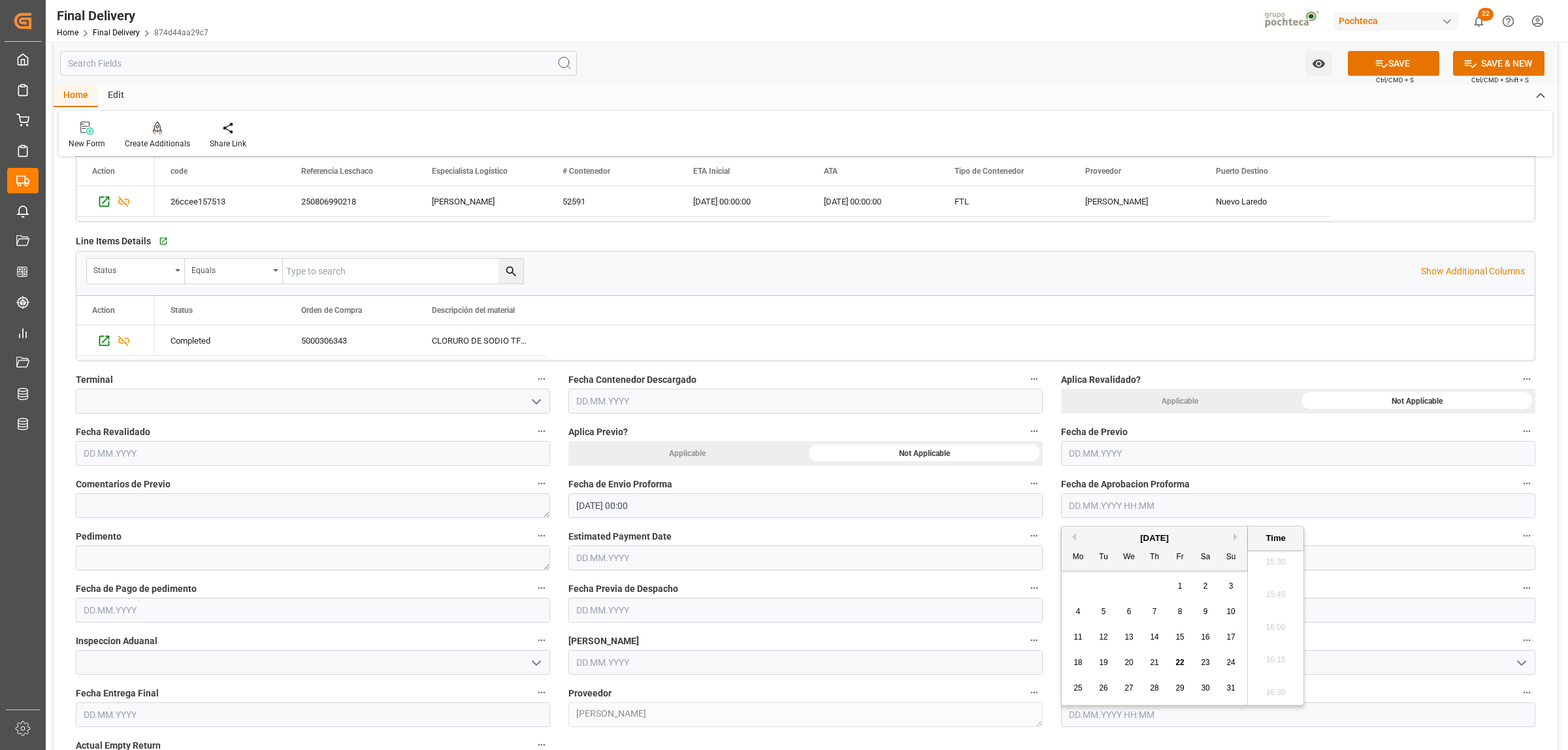
click at [1104, 582] on div "28 29 30 31 1 2 3" at bounding box center [1154, 585] width 178 height 26
click at [1150, 667] on span "21" at bounding box center [1154, 662] width 9 height 10
type input "[DATE] 00:00"
click at [145, 559] on textarea at bounding box center [313, 558] width 474 height 25
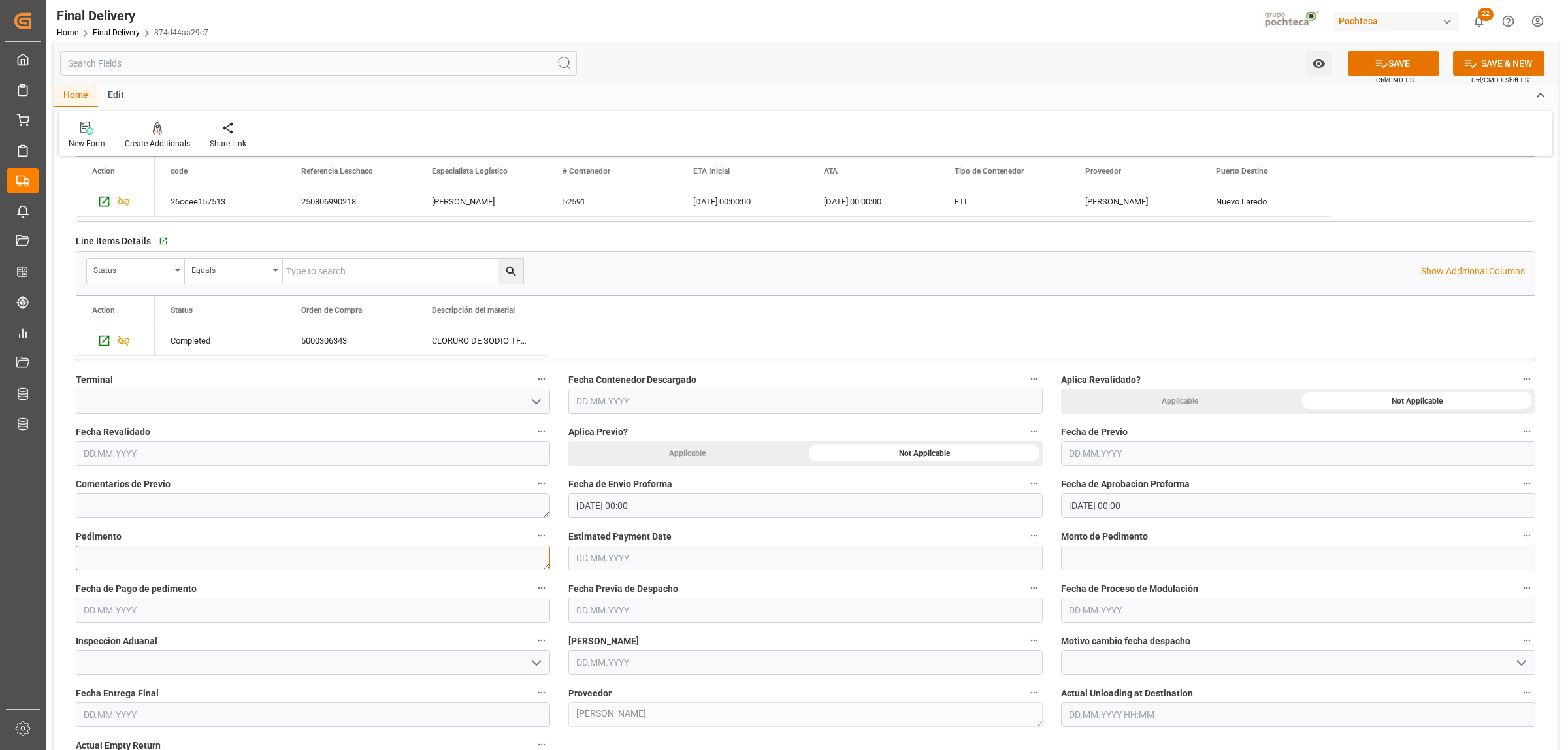
paste textarea "25 24 3617 5008407"
type textarea "25 24 3617 5008407"
click at [1068, 562] on input "text" at bounding box center [1298, 558] width 474 height 25
paste input "19490"
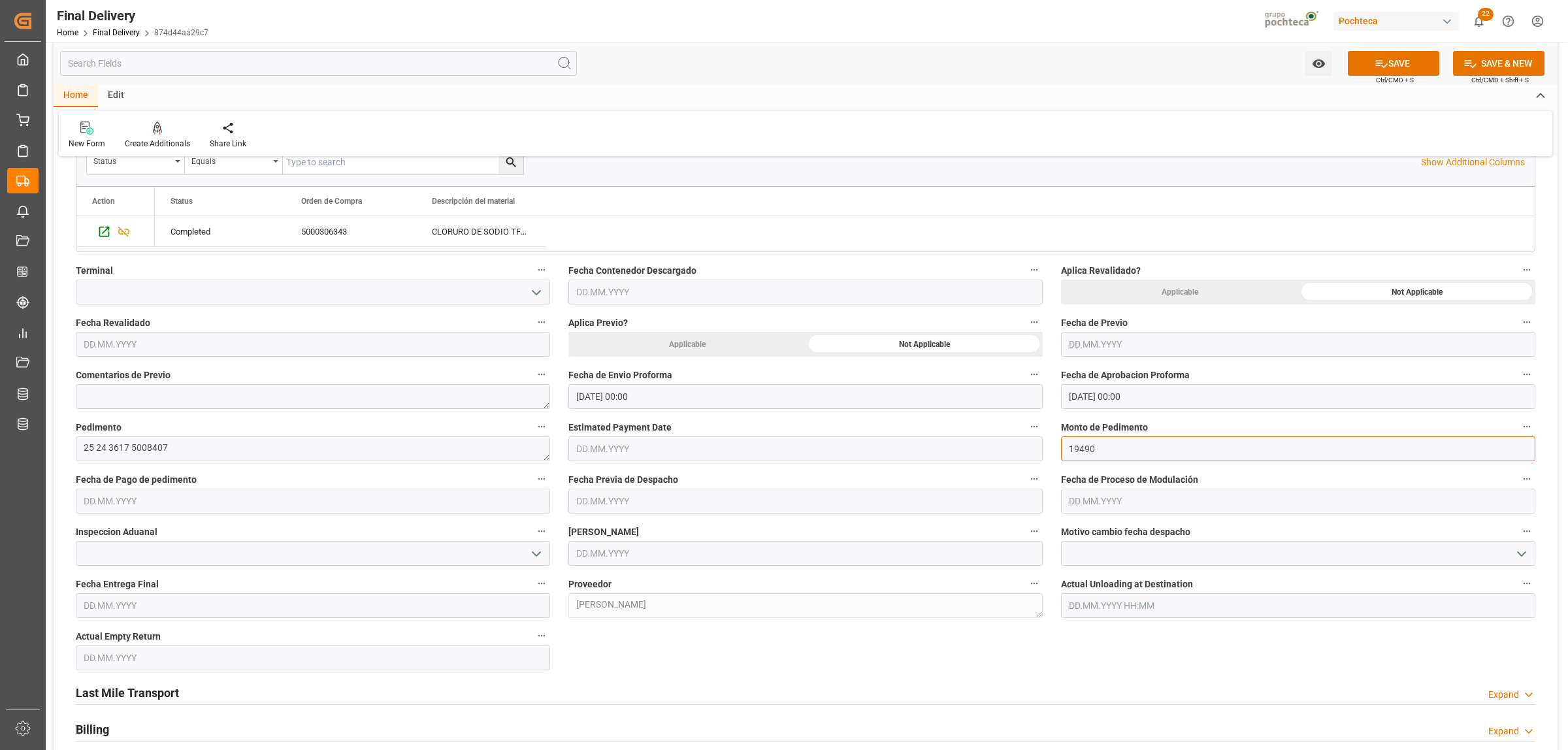
scroll to position [490, 0]
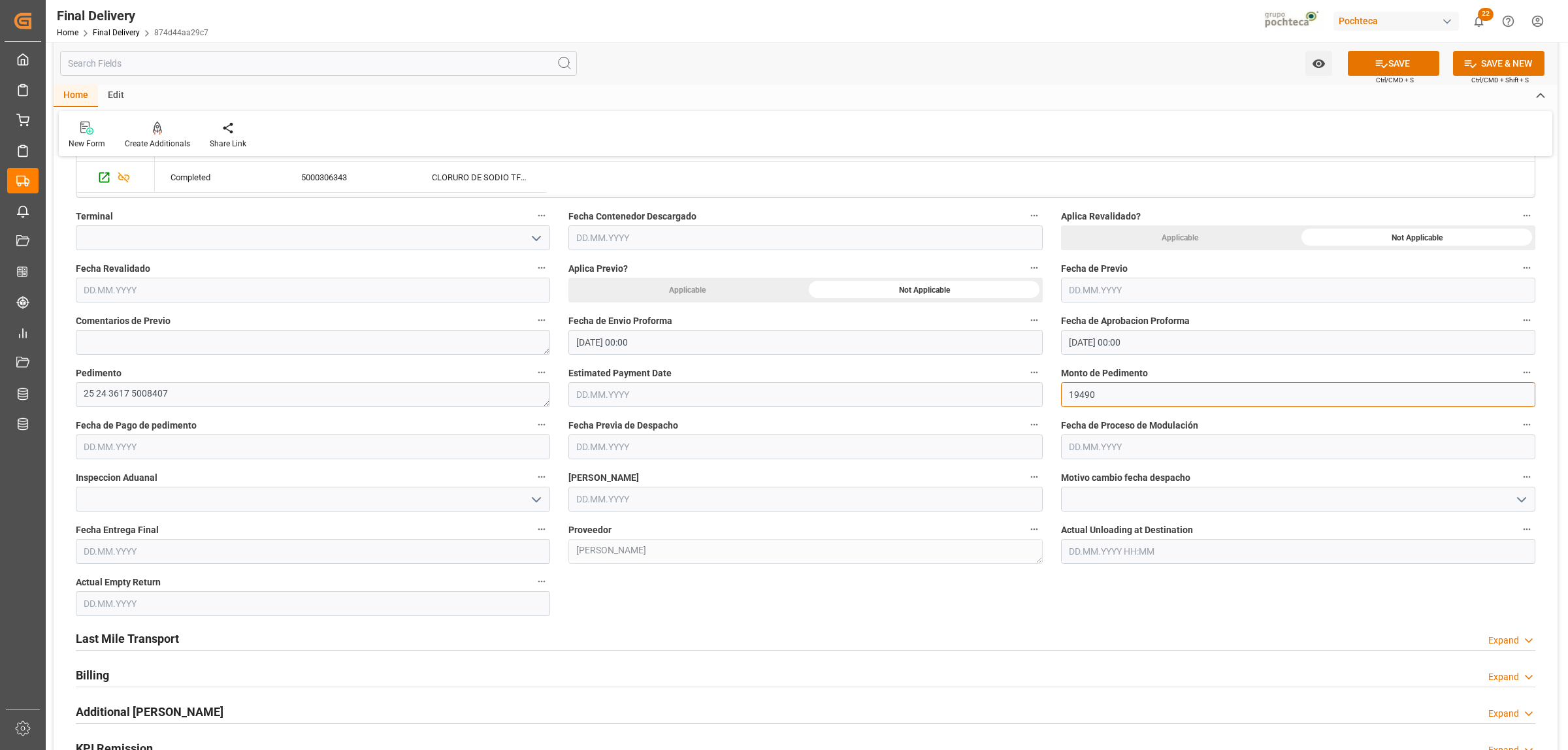
type input "19490"
click at [645, 497] on input "text" at bounding box center [805, 499] width 474 height 25
click at [628, 586] on div "28 29 30 31 1 2 3" at bounding box center [662, 580] width 178 height 26
click at [686, 655] on span "22" at bounding box center [686, 656] width 9 height 10
type input "[DATE]"
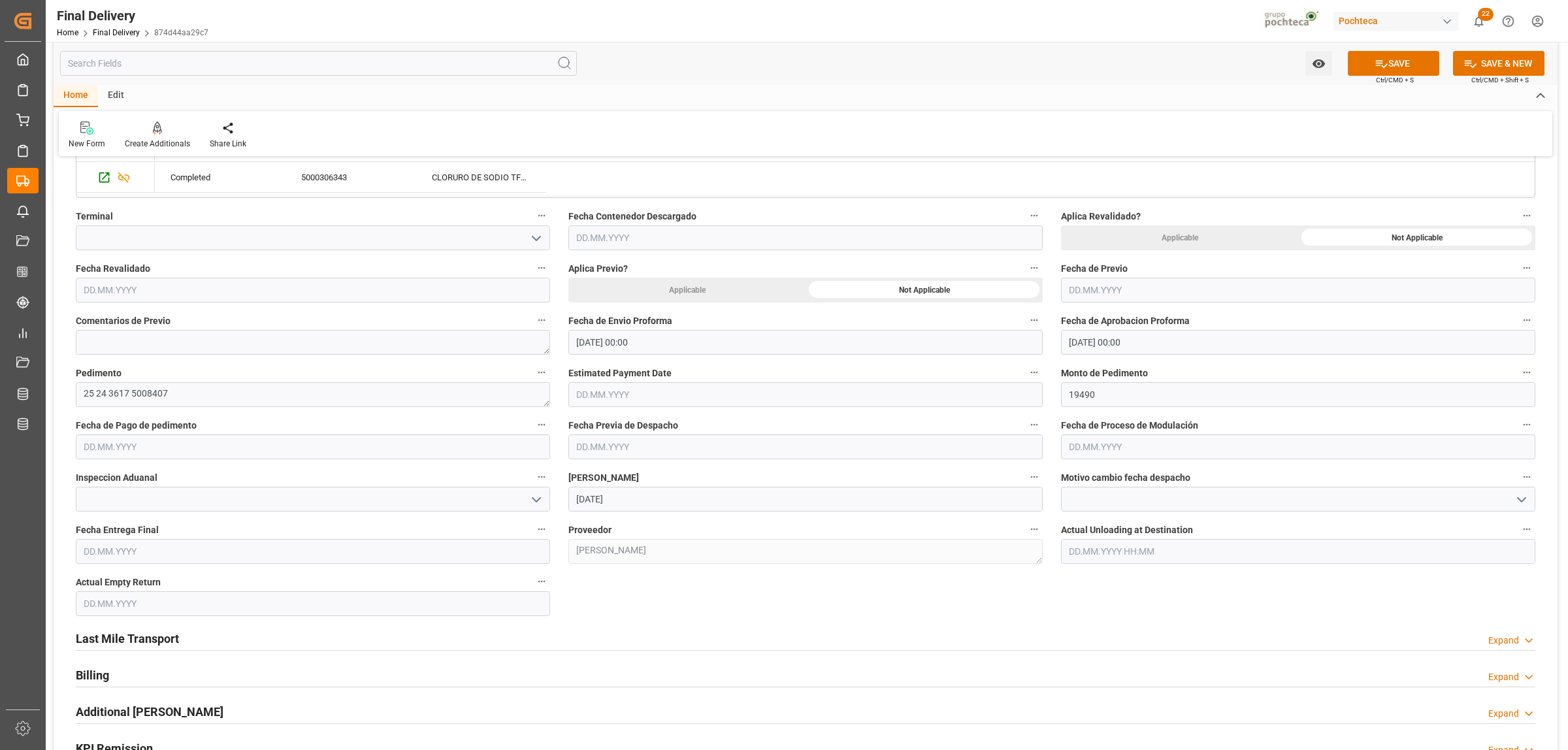
click at [208, 557] on input "text" at bounding box center [313, 551] width 474 height 25
click at [103, 513] on div "25 26 27 28 29 30 31" at bounding box center [169, 512] width 178 height 26
click at [90, 511] on span "25" at bounding box center [92, 512] width 9 height 10
type input "25.08.2025"
click at [126, 602] on input "text" at bounding box center [313, 603] width 474 height 25
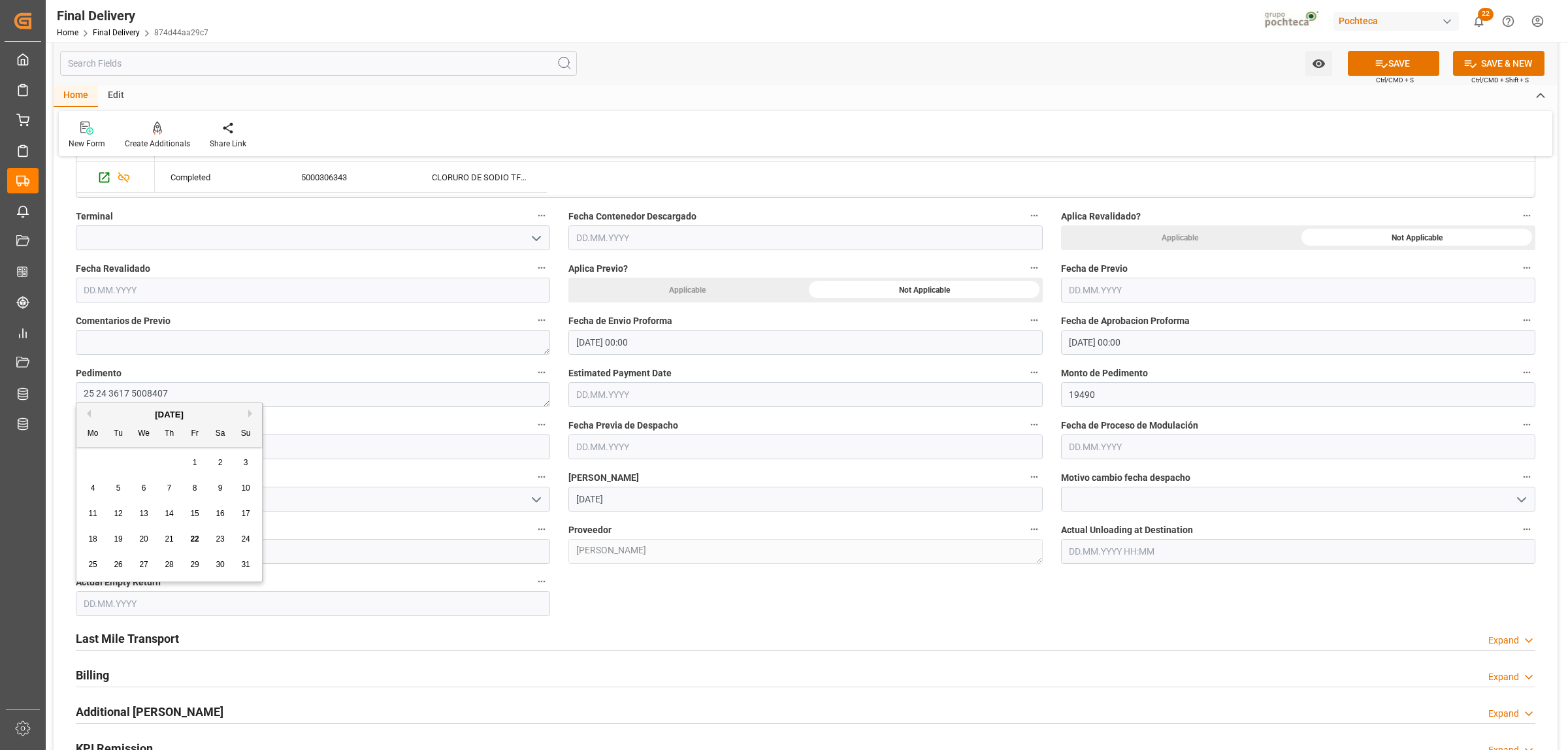
click at [91, 565] on span "25" at bounding box center [92, 564] width 9 height 10
type input "25.08.2025"
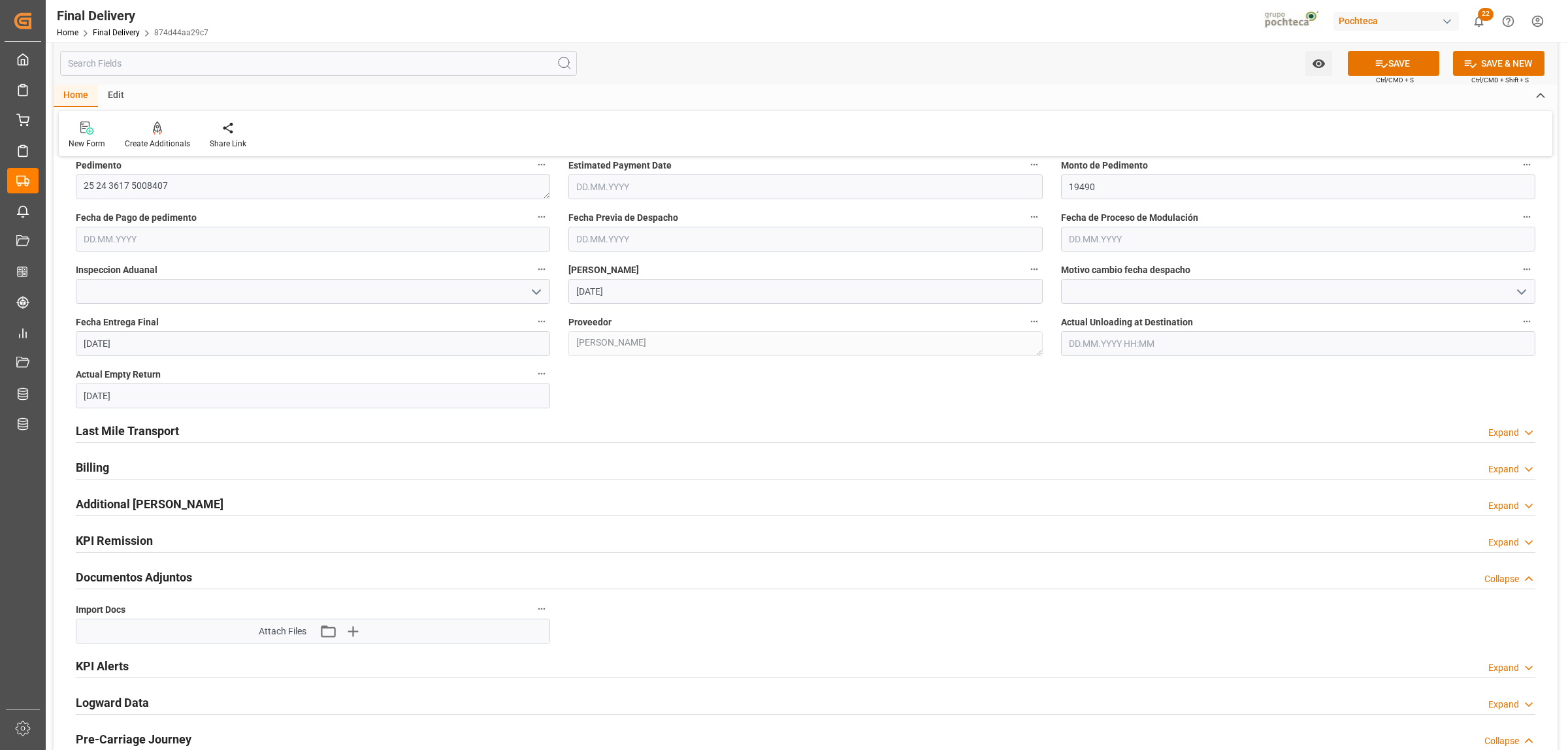
scroll to position [735, 0]
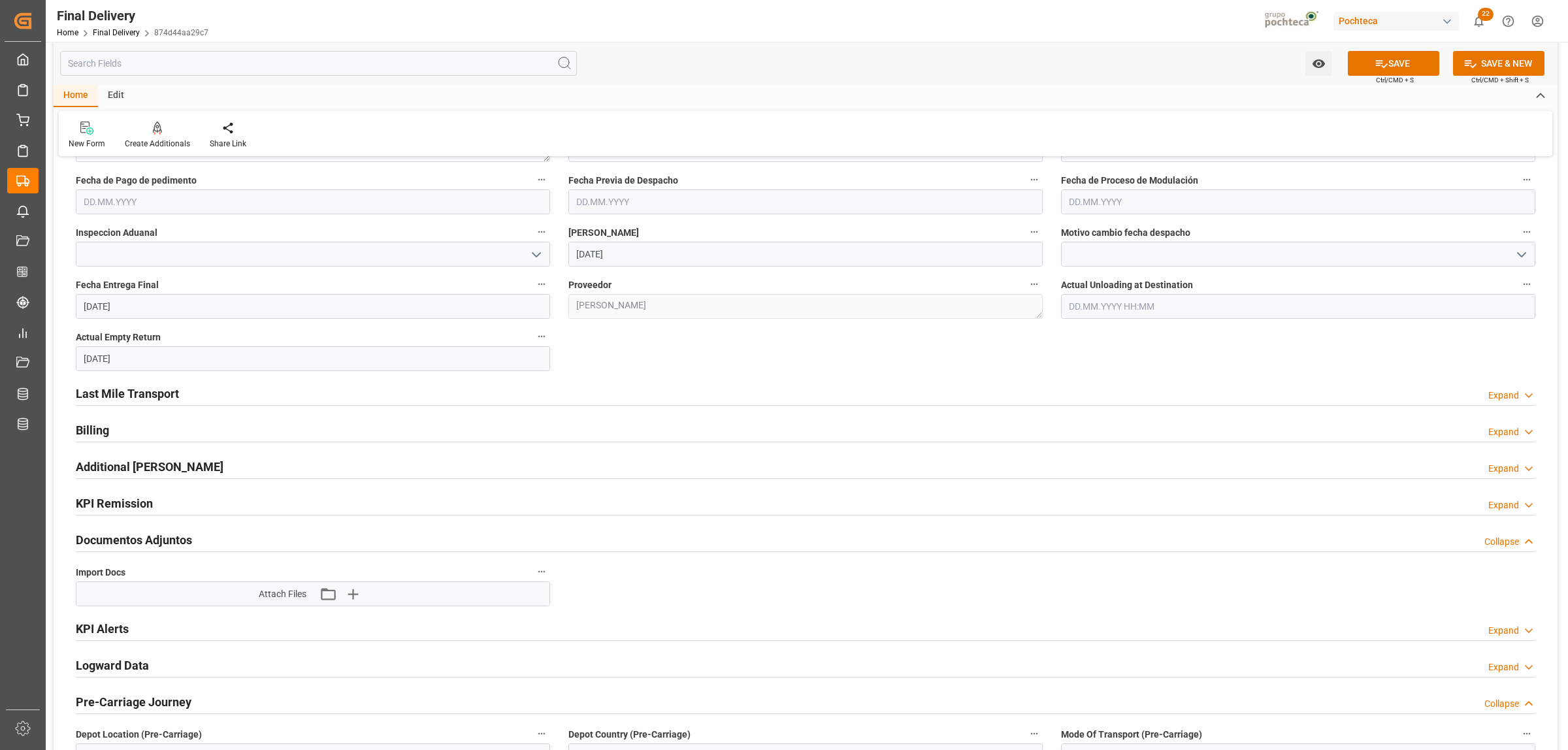
click at [146, 390] on h2 "Last Mile Transport" at bounding box center [128, 393] width 103 height 18
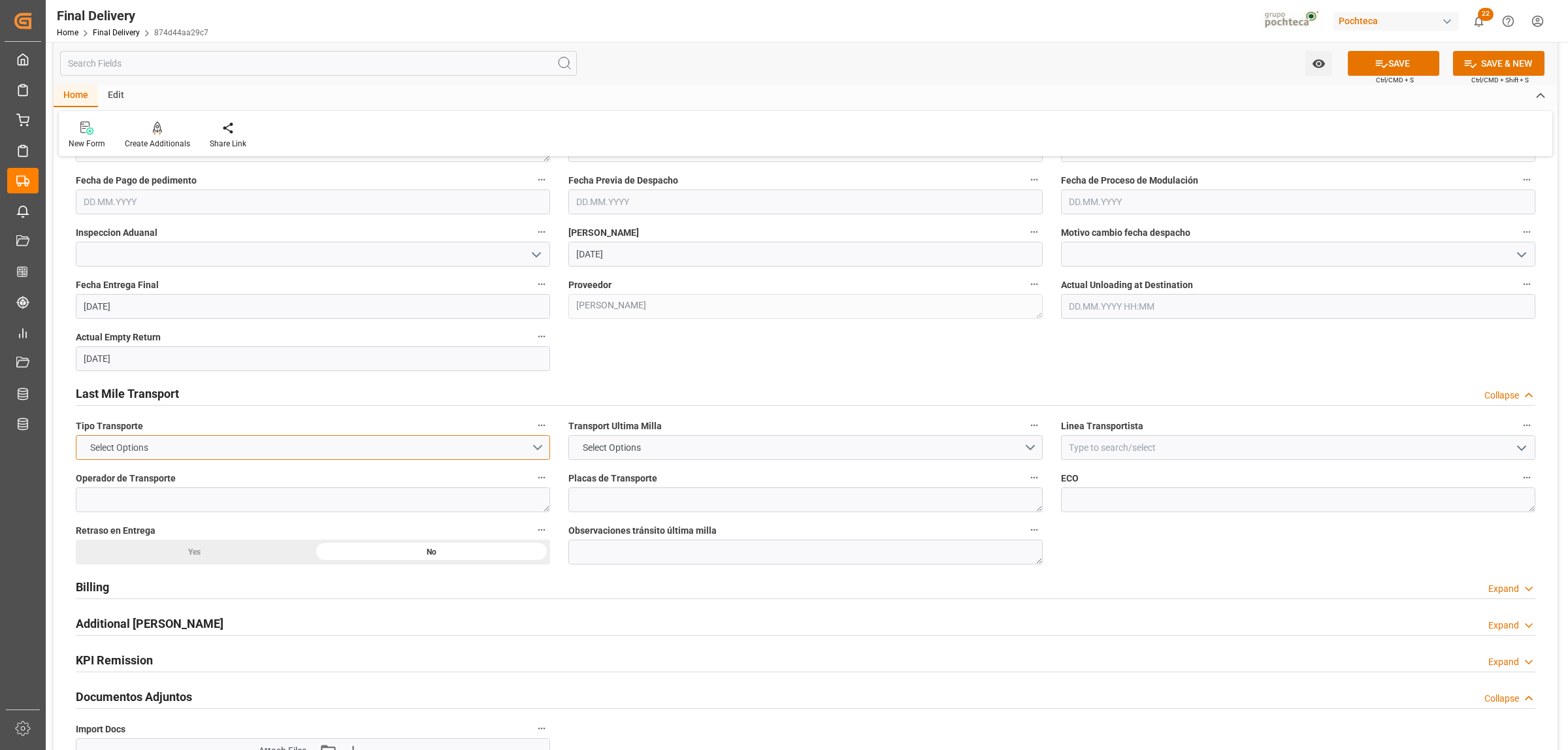
click at [531, 450] on button "Select Options" at bounding box center [313, 447] width 474 height 25
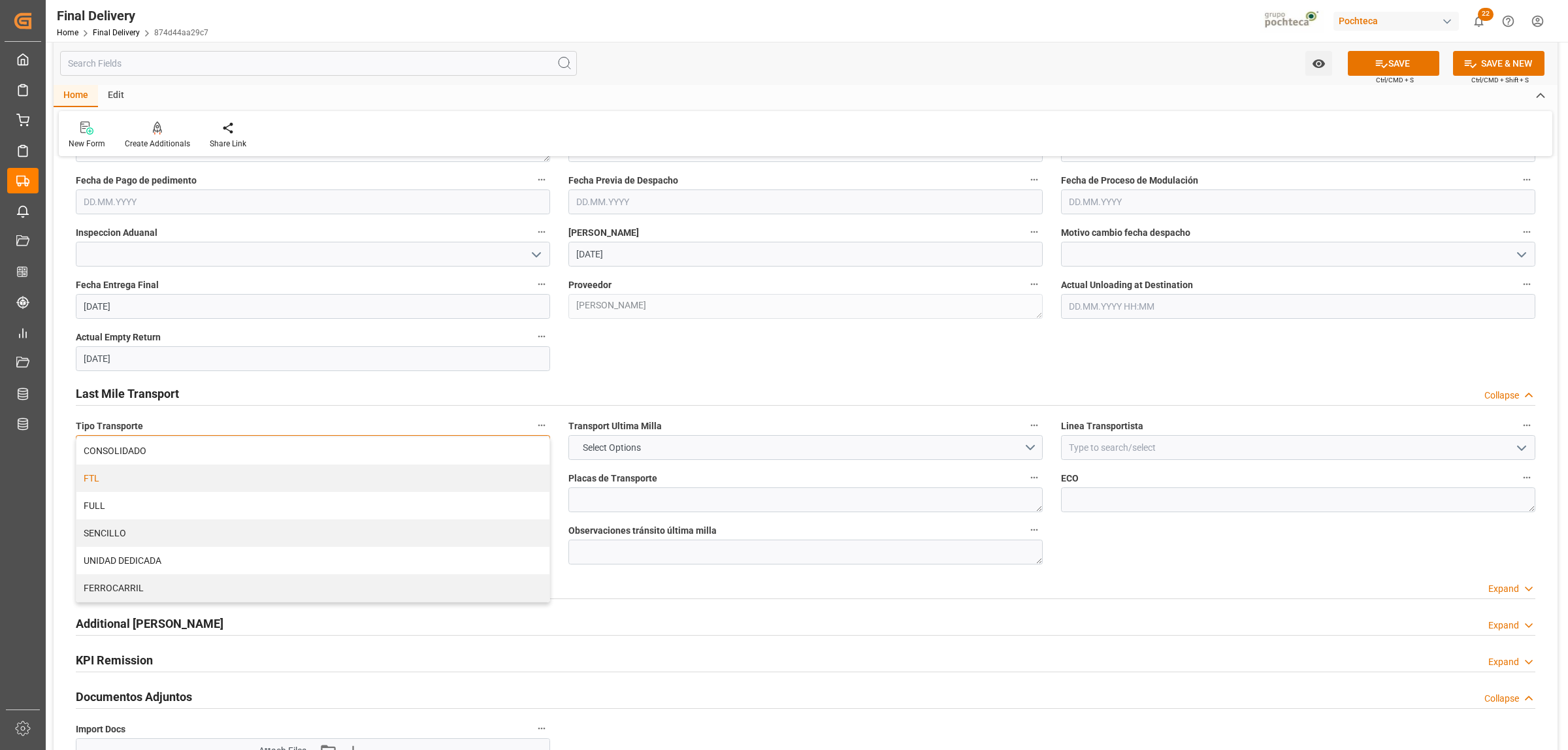
click at [113, 484] on div "FTL" at bounding box center [312, 478] width 473 height 28
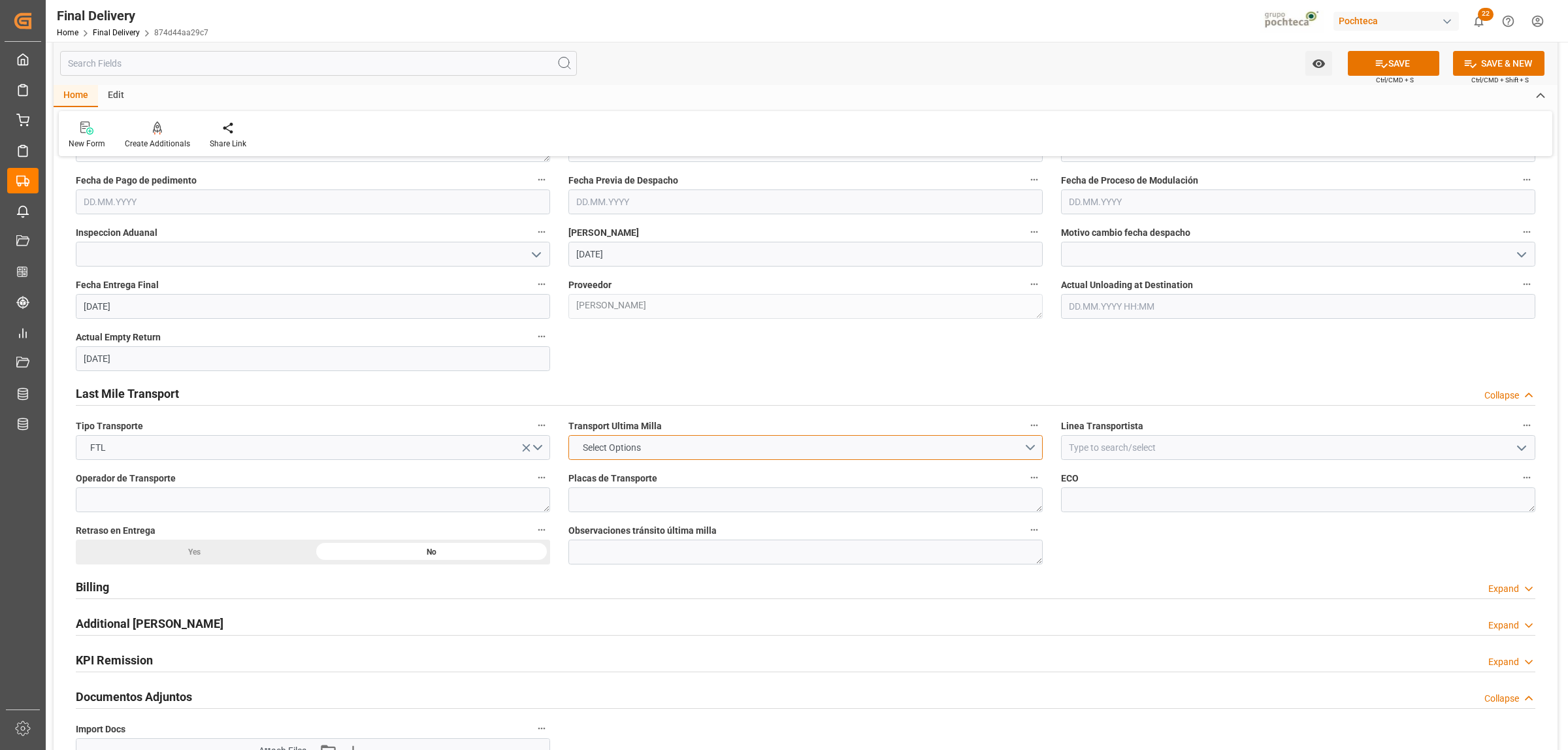
click at [1022, 449] on button "Select Options" at bounding box center [805, 447] width 474 height 25
drag, startPoint x: 625, startPoint y: 482, endPoint x: 647, endPoint y: 484, distance: 22.1
click at [625, 482] on div "POCHTECA" at bounding box center [805, 478] width 473 height 28
click at [1098, 452] on input at bounding box center [1298, 447] width 474 height 25
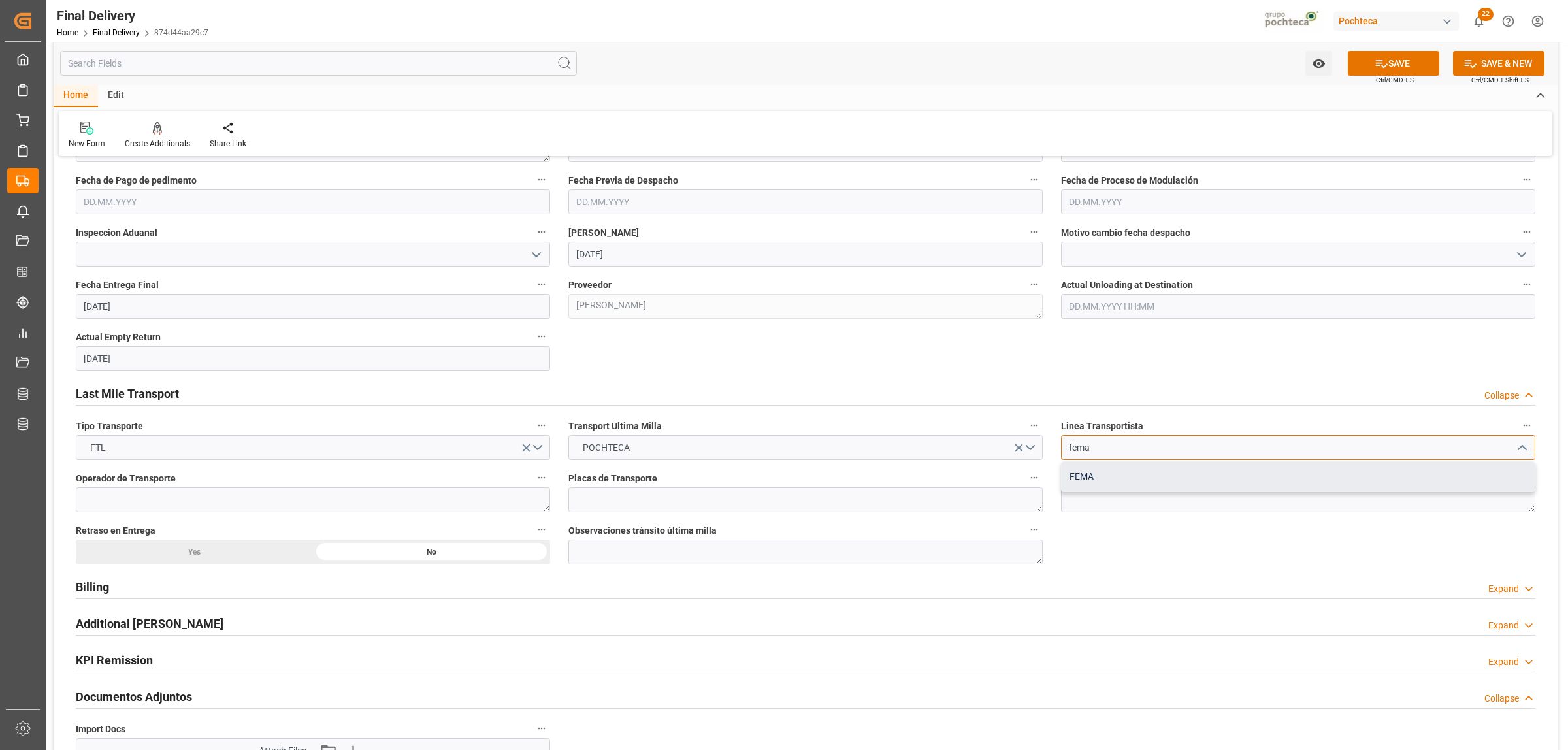
click at [1071, 471] on div "FEMA" at bounding box center [1298, 476] width 473 height 30
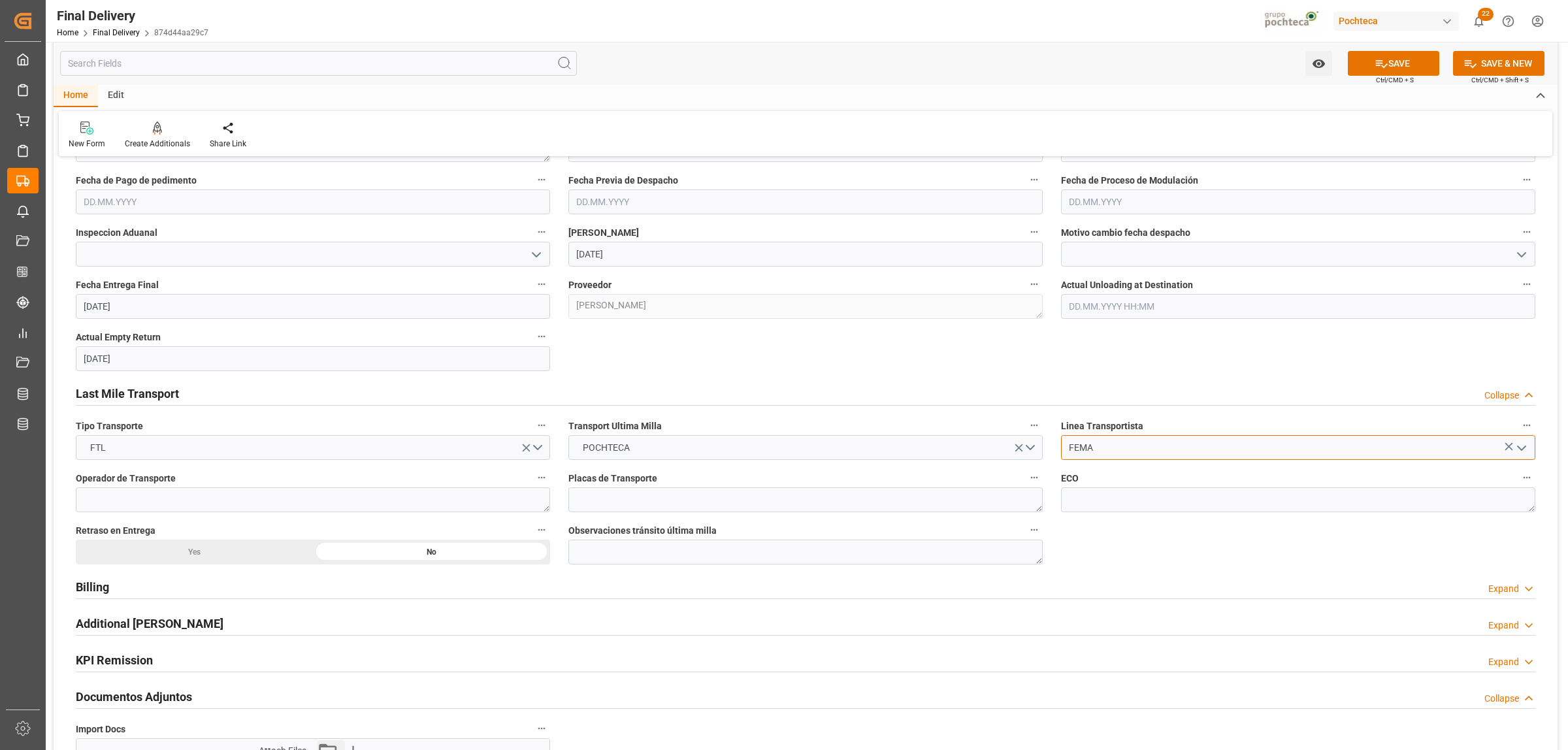
type input "FEMA"
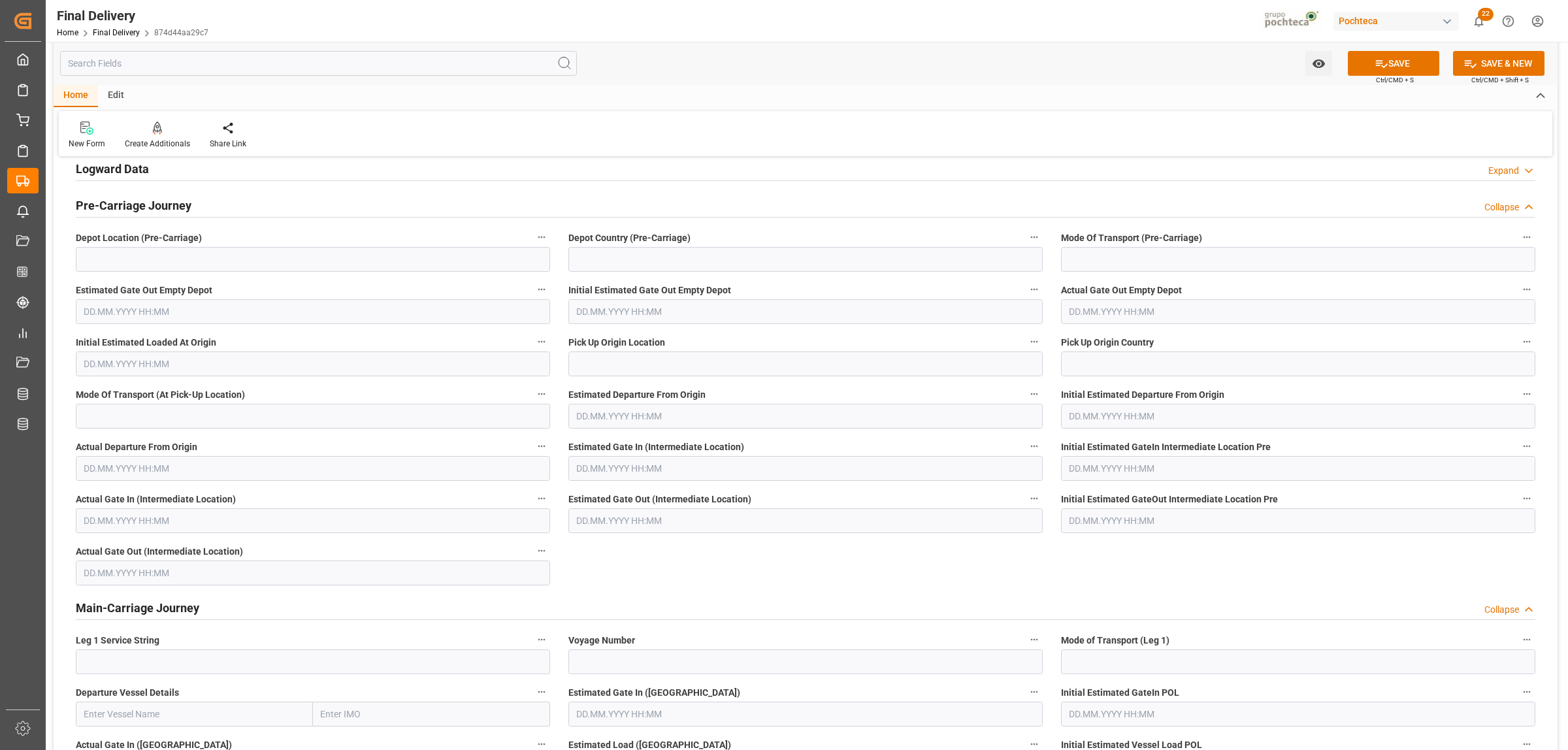
scroll to position [979, 0]
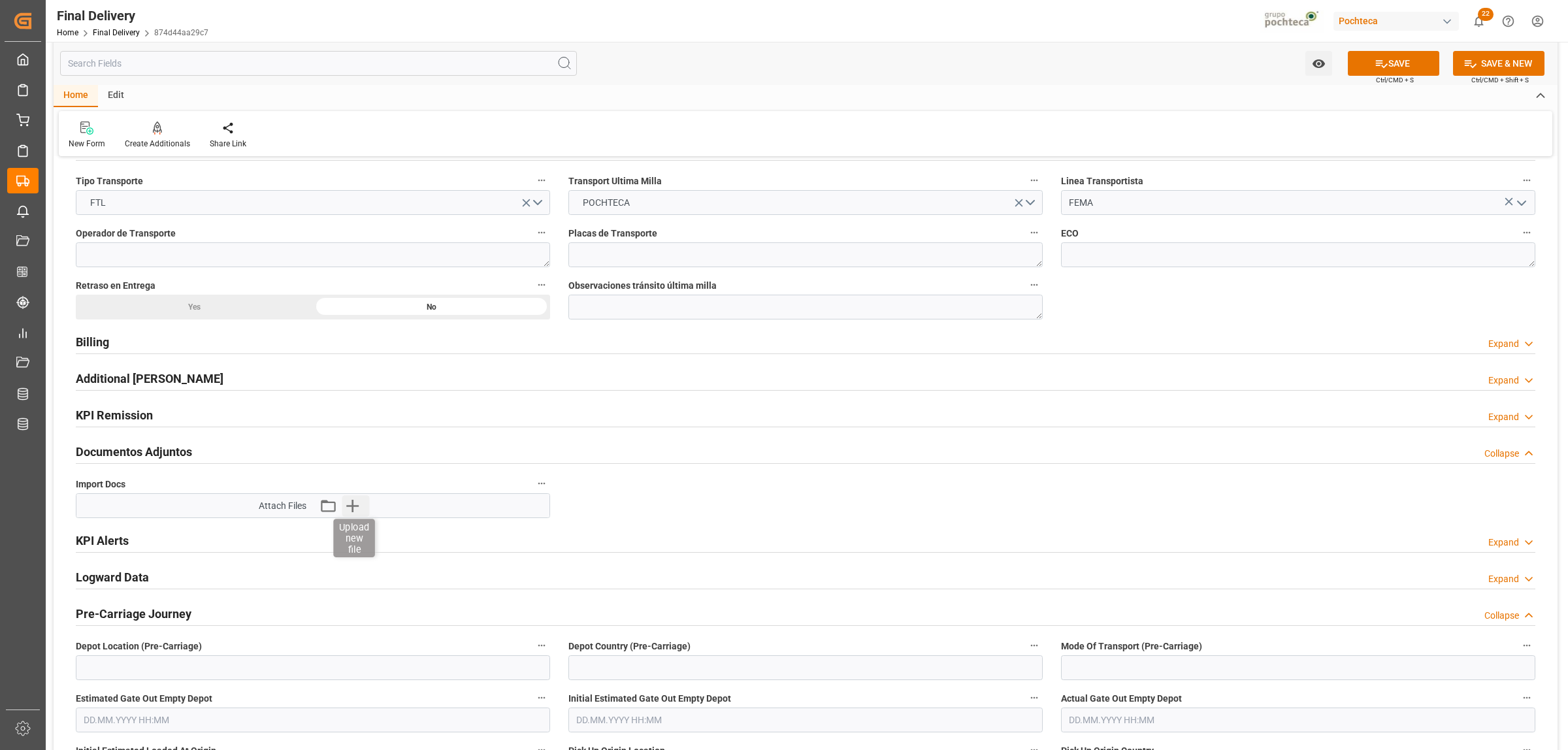
click at [350, 502] on icon "button" at bounding box center [353, 505] width 21 height 21
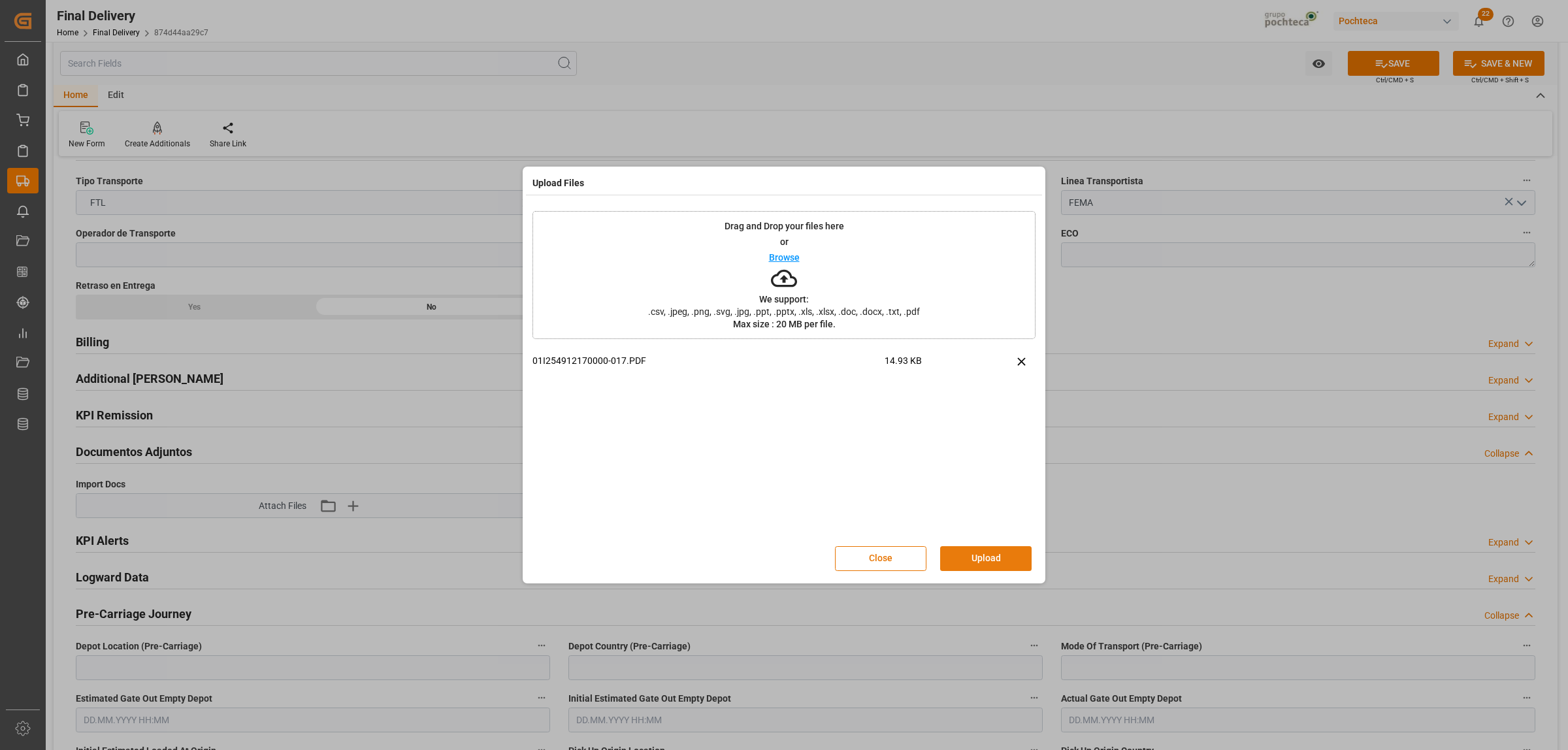
click at [979, 561] on button "Upload" at bounding box center [985, 559] width 91 height 25
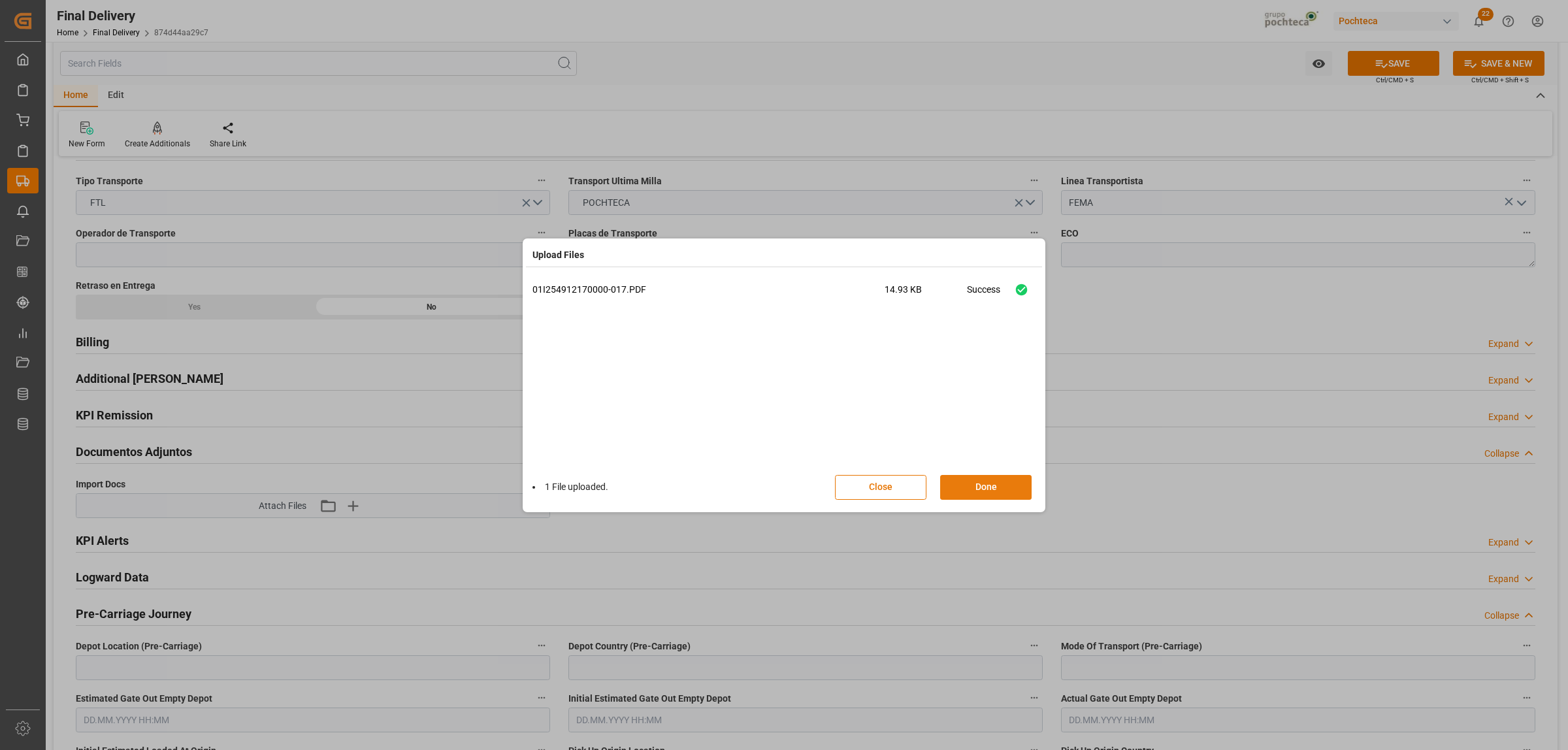
click at [979, 484] on button "Done" at bounding box center [985, 487] width 91 height 25
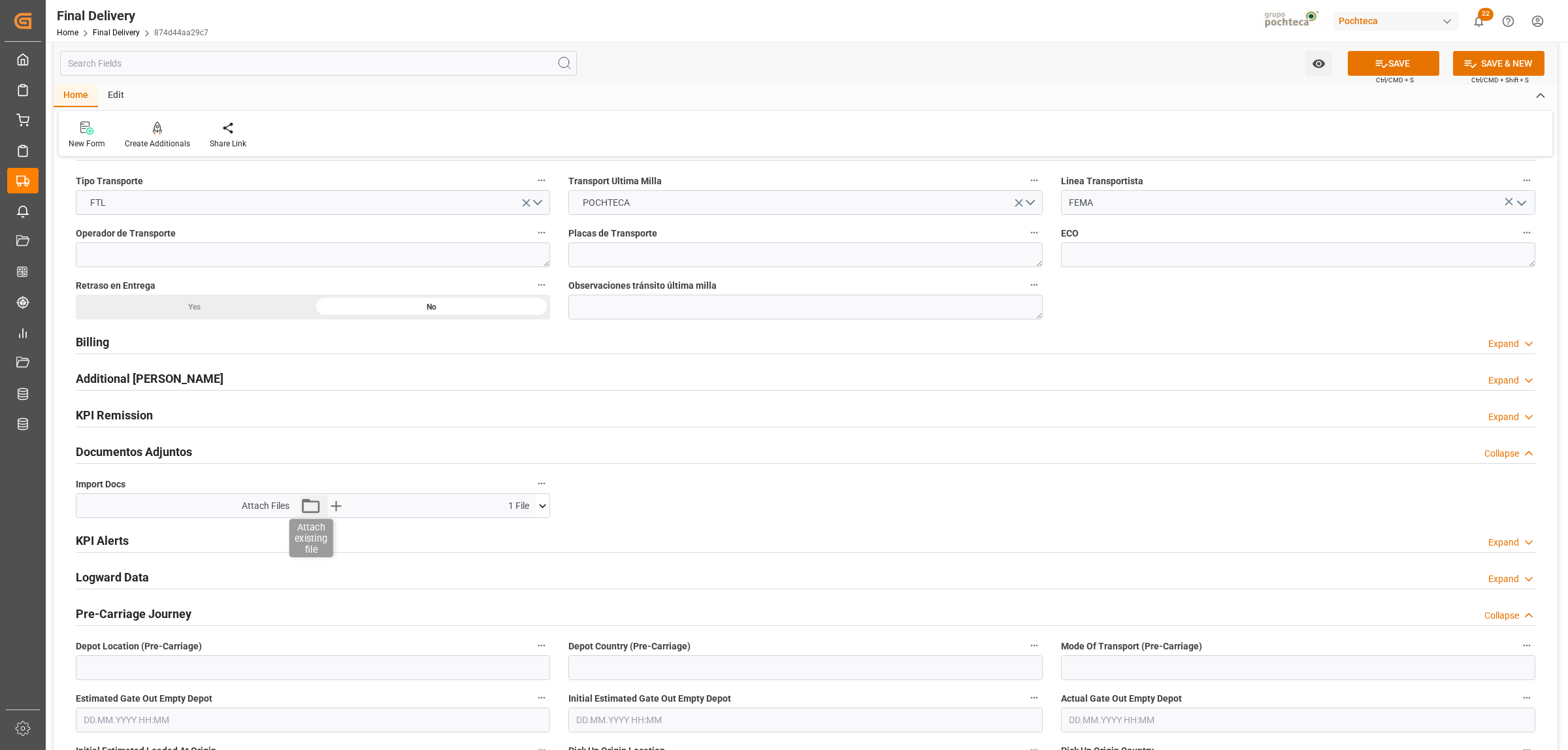
click at [308, 508] on icon "button" at bounding box center [310, 505] width 21 height 21
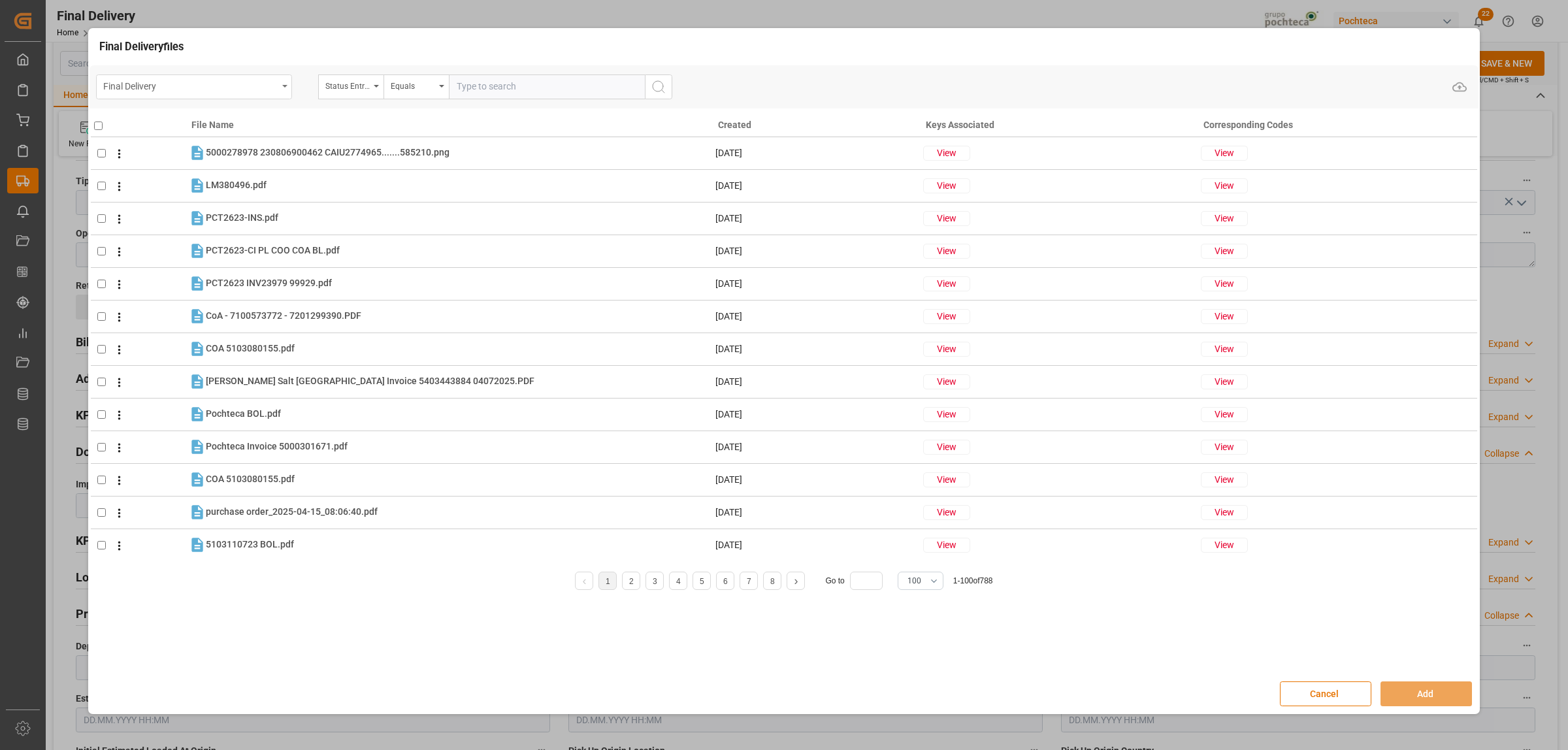
click at [288, 95] on div "Final Delivery" at bounding box center [194, 87] width 196 height 25
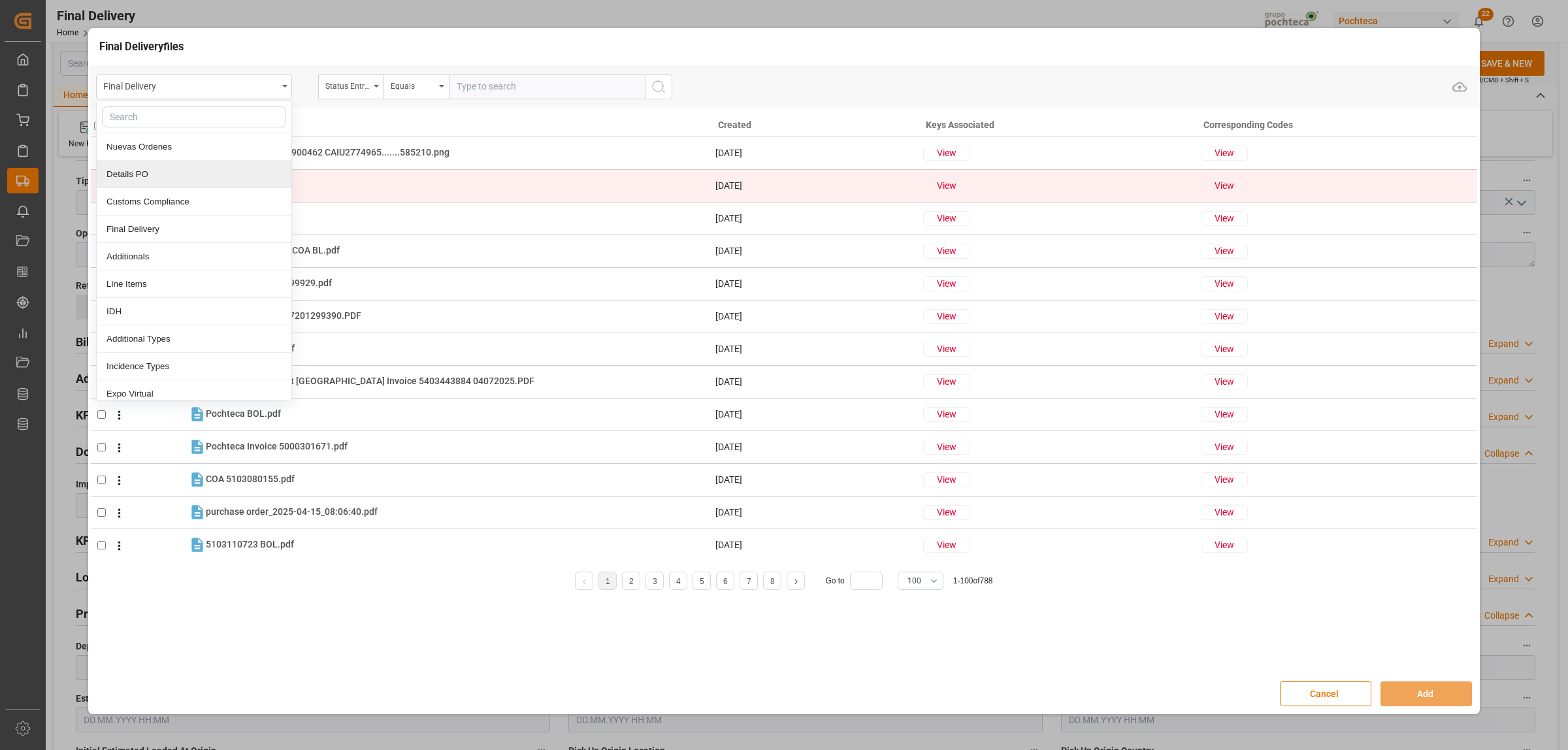
click at [158, 176] on div "Details PO" at bounding box center [194, 174] width 194 height 28
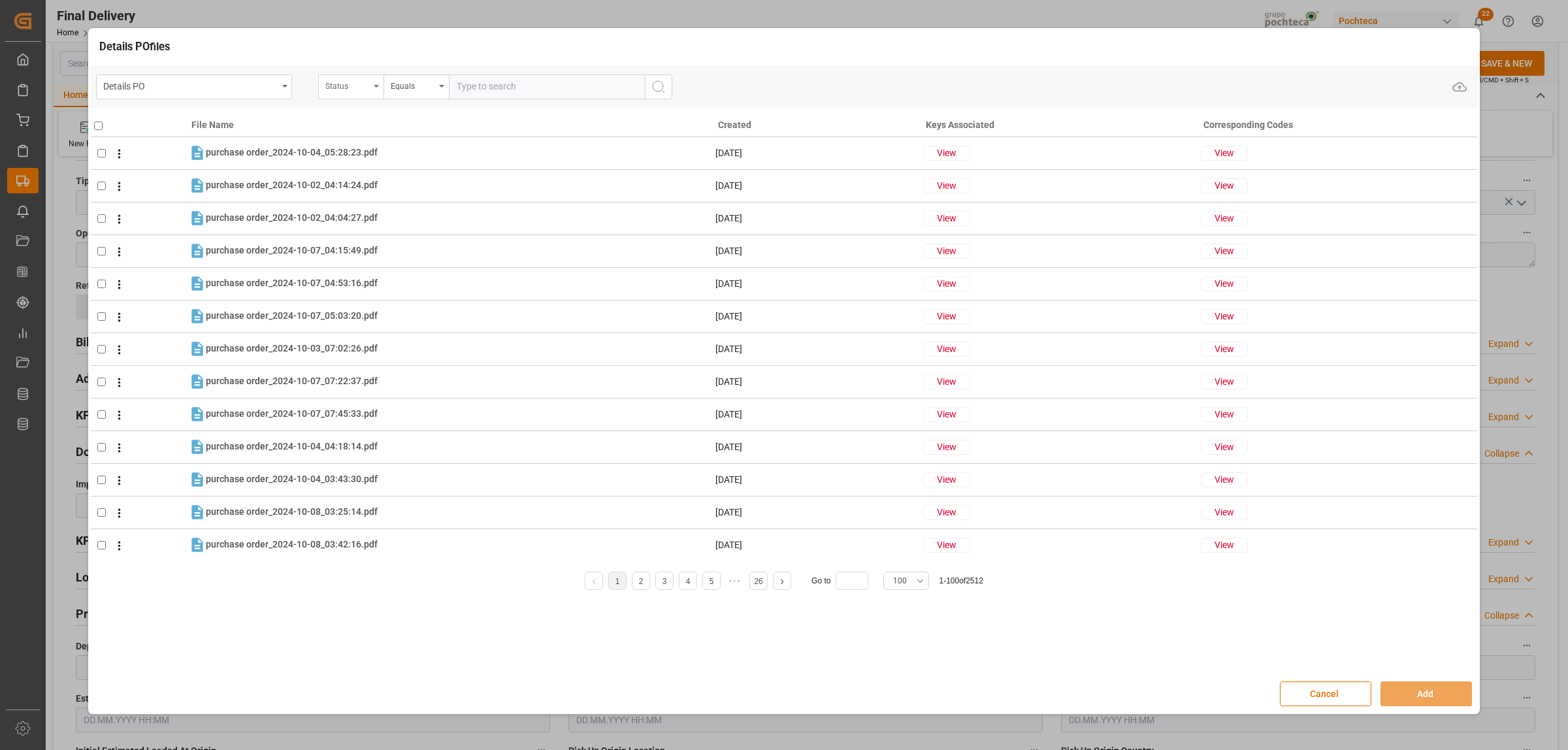
click at [381, 90] on div "Status" at bounding box center [350, 87] width 66 height 25
type input "ord"
click at [384, 146] on div "Orden de Compra nuevo" at bounding box center [416, 147] width 194 height 28
click at [479, 87] on input "text" at bounding box center [546, 87] width 196 height 25
paste input "5000306343"
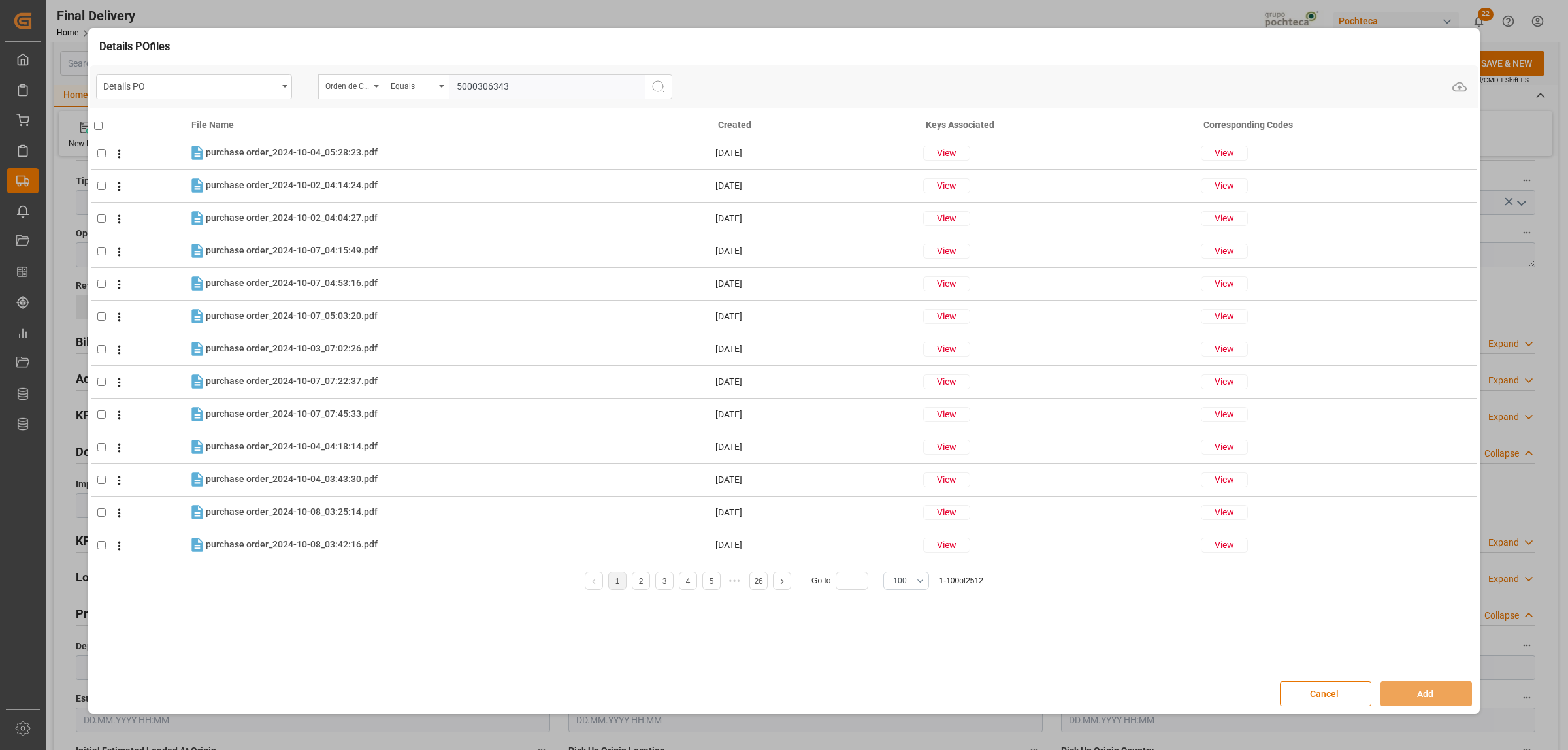
type input "5000306343"
click at [665, 92] on icon "search button" at bounding box center [658, 87] width 15 height 15
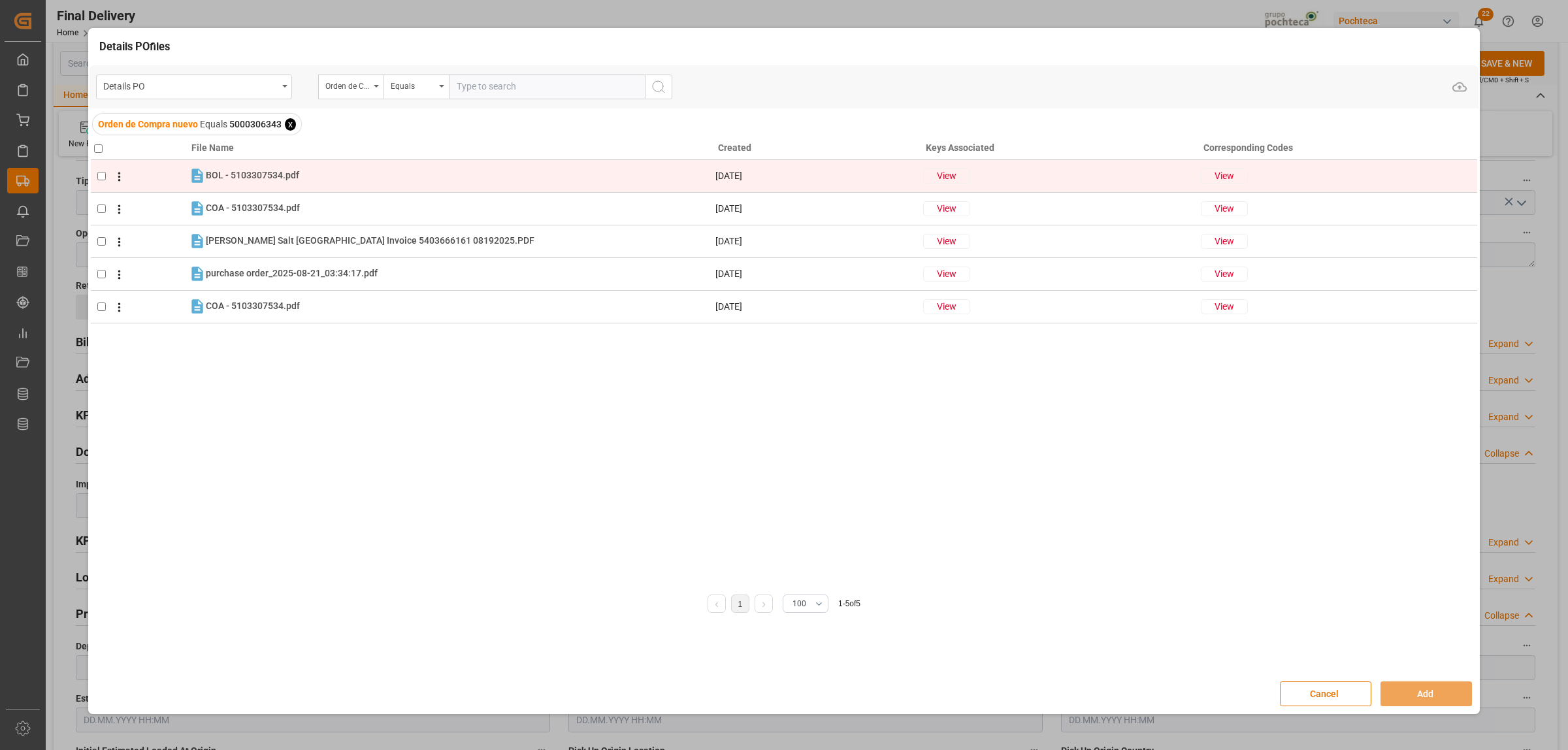
click at [100, 178] on input "checkbox" at bounding box center [101, 175] width 9 height 9
checkbox input "true"
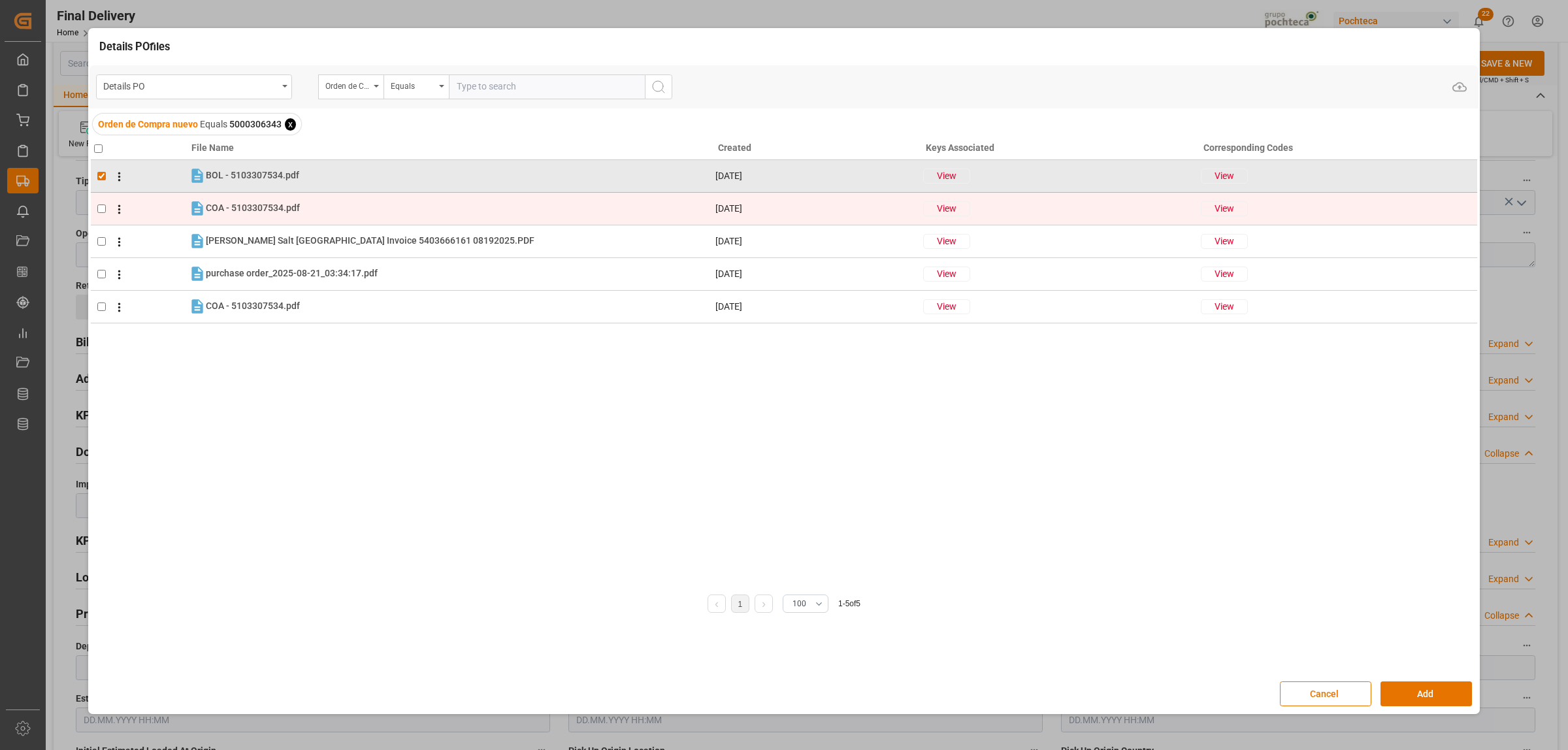
click at [103, 207] on input "checkbox" at bounding box center [101, 208] width 9 height 9
checkbox input "true"
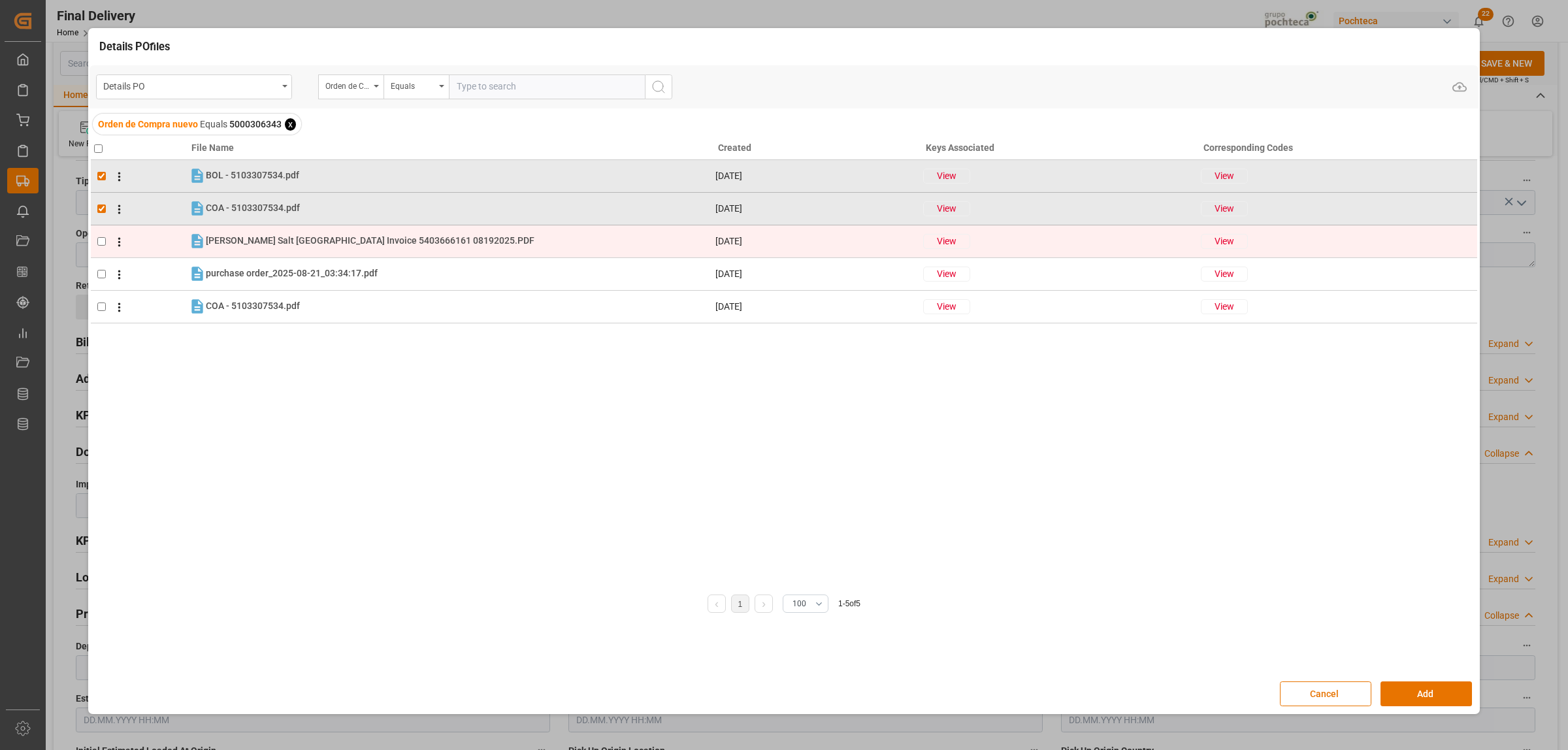
click at [105, 237] on input "checkbox" at bounding box center [101, 241] width 9 height 9
checkbox input "true"
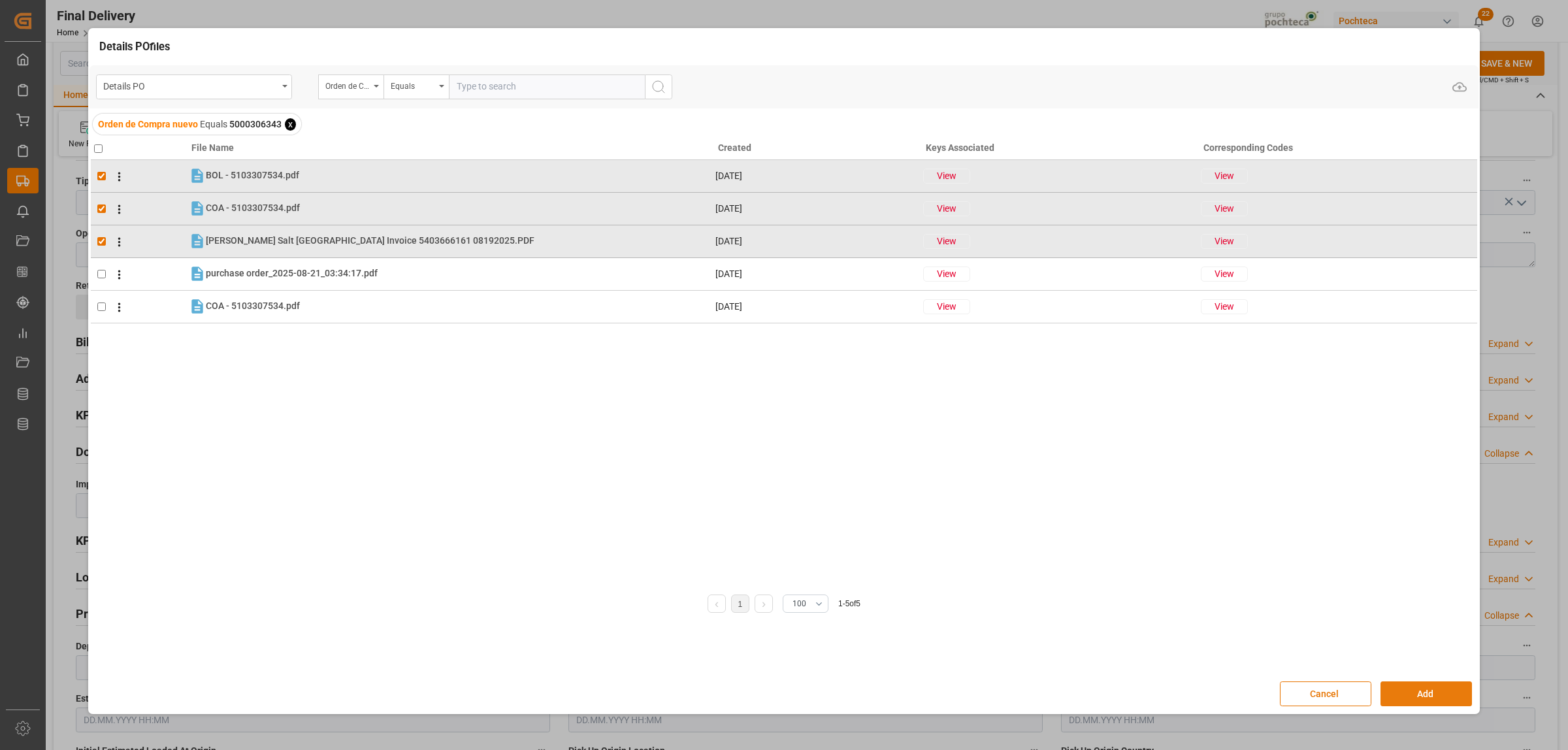
click at [1435, 696] on button "Add" at bounding box center [1426, 694] width 91 height 25
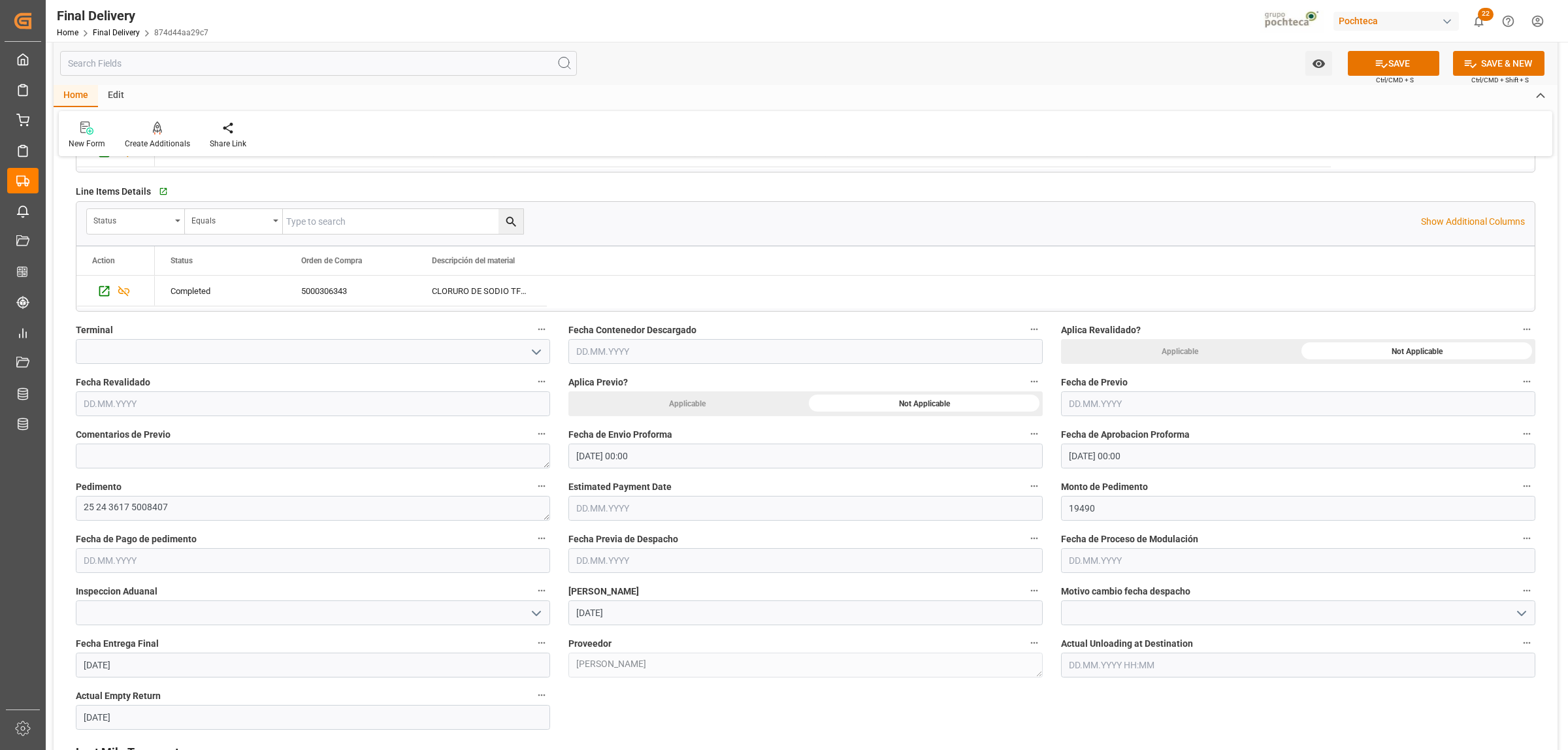
scroll to position [0, 0]
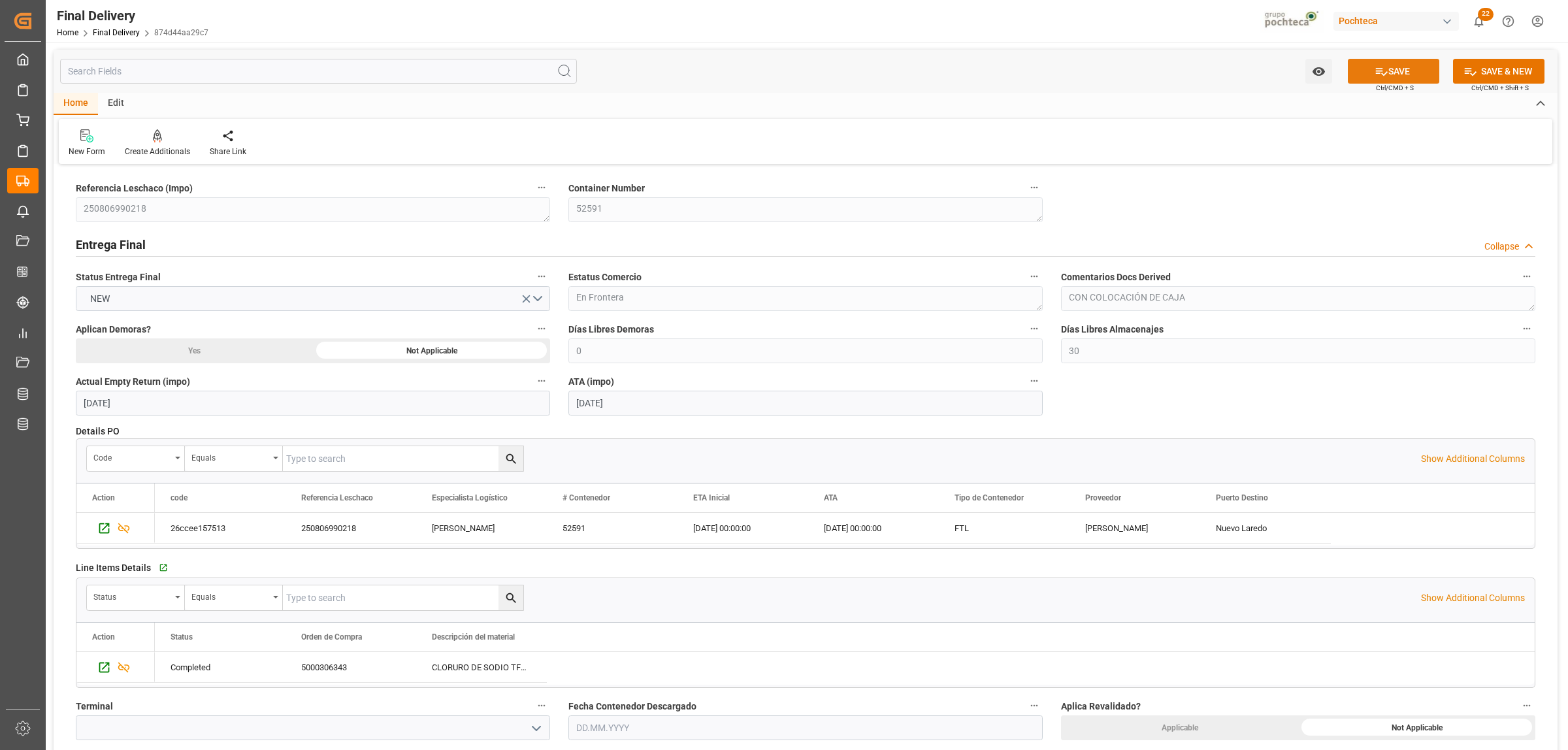
click at [1403, 80] on button "SAVE" at bounding box center [1394, 71] width 91 height 25
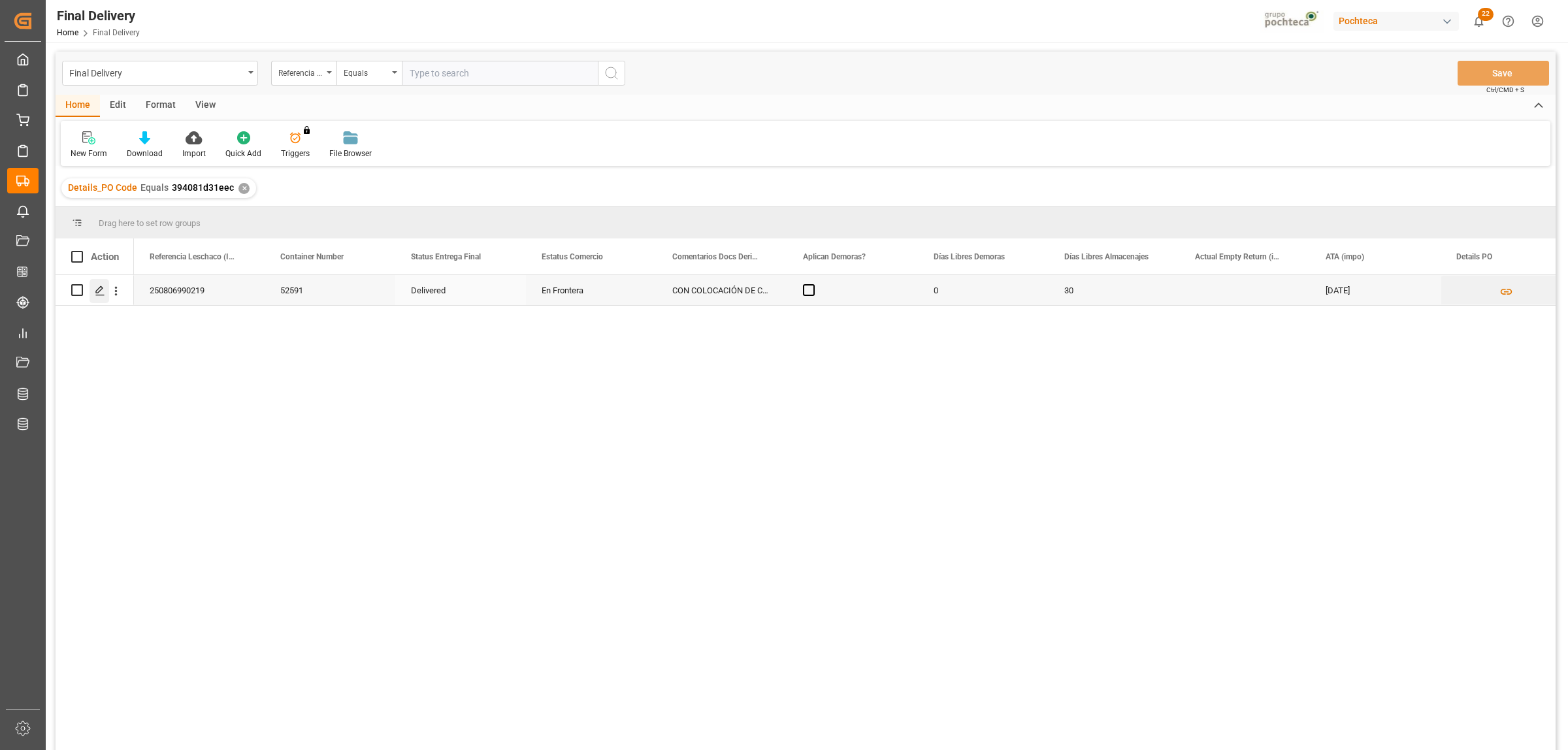
click at [94, 289] on icon "Press SPACE to select this row." at bounding box center [99, 290] width 10 height 10
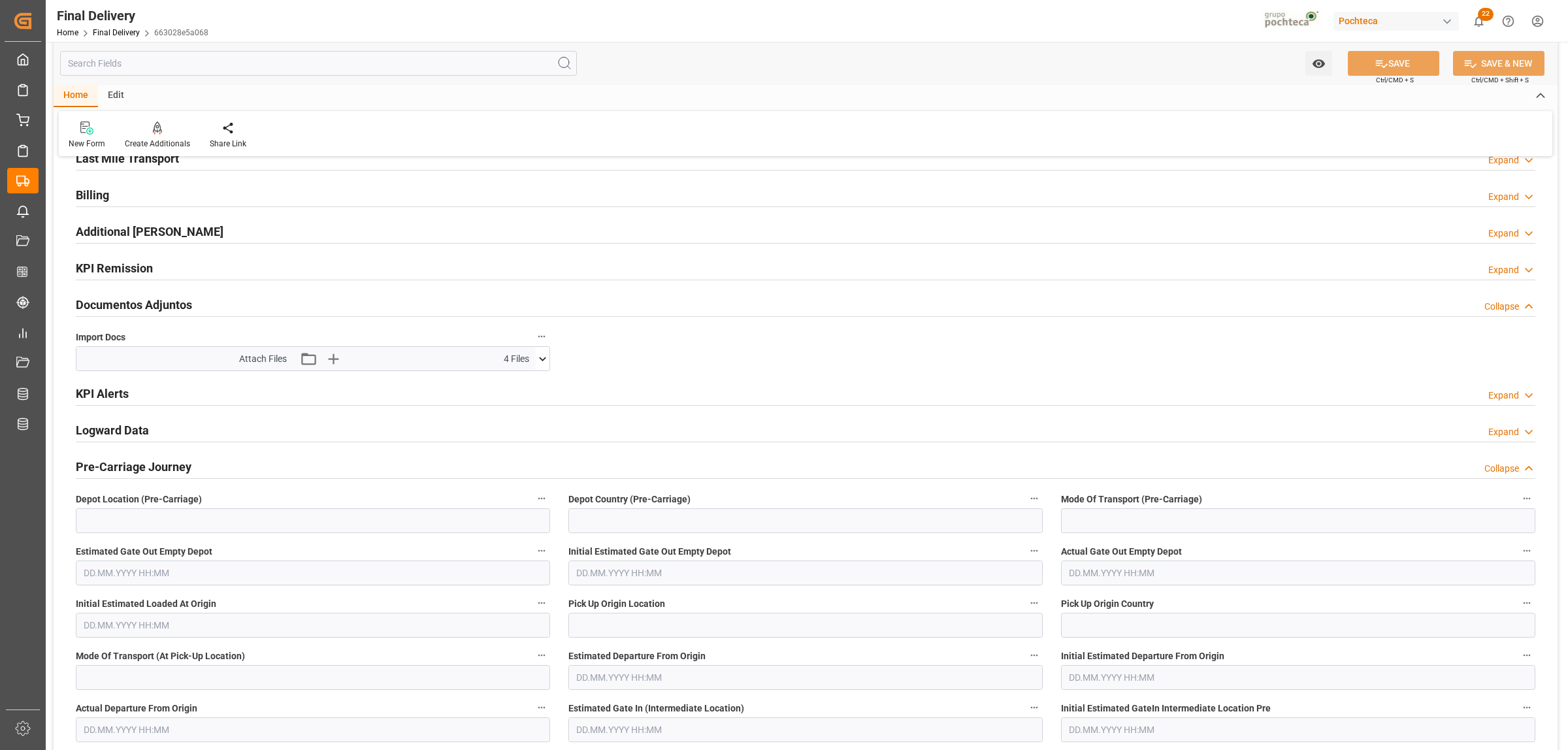
scroll to position [82, 0]
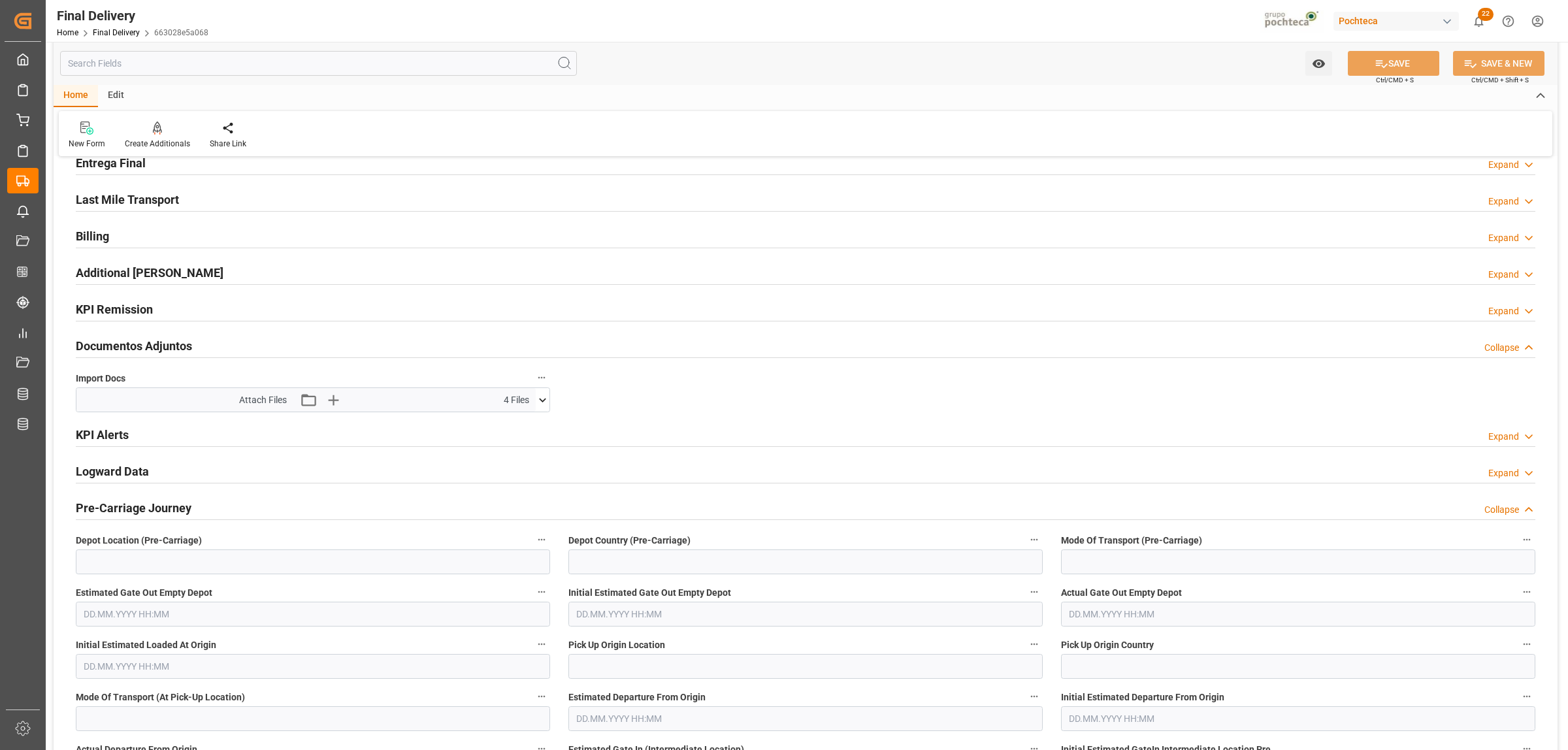
click at [120, 199] on h2 "Last Mile Transport" at bounding box center [128, 199] width 103 height 18
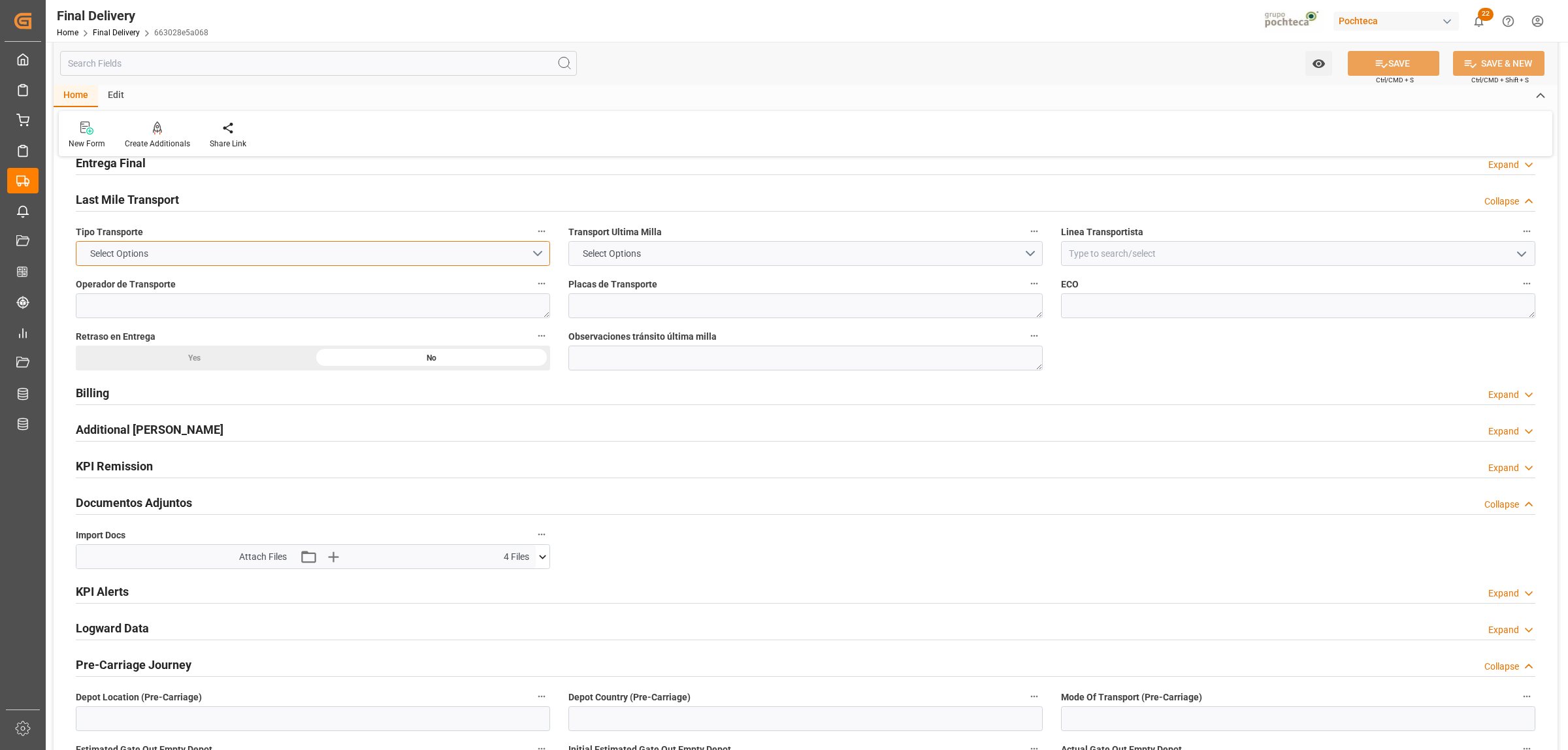
click at [533, 252] on button "Select Options" at bounding box center [313, 253] width 474 height 25
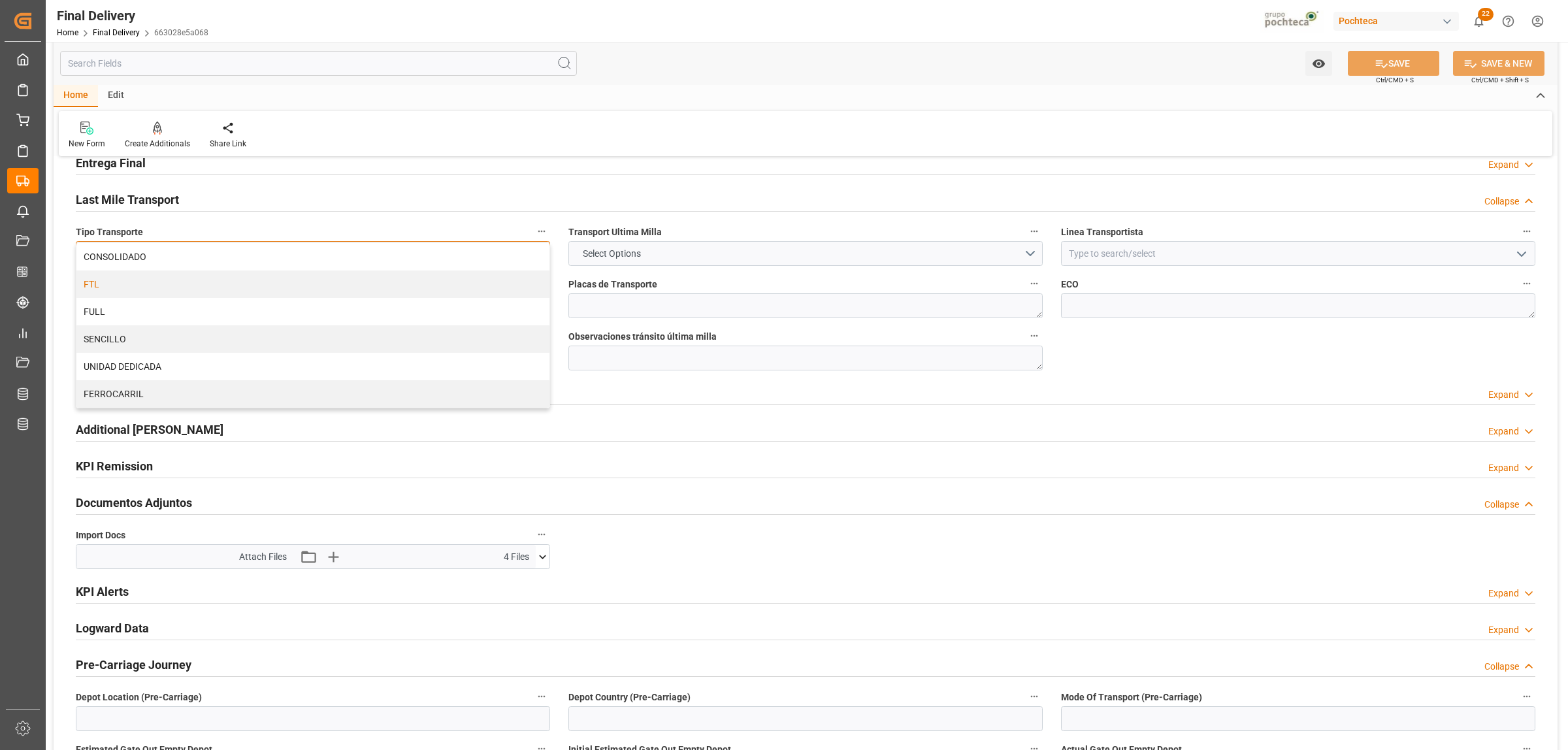
click at [118, 282] on div "FTL" at bounding box center [312, 284] width 473 height 28
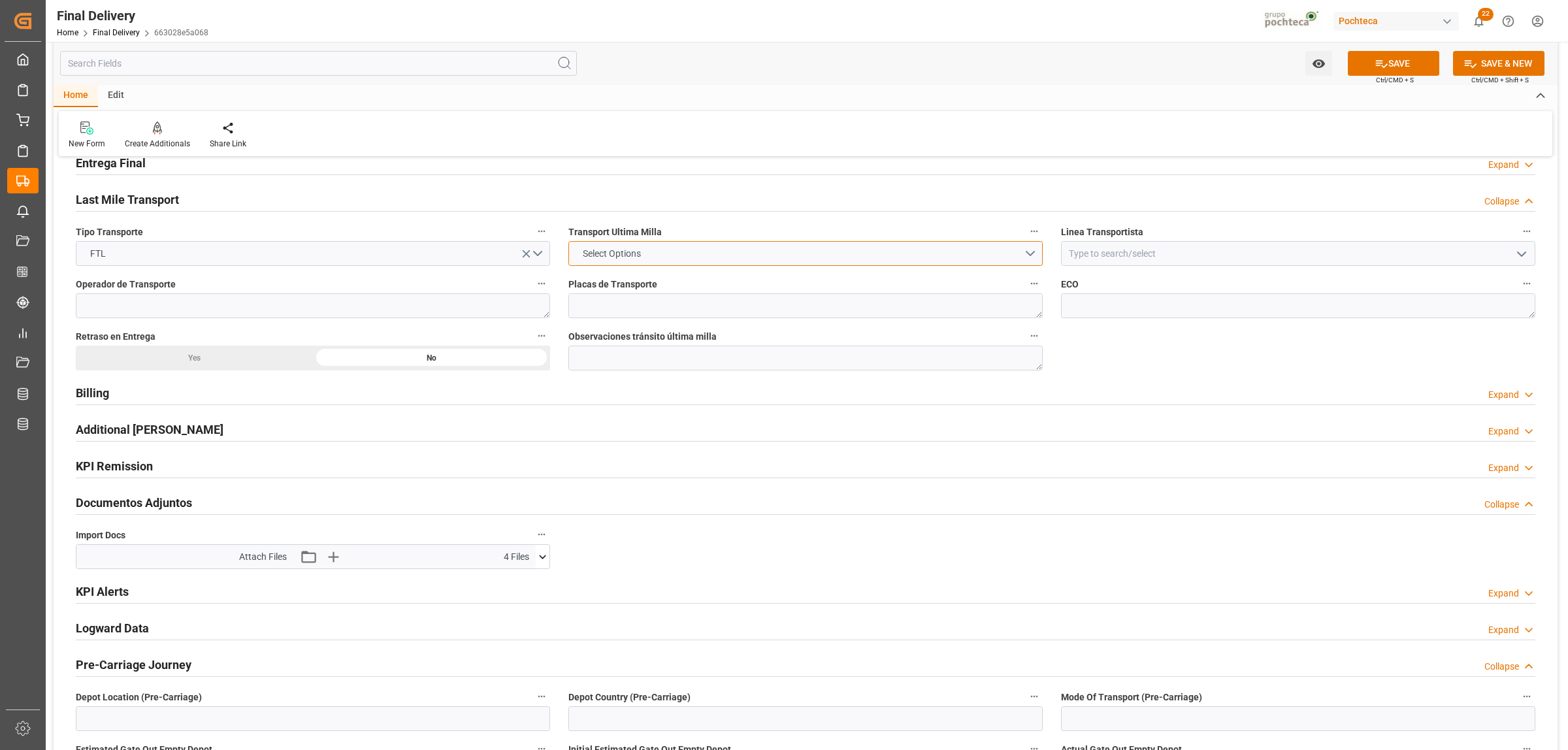
click at [690, 263] on button "Select Options" at bounding box center [805, 253] width 474 height 25
click at [599, 266] on div "LESCHACO" at bounding box center [805, 256] width 473 height 28
click at [1090, 255] on input at bounding box center [1298, 253] width 474 height 25
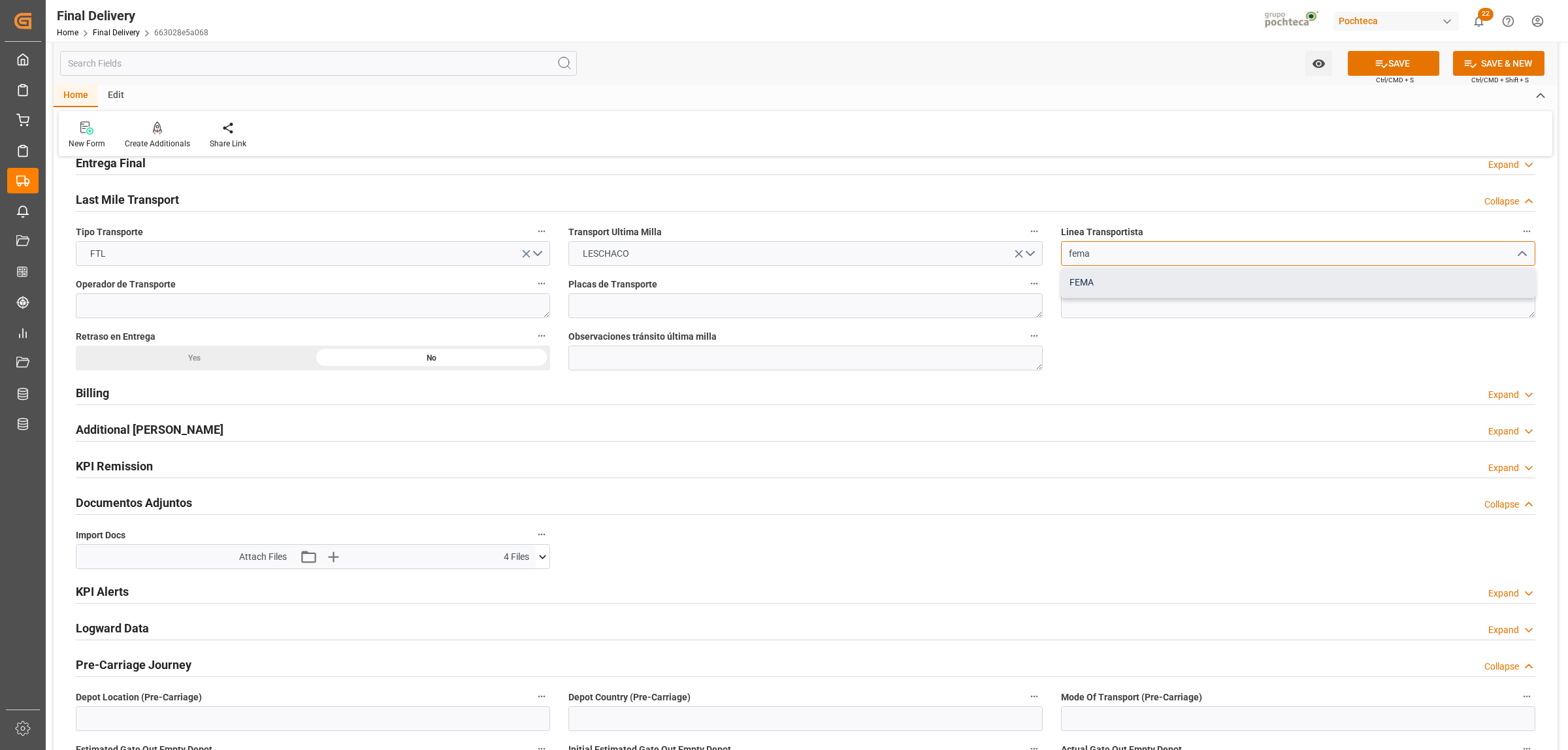
click at [1088, 288] on div "FEMA" at bounding box center [1298, 282] width 473 height 30
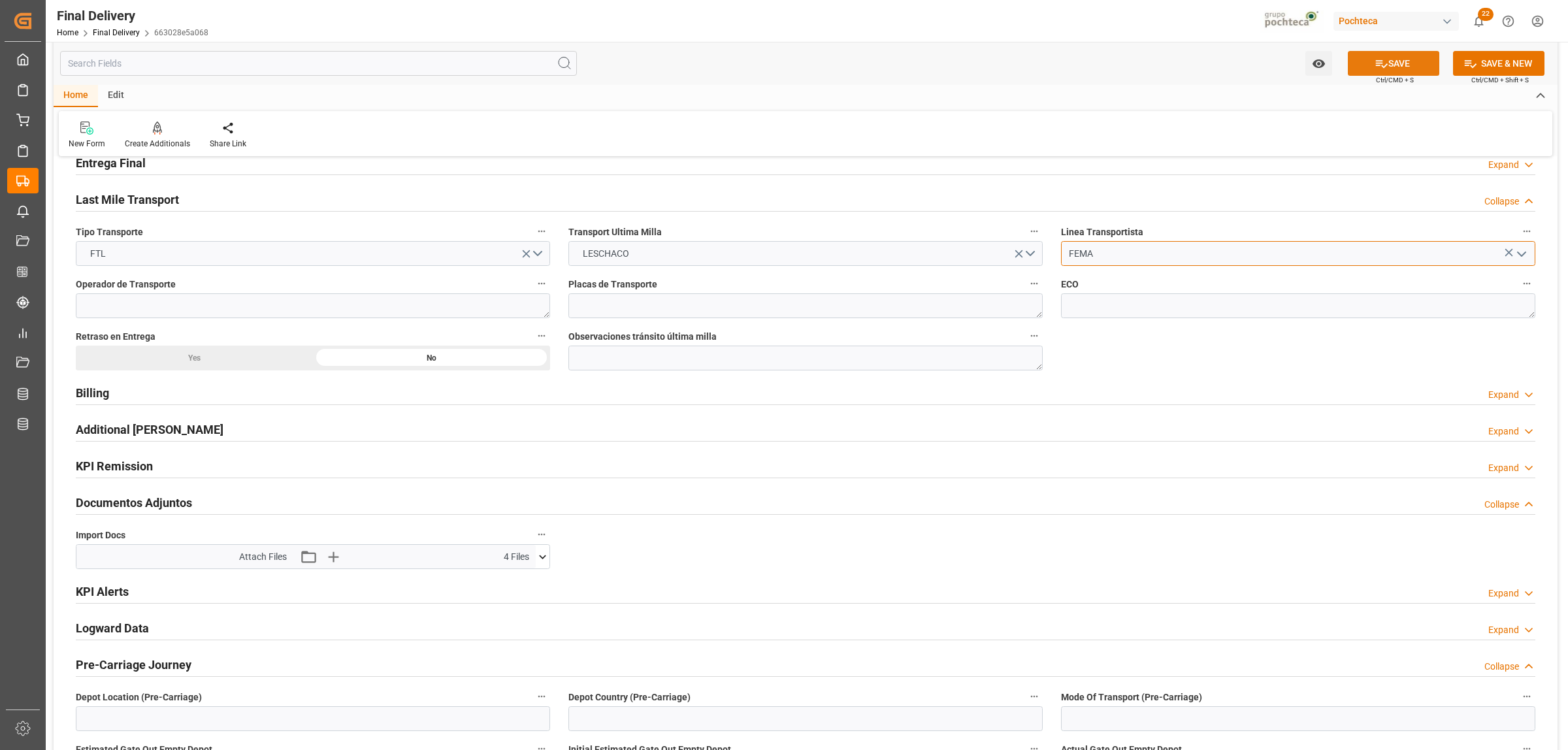
type input "FEMA"
click at [1412, 60] on button "SAVE" at bounding box center [1394, 64] width 91 height 25
